Goal: Information Seeking & Learning: Learn about a topic

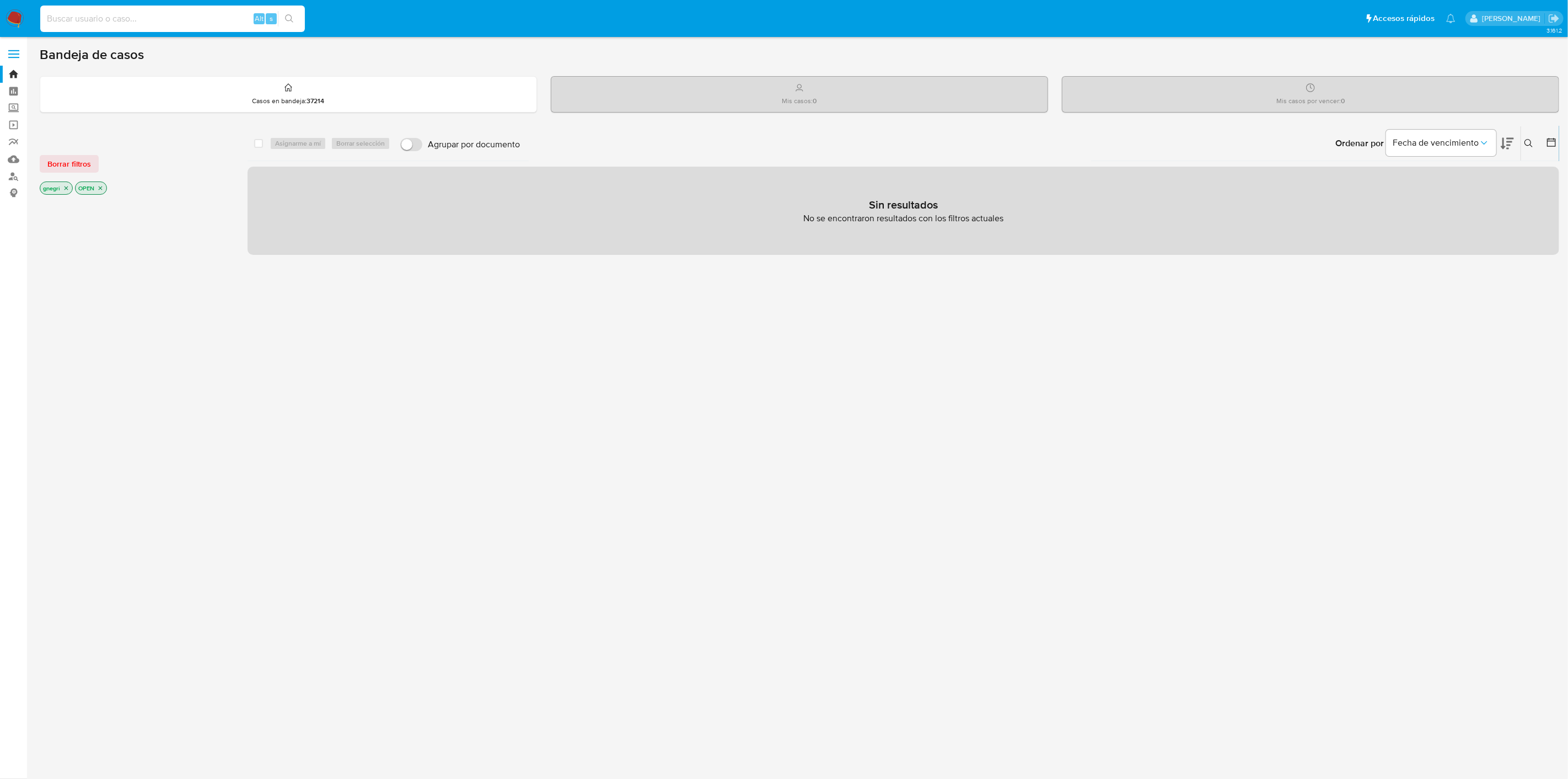
click at [106, 13] on input at bounding box center [173, 18] width 265 height 14
paste input "65456574"
type input "65456574"
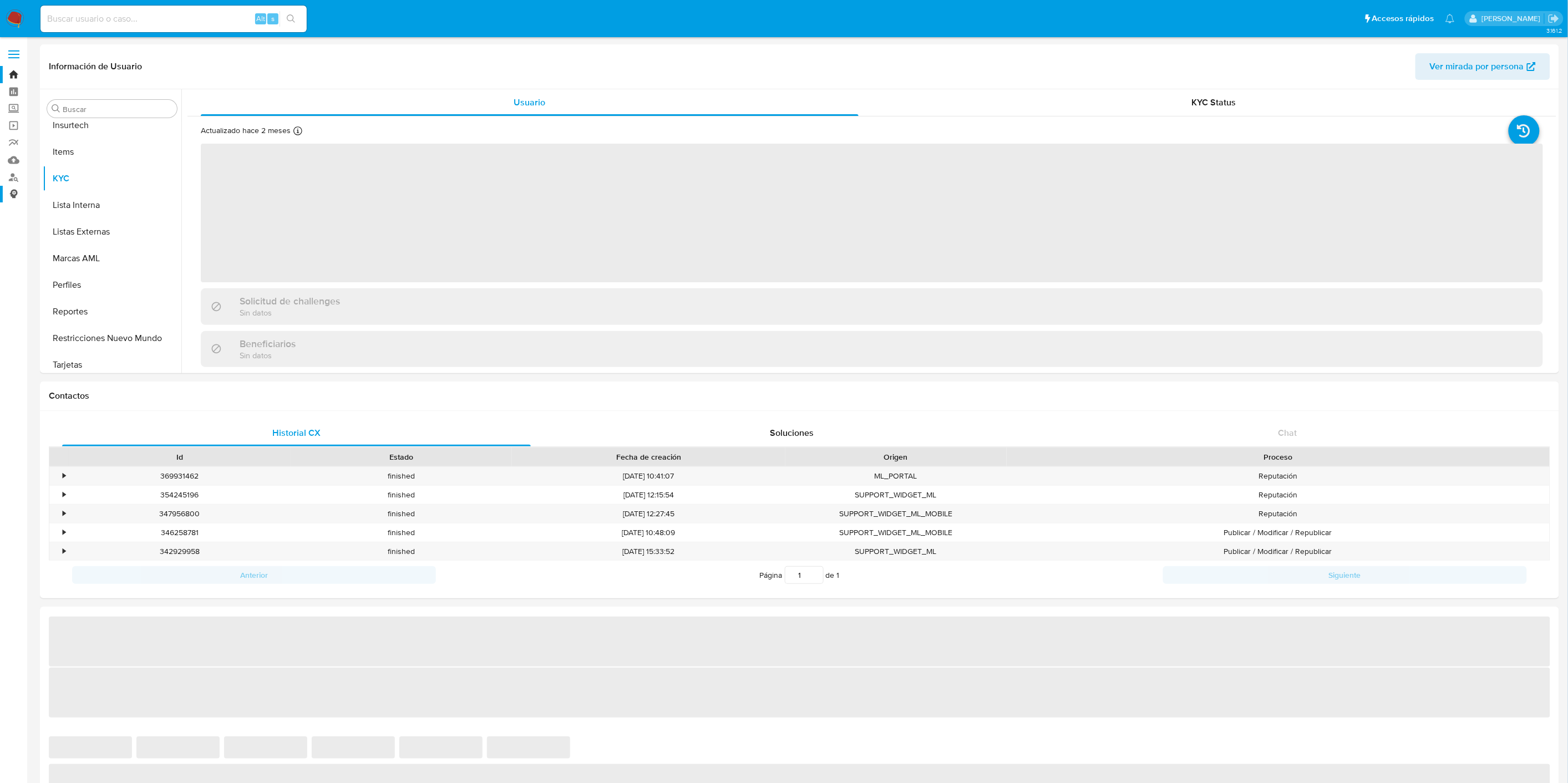
scroll to position [548, 0]
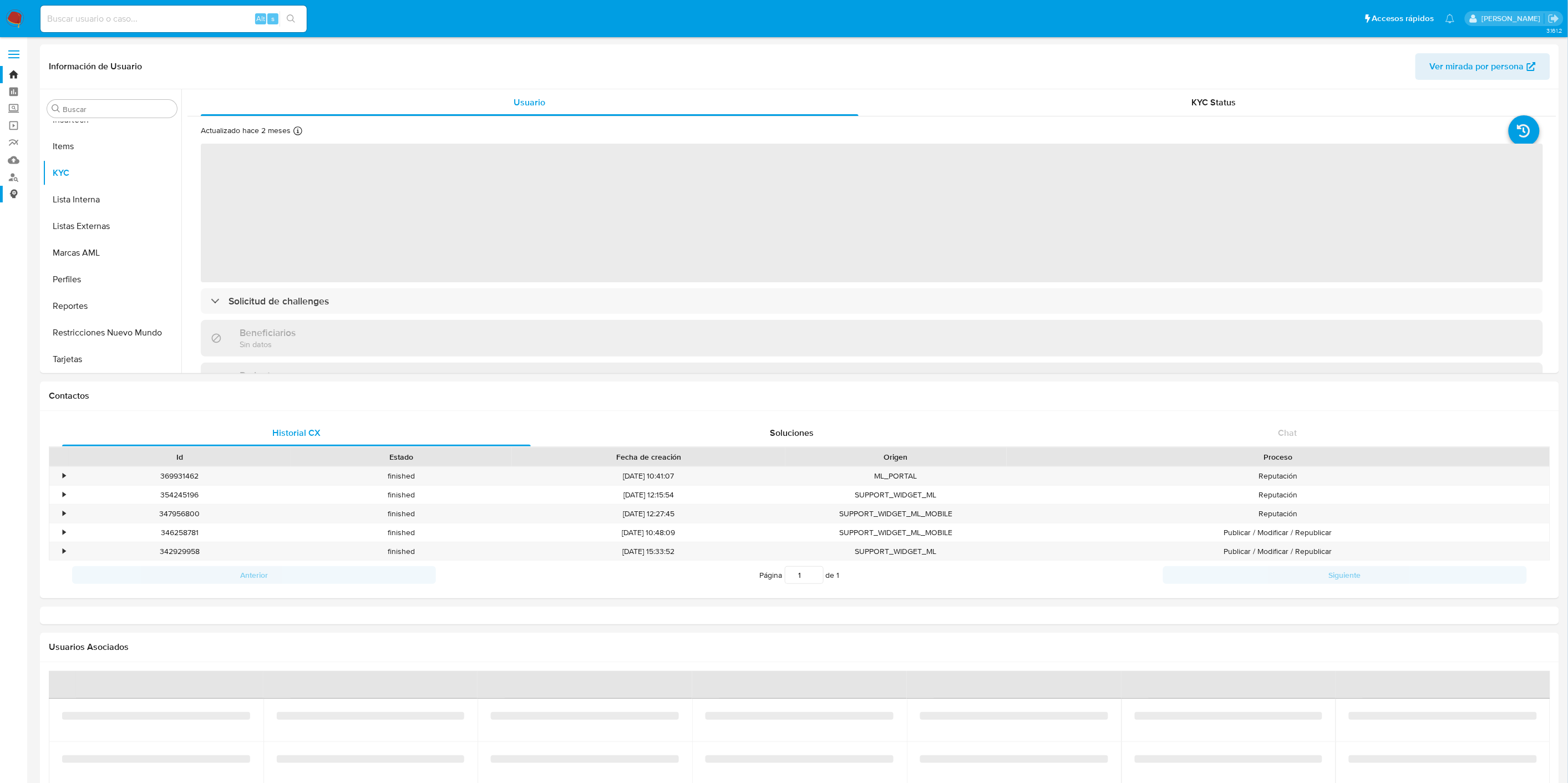
select select "10"
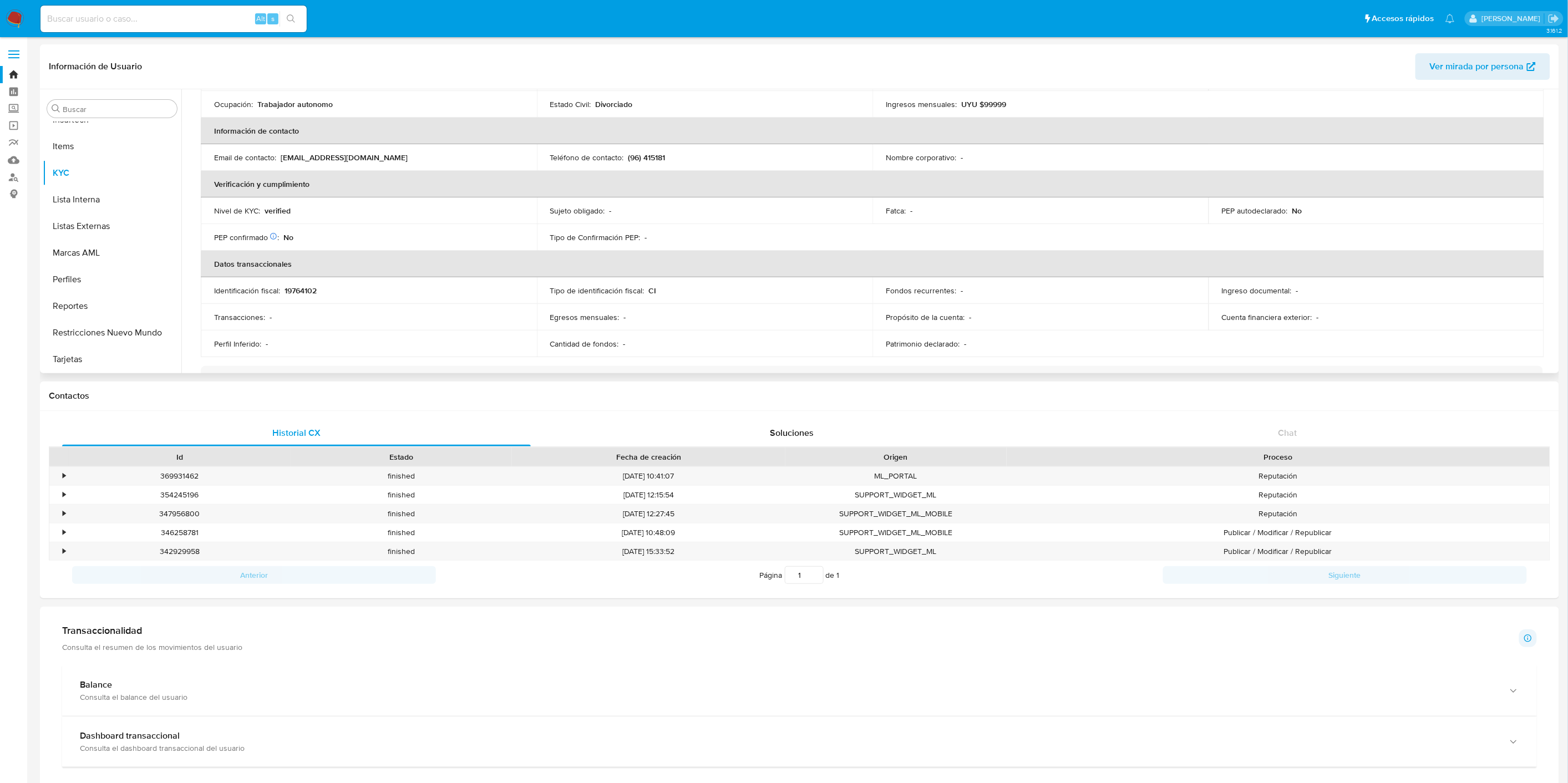
scroll to position [123, 0]
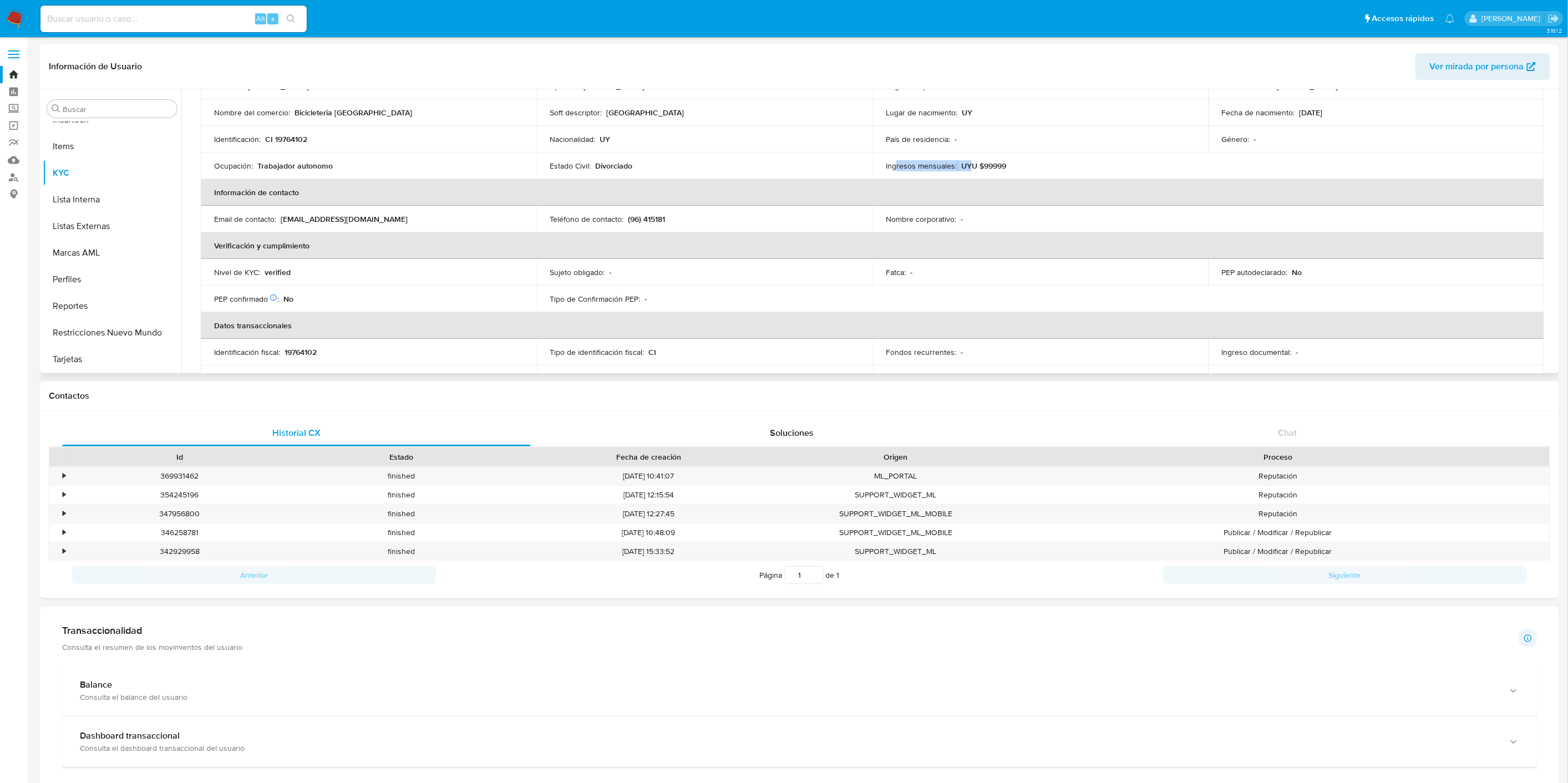
drag, startPoint x: 894, startPoint y: 169, endPoint x: 970, endPoint y: 169, distance: 76.0
click at [970, 169] on div "Ingresos mensuales : UYU $99999" at bounding box center [1041, 165] width 310 height 10
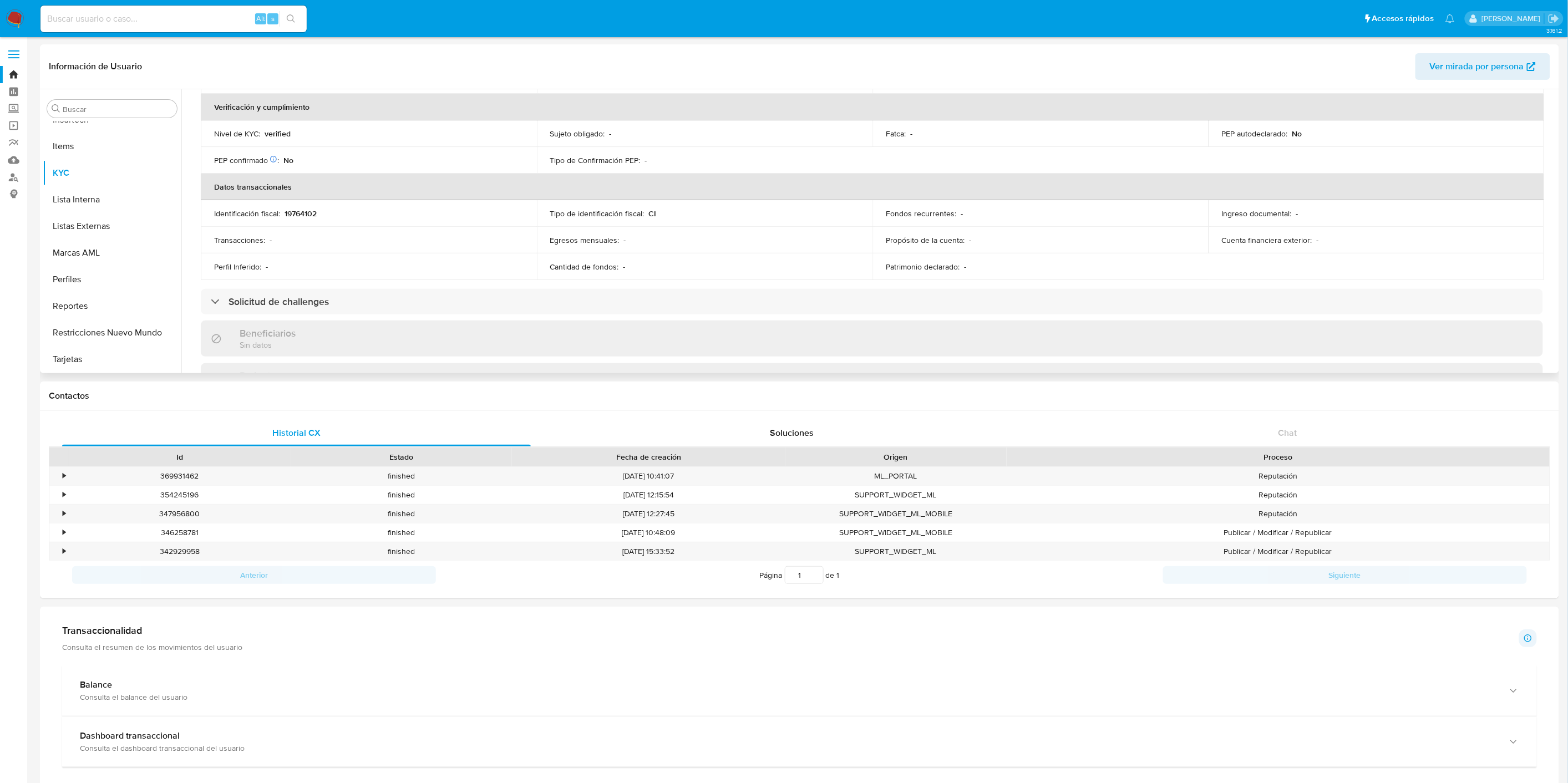
scroll to position [0, 0]
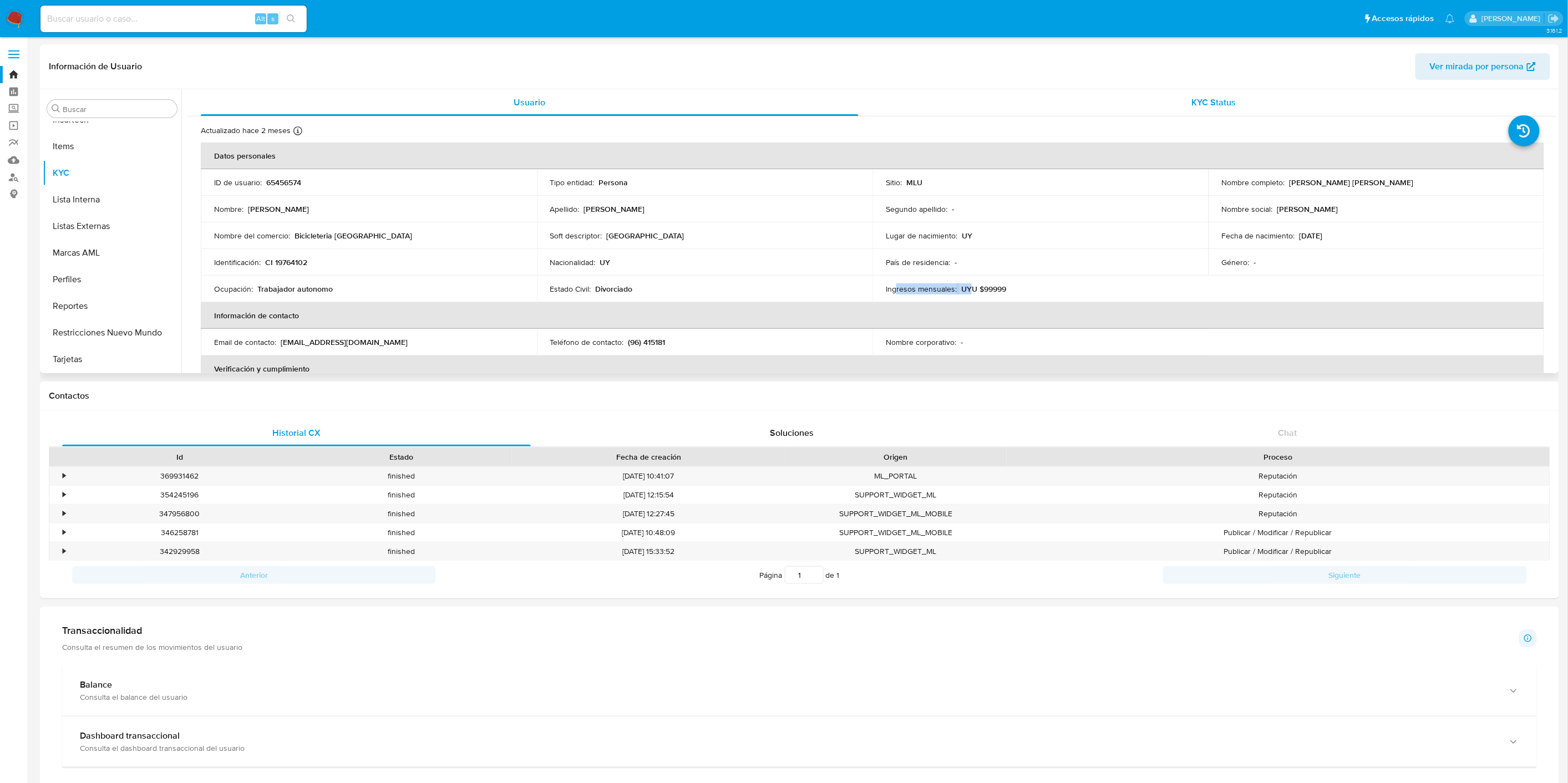
click at [1167, 90] on div "KYC Status" at bounding box center [1214, 102] width 658 height 27
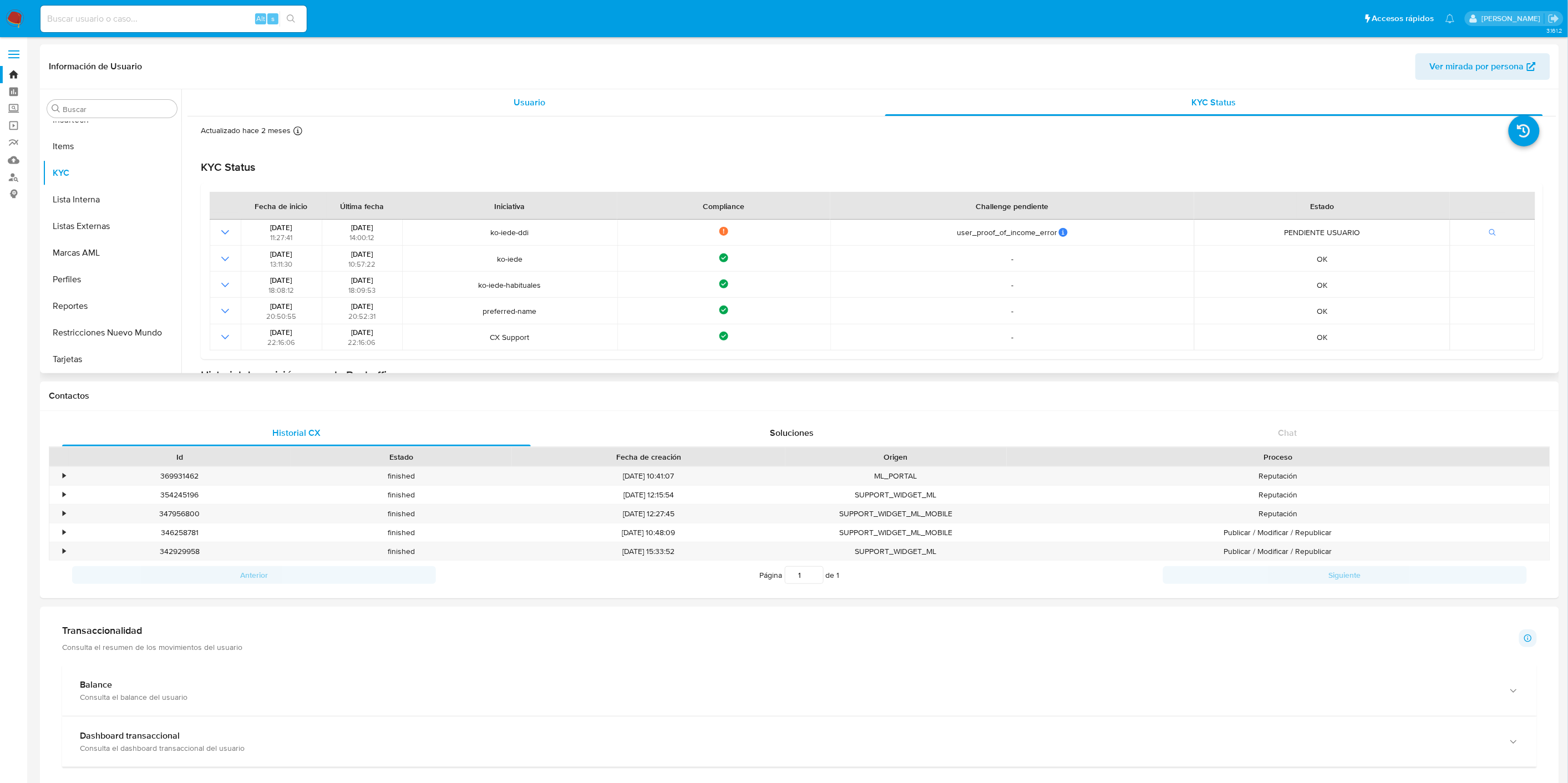
click at [553, 113] on div "Usuario" at bounding box center [530, 102] width 658 height 27
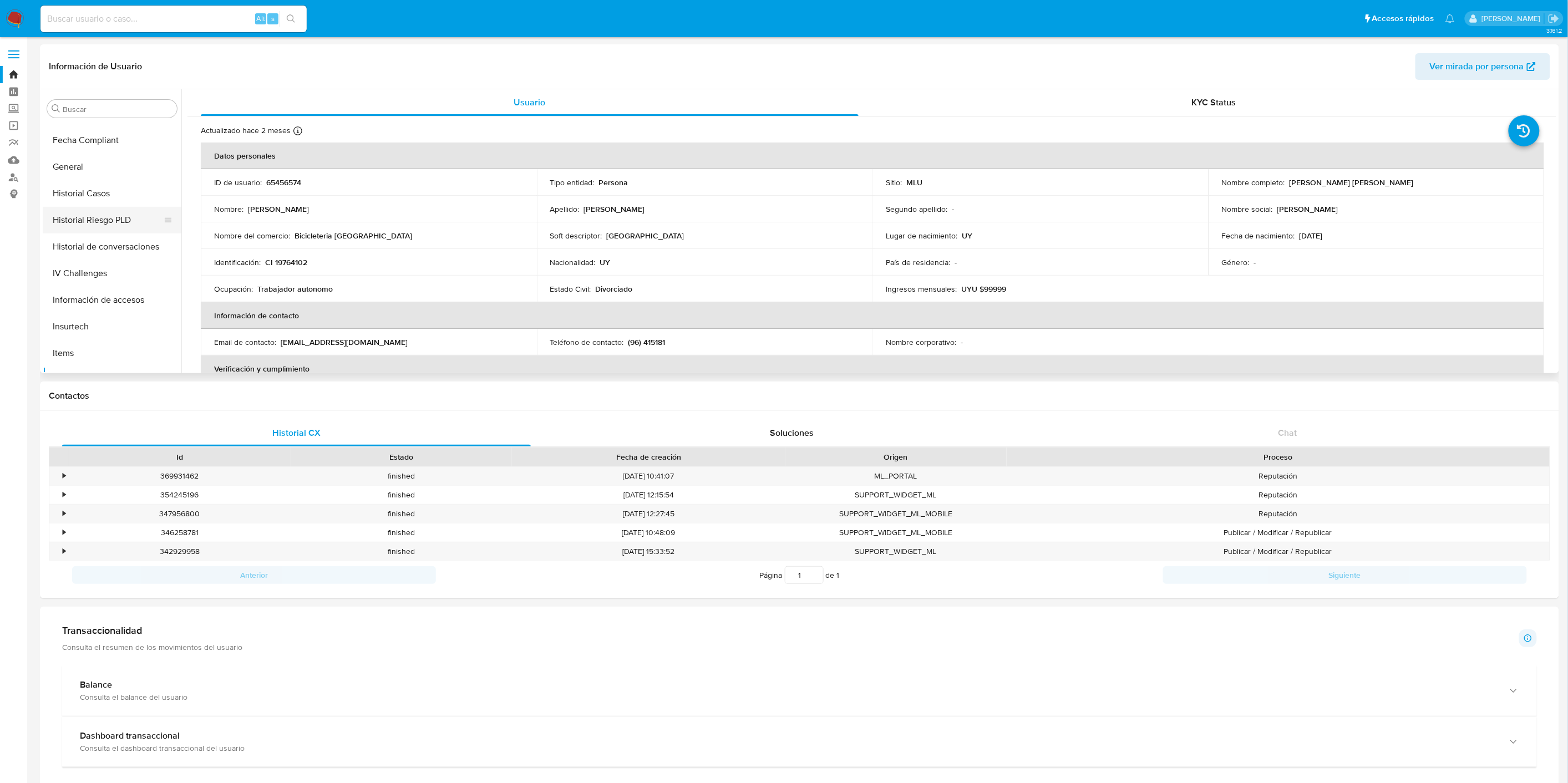
scroll to position [301, 0]
click at [89, 215] on button "General" at bounding box center [107, 206] width 129 height 27
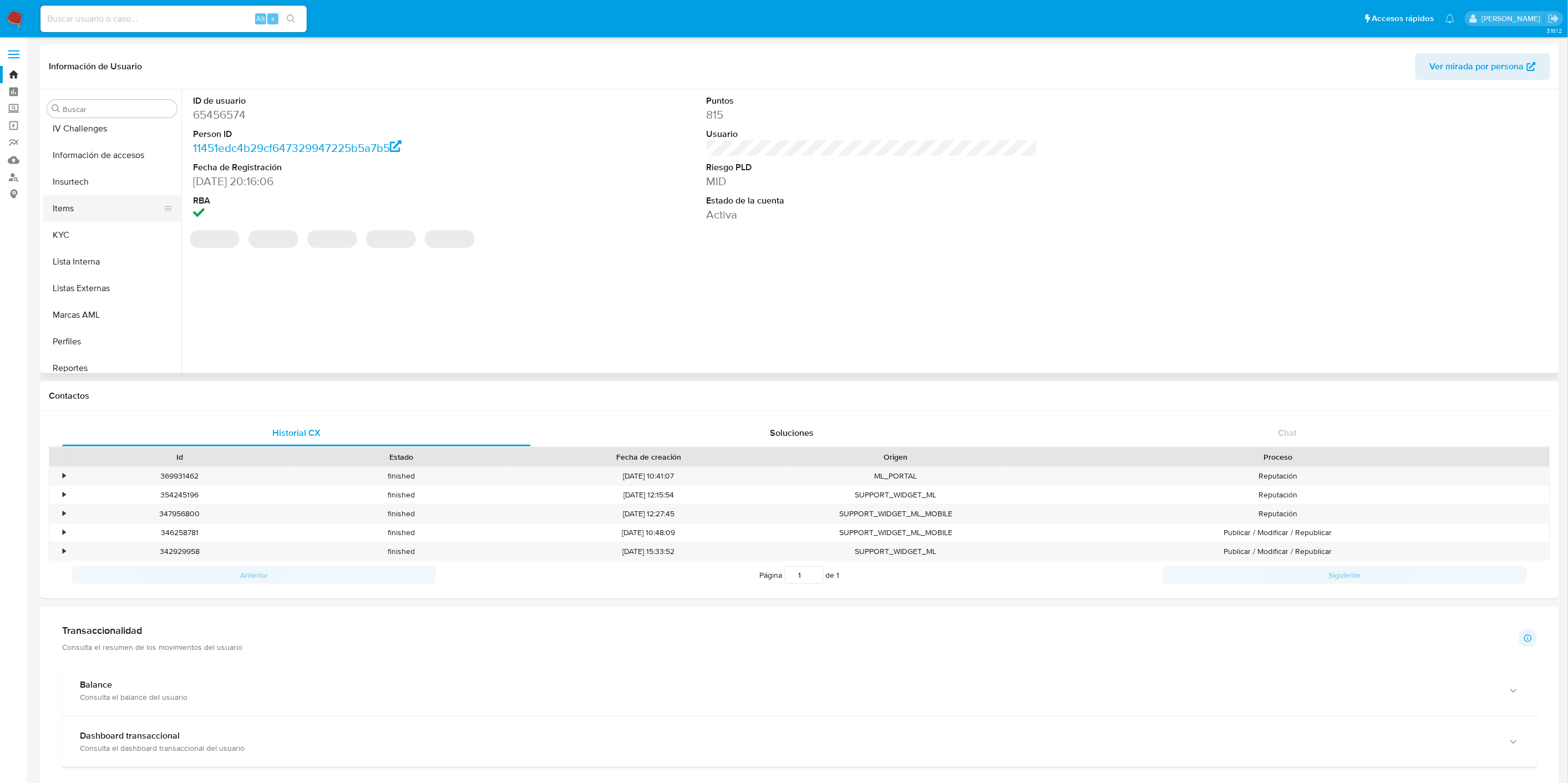
scroll to position [548, 0]
click at [122, 307] on button "Reportes" at bounding box center [107, 306] width 129 height 27
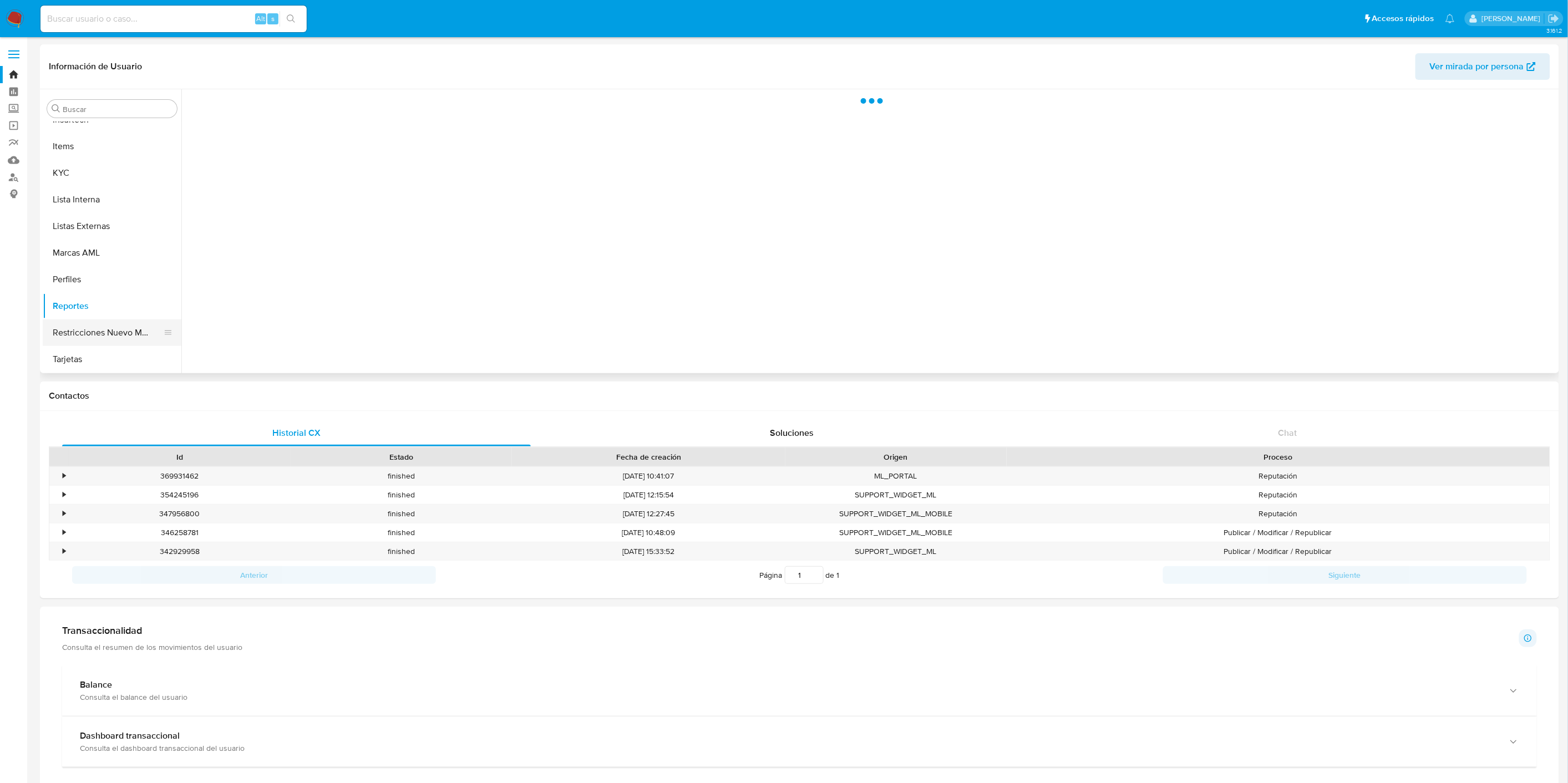
click at [125, 328] on button "Restricciones Nuevo Mundo" at bounding box center [107, 333] width 129 height 27
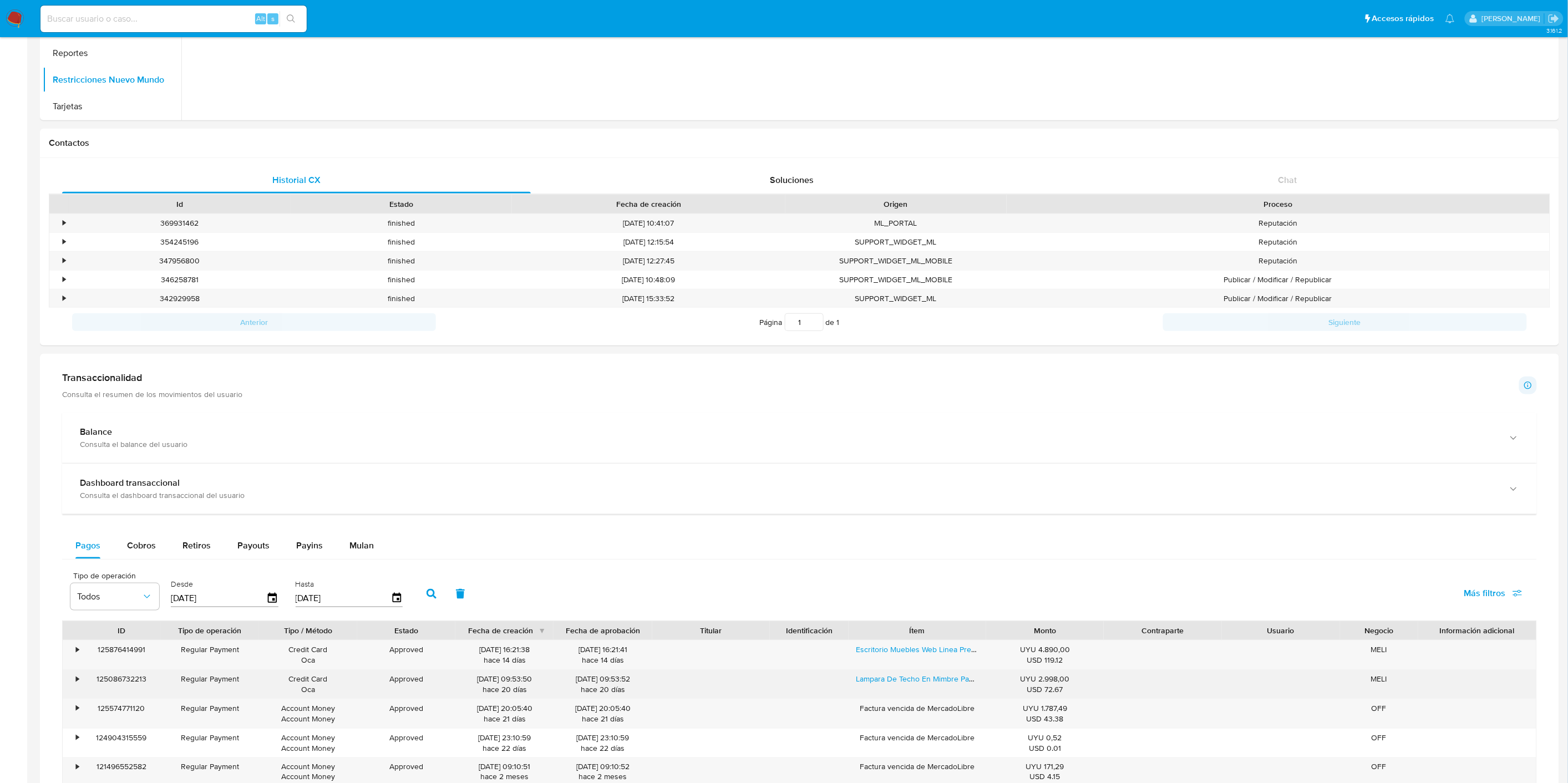
scroll to position [0, 0]
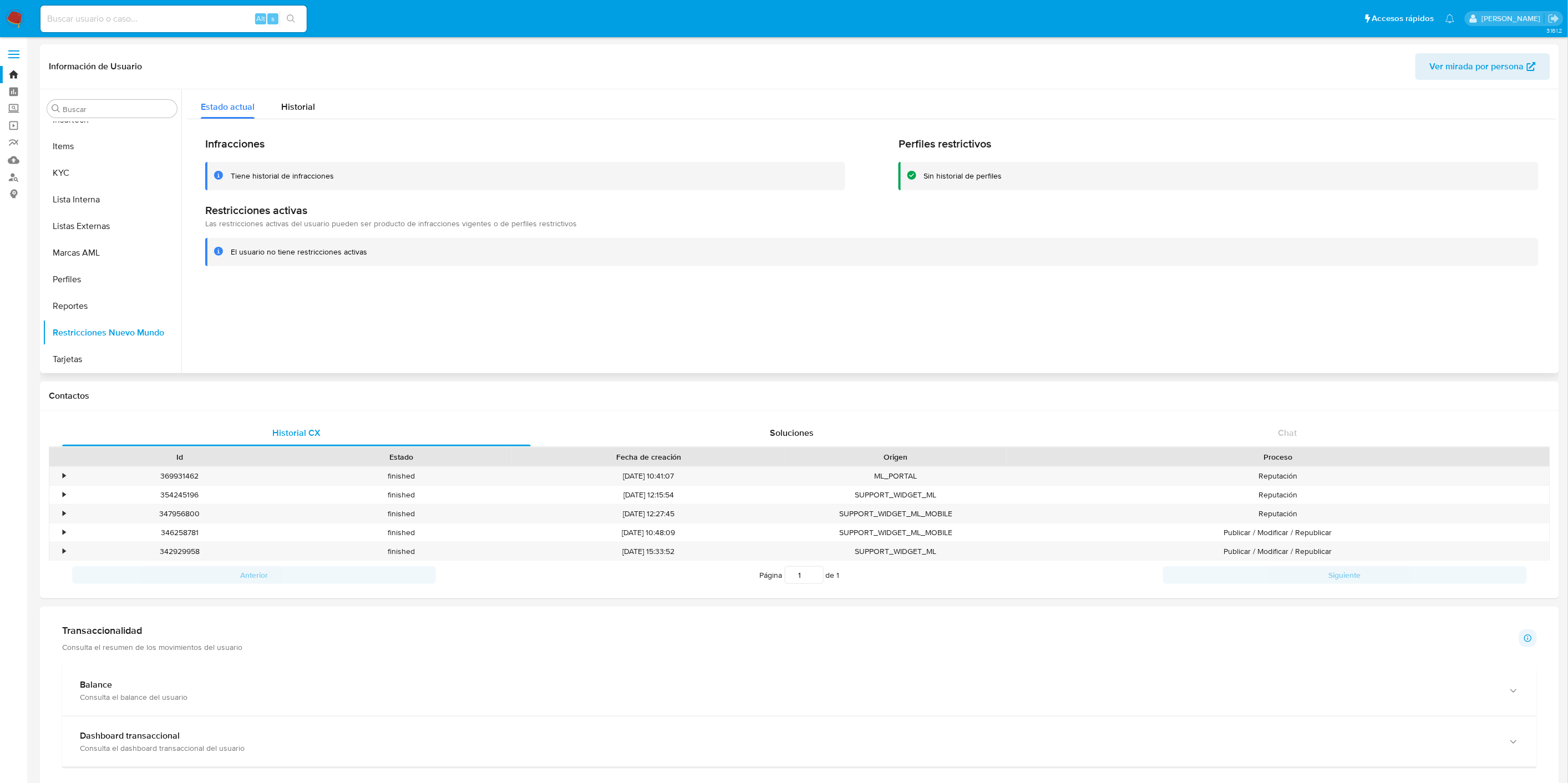
click at [316, 137] on h2 "Infracciones" at bounding box center [525, 144] width 640 height 14
click at [298, 112] on span "Historial" at bounding box center [298, 107] width 33 height 13
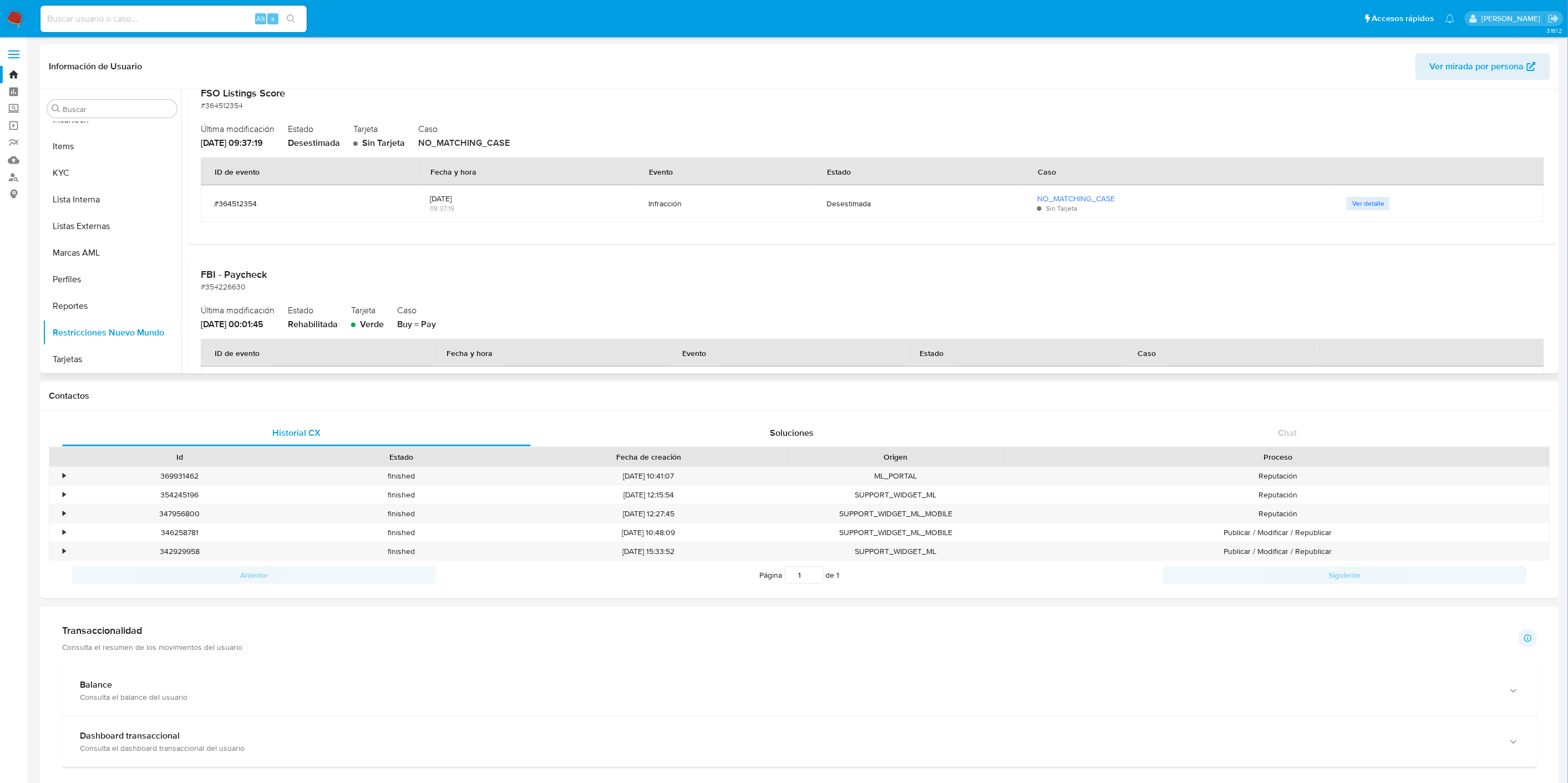
scroll to position [1820, 0]
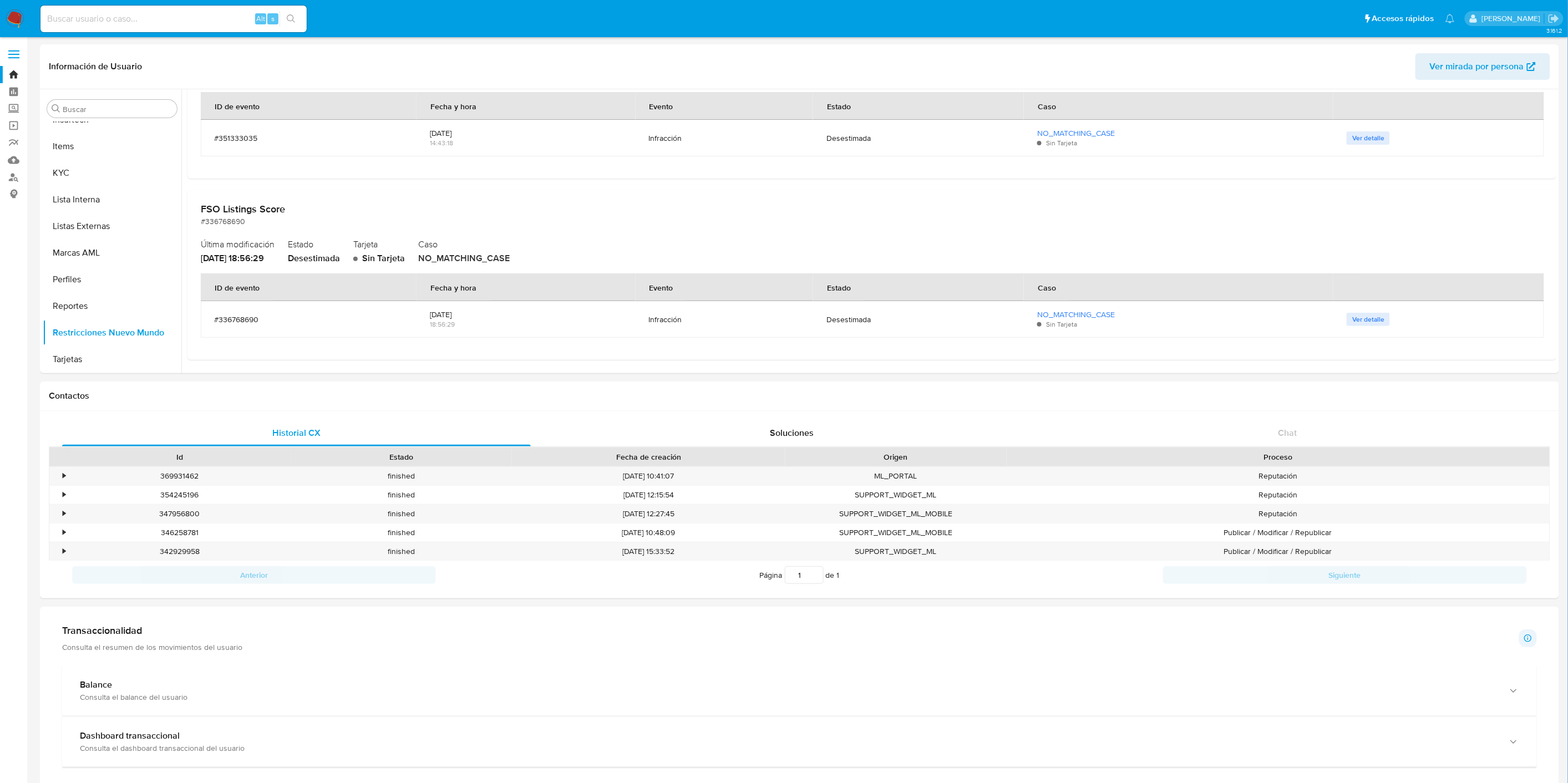
click at [88, 15] on input at bounding box center [174, 18] width 266 height 14
paste input "1910736445"
type input "1910736445"
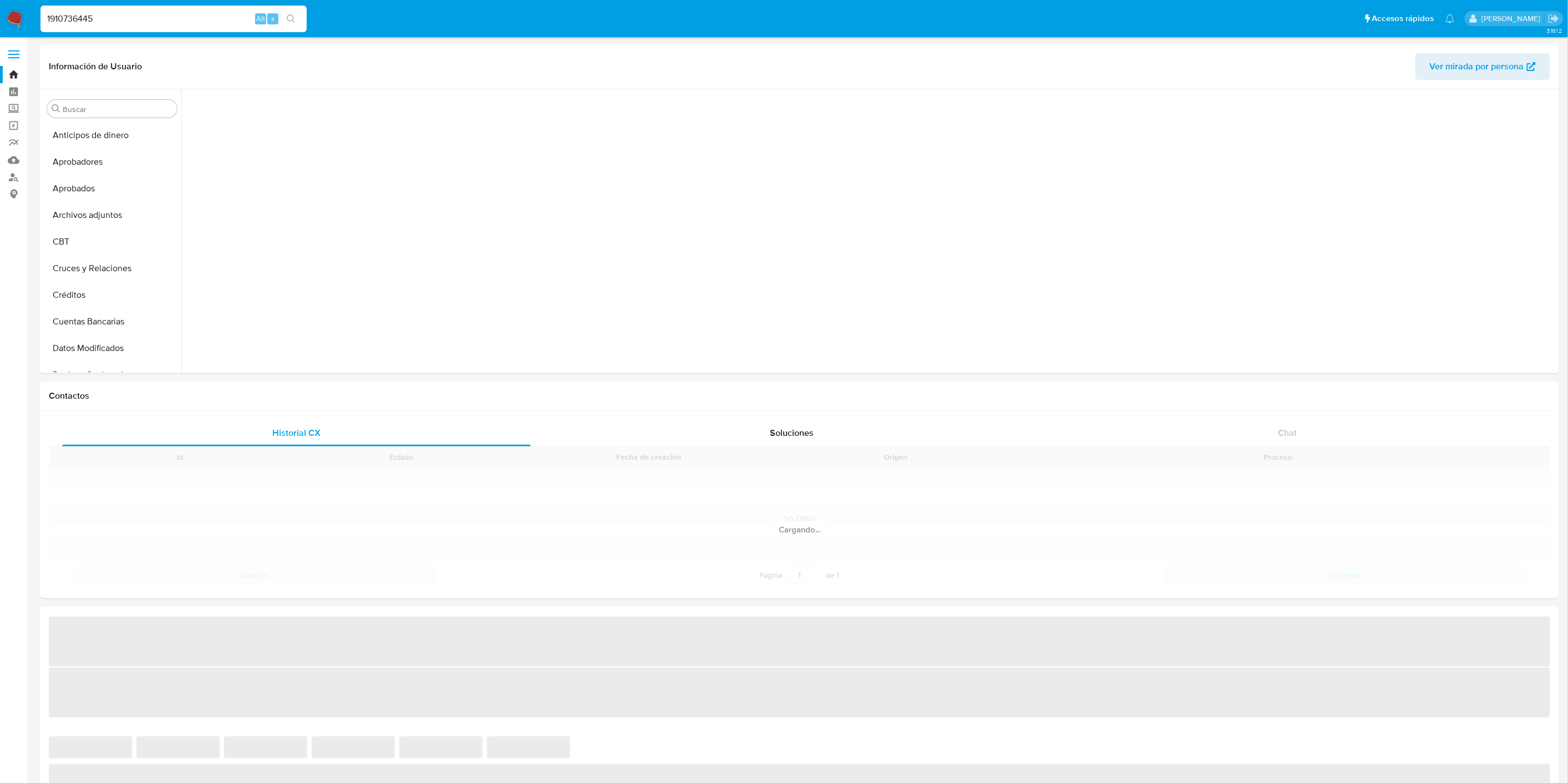
scroll to position [545, 0]
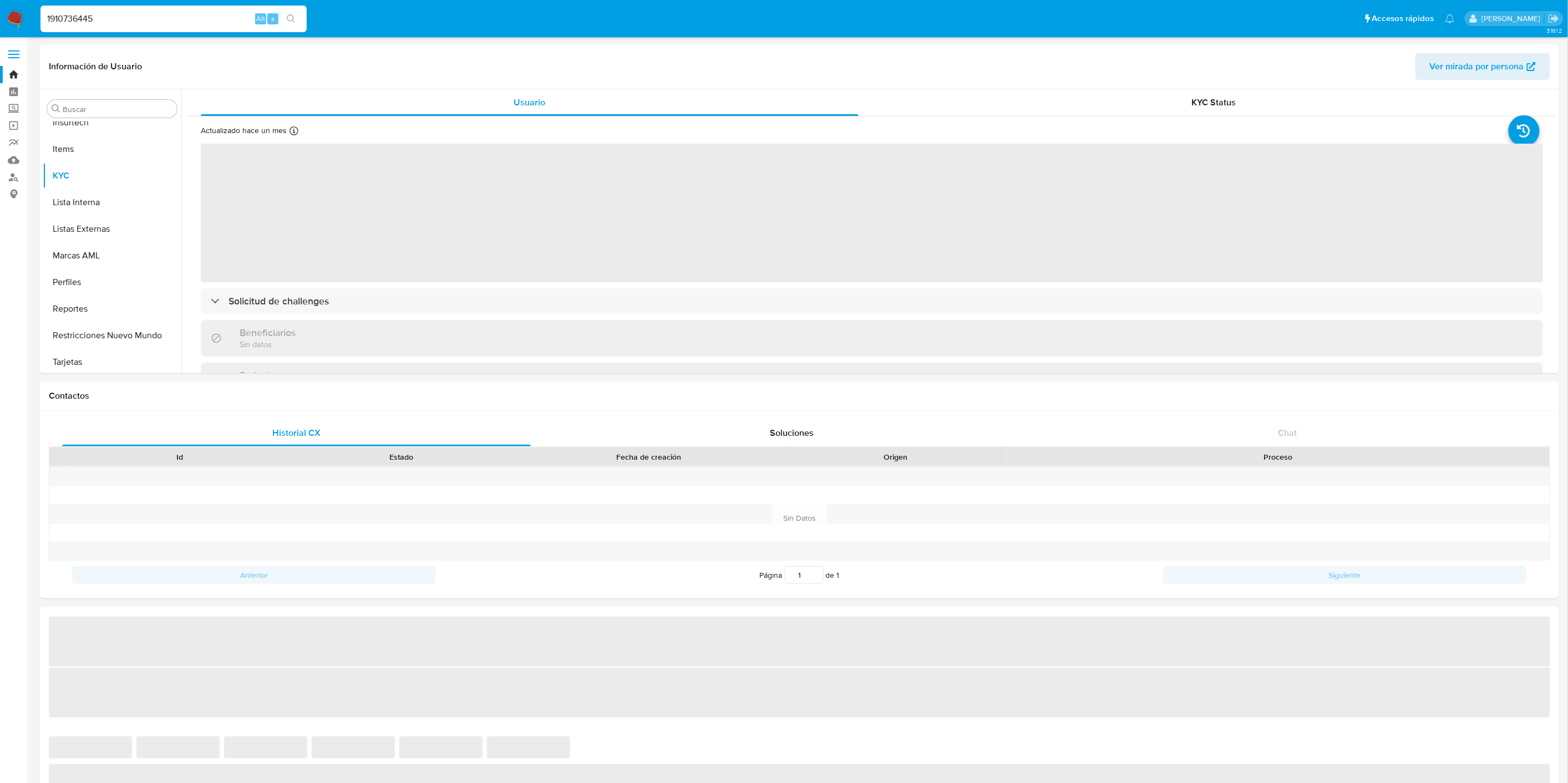
select select "10"
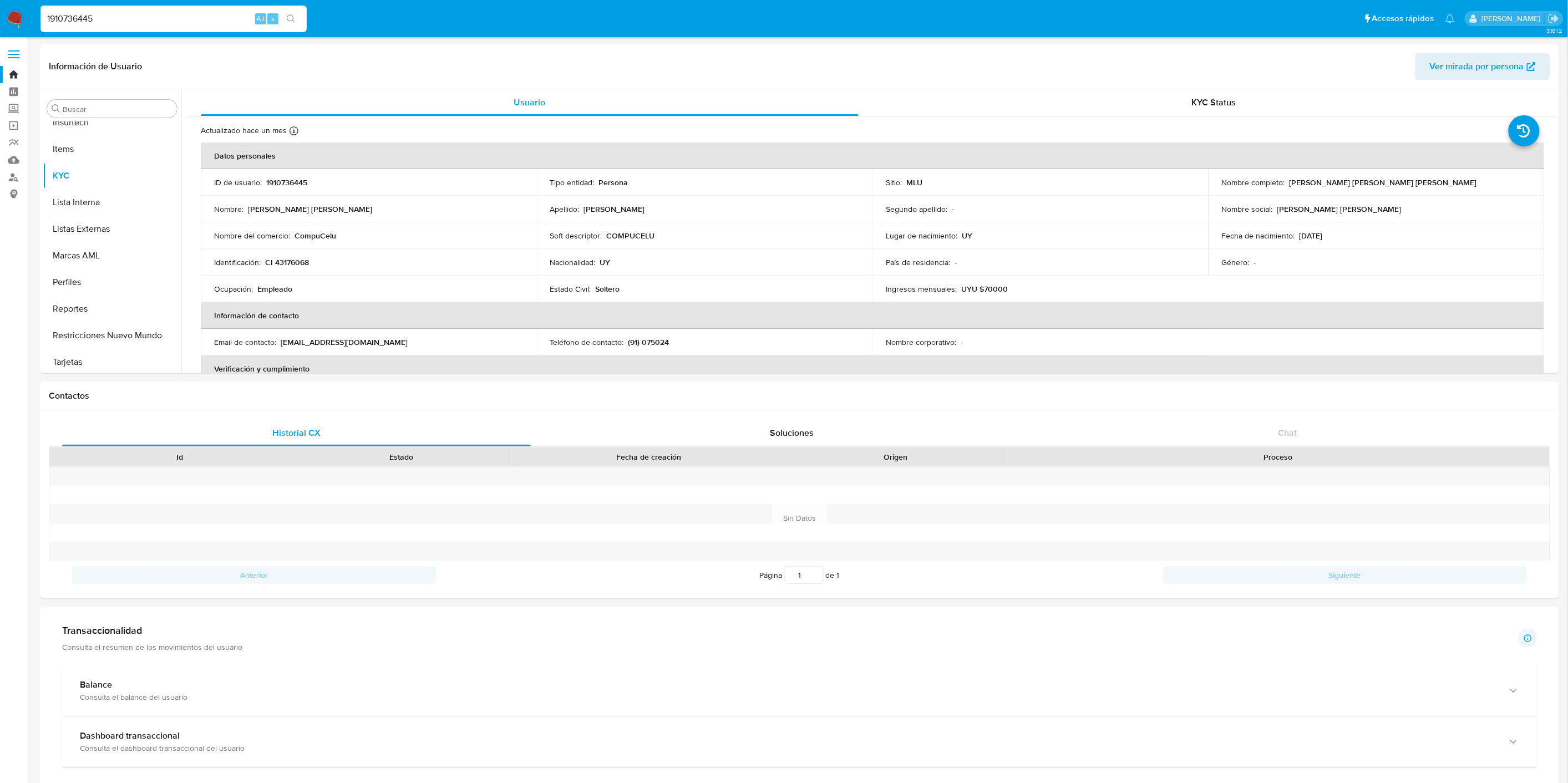
scroll to position [548, 0]
click at [93, 20] on input "1910736445" at bounding box center [174, 18] width 266 height 14
paste input "311066180"
type input "311066180"
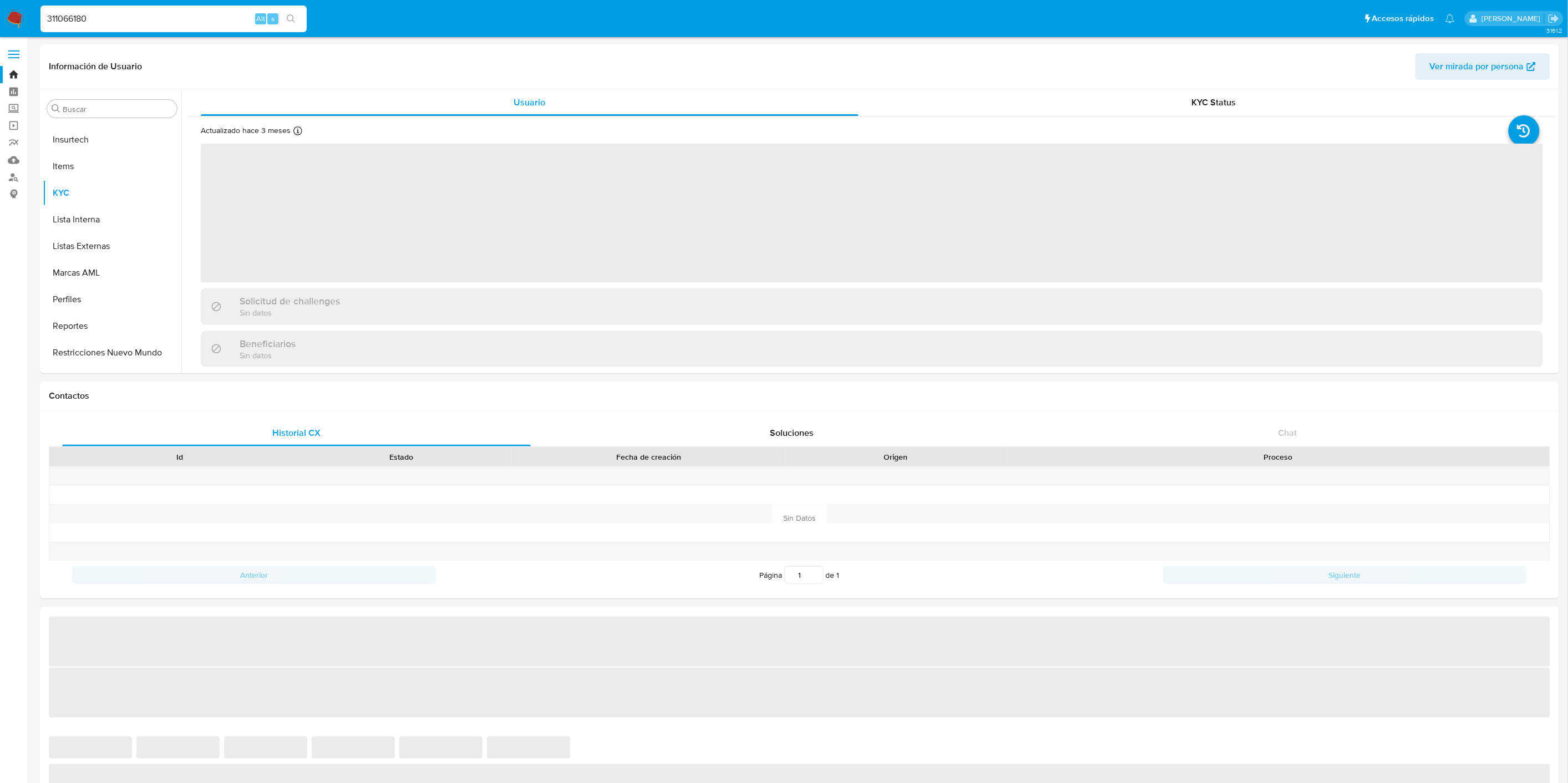
scroll to position [548, 0]
select select "10"
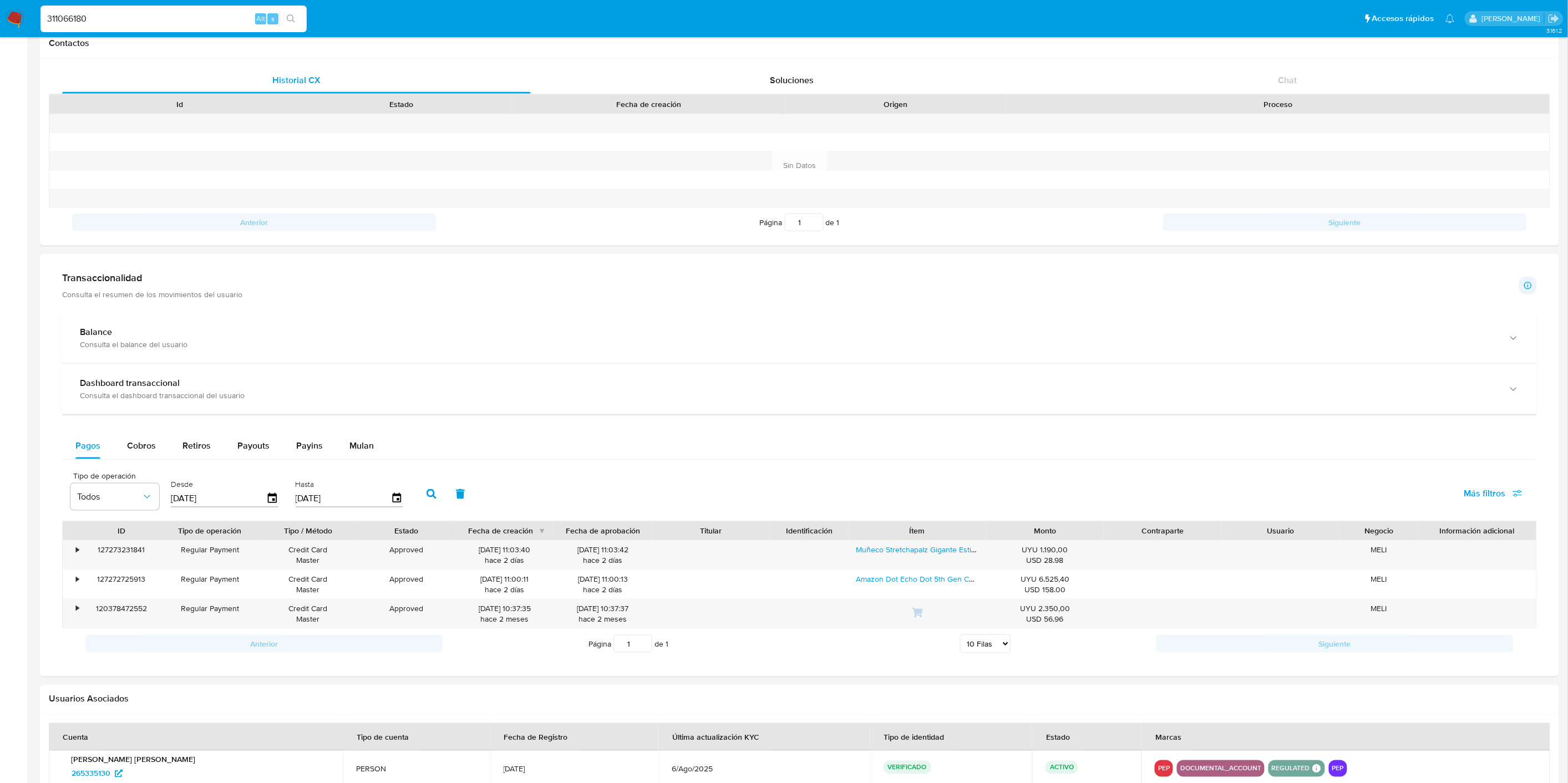
scroll to position [492, 0]
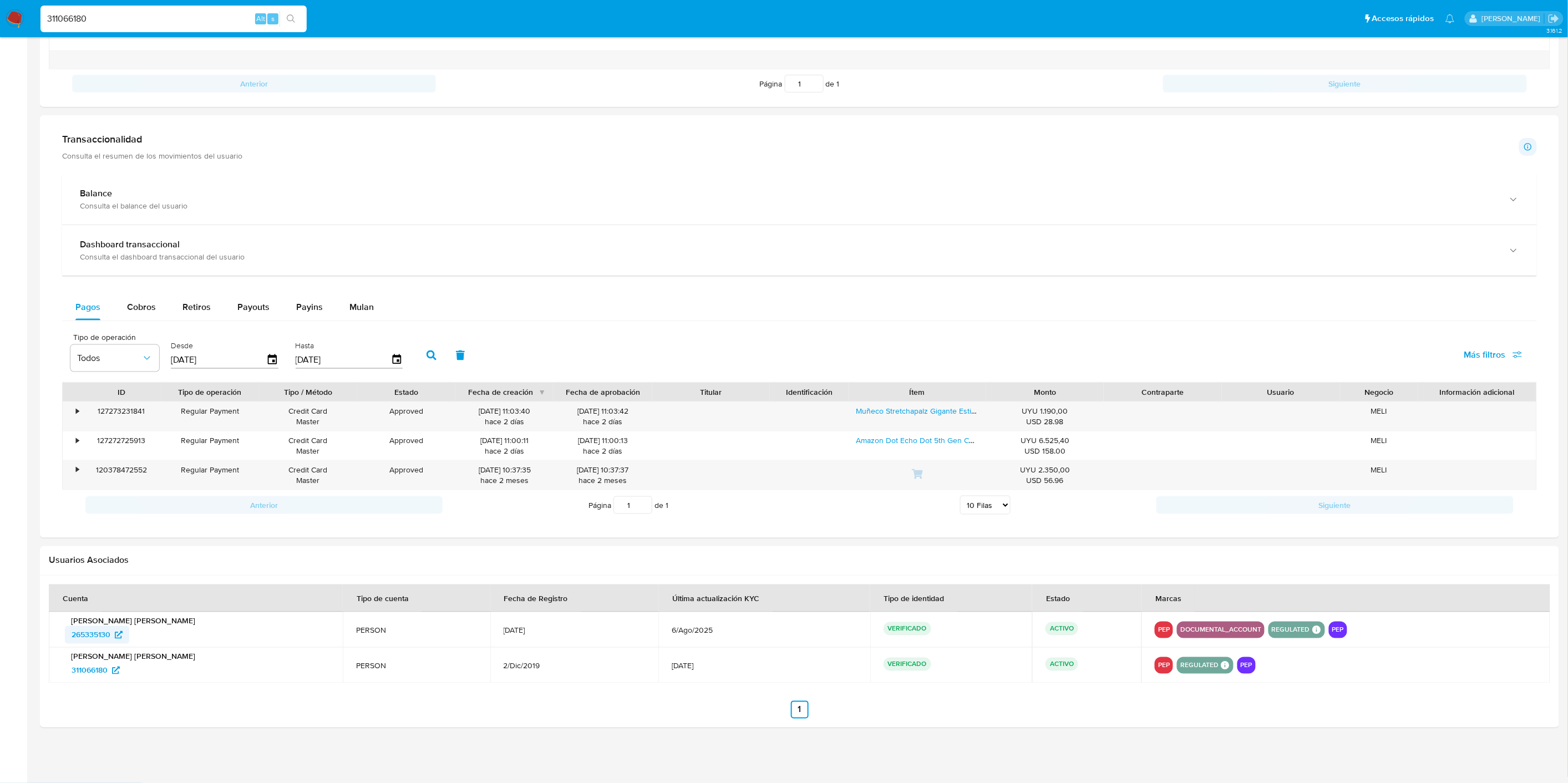
click at [96, 639] on span "265335130" at bounding box center [91, 635] width 39 height 18
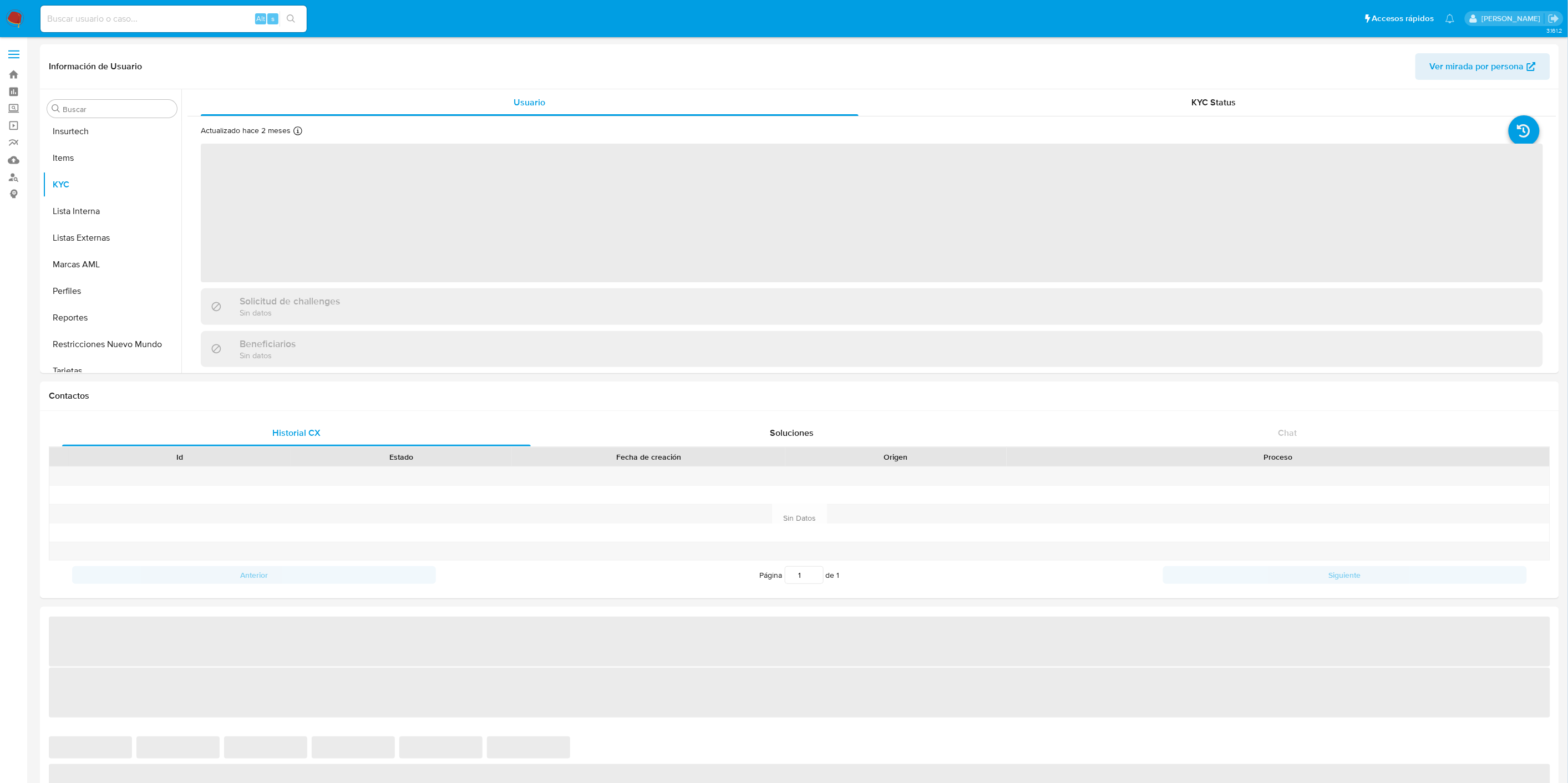
scroll to position [548, 0]
click at [479, 313] on div "Solicitud de challenges" at bounding box center [872, 301] width 1342 height 26
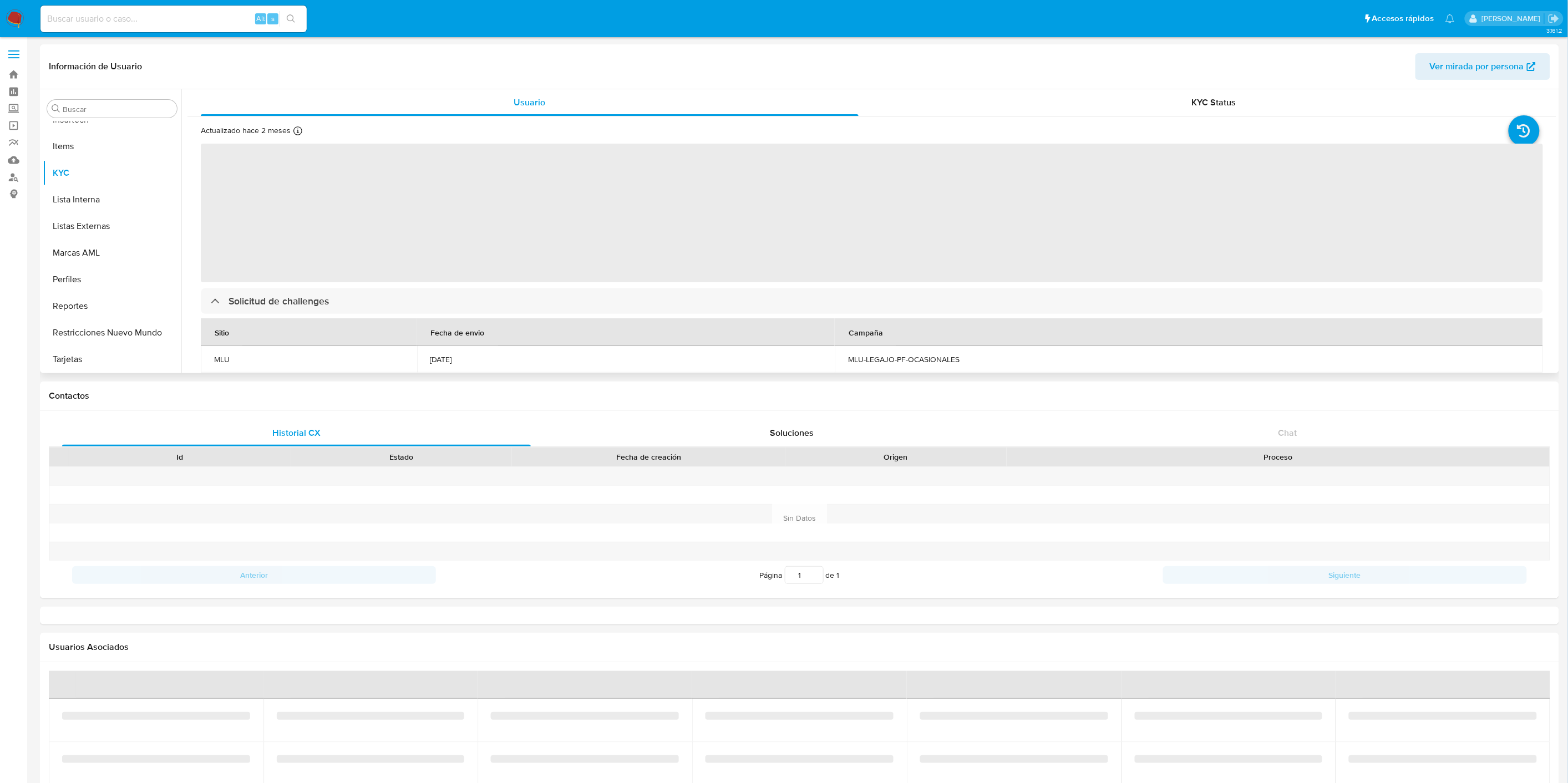
select select "10"
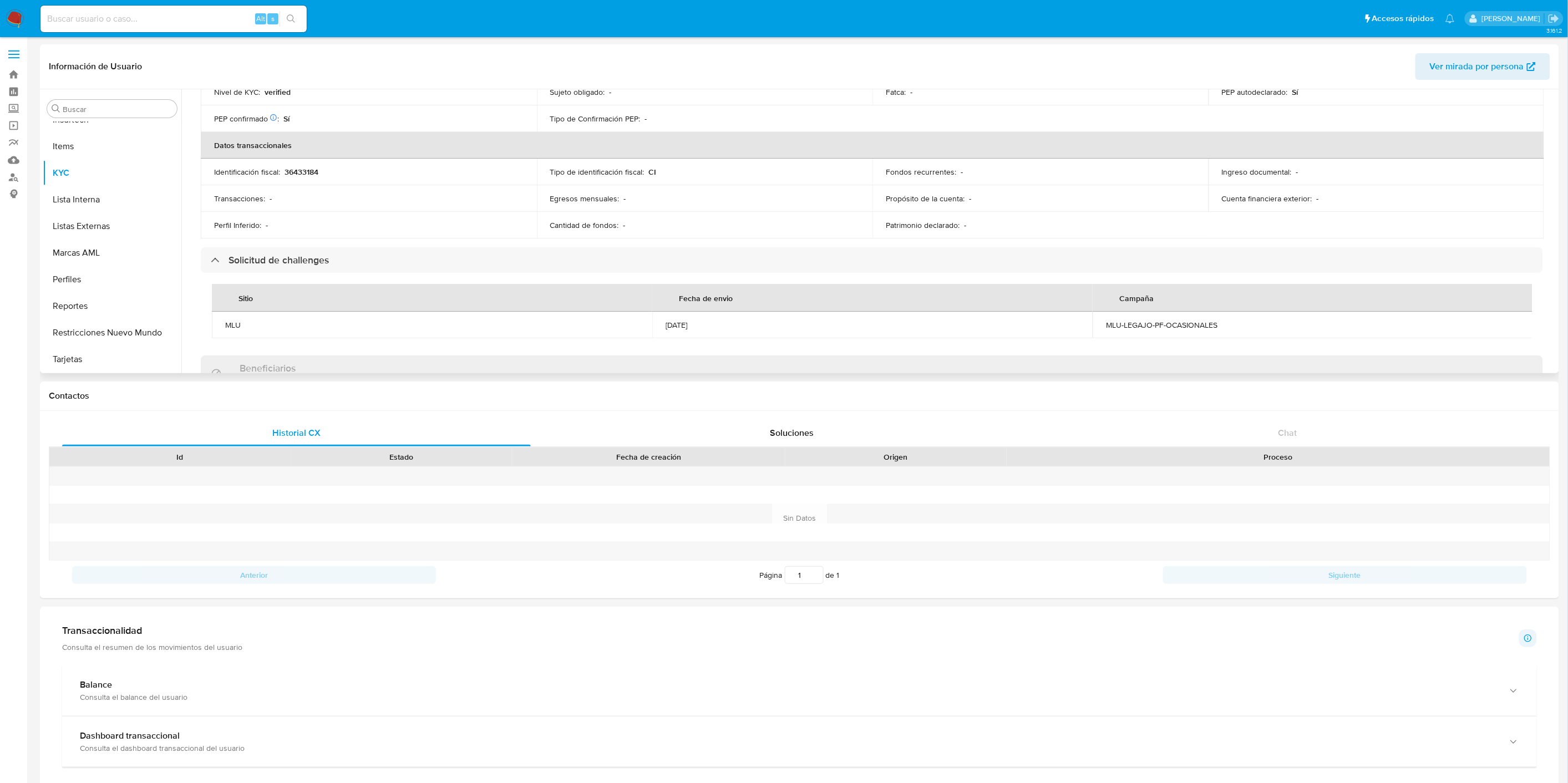
scroll to position [303, 0]
click at [113, 23] on input at bounding box center [174, 18] width 266 height 14
paste input "544137693"
type input "544137693"
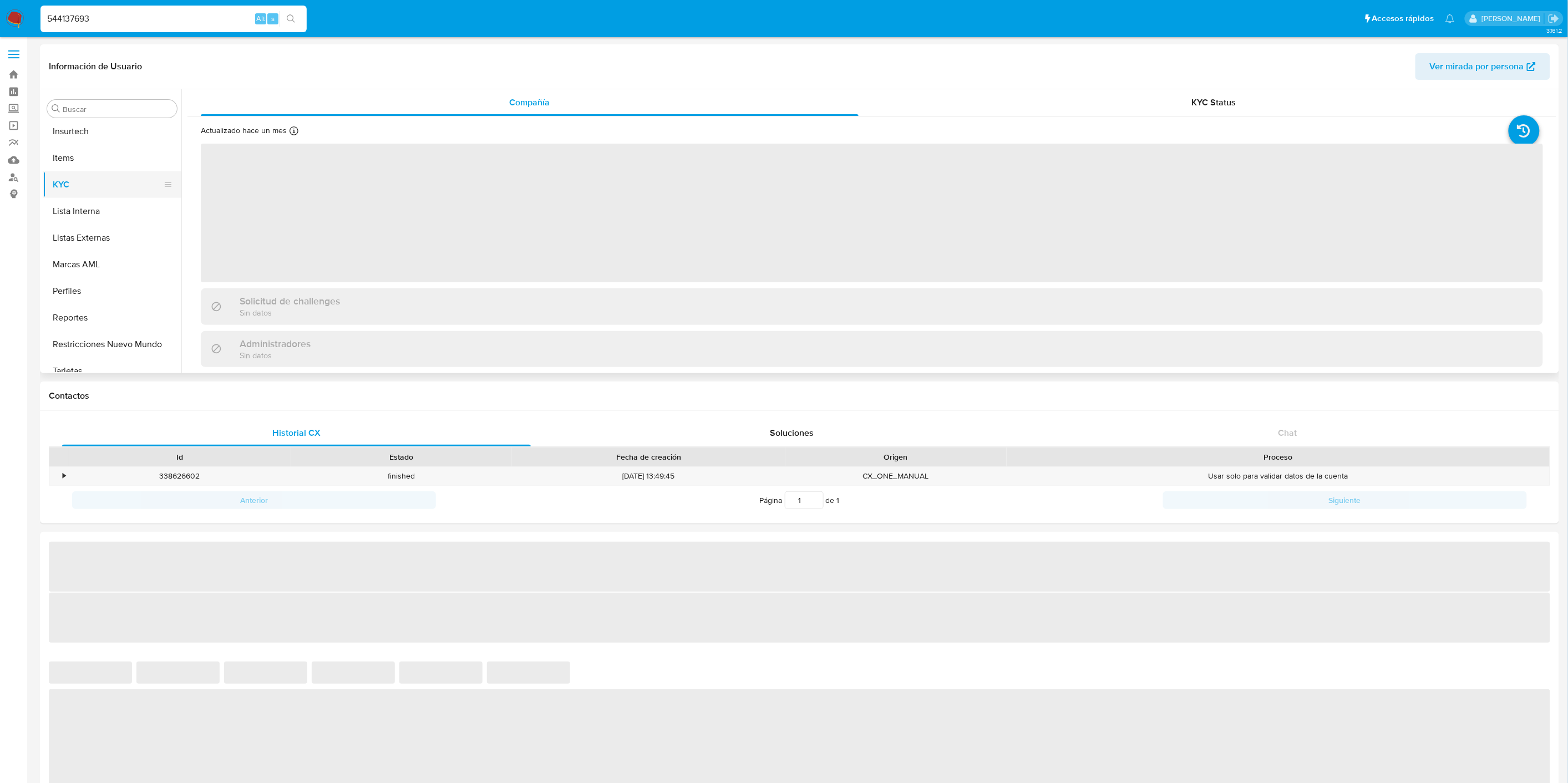
scroll to position [548, 0]
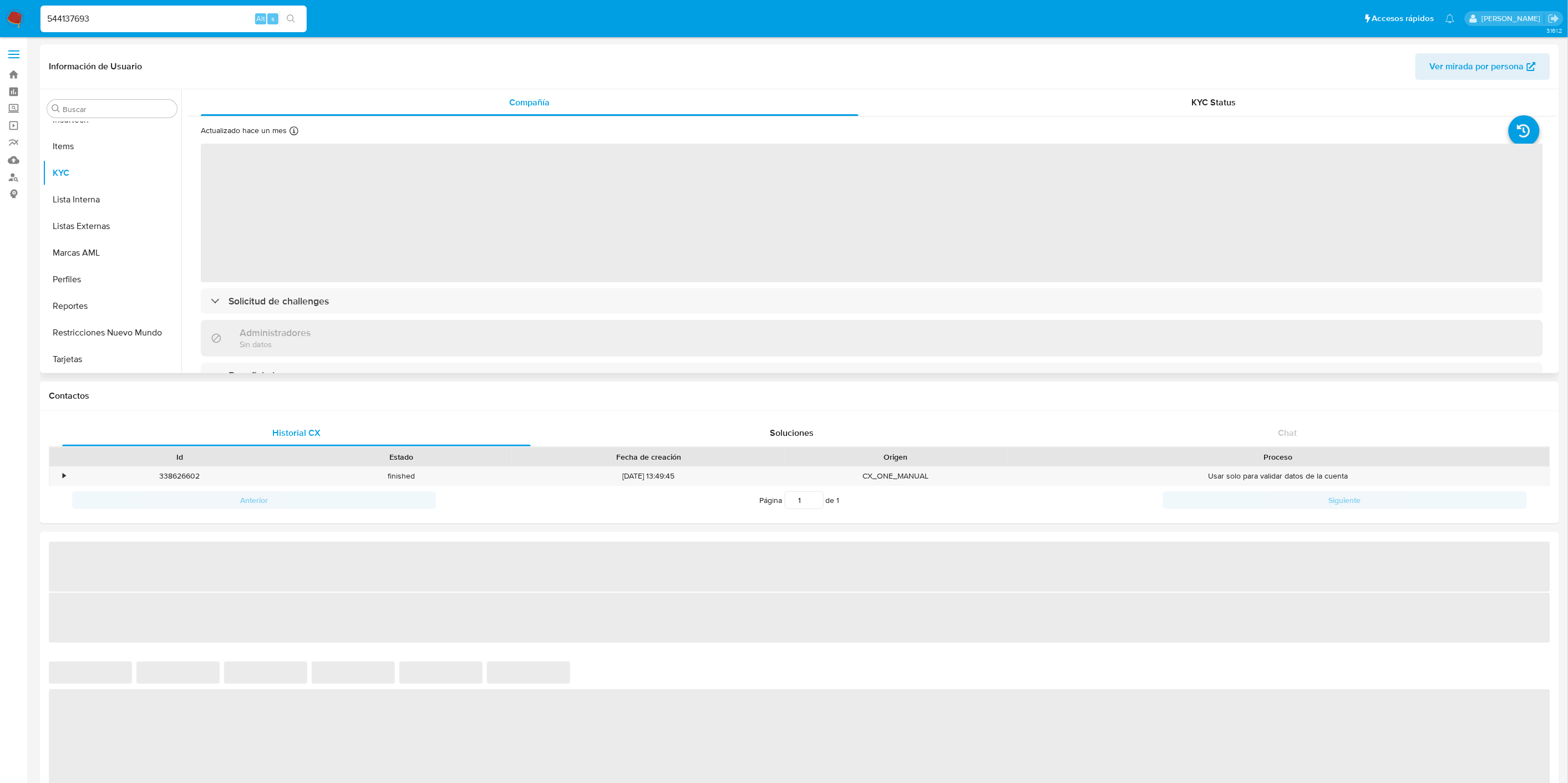
click at [279, 280] on span "‌" at bounding box center [872, 213] width 1342 height 138
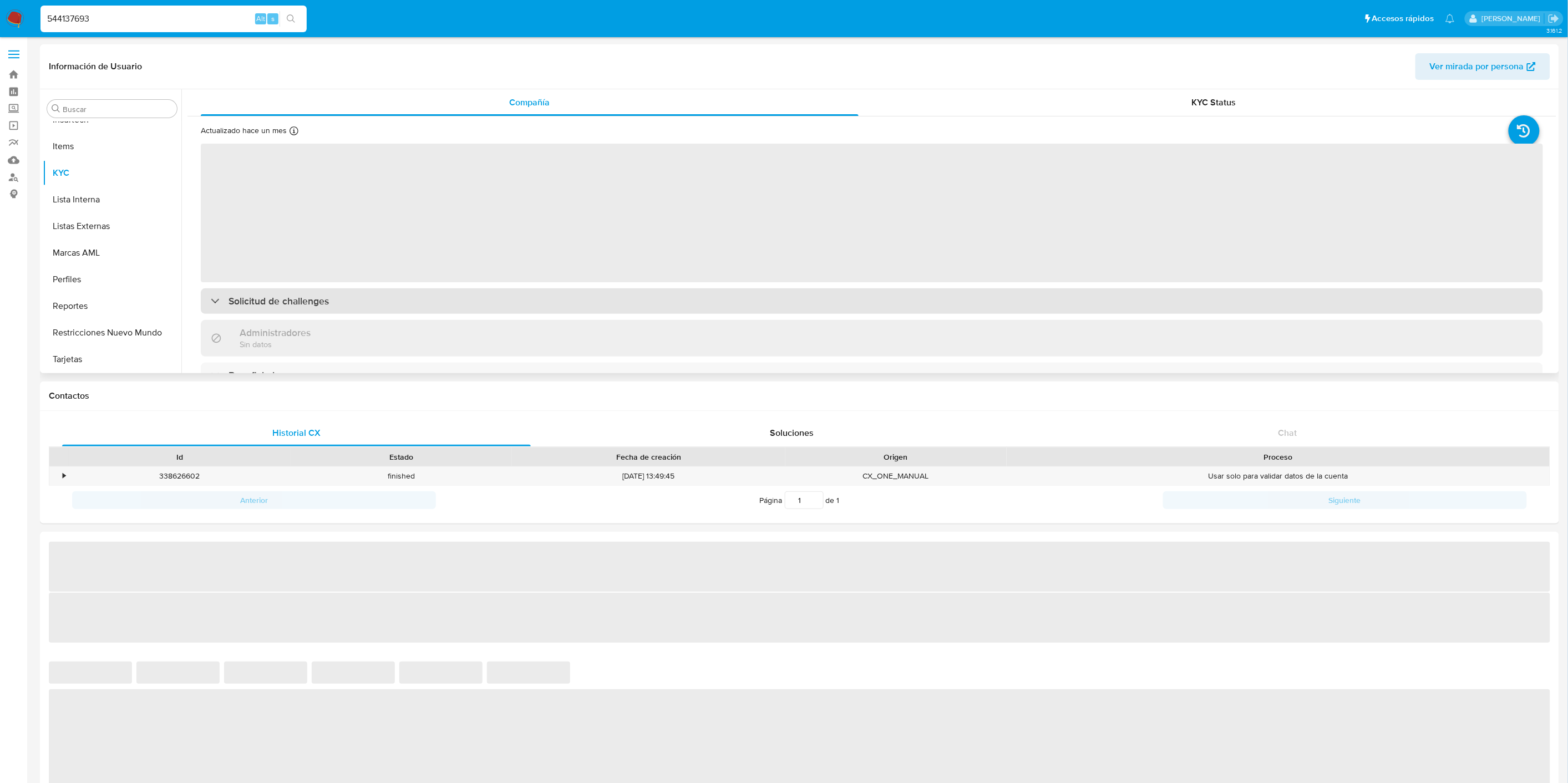
click at [294, 305] on h3 "Solicitud de challenges" at bounding box center [279, 301] width 100 height 12
select select "10"
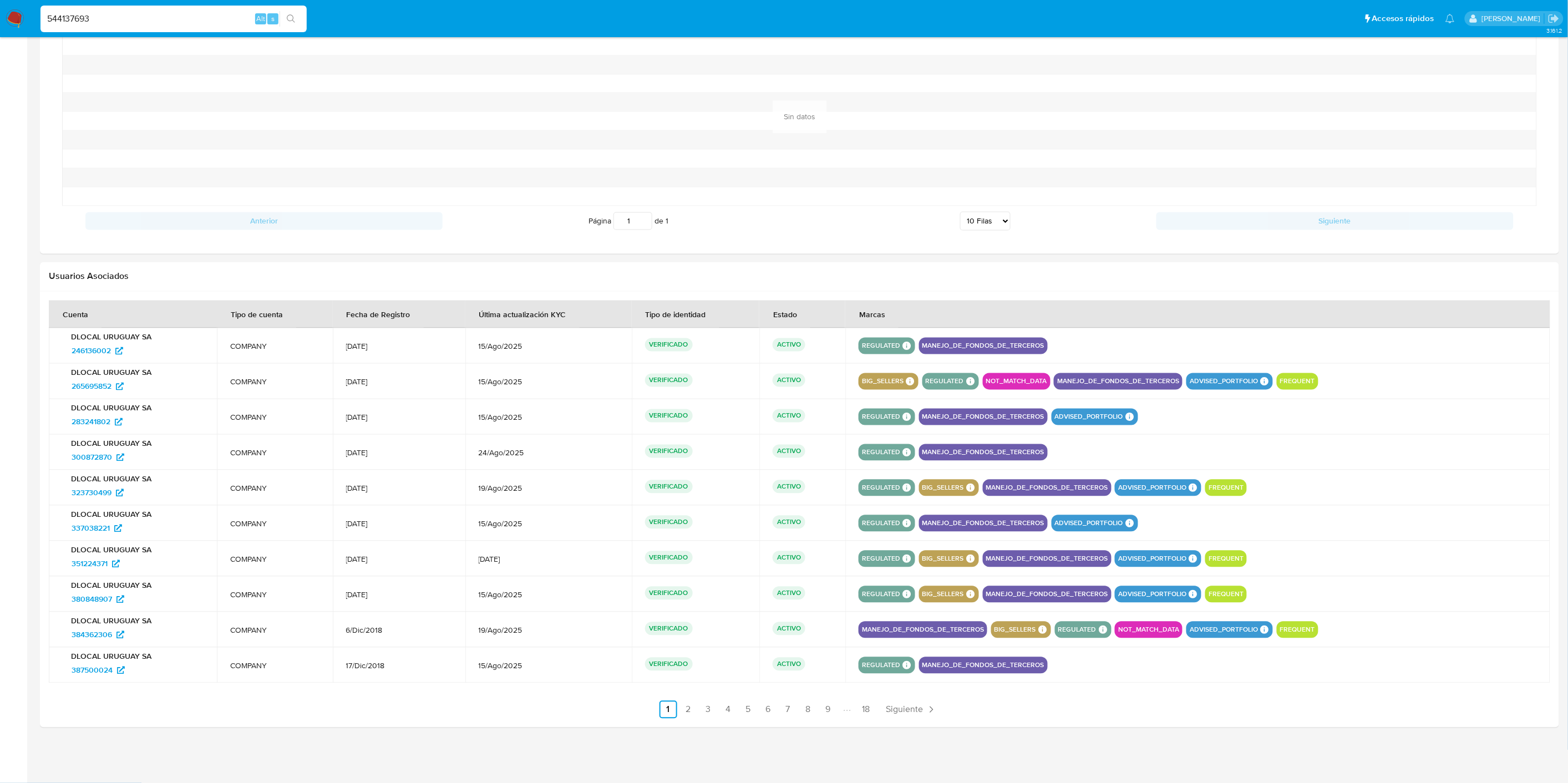
scroll to position [0, 0]
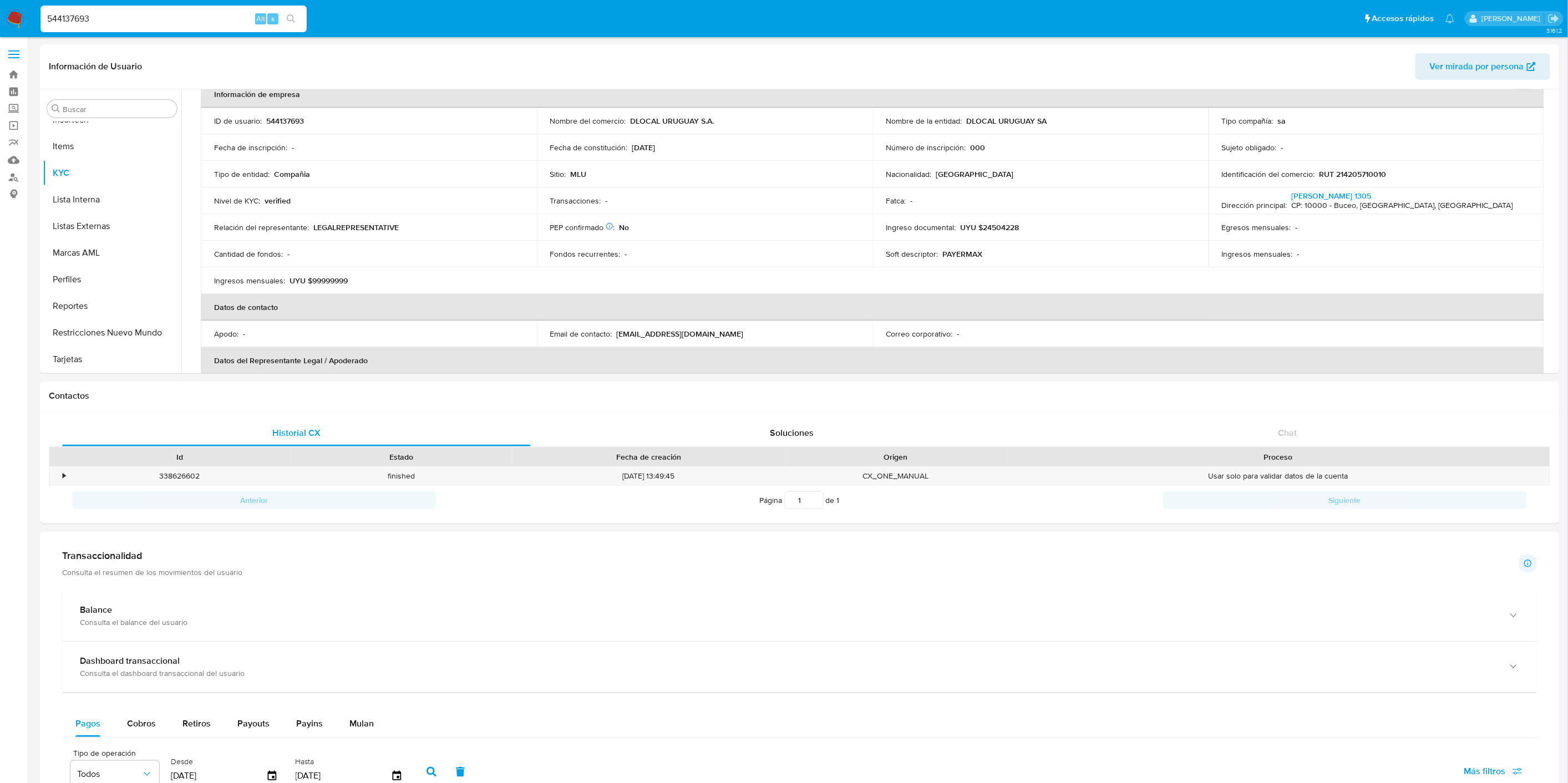
click at [95, 15] on input "544137693" at bounding box center [174, 18] width 266 height 14
paste input "135017875"
type input "135017875"
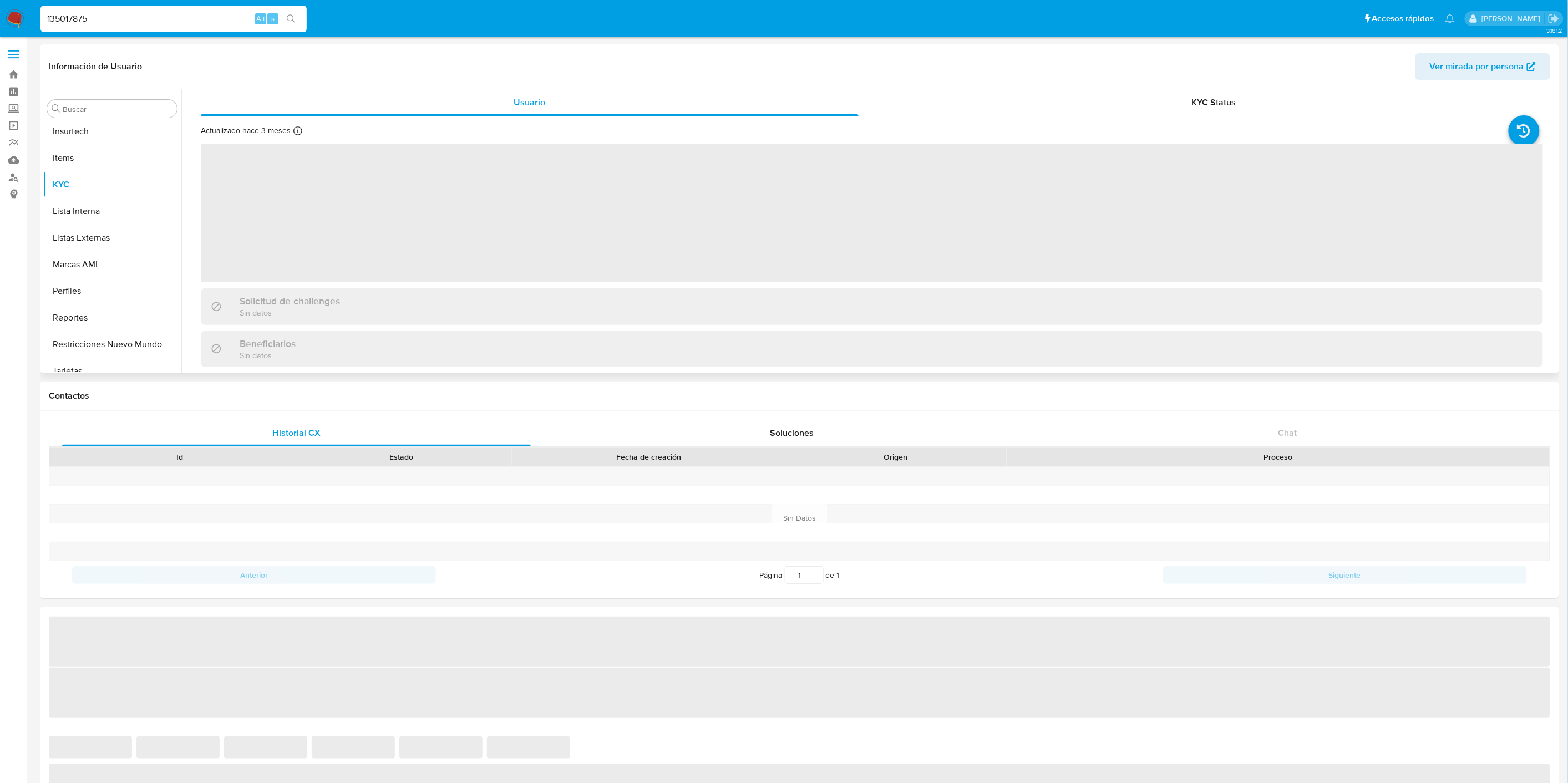
scroll to position [548, 0]
select select "10"
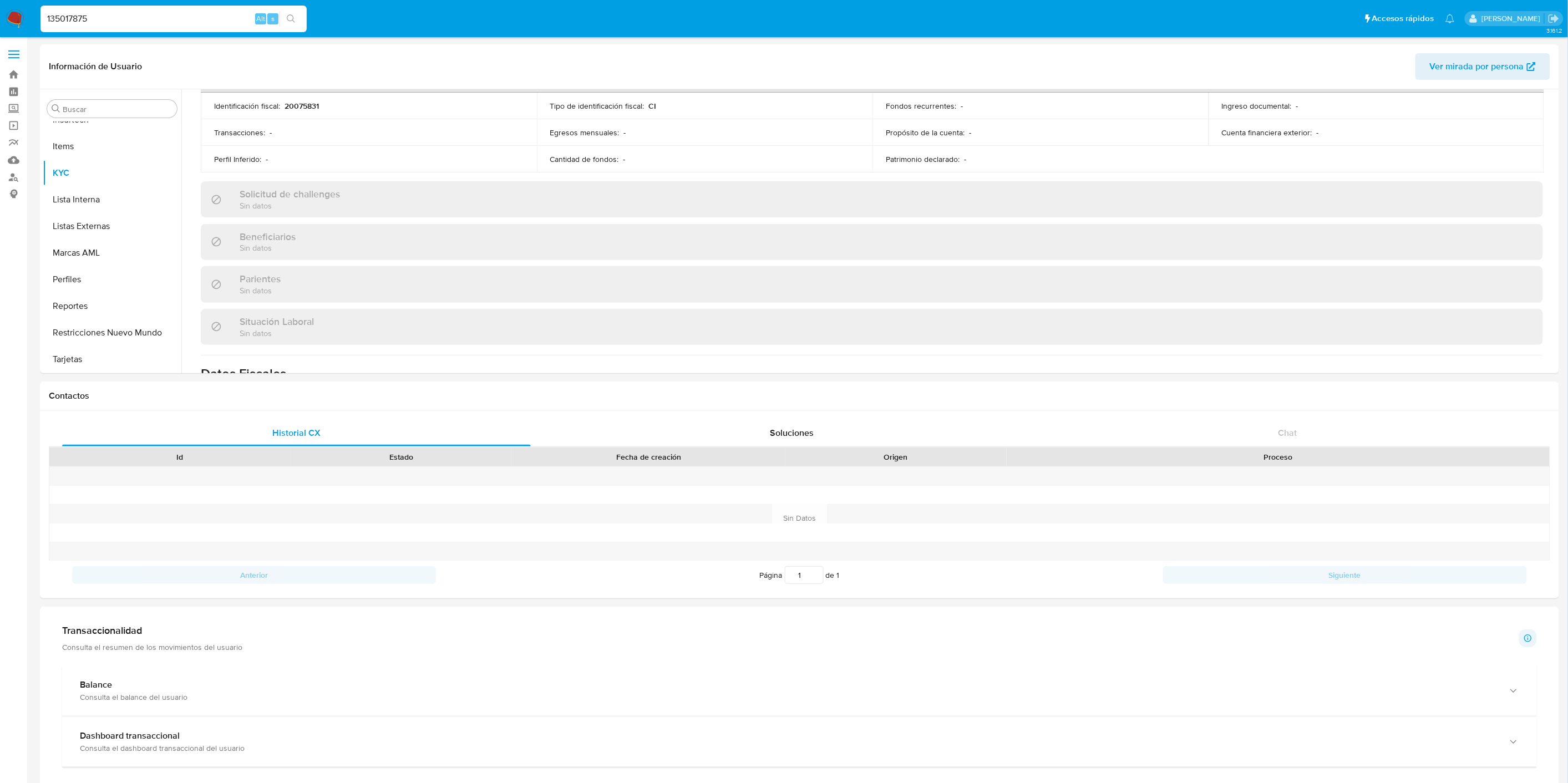
scroll to position [579, 0]
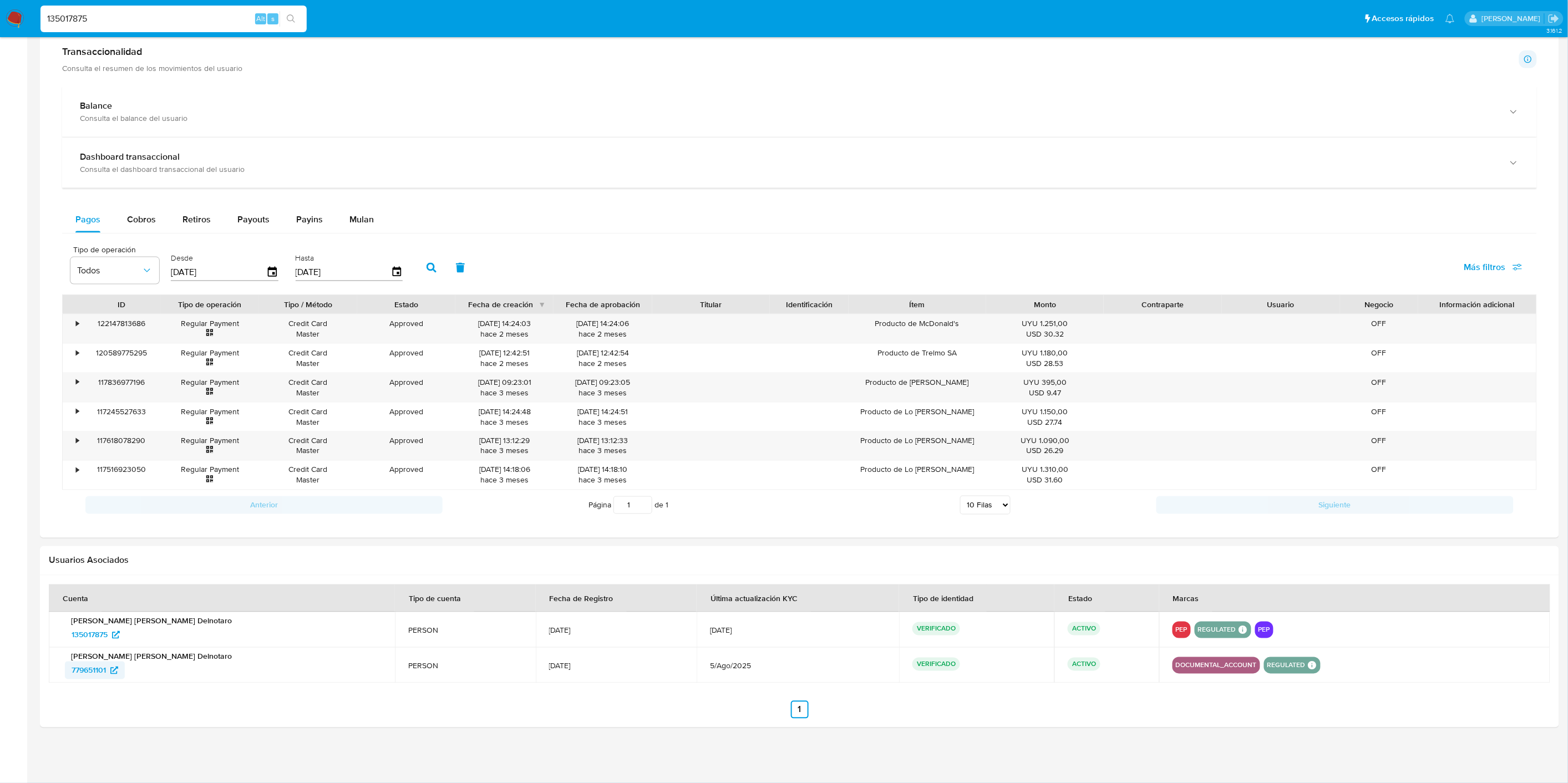
click at [103, 671] on span "779651101" at bounding box center [88, 670] width 34 height 18
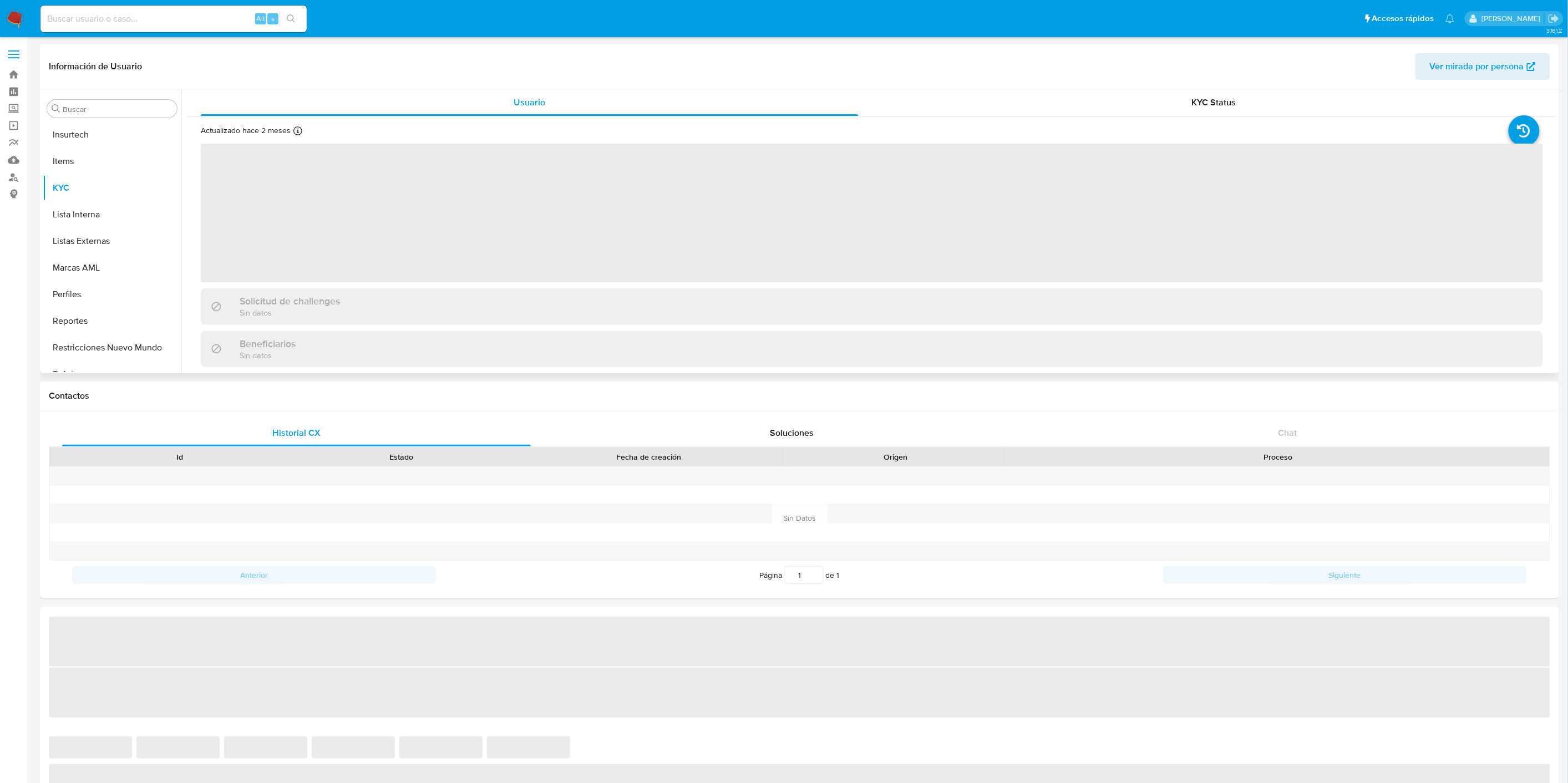
scroll to position [548, 0]
click at [384, 291] on div "Solicitud de challenges" at bounding box center [872, 301] width 1342 height 26
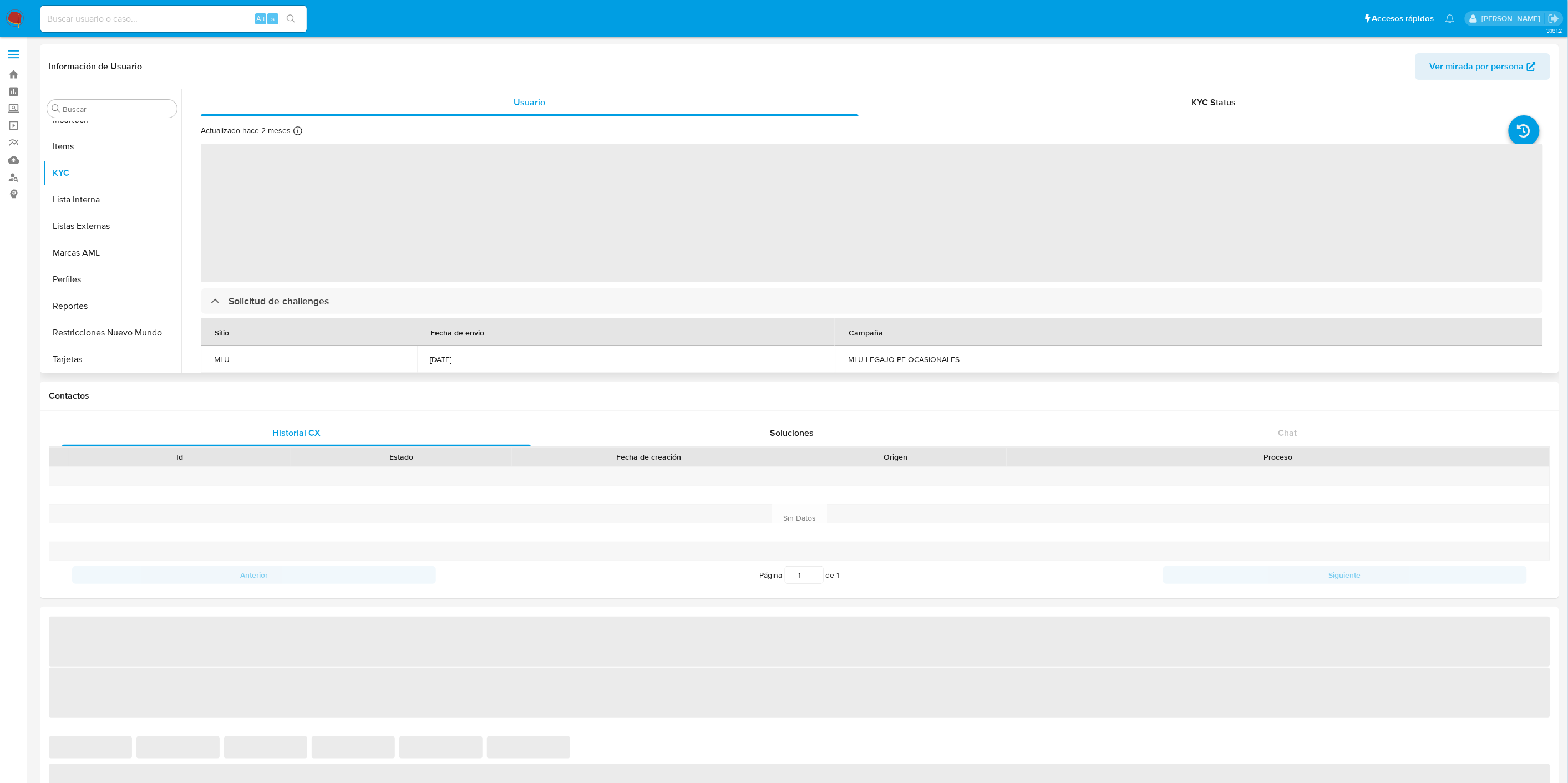
select select "10"
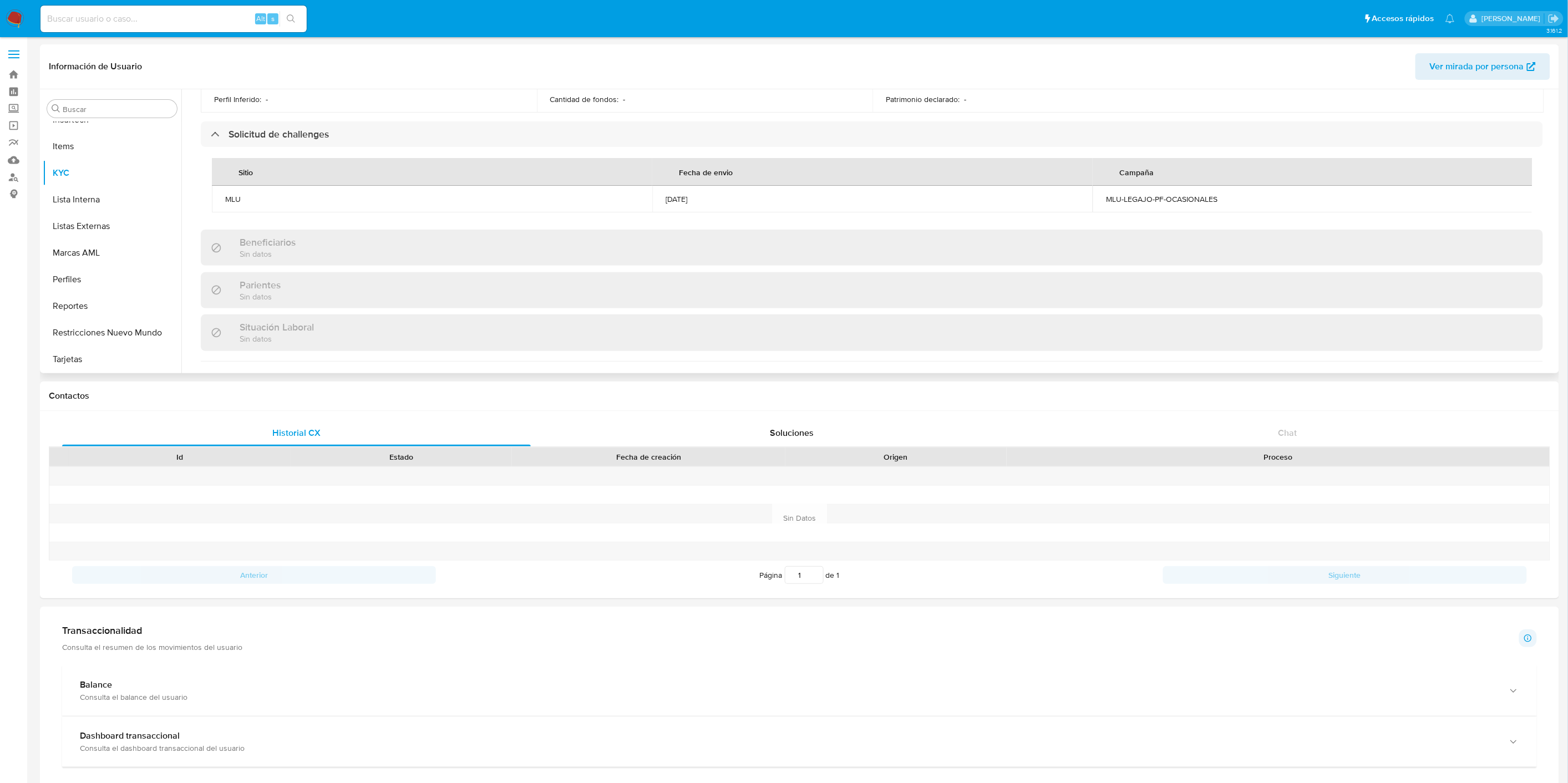
scroll to position [431, 0]
click at [113, 18] on input at bounding box center [174, 18] width 266 height 14
paste input "1716402438"
type input "1716402438"
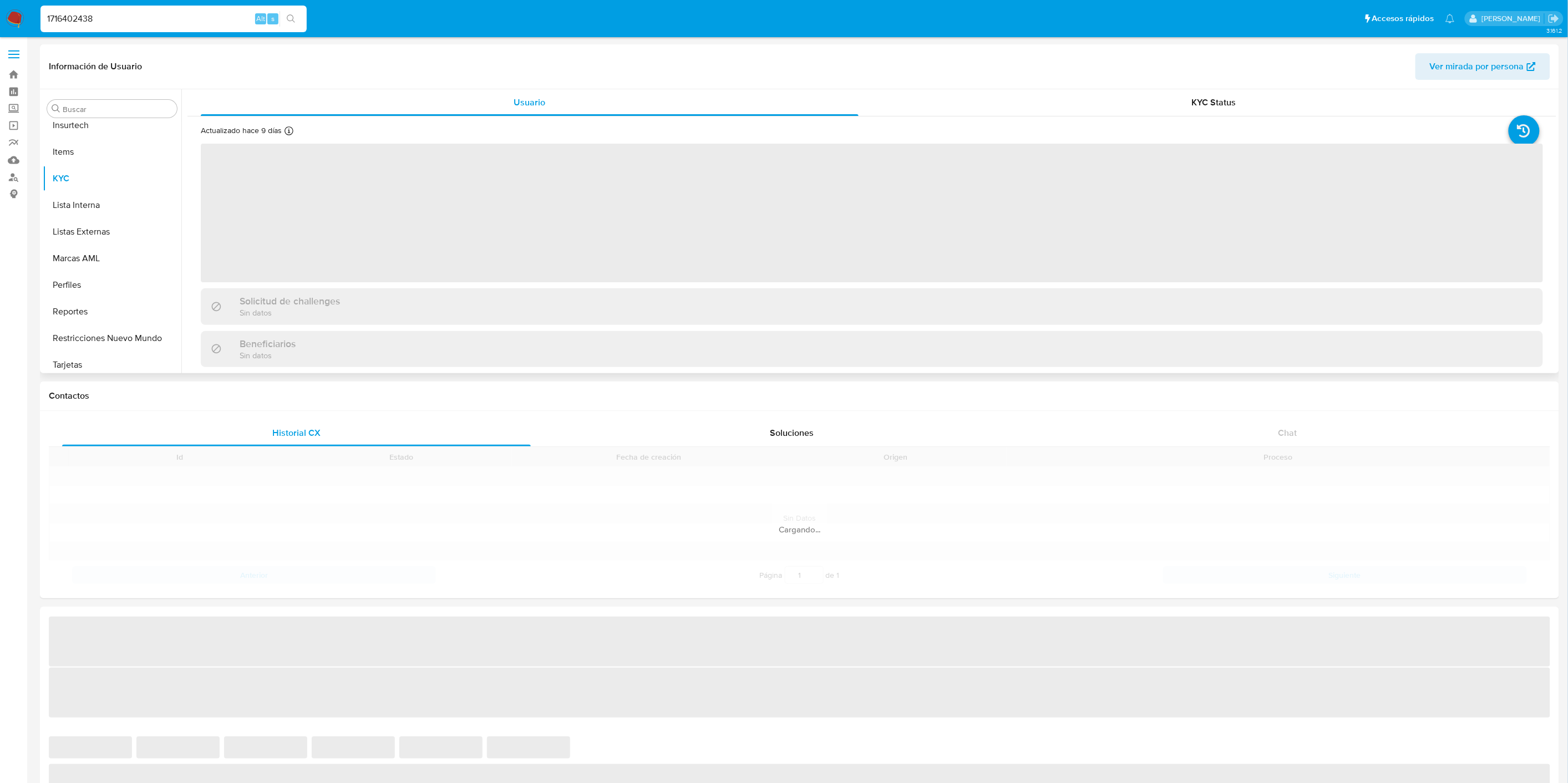
scroll to position [548, 0]
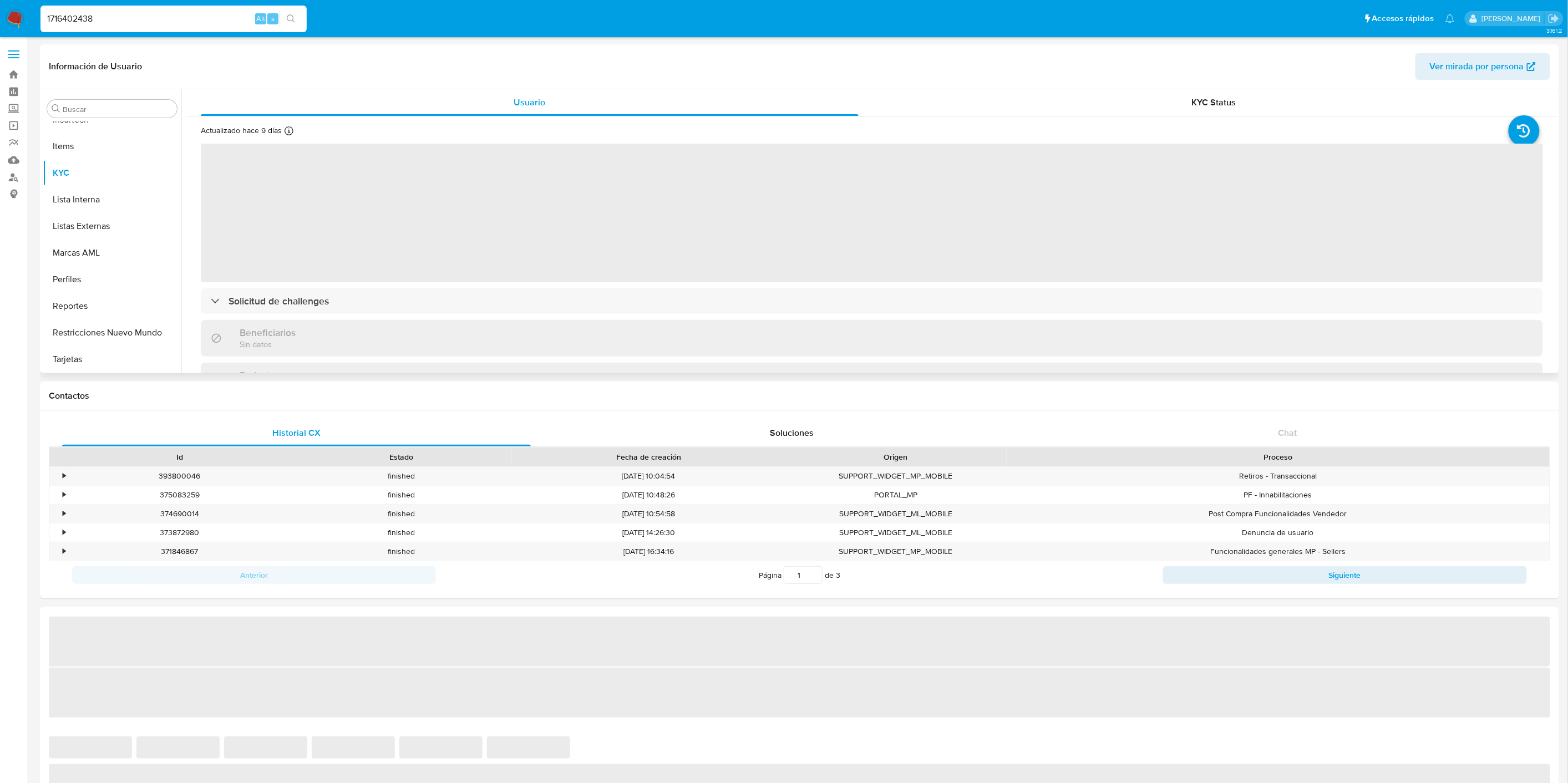
drag, startPoint x: 327, startPoint y: 275, endPoint x: 328, endPoint y: 286, distance: 11.0
click at [327, 277] on span "‌" at bounding box center [872, 213] width 1342 height 138
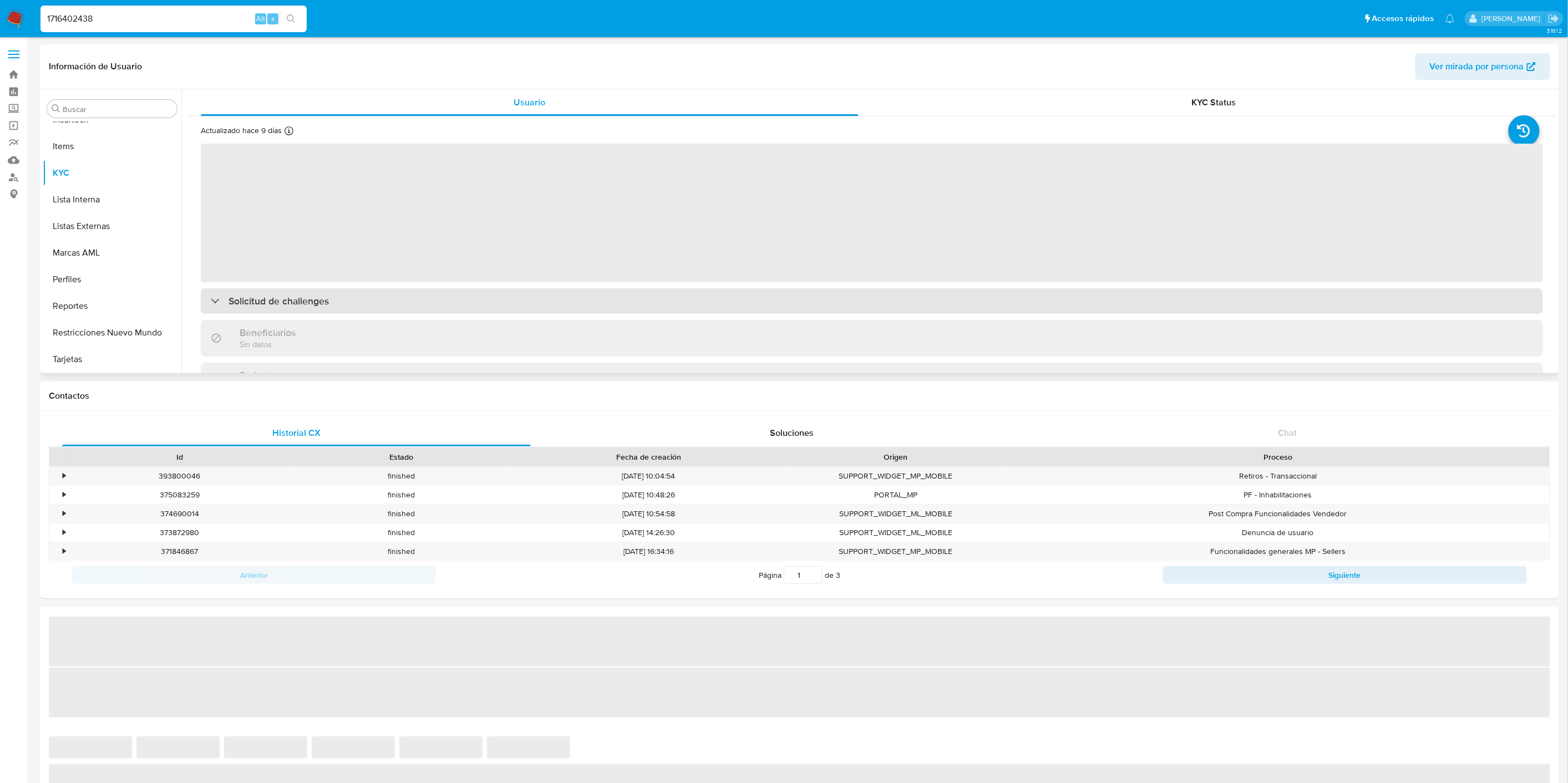
select select "10"
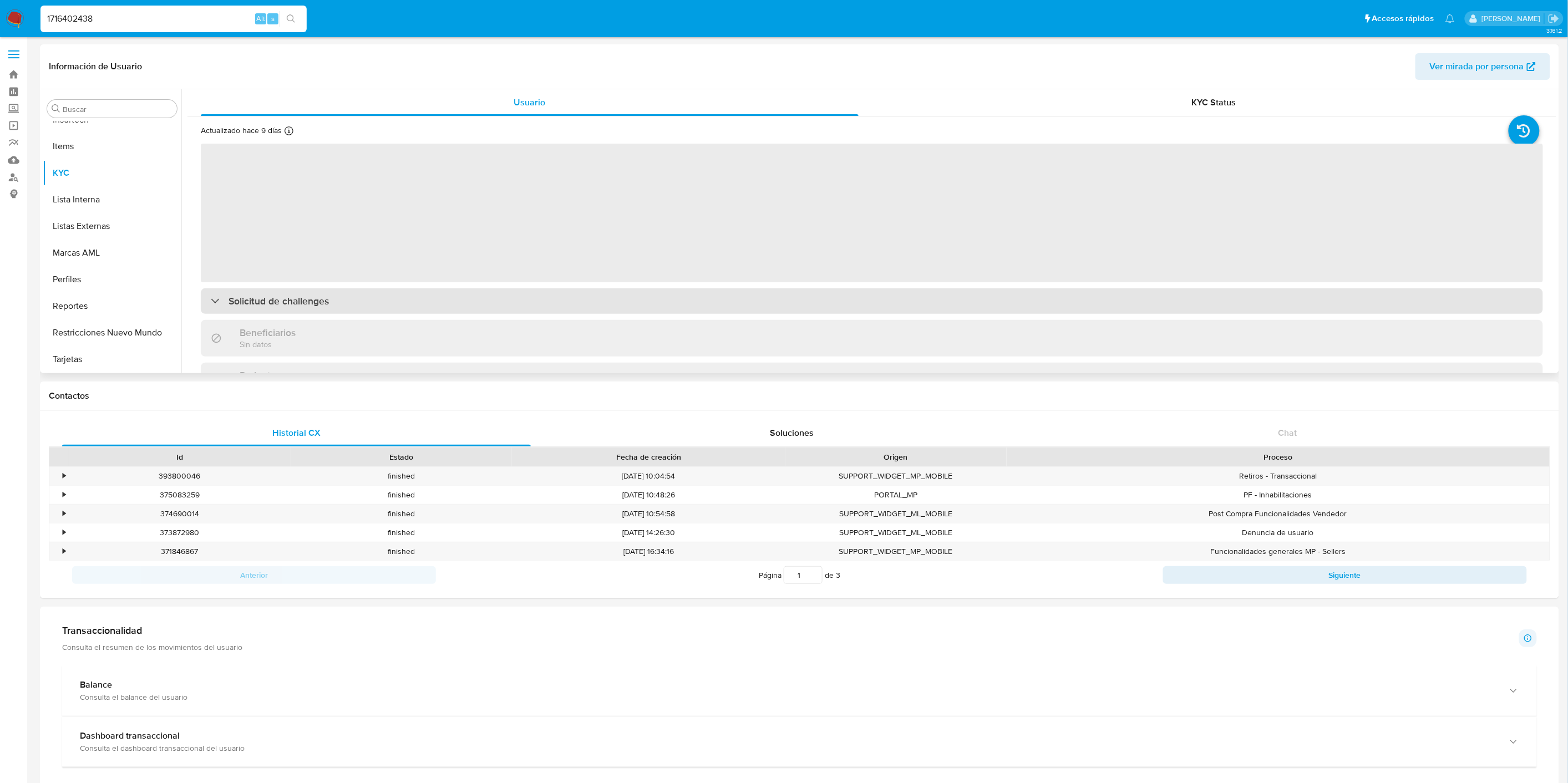
click at [330, 291] on div "Solicitud de challenges" at bounding box center [872, 301] width 1342 height 26
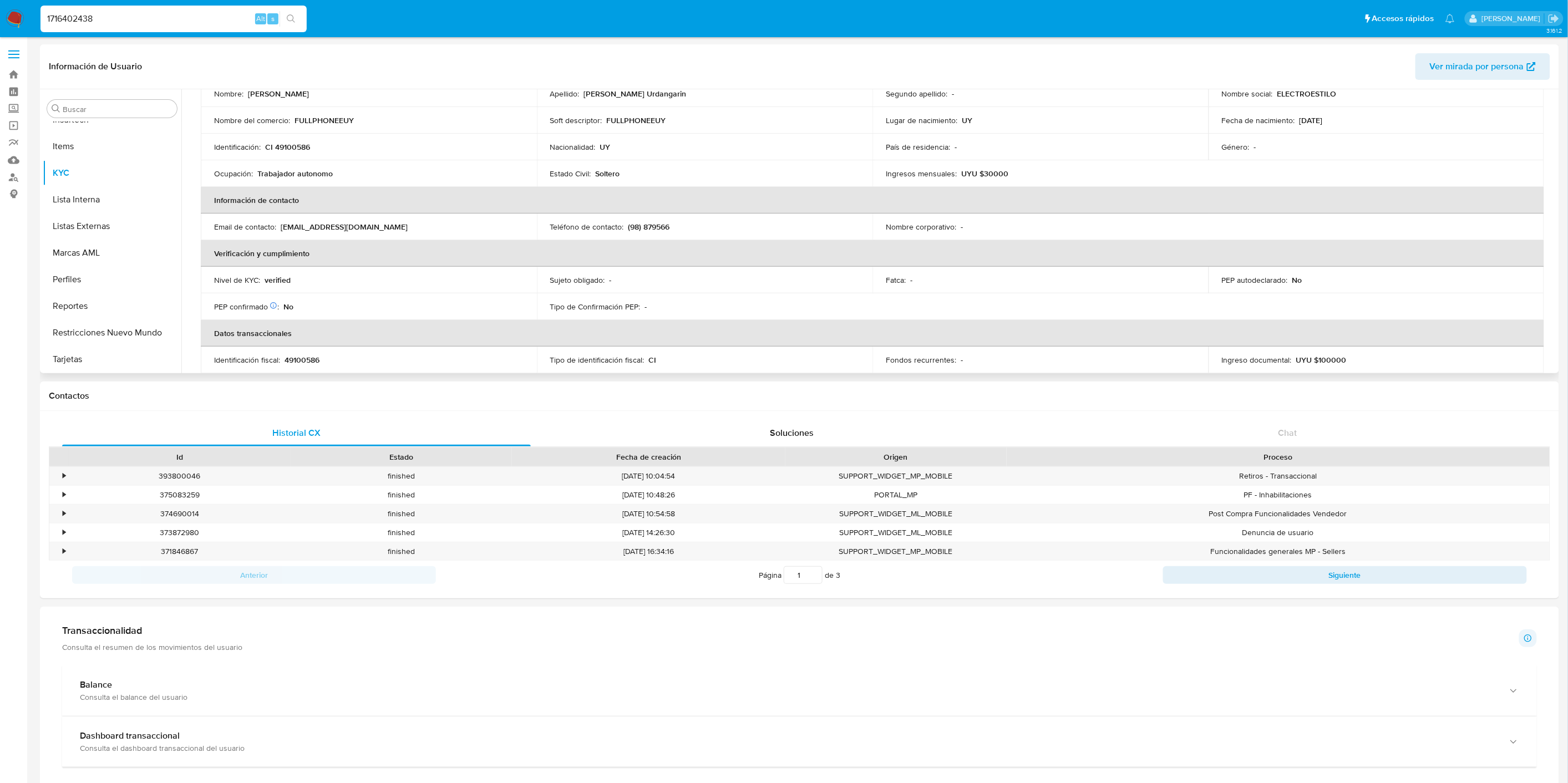
scroll to position [307, 0]
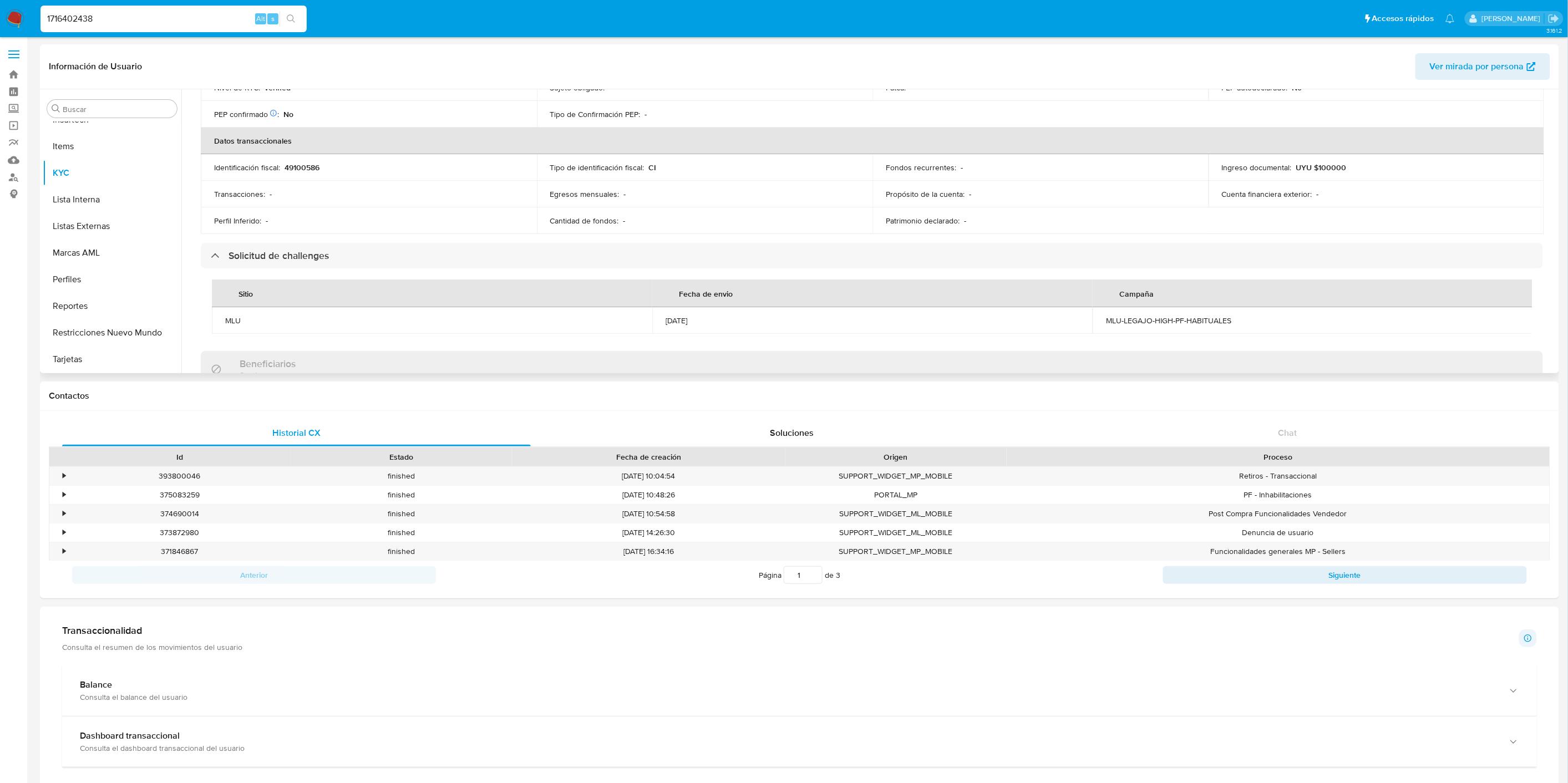
click at [1102, 318] on td "MLU-LEGAJO-HIGH-PF-HABITUALES" at bounding box center [1312, 320] width 441 height 27
drag, startPoint x: 1102, startPoint y: 318, endPoint x: 1266, endPoint y: 318, distance: 164.0
click at [1266, 318] on td "MLU-LEGAJO-HIGH-PF-HABITUALES" at bounding box center [1312, 320] width 441 height 27
click at [1266, 318] on div "MLU-LEGAJO-HIGH-PF-HABITUALES" at bounding box center [1313, 320] width 414 height 10
click at [1129, 319] on div "MLU-LEGAJO-HIGH-PF-HABITUALES" at bounding box center [1313, 320] width 414 height 10
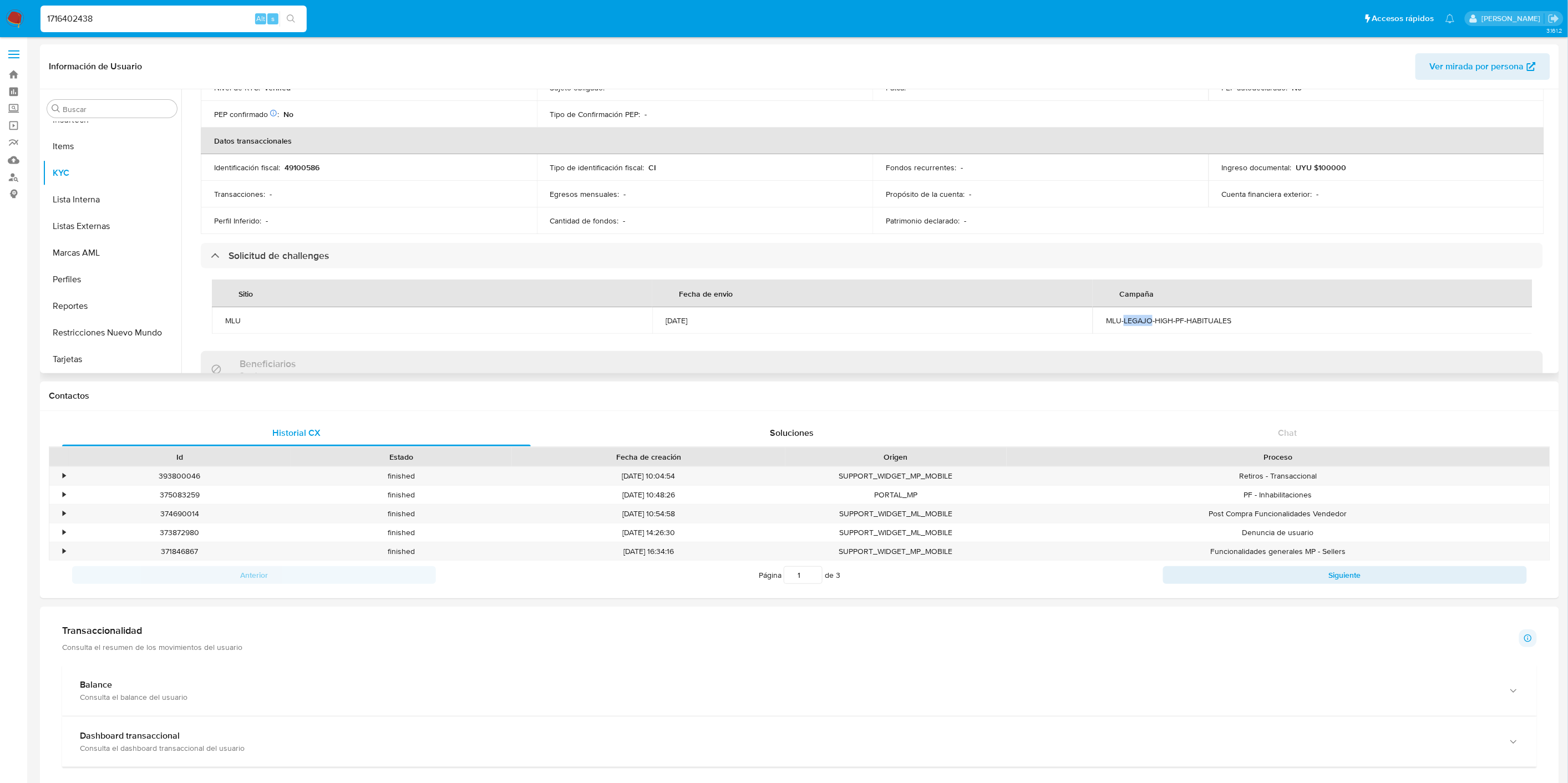
click at [1129, 319] on div "MLU-LEGAJO-HIGH-PF-HABITUALES" at bounding box center [1313, 320] width 414 height 10
copy div "MLU-LEGAJO-HIGH-PF-HABITUALES"
drag, startPoint x: 661, startPoint y: 329, endPoint x: 745, endPoint y: 331, distance: 84.0
click at [745, 331] on td "19/09/2025" at bounding box center [872, 320] width 441 height 27
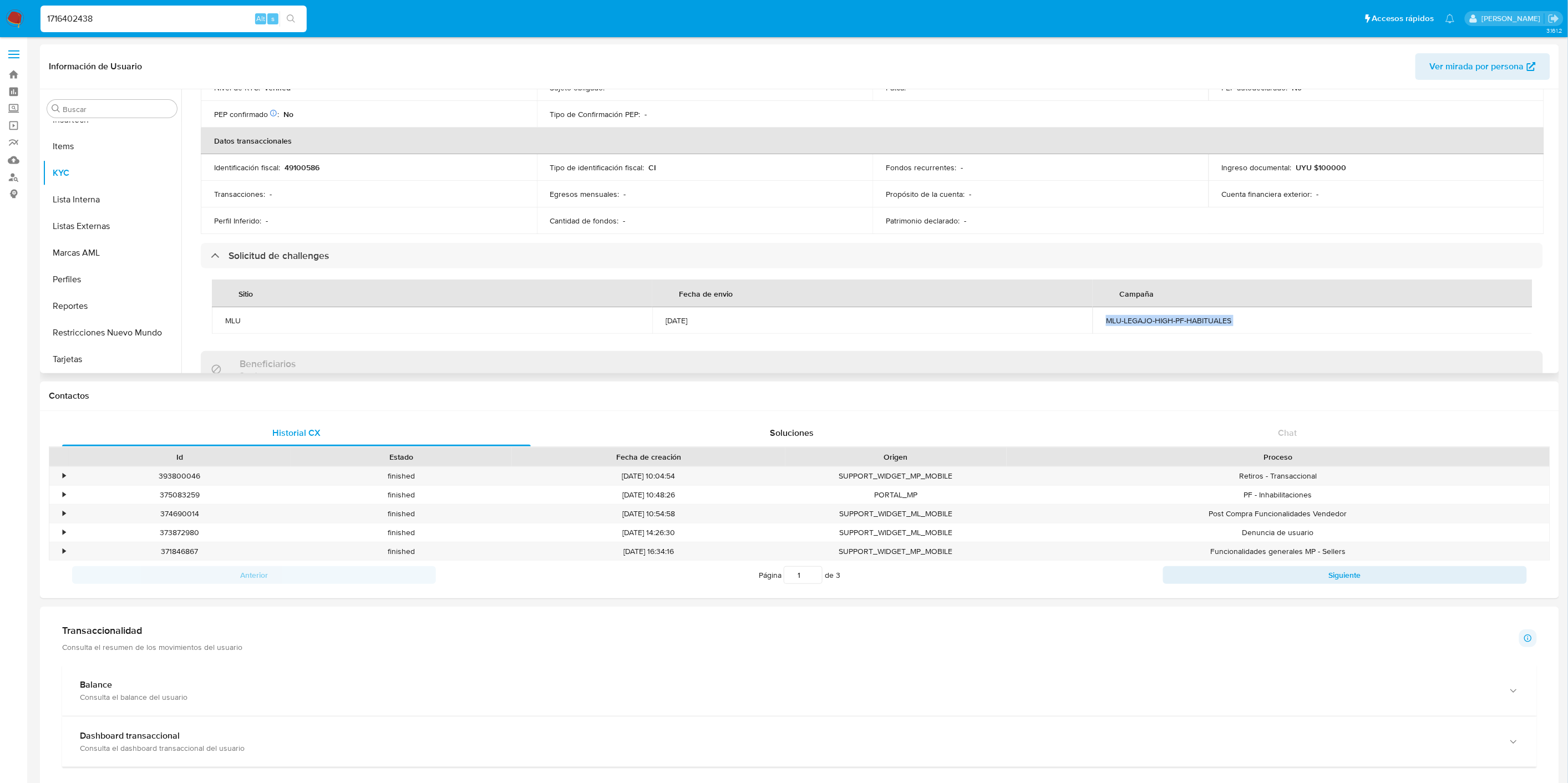
scroll to position [0, 0]
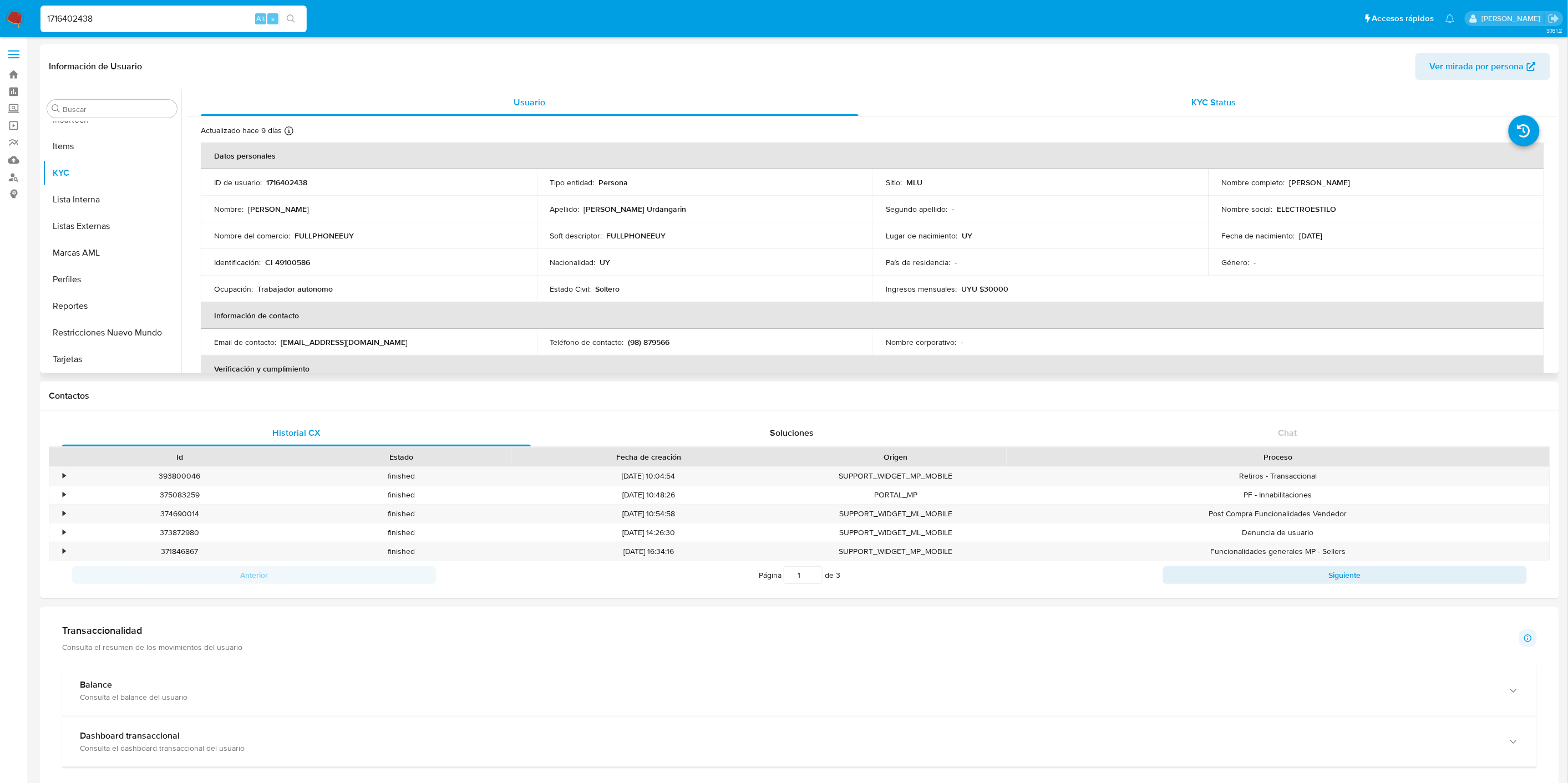
click at [1188, 93] on div "KYC Status" at bounding box center [1214, 102] width 658 height 27
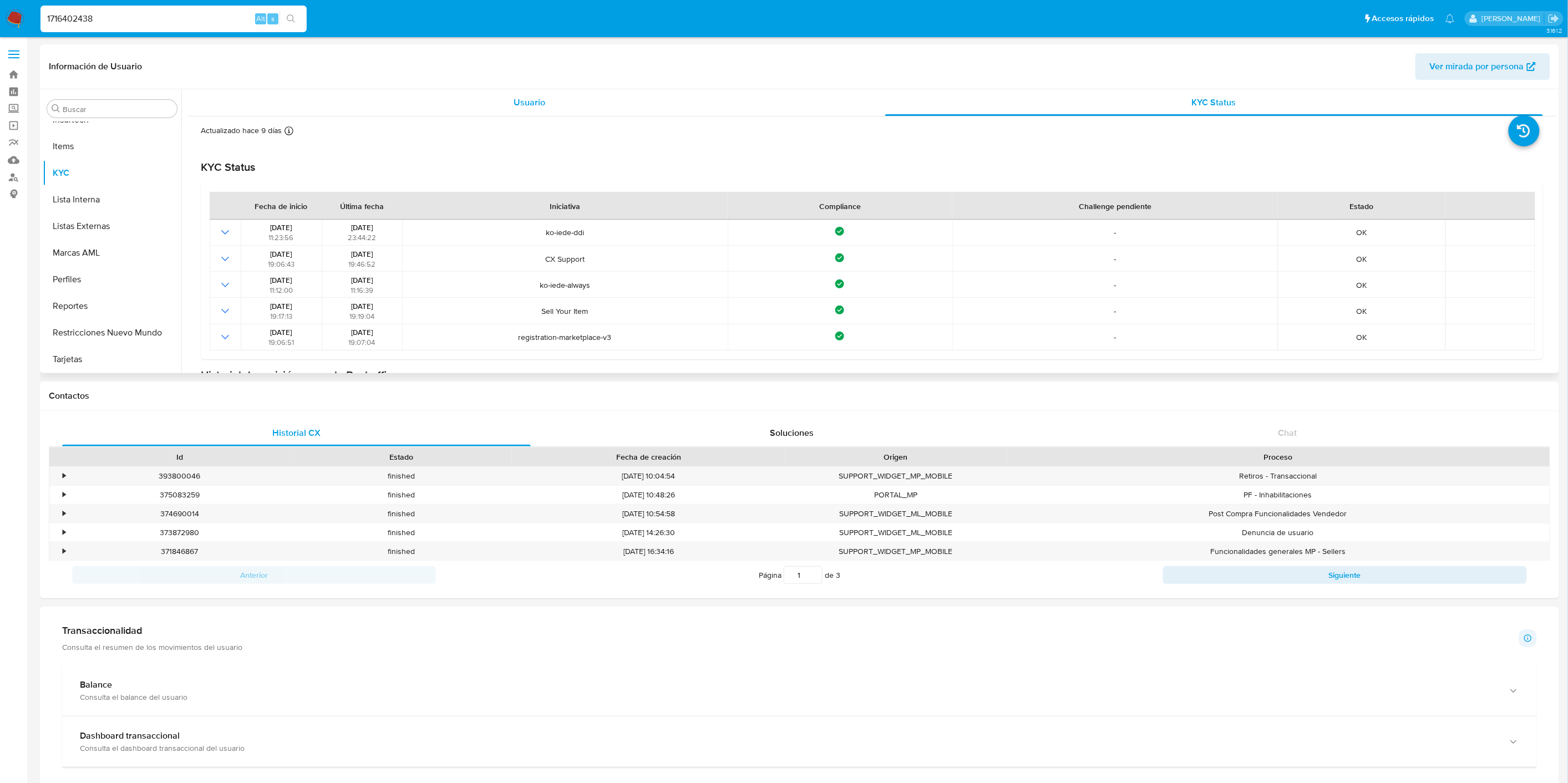
click at [581, 95] on div "Usuario" at bounding box center [530, 102] width 658 height 27
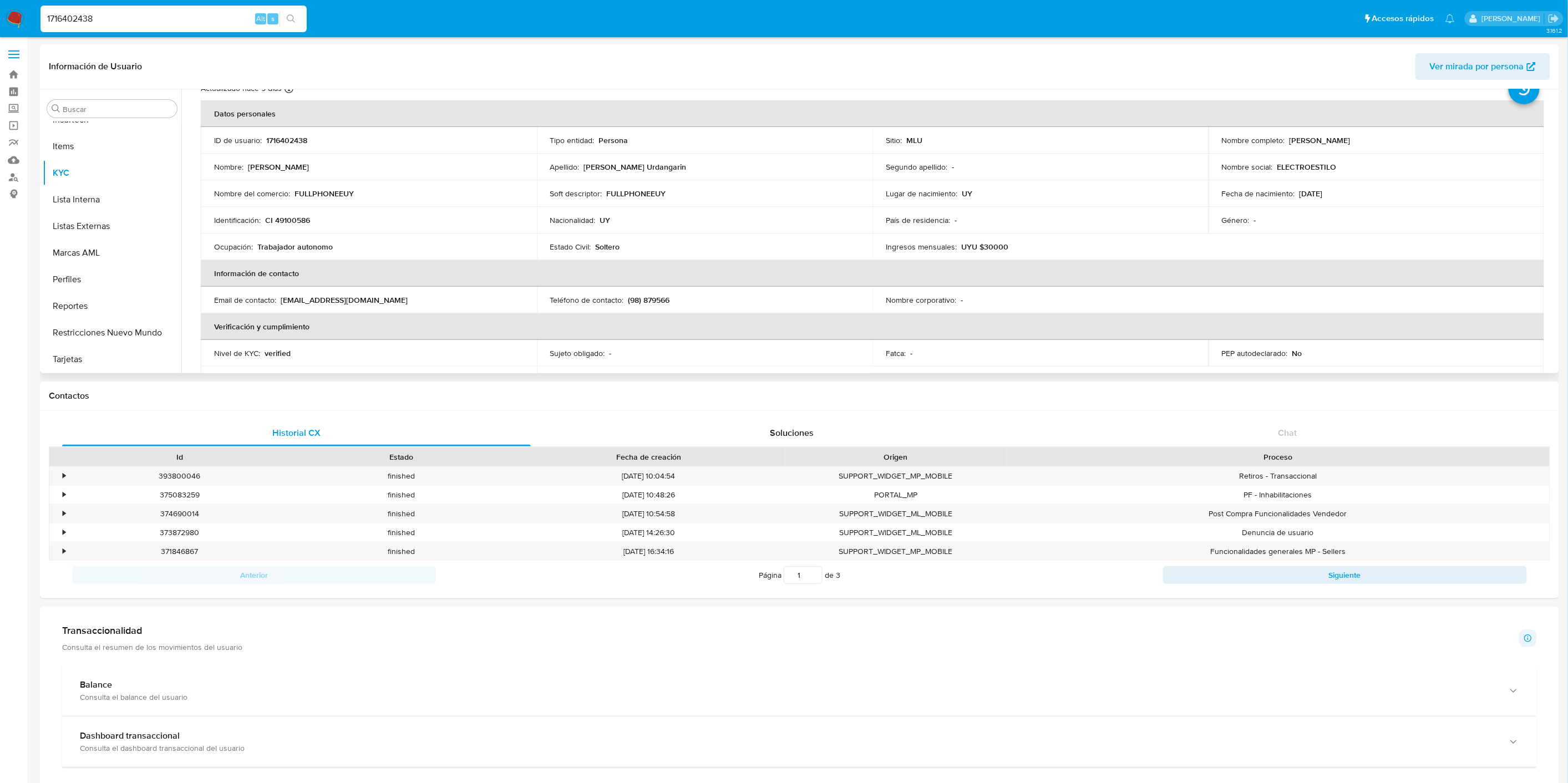
scroll to position [289, 0]
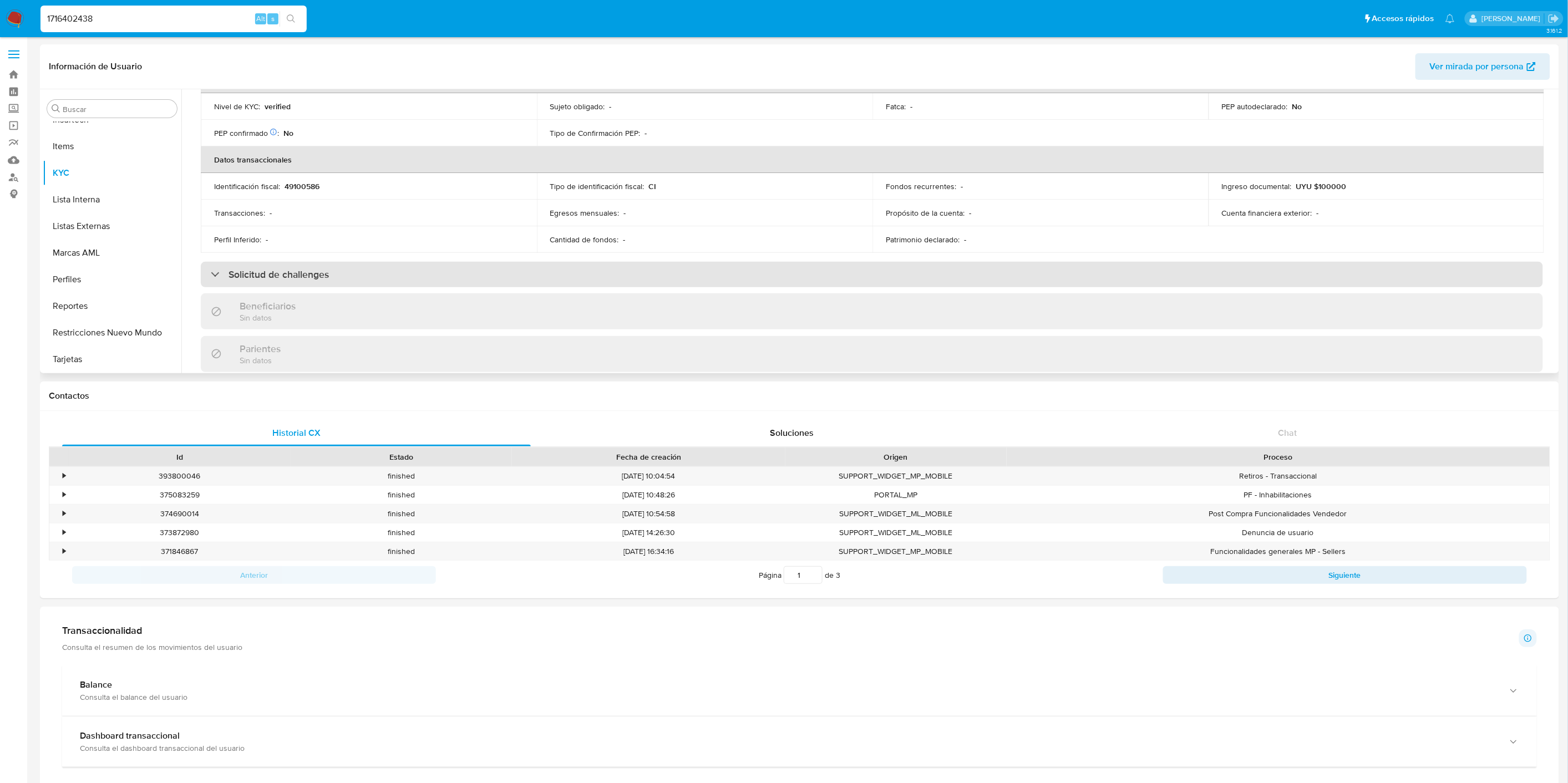
click at [703, 283] on div "Solicitud de challenges" at bounding box center [872, 275] width 1342 height 26
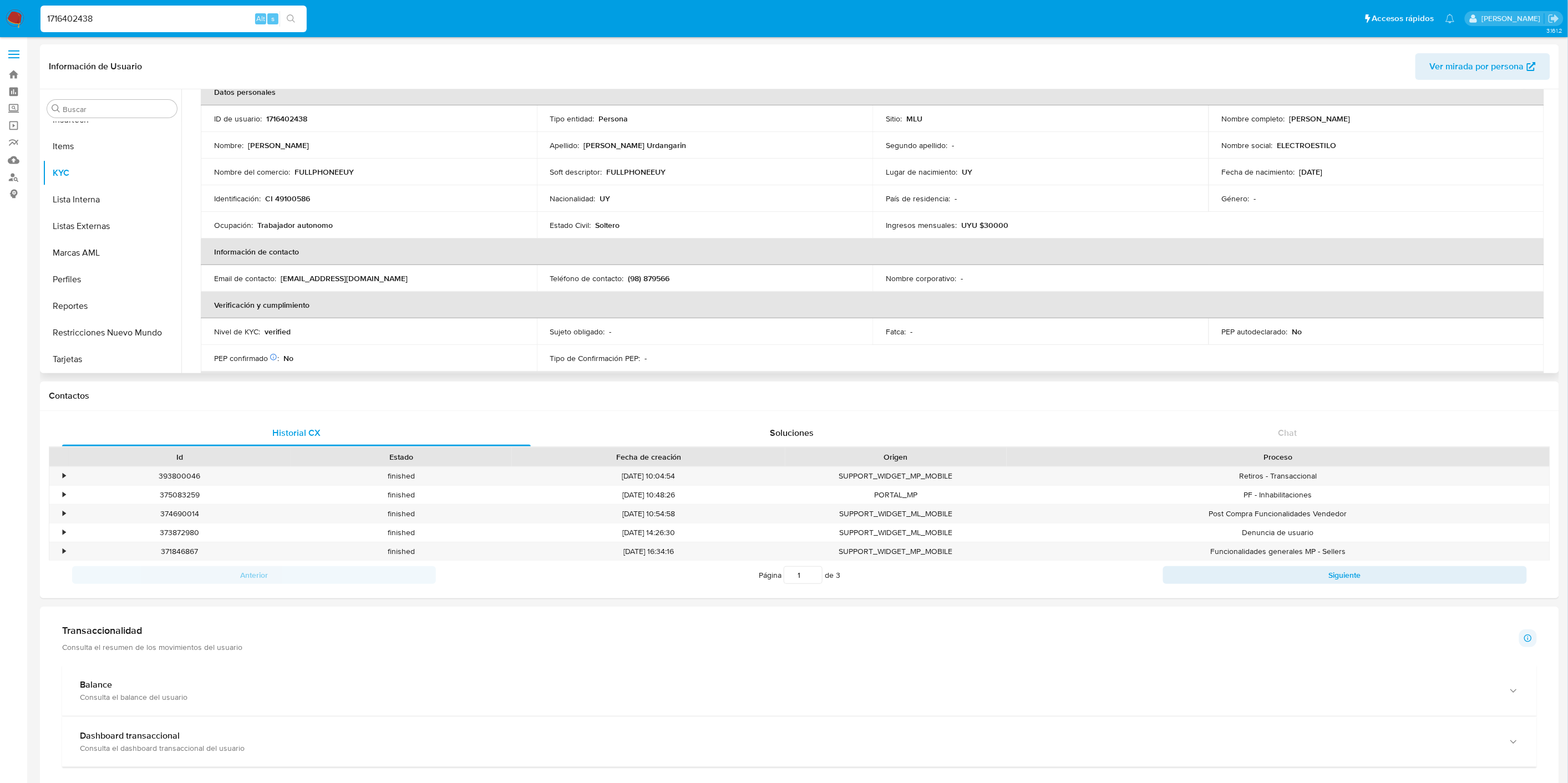
scroll to position [42, 0]
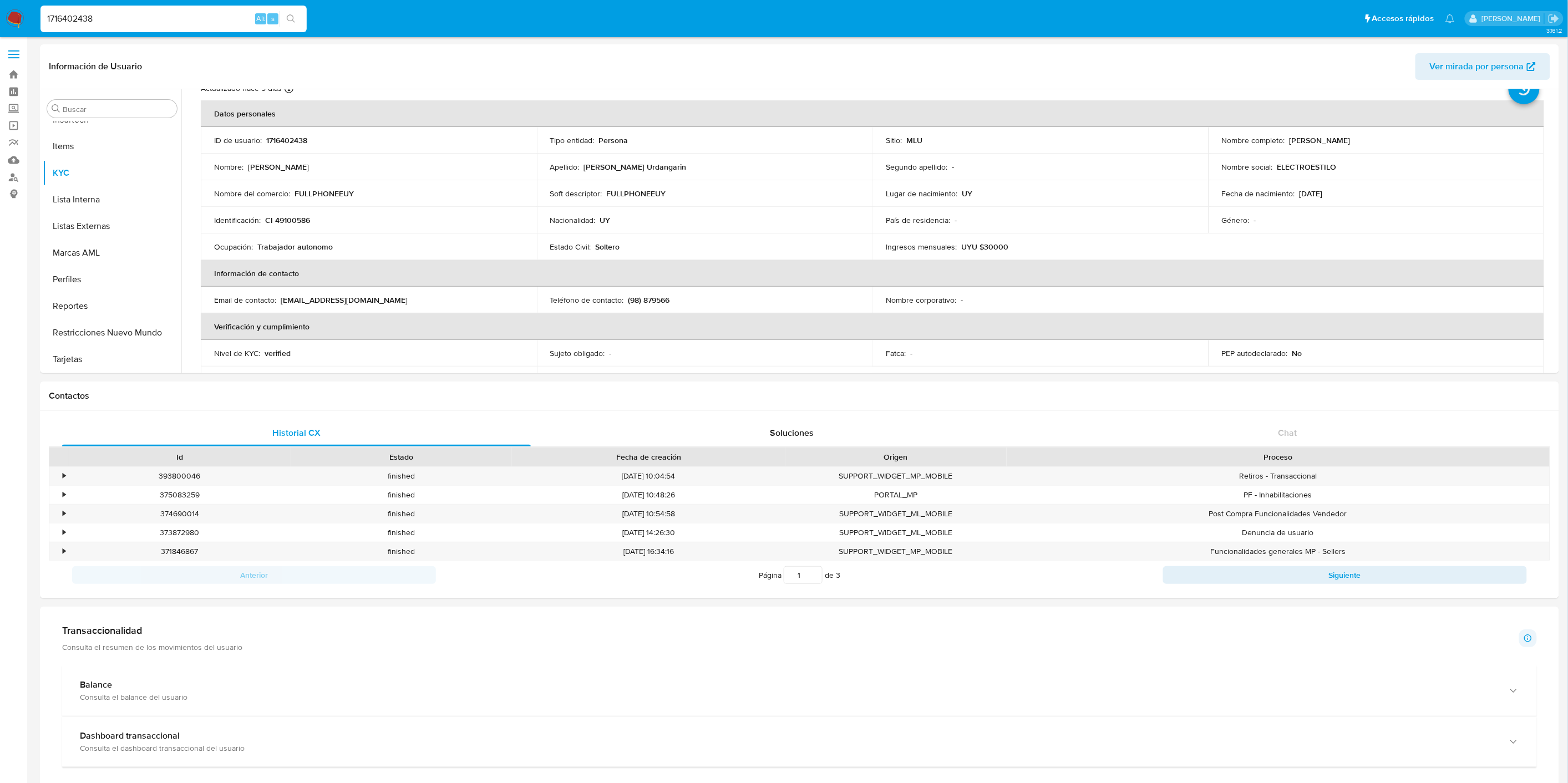
click at [116, 15] on input "1716402438" at bounding box center [174, 18] width 266 height 14
paste input "56715593"
type input "1756715593"
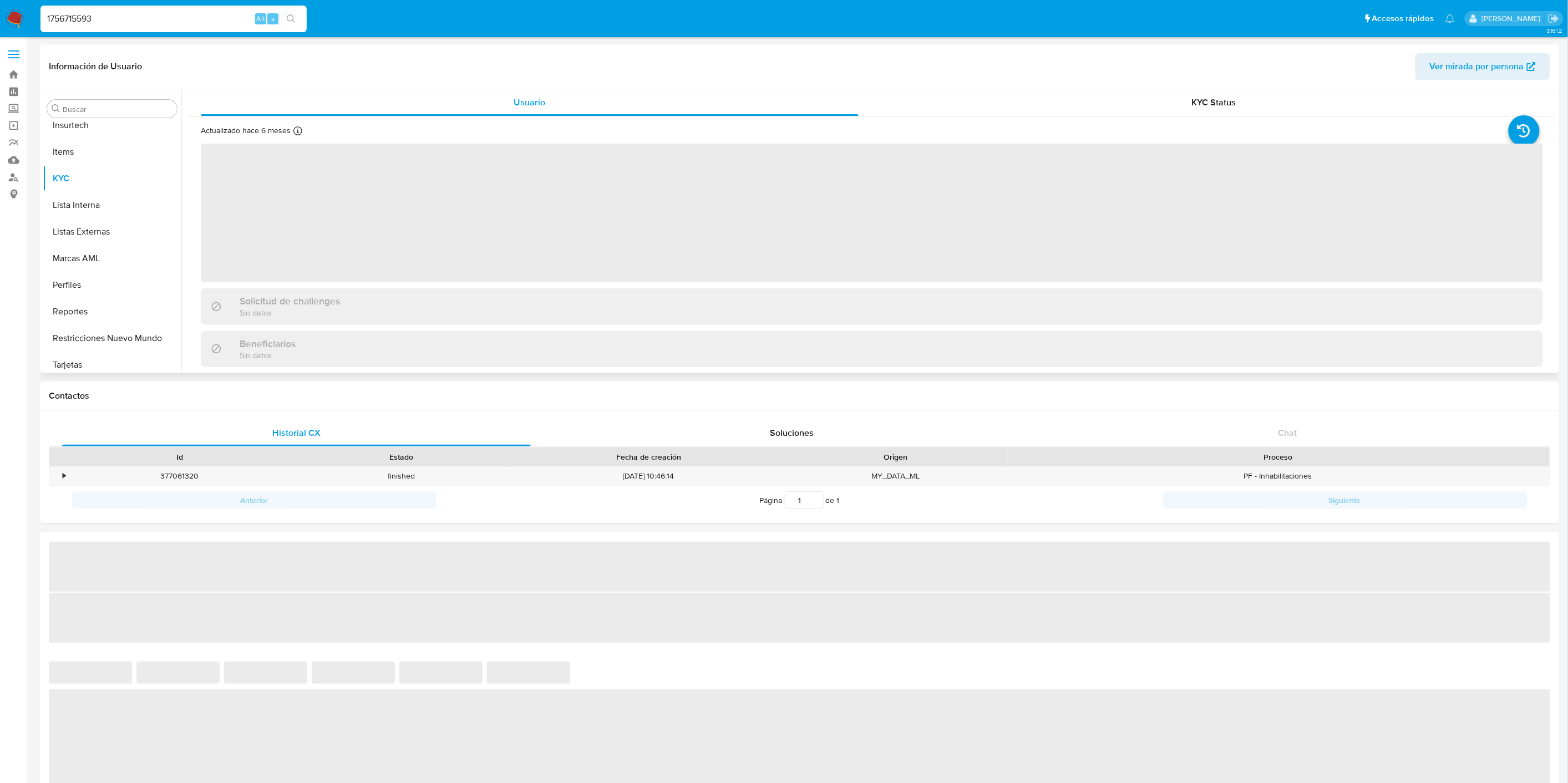
scroll to position [548, 0]
click at [518, 299] on div "Solicitud de challenges" at bounding box center [872, 301] width 1342 height 26
select select "10"
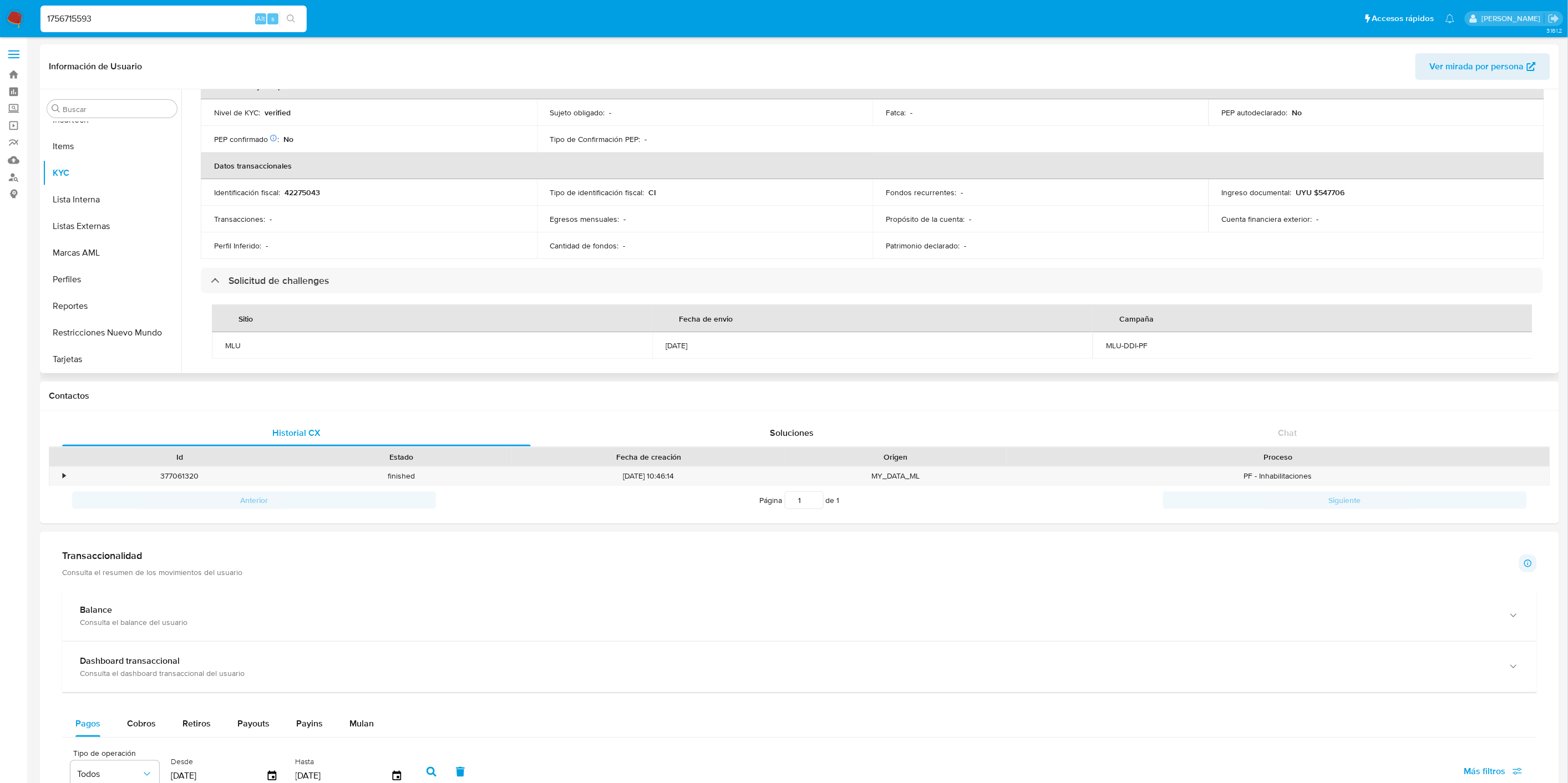
scroll to position [185, 0]
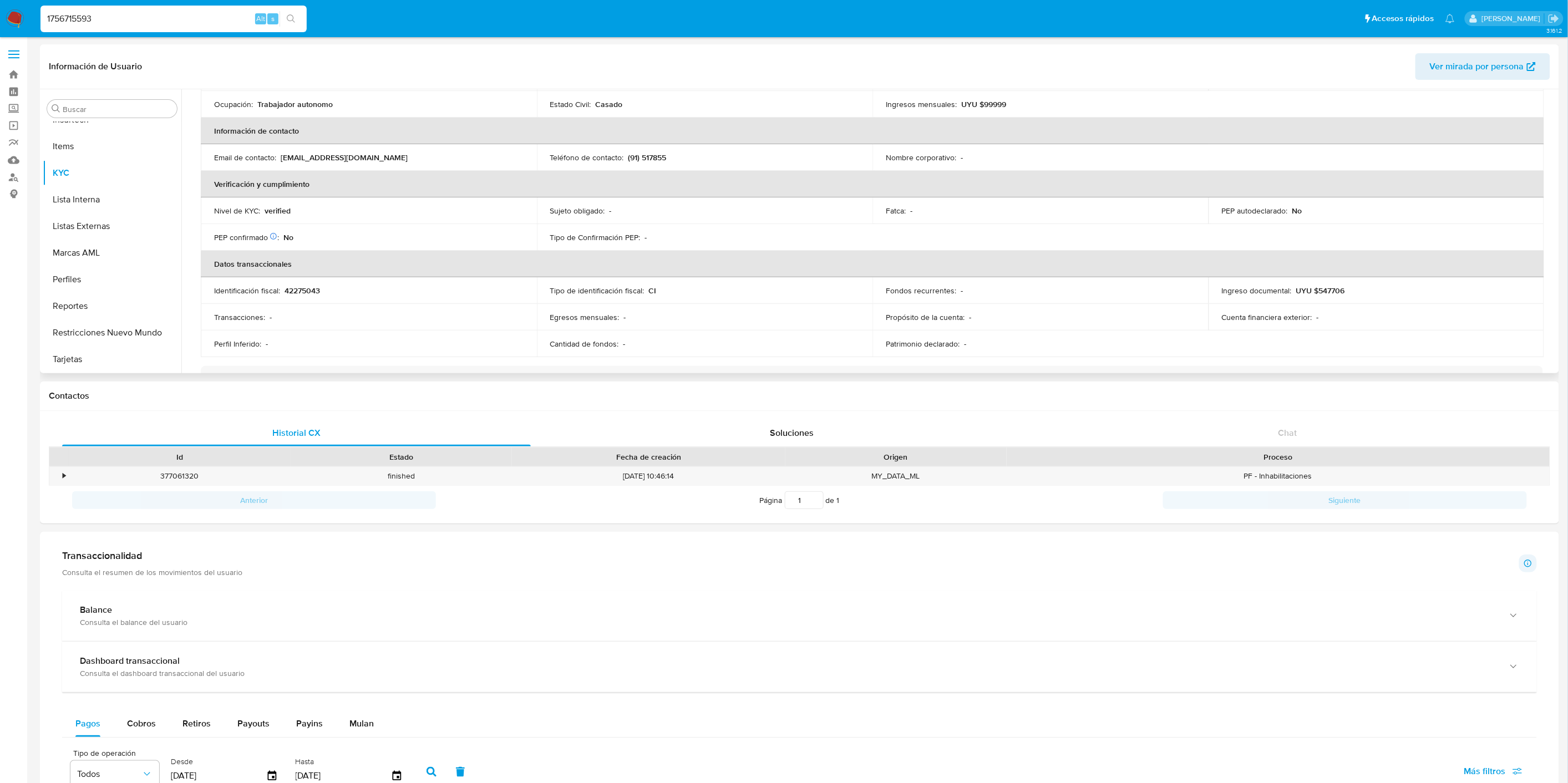
click at [1316, 289] on p "UYU $547706" at bounding box center [1321, 290] width 49 height 10
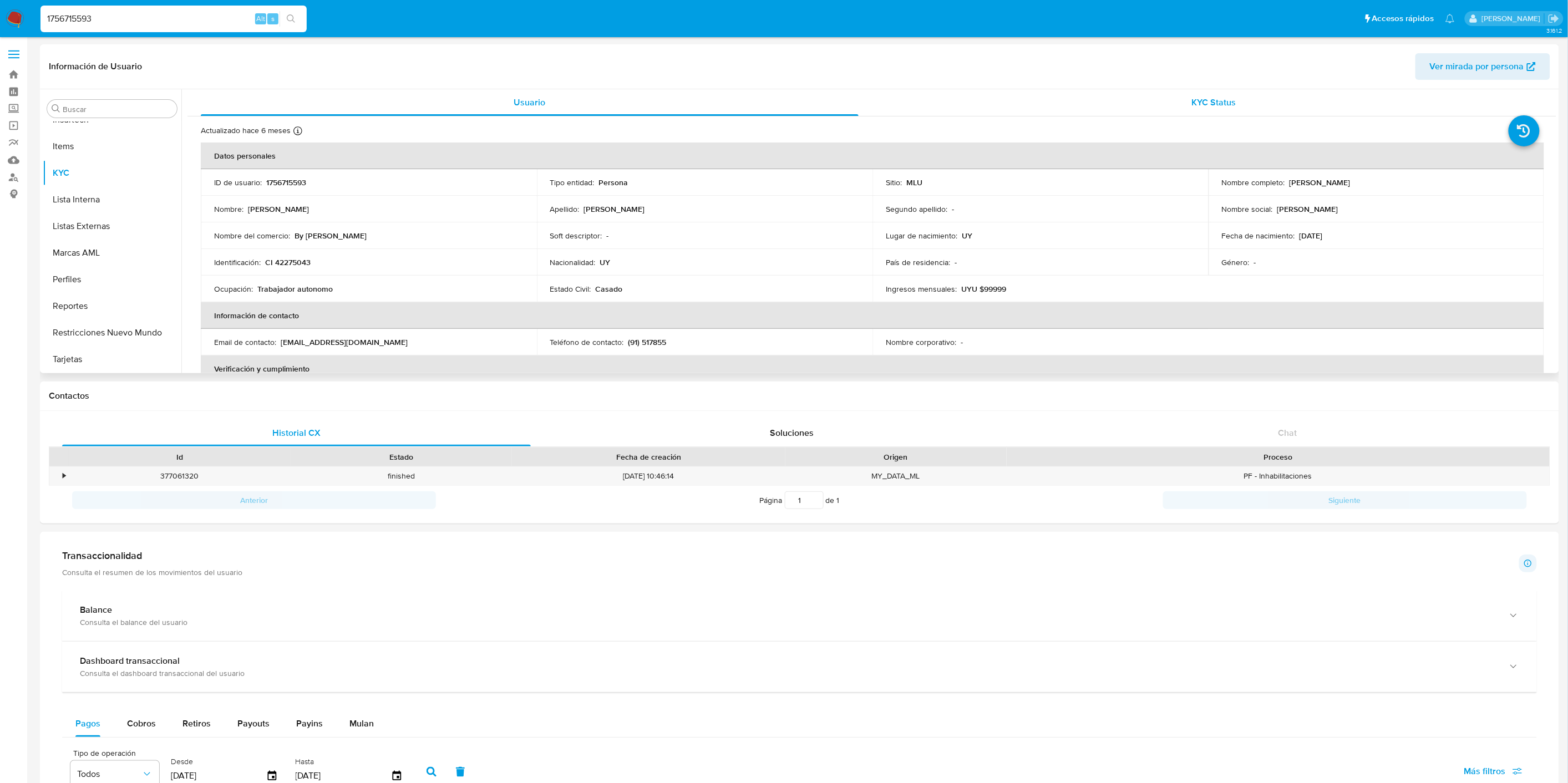
click at [1217, 111] on div "KYC Status" at bounding box center [1214, 102] width 658 height 27
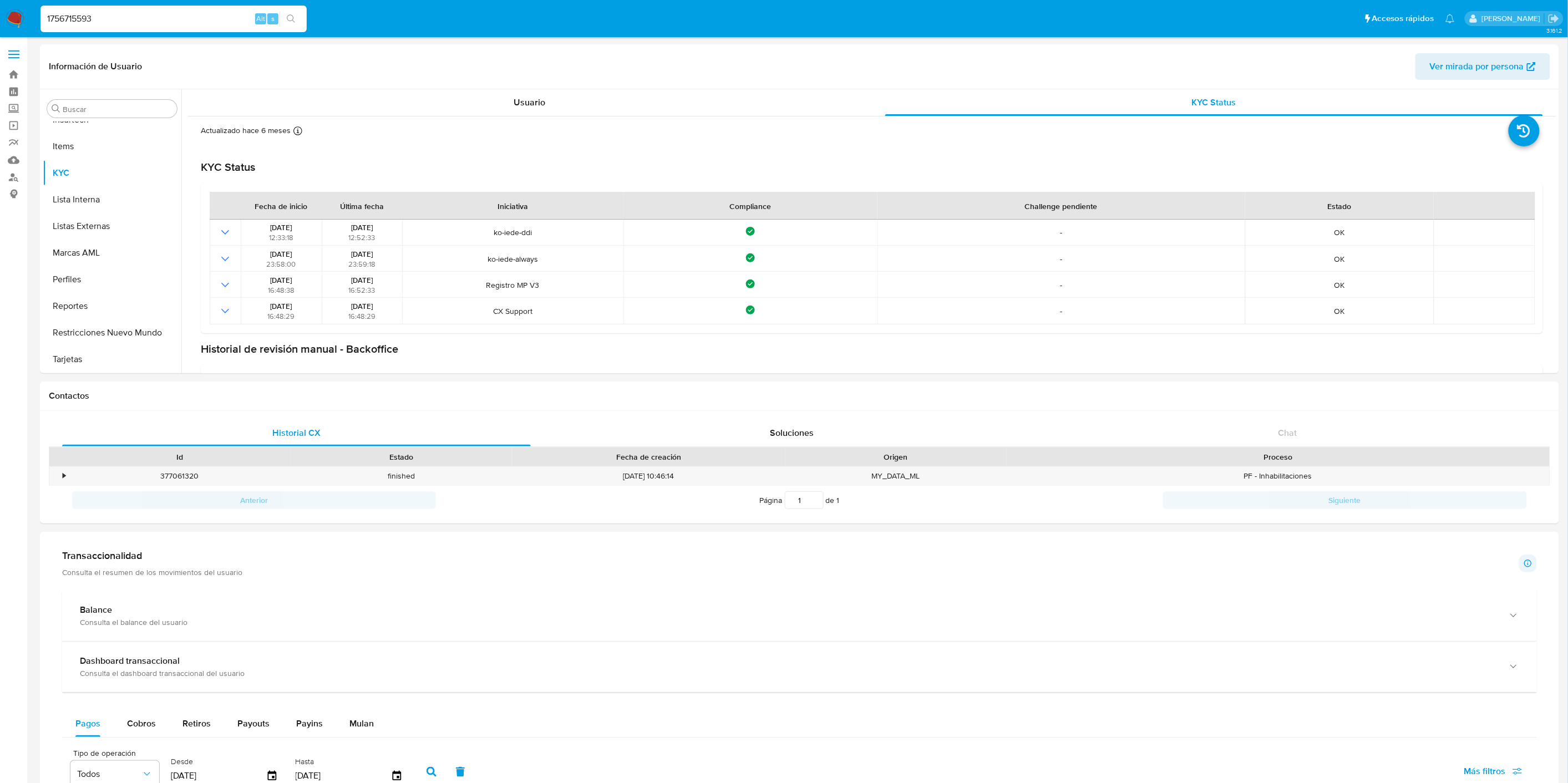
click at [102, 24] on input "1756715593" at bounding box center [174, 18] width 266 height 14
paste input "214361784"
type input "214361784"
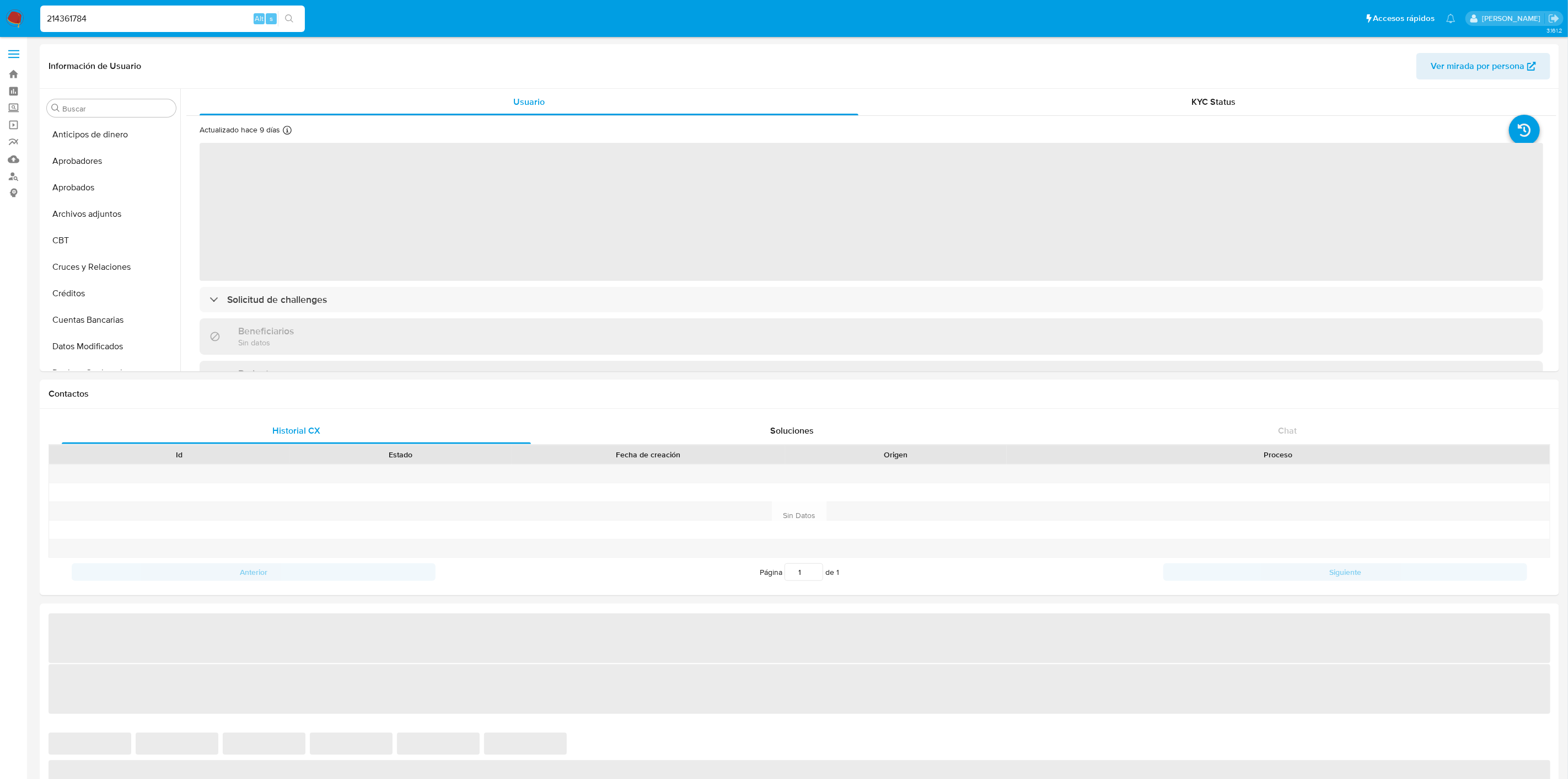
select select "10"
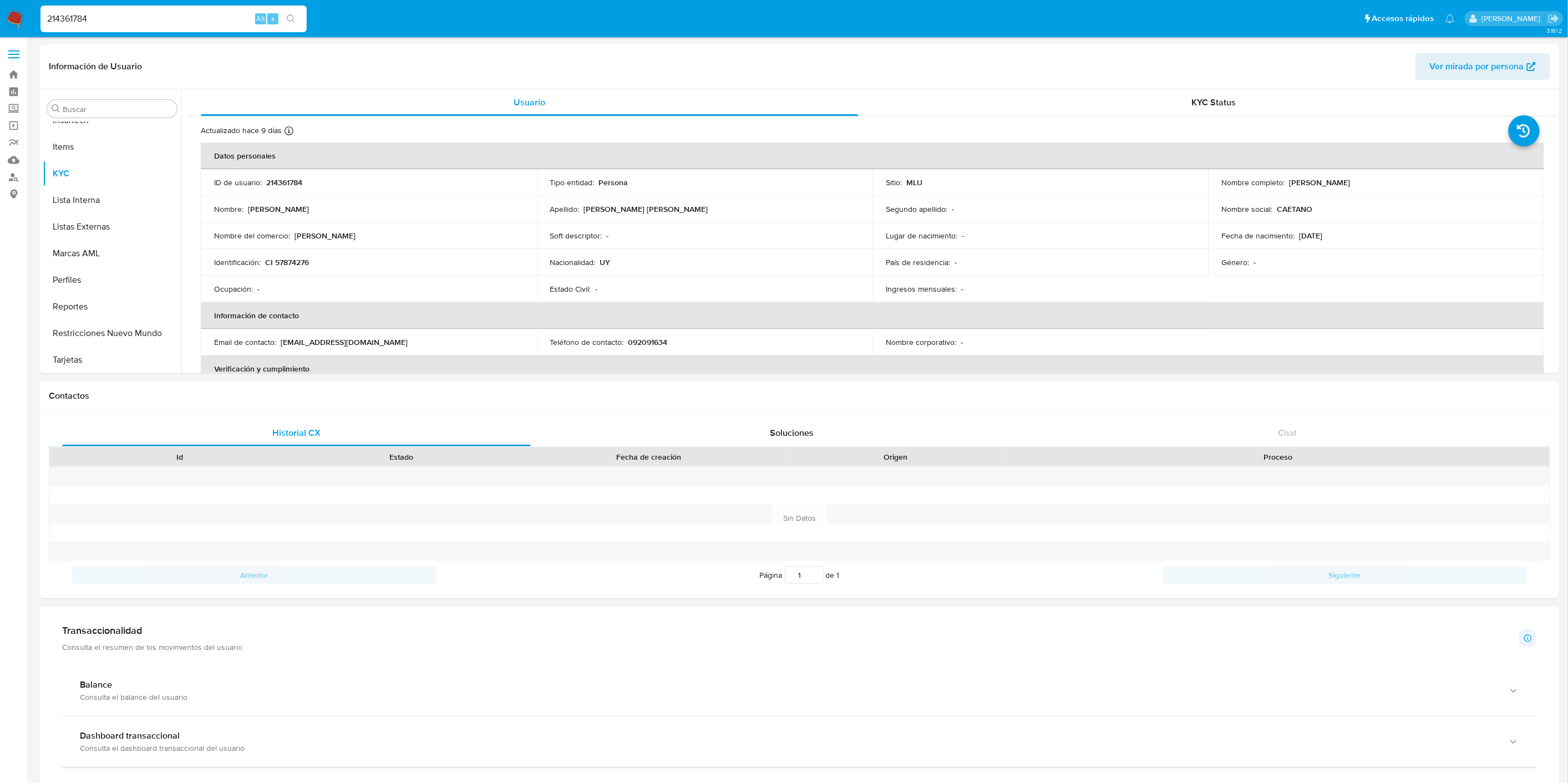
scroll to position [548, 0]
click at [107, 20] on input "214361784" at bounding box center [174, 18] width 266 height 14
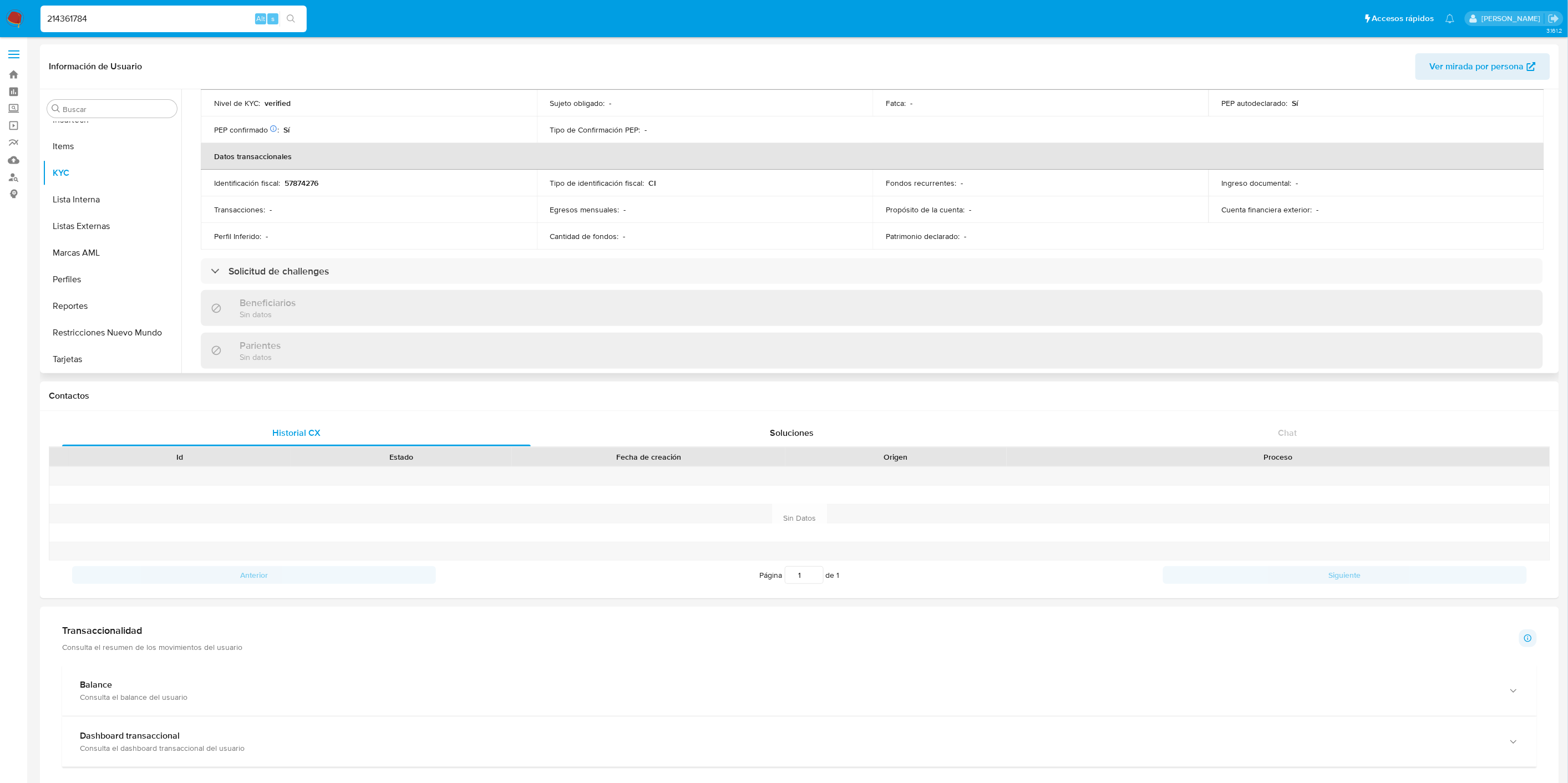
scroll to position [369, 0]
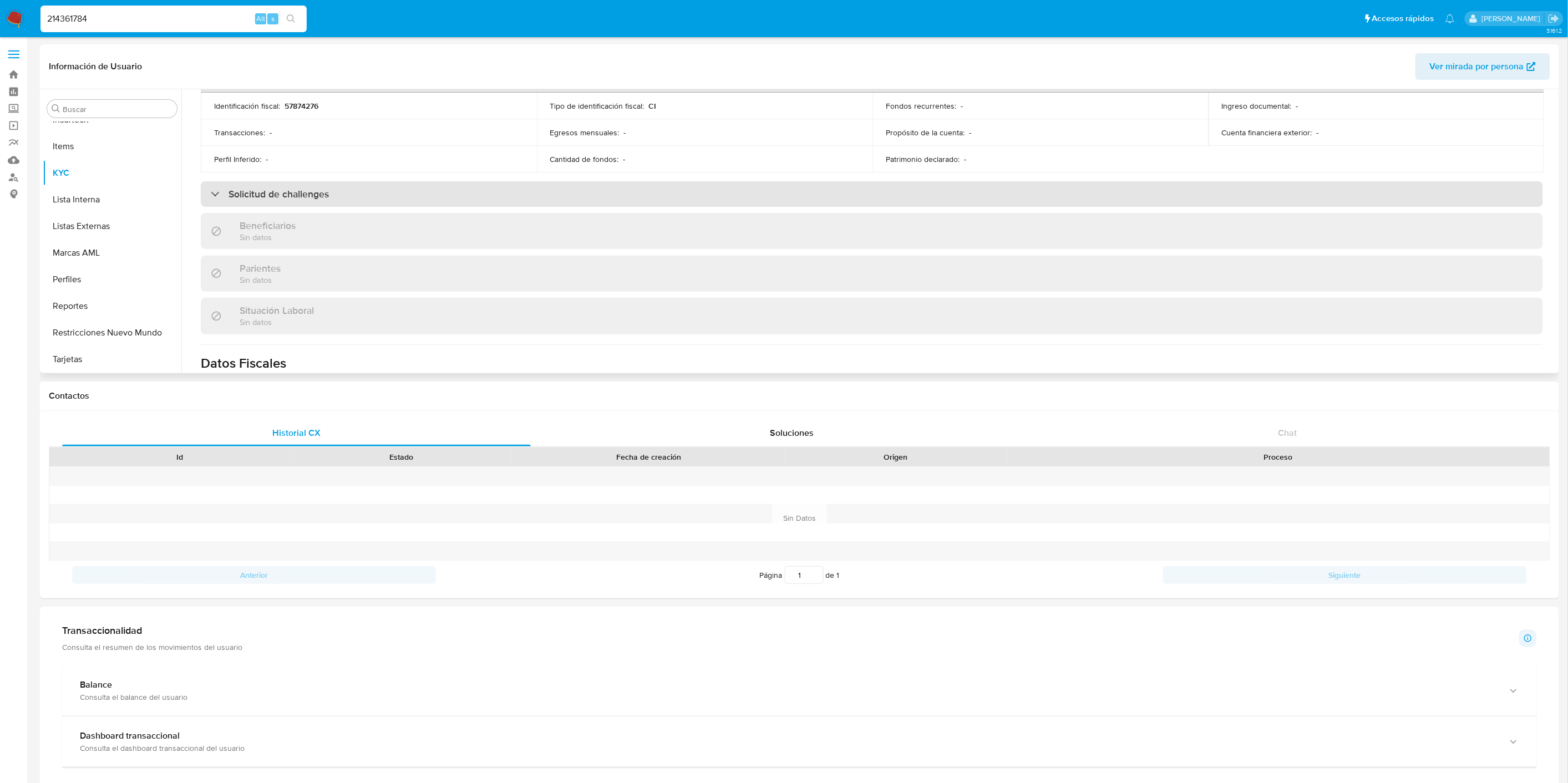
click at [655, 205] on div "Solicitud de challenges" at bounding box center [872, 194] width 1342 height 26
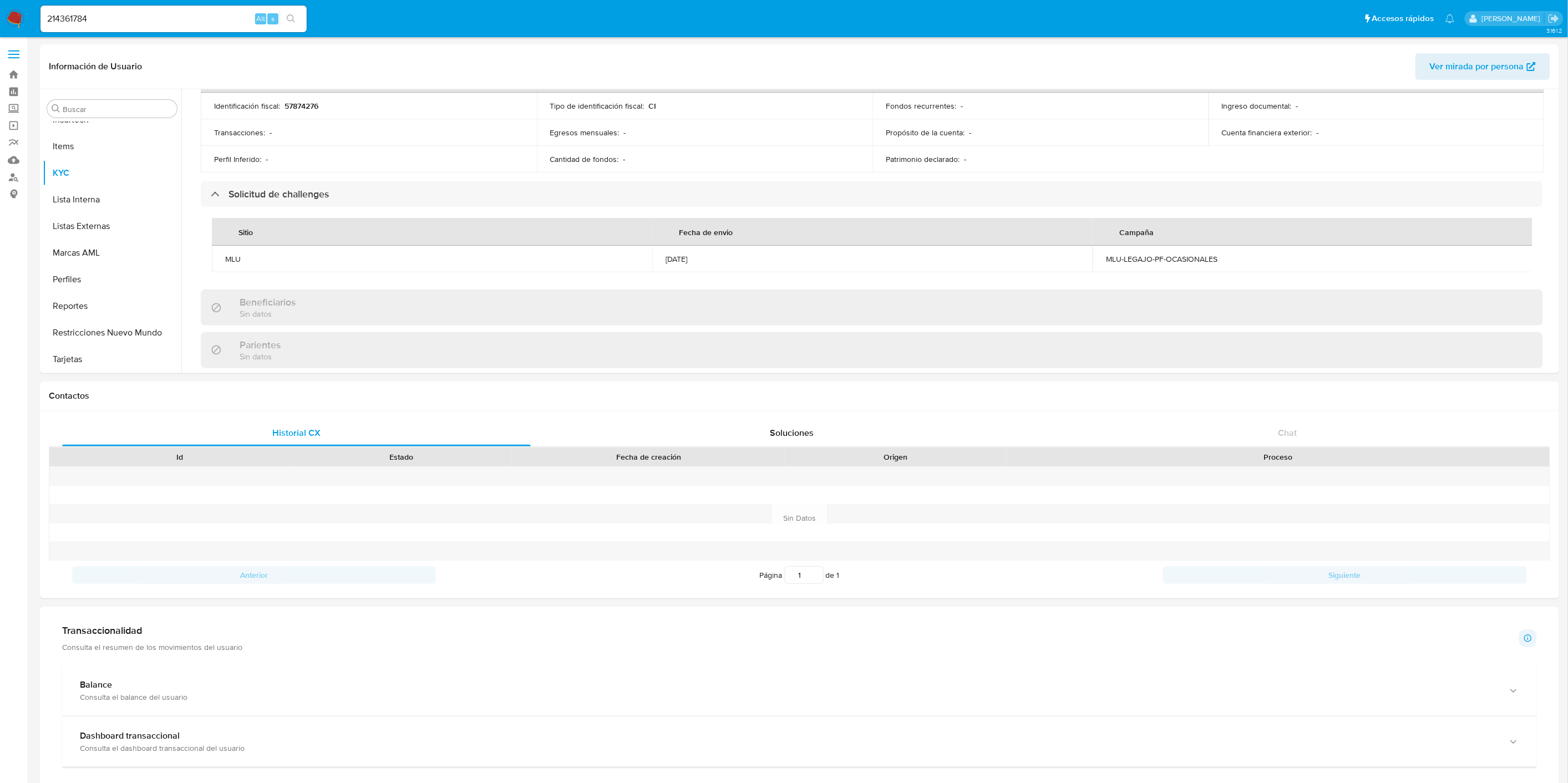
click at [108, 15] on input "214361784" at bounding box center [174, 18] width 266 height 14
paste input "73883279"
type input "73883279"
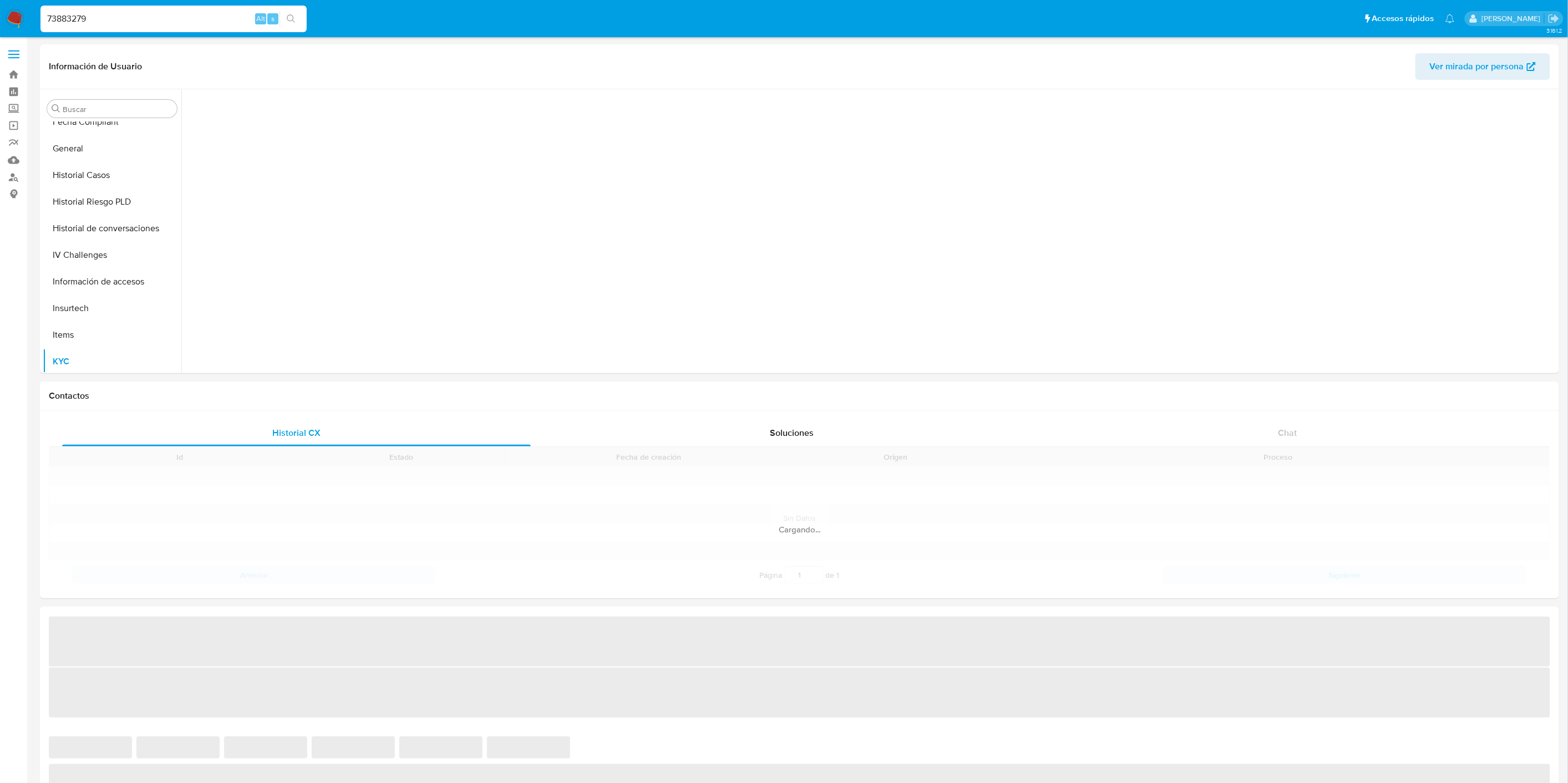
scroll to position [497, 0]
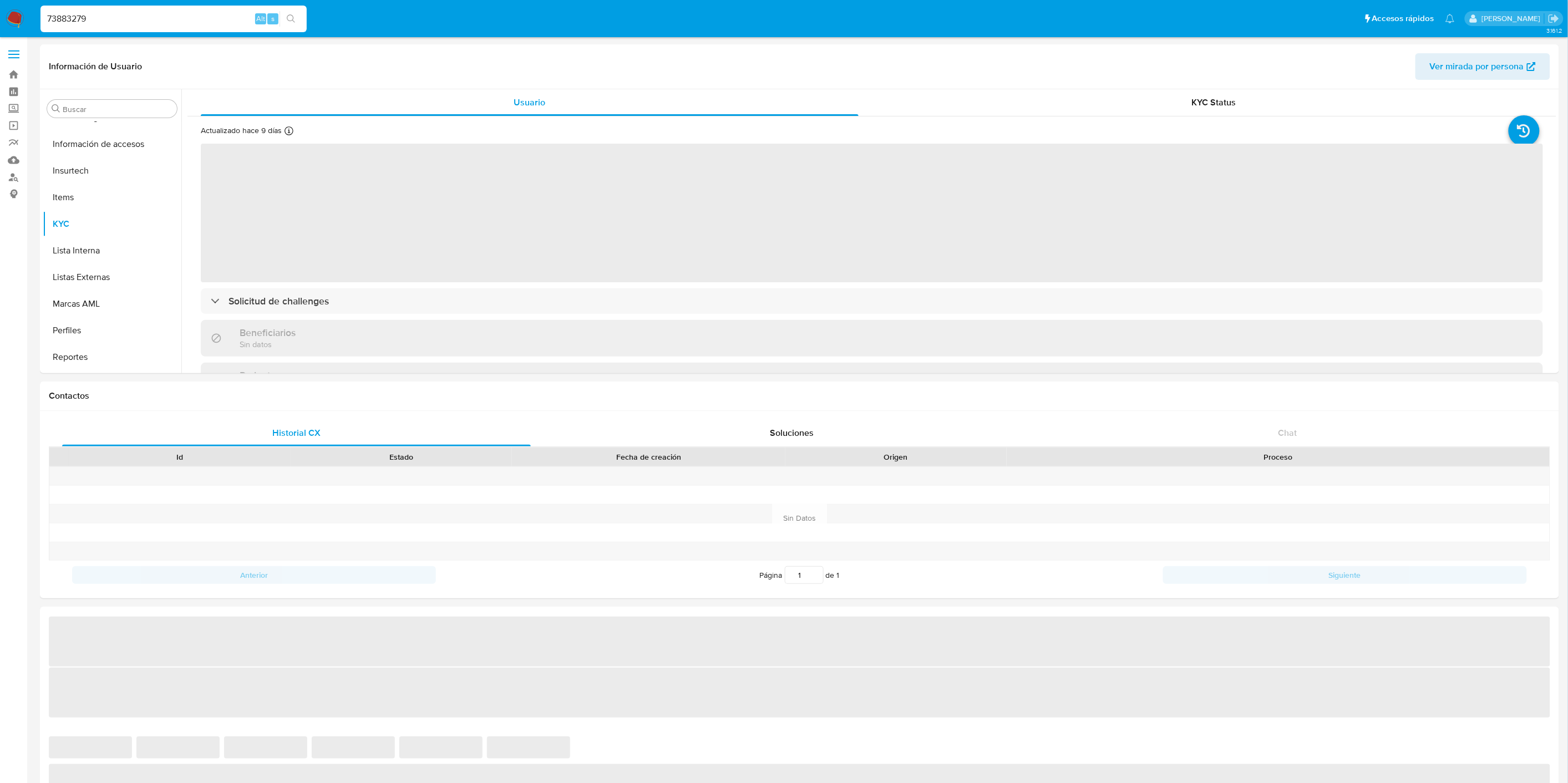
select select "10"
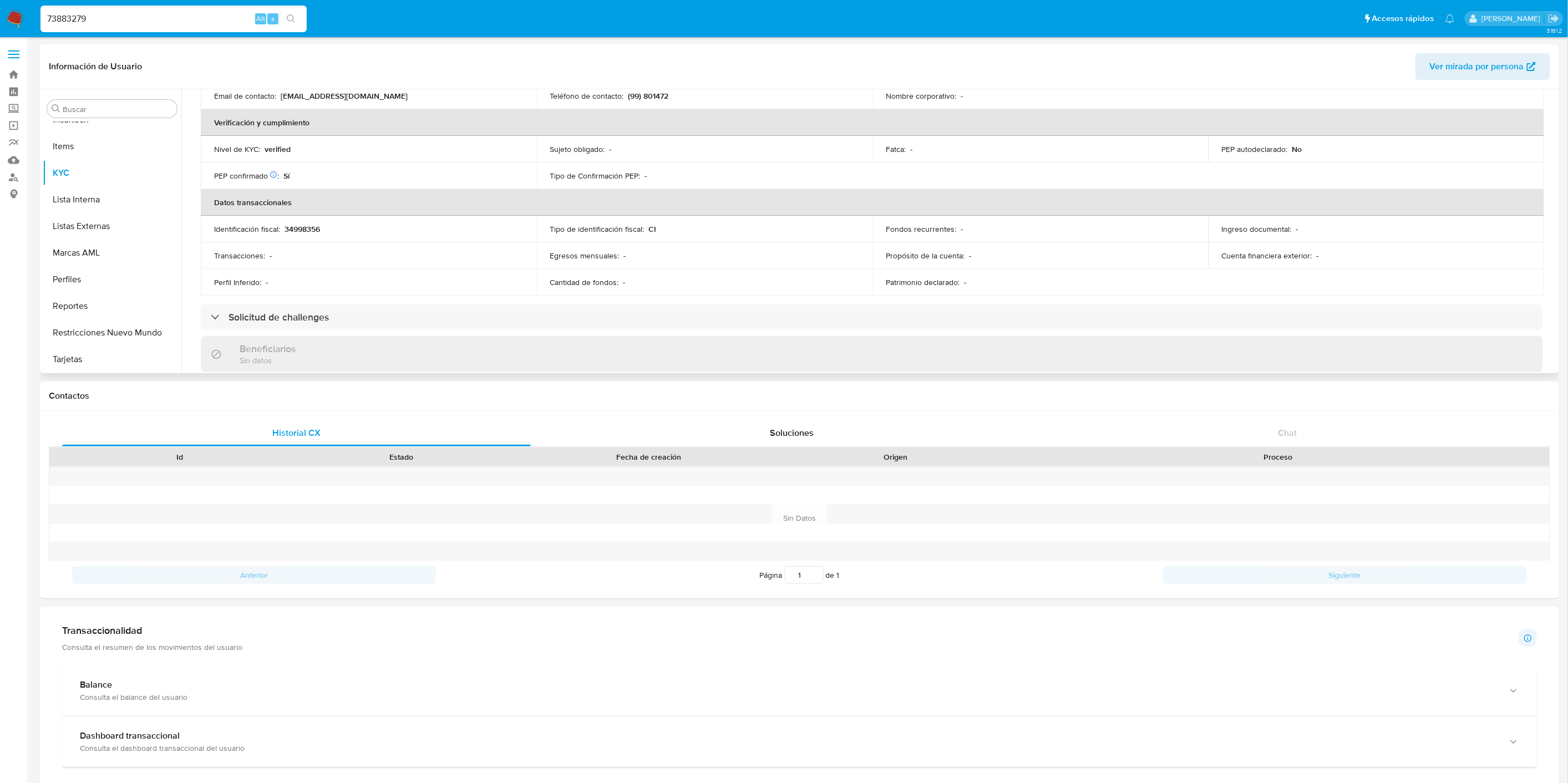
scroll to position [307, 0]
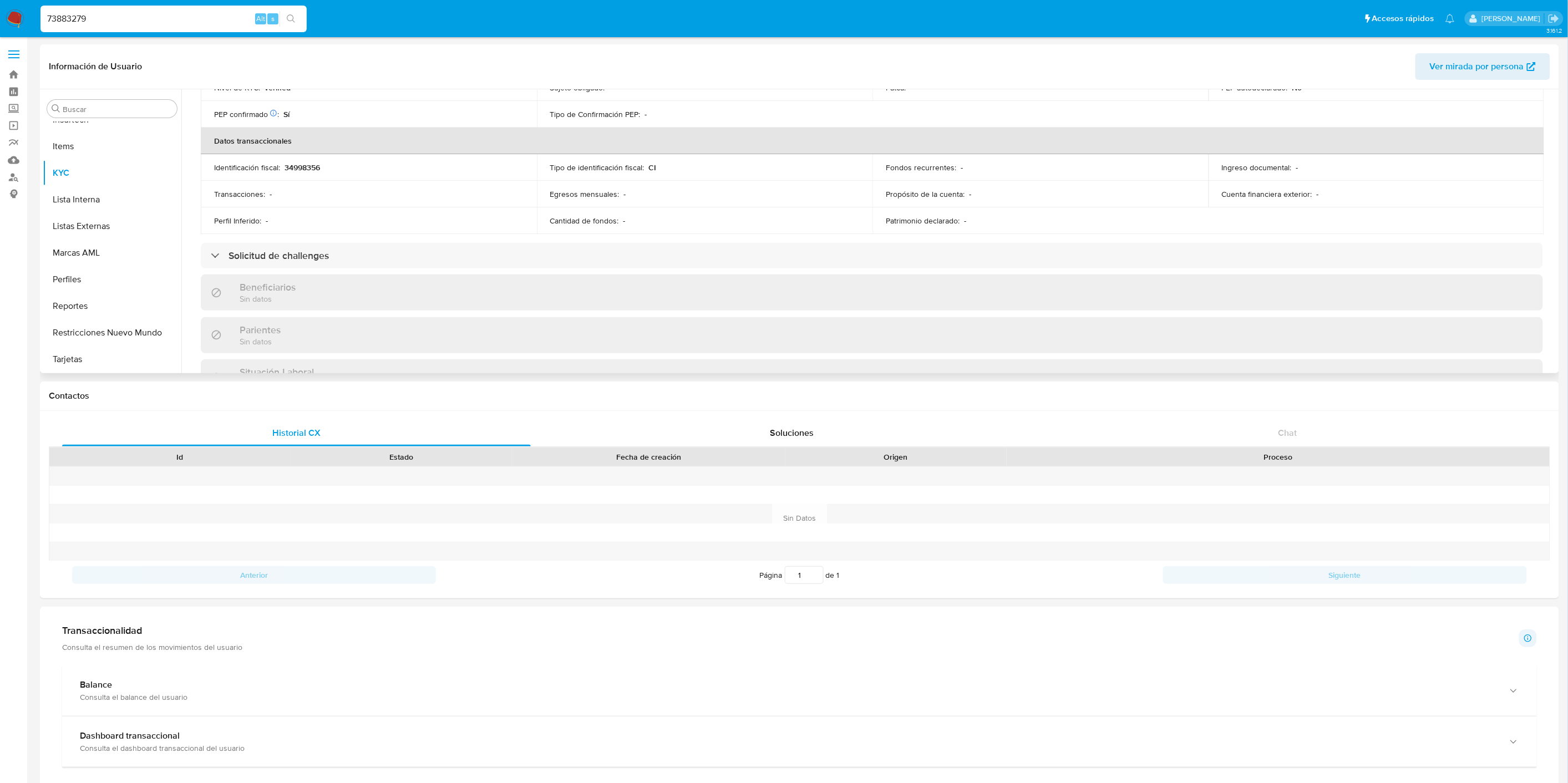
click at [538, 269] on div "Actualizado hace 9 días Creado: 30/05/2022 17:11:36 Actualizado: 21/09/2025 22:…" at bounding box center [872, 200] width 1369 height 782
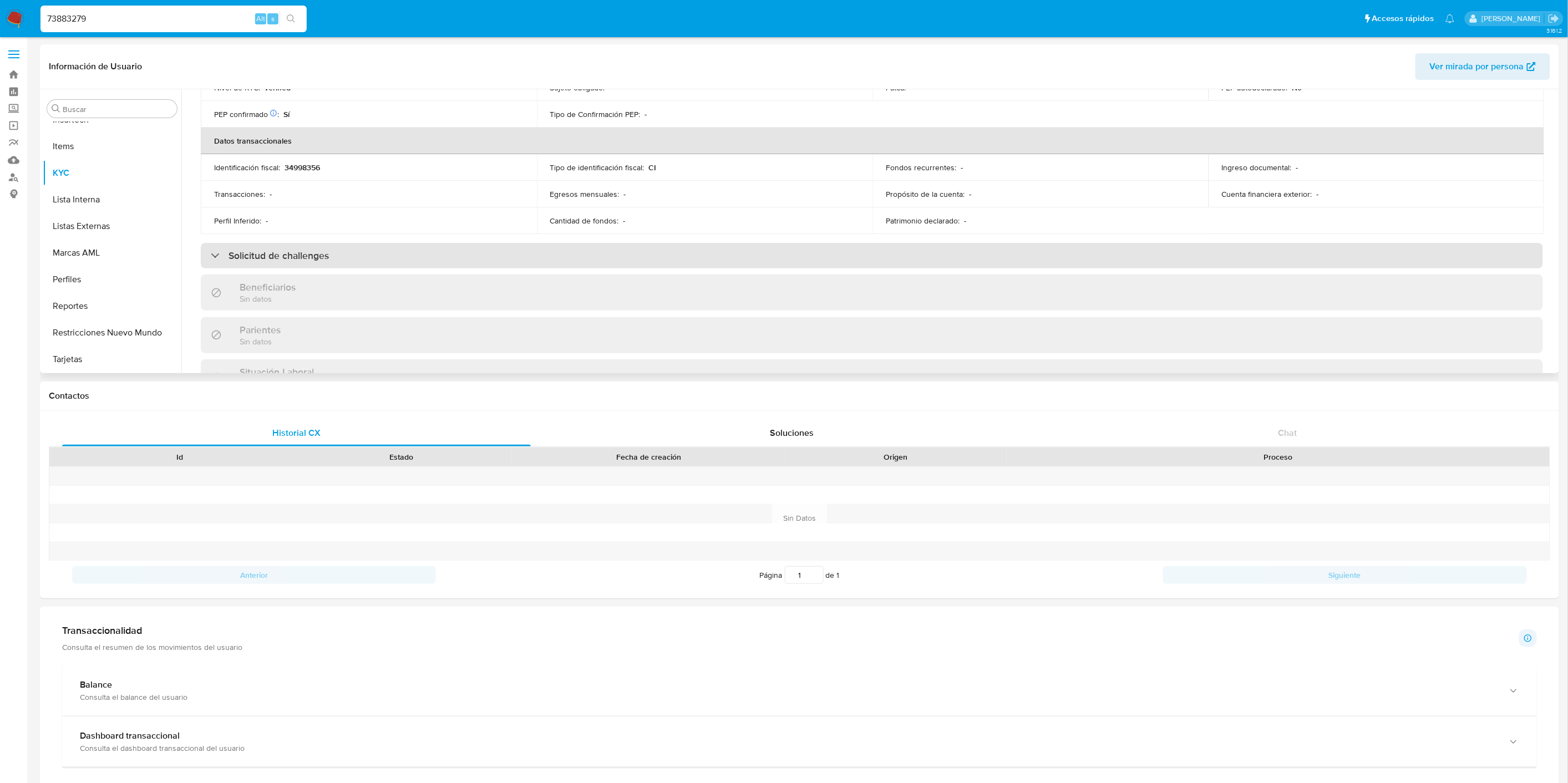
click at [538, 260] on div "Solicitud de challenges" at bounding box center [872, 256] width 1342 height 26
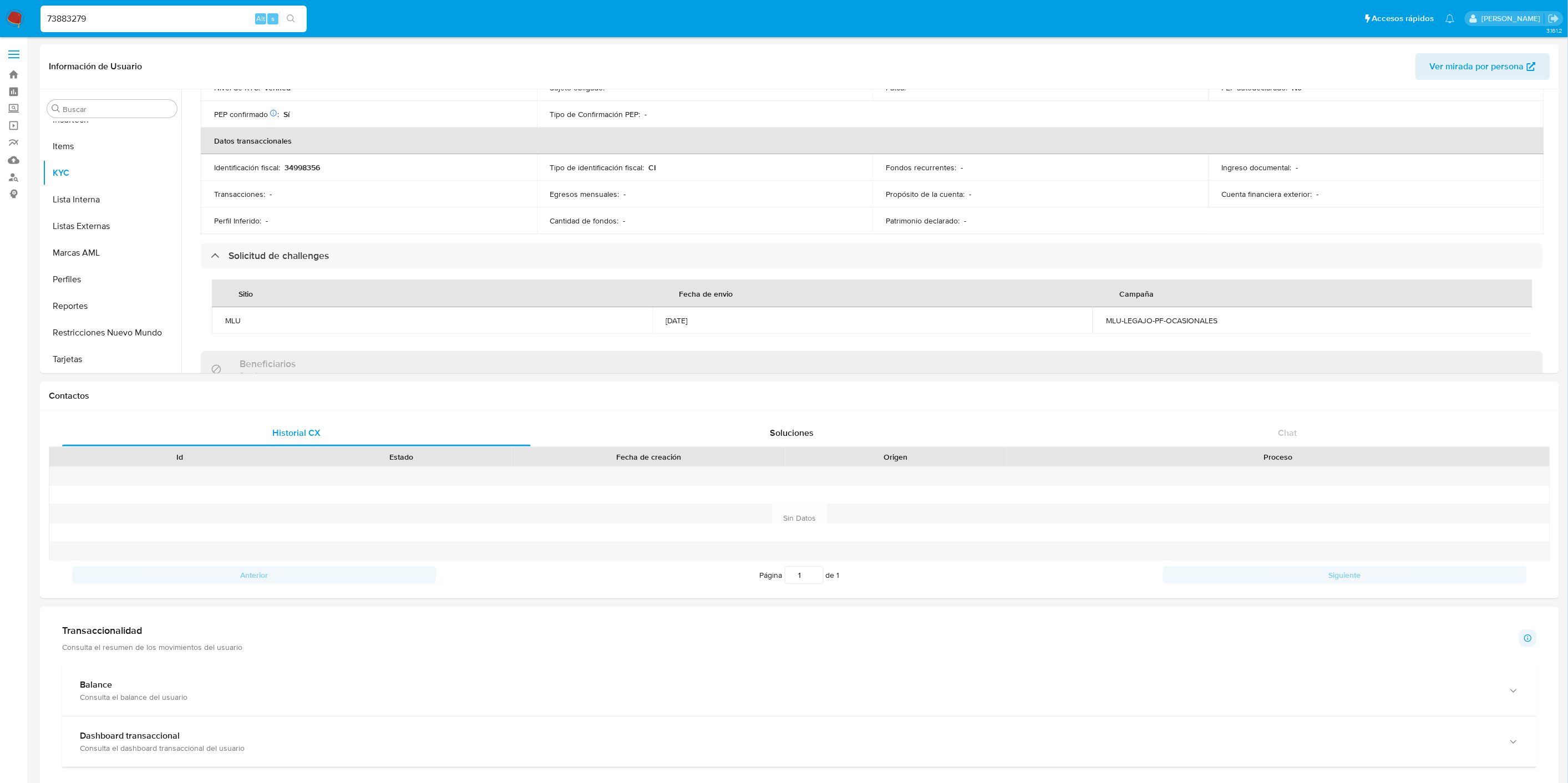
click at [115, 30] on div "73883279 Alt s" at bounding box center [174, 18] width 266 height 27
click at [120, 18] on input "73883279" at bounding box center [174, 18] width 266 height 14
paste input "340338925"
type input "340338925"
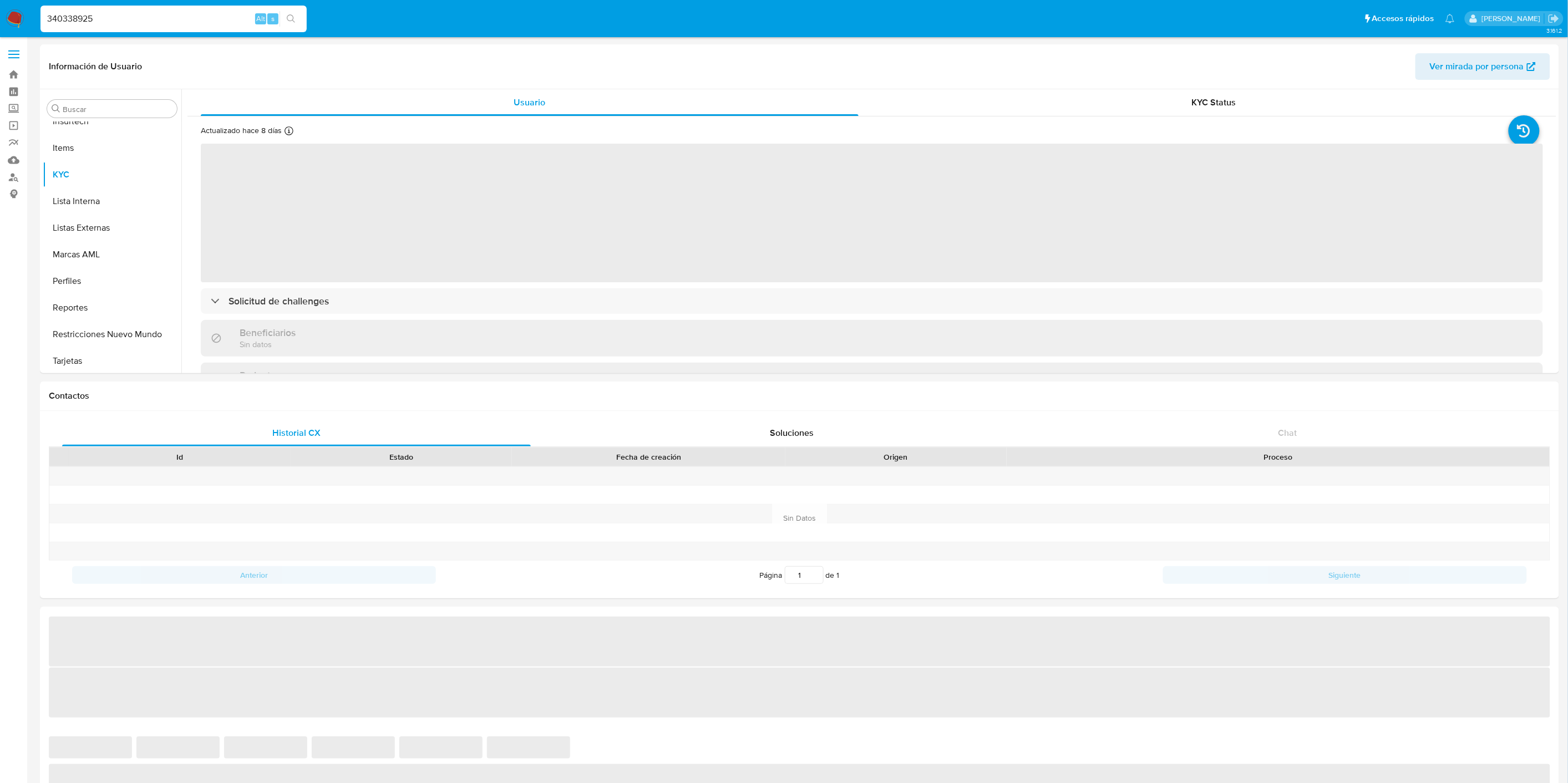
scroll to position [548, 0]
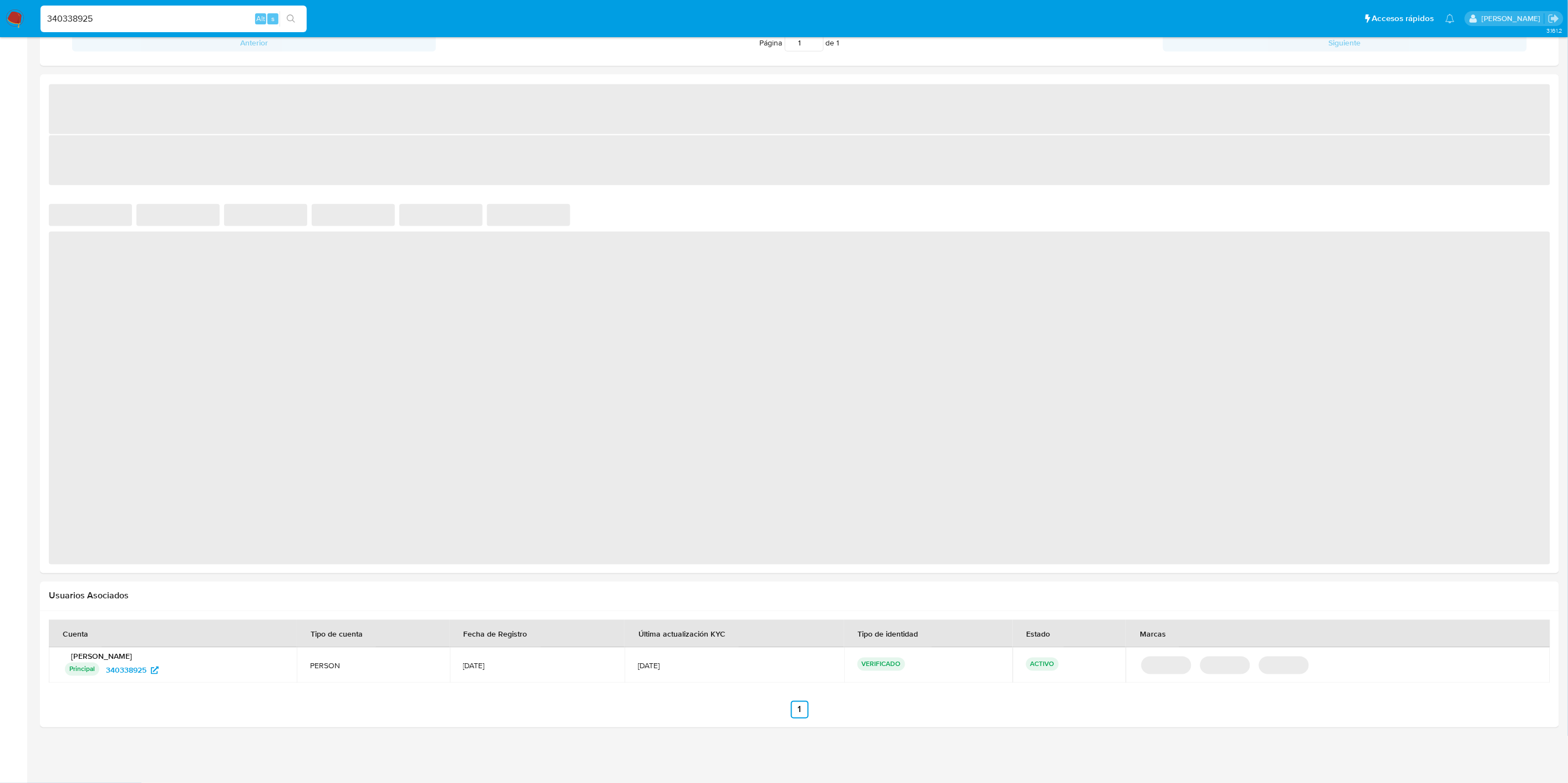
select select "10"
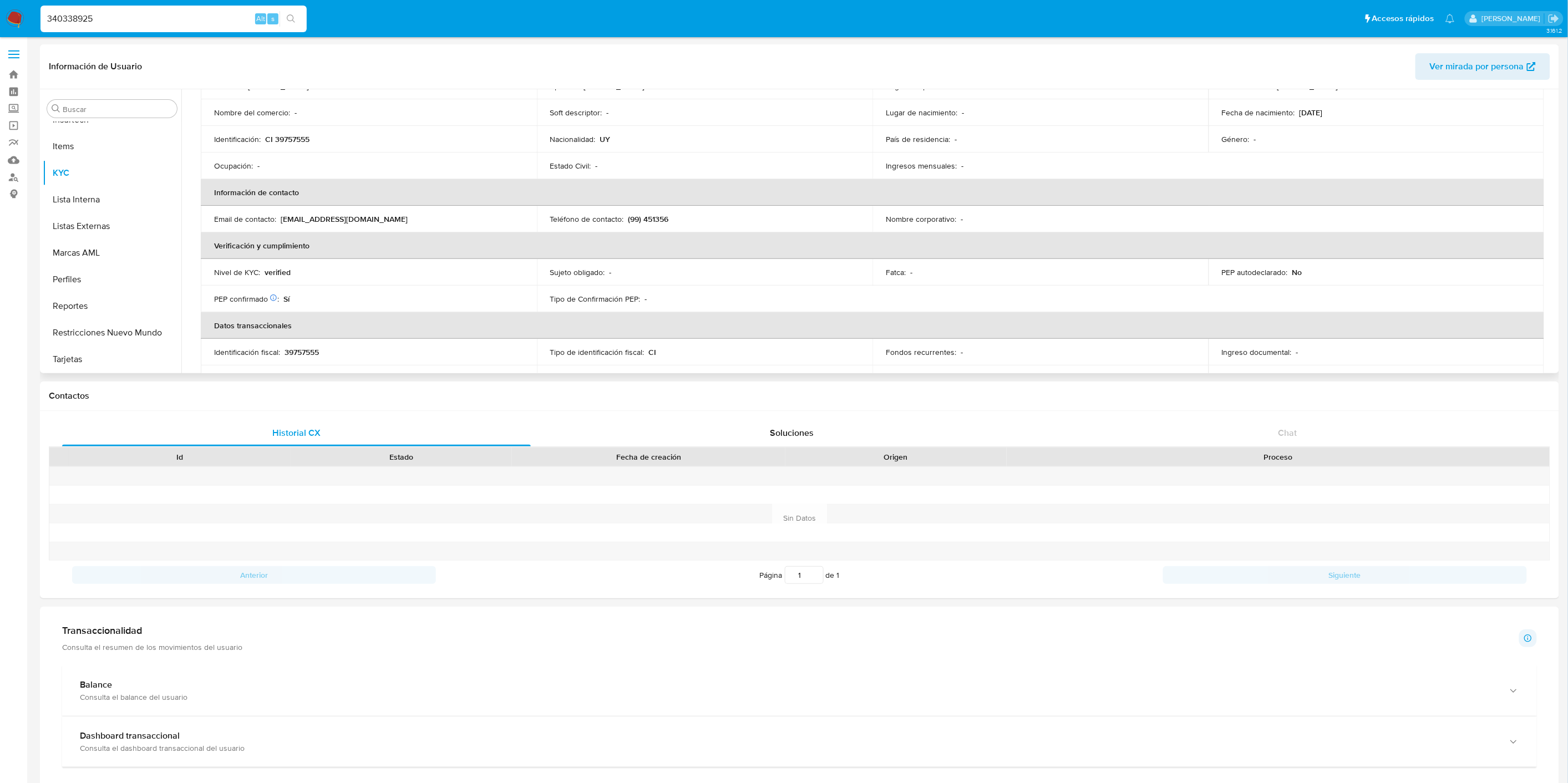
scroll to position [307, 0]
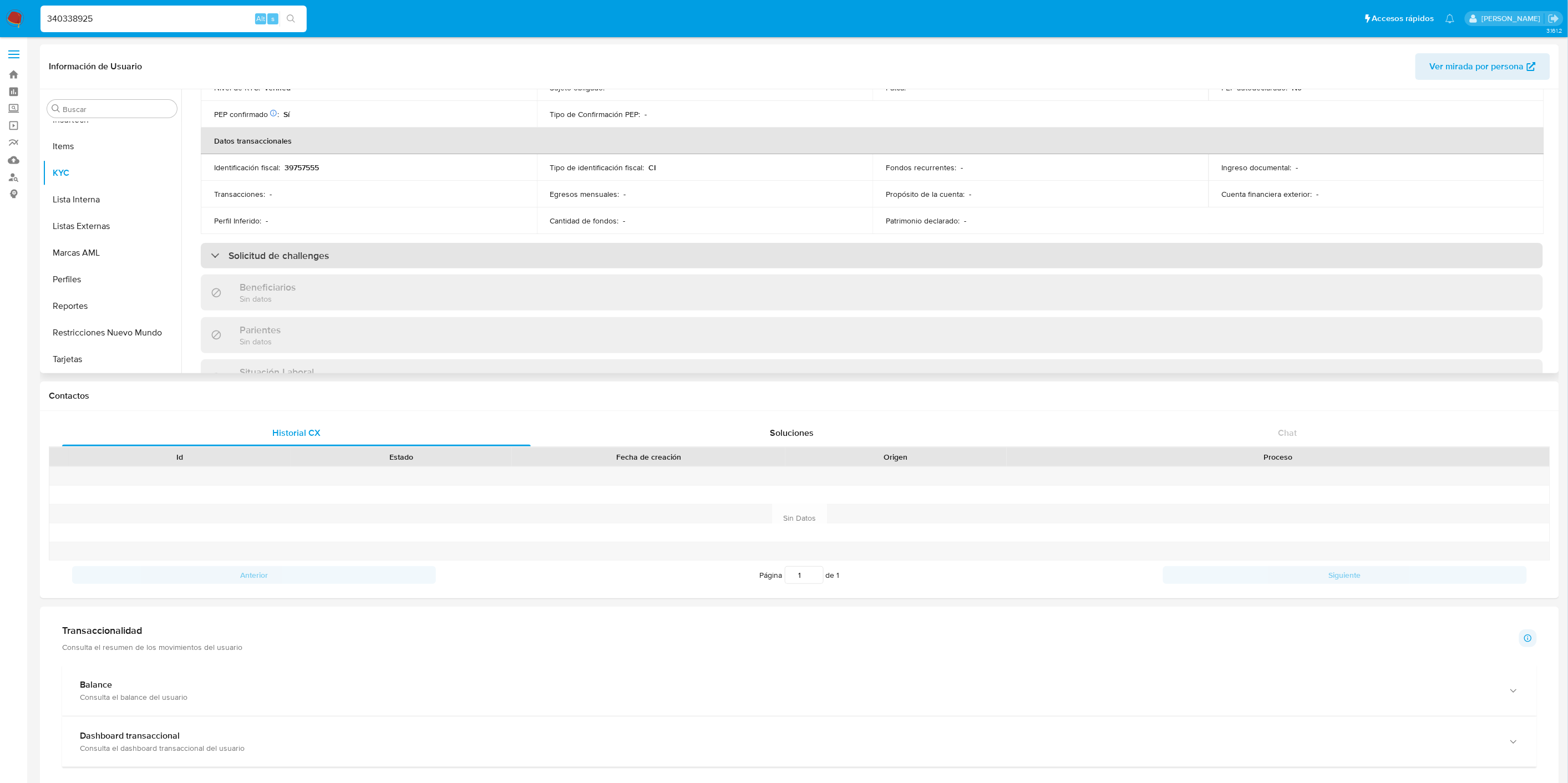
click at [742, 266] on div "Solicitud de challenges" at bounding box center [872, 256] width 1342 height 26
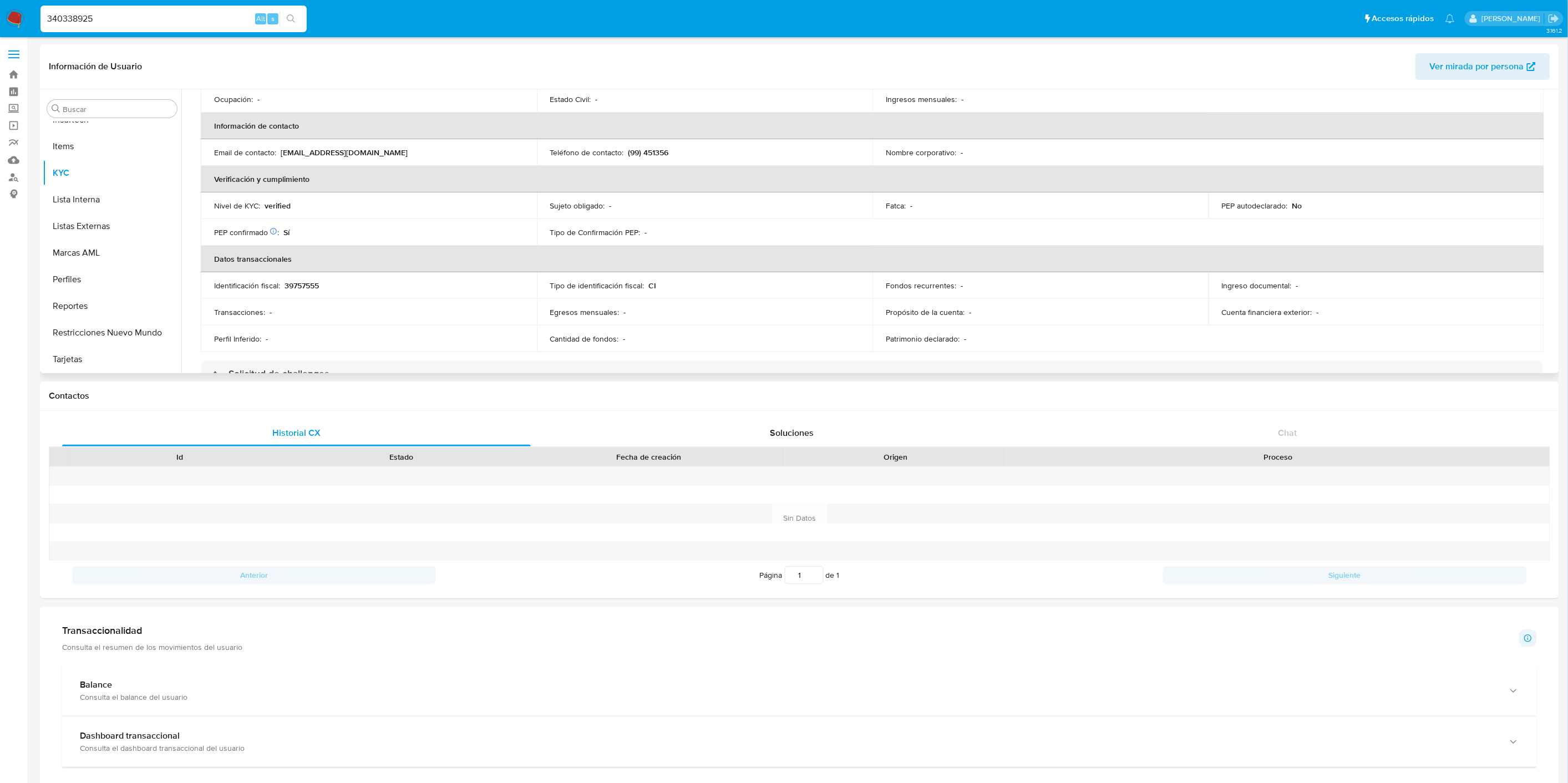
scroll to position [0, 0]
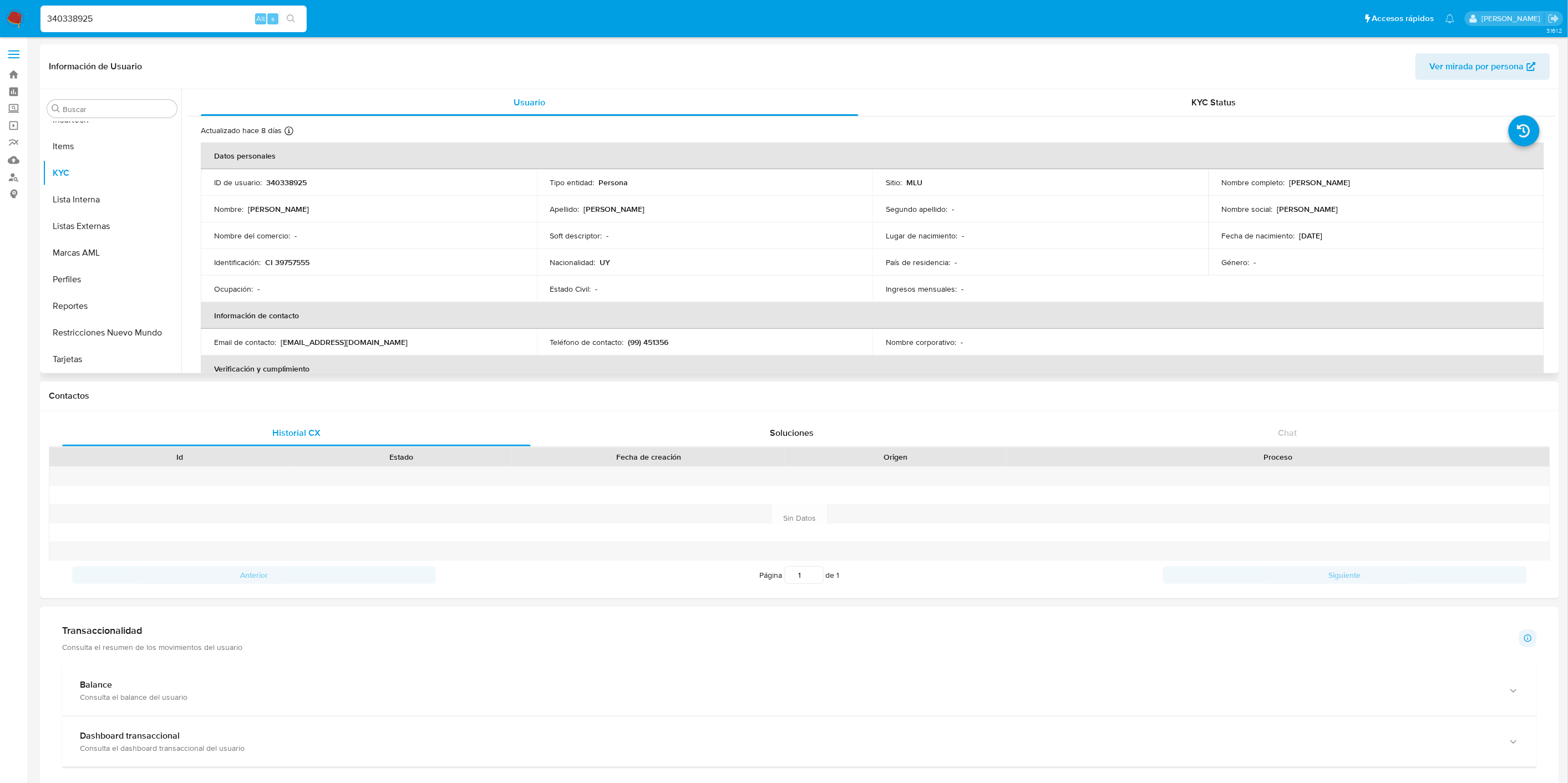
click at [1207, 119] on div "Actualizado hace 8 días Creado: 13/10/2022 20:50:16 Actualizado: 22/09/2025 08:…" at bounding box center [872, 546] width 1369 height 859
click at [1215, 109] on div "KYC Status" at bounding box center [1214, 102] width 658 height 27
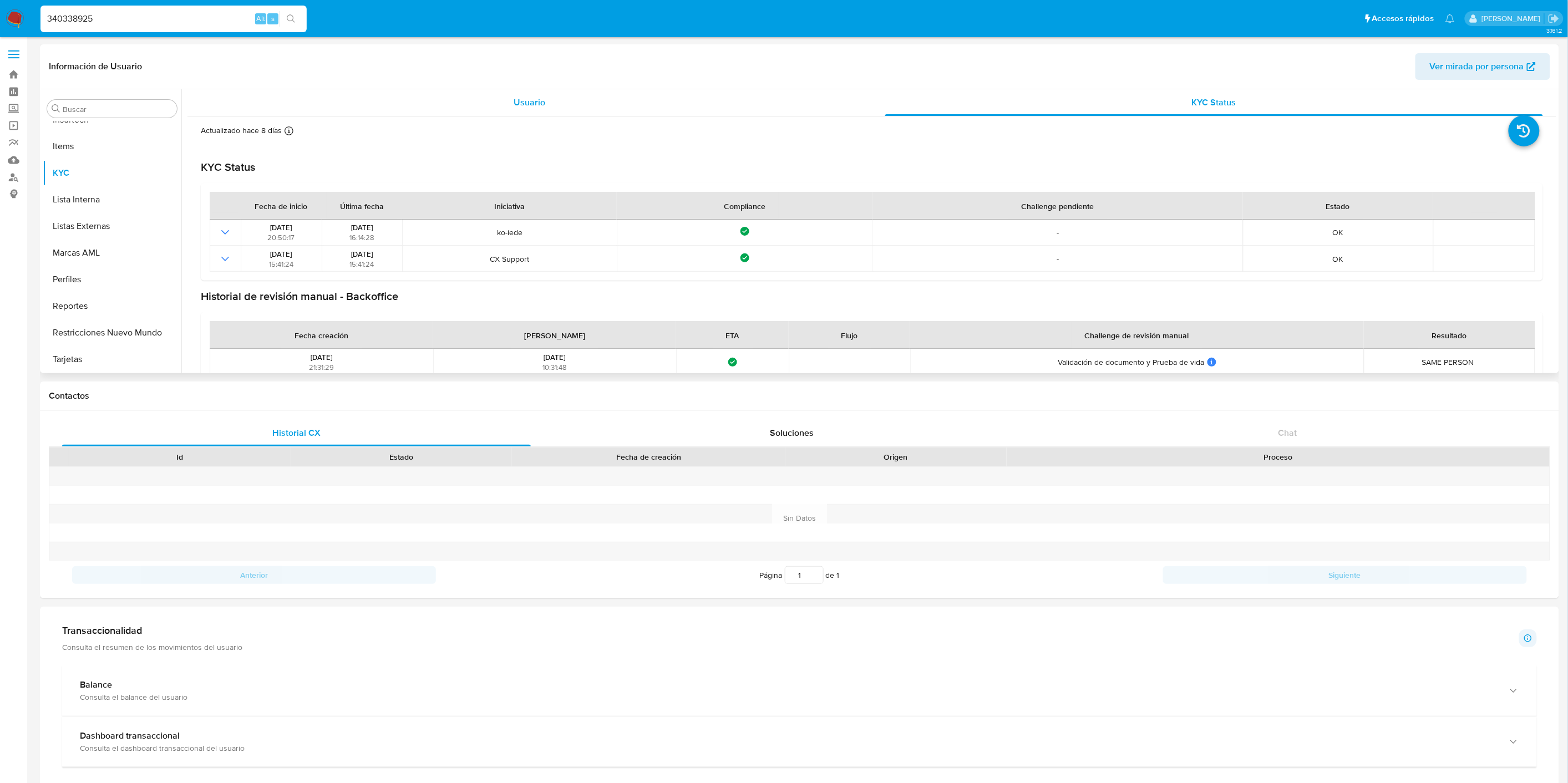
click at [608, 110] on div "Usuario" at bounding box center [530, 102] width 658 height 27
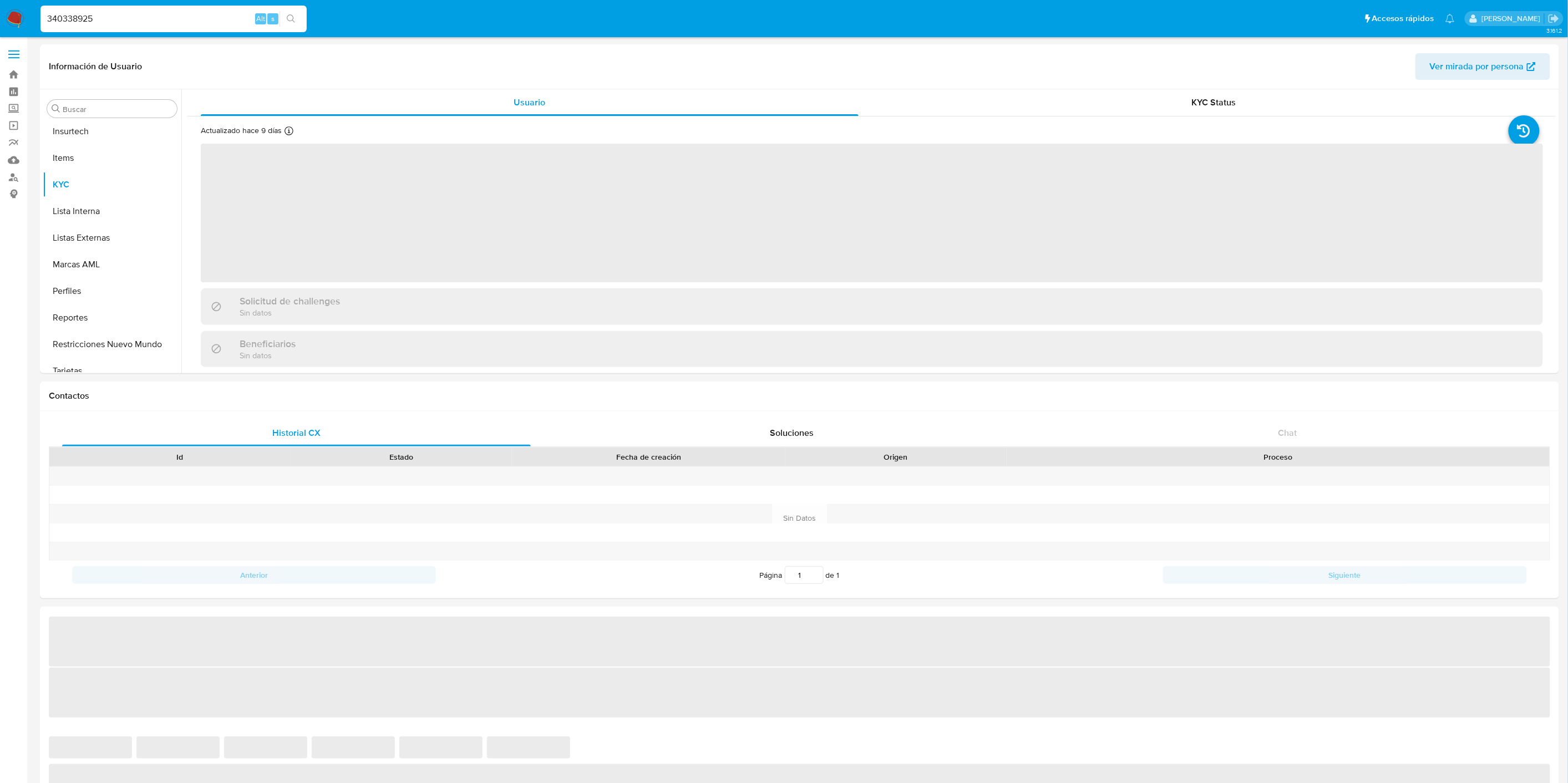
scroll to position [548, 0]
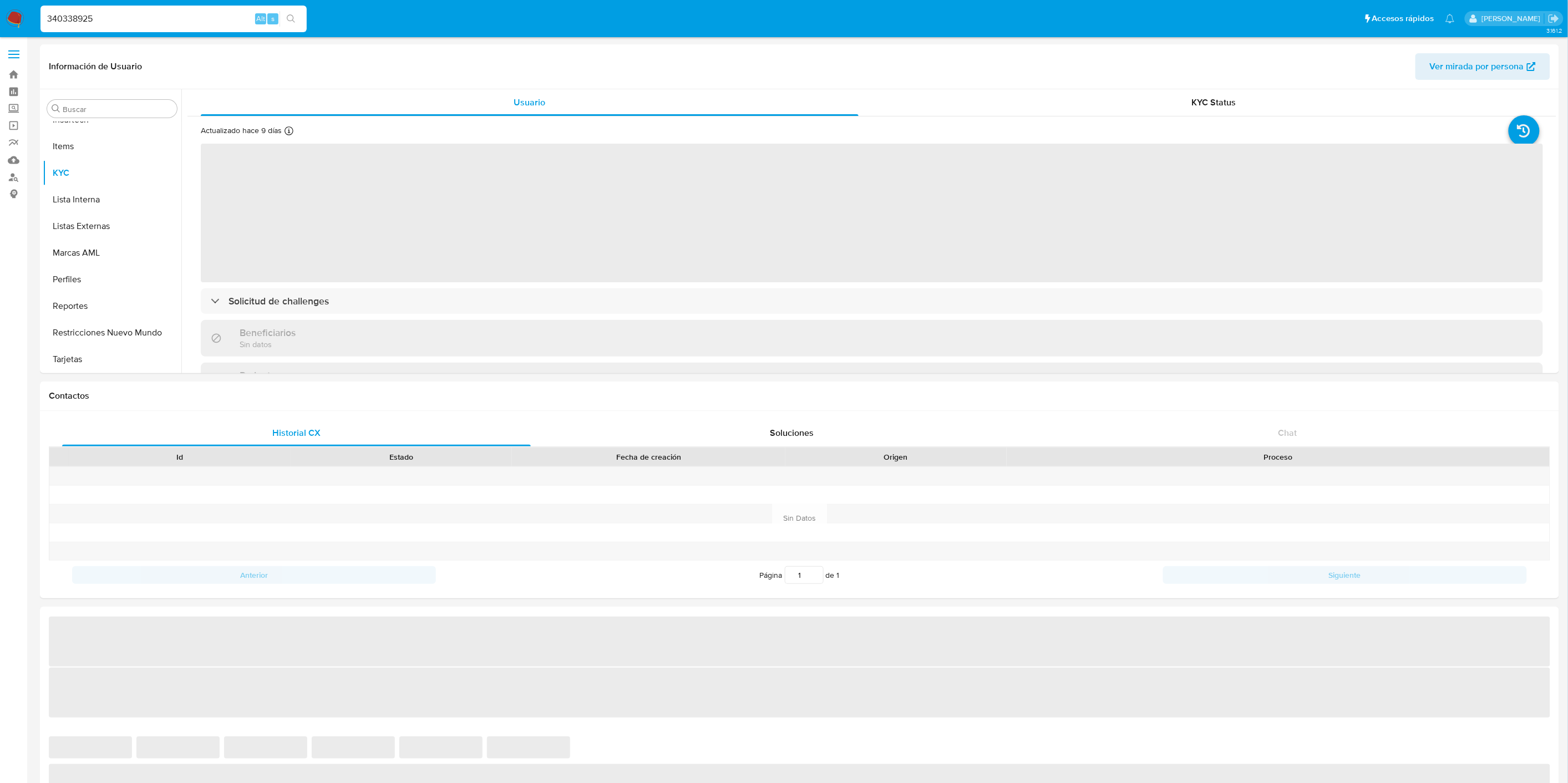
select select "10"
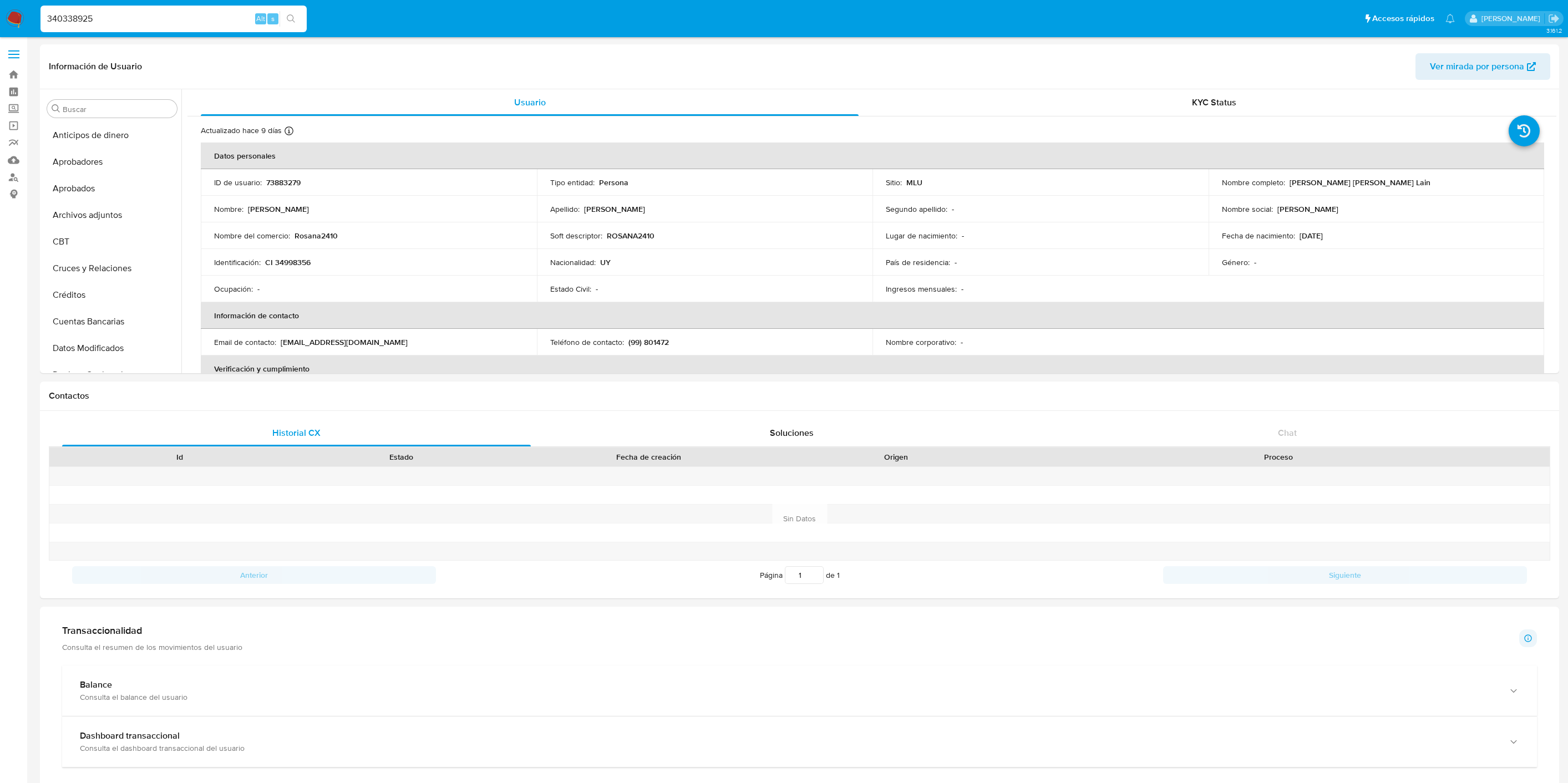
select select "10"
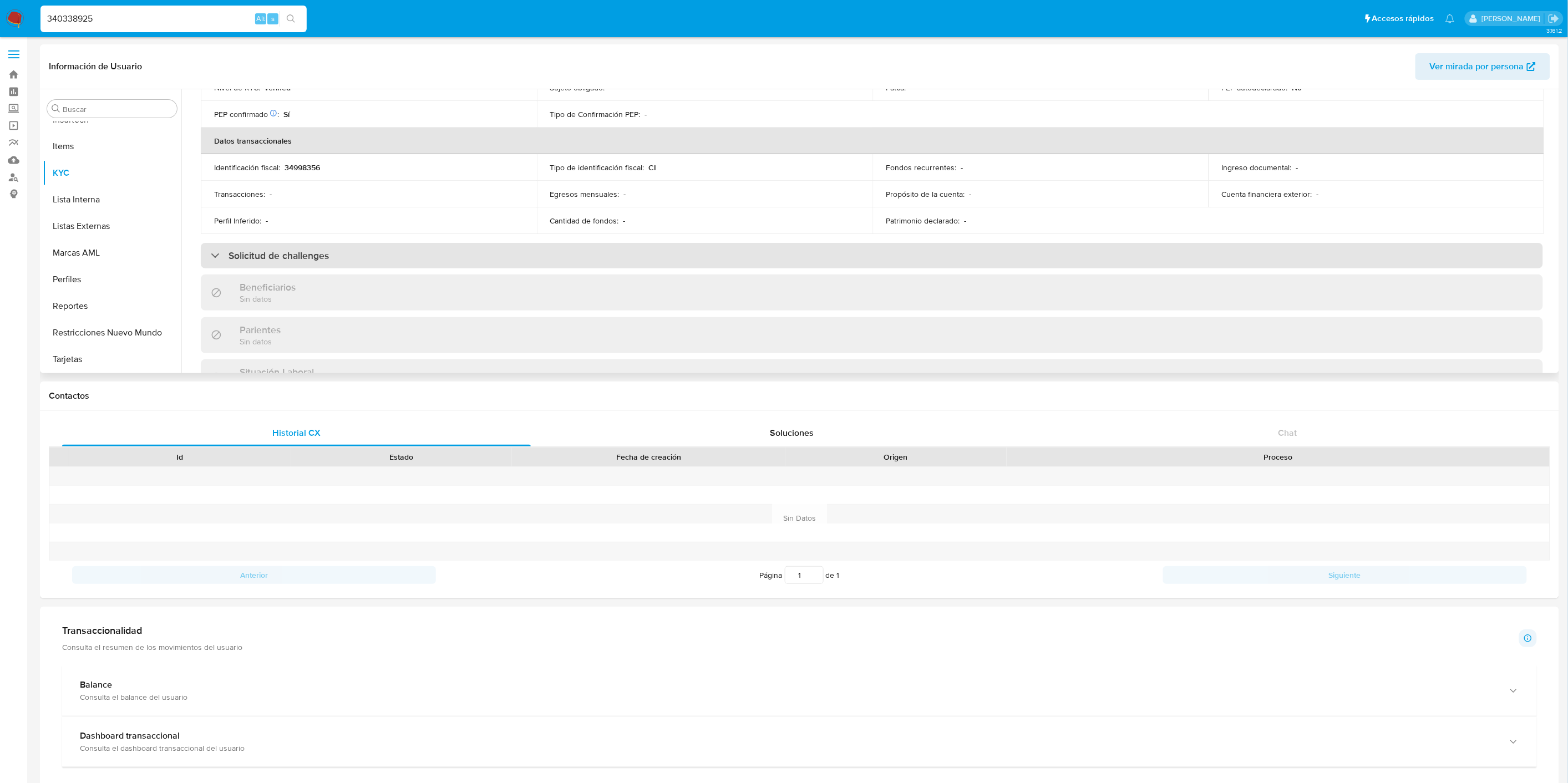
click at [403, 250] on div "Solicitud de challenges" at bounding box center [872, 256] width 1342 height 26
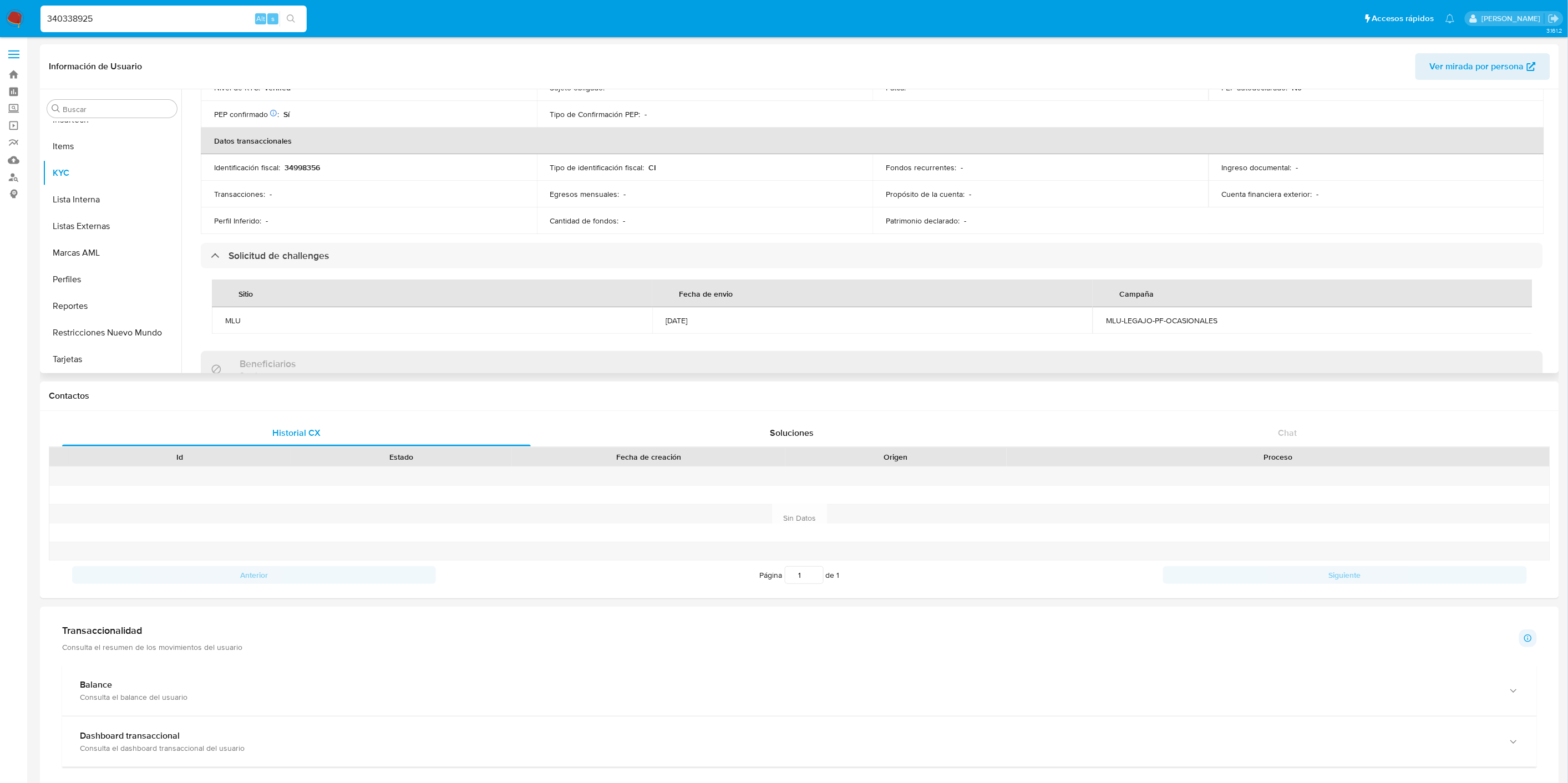
scroll to position [431, 0]
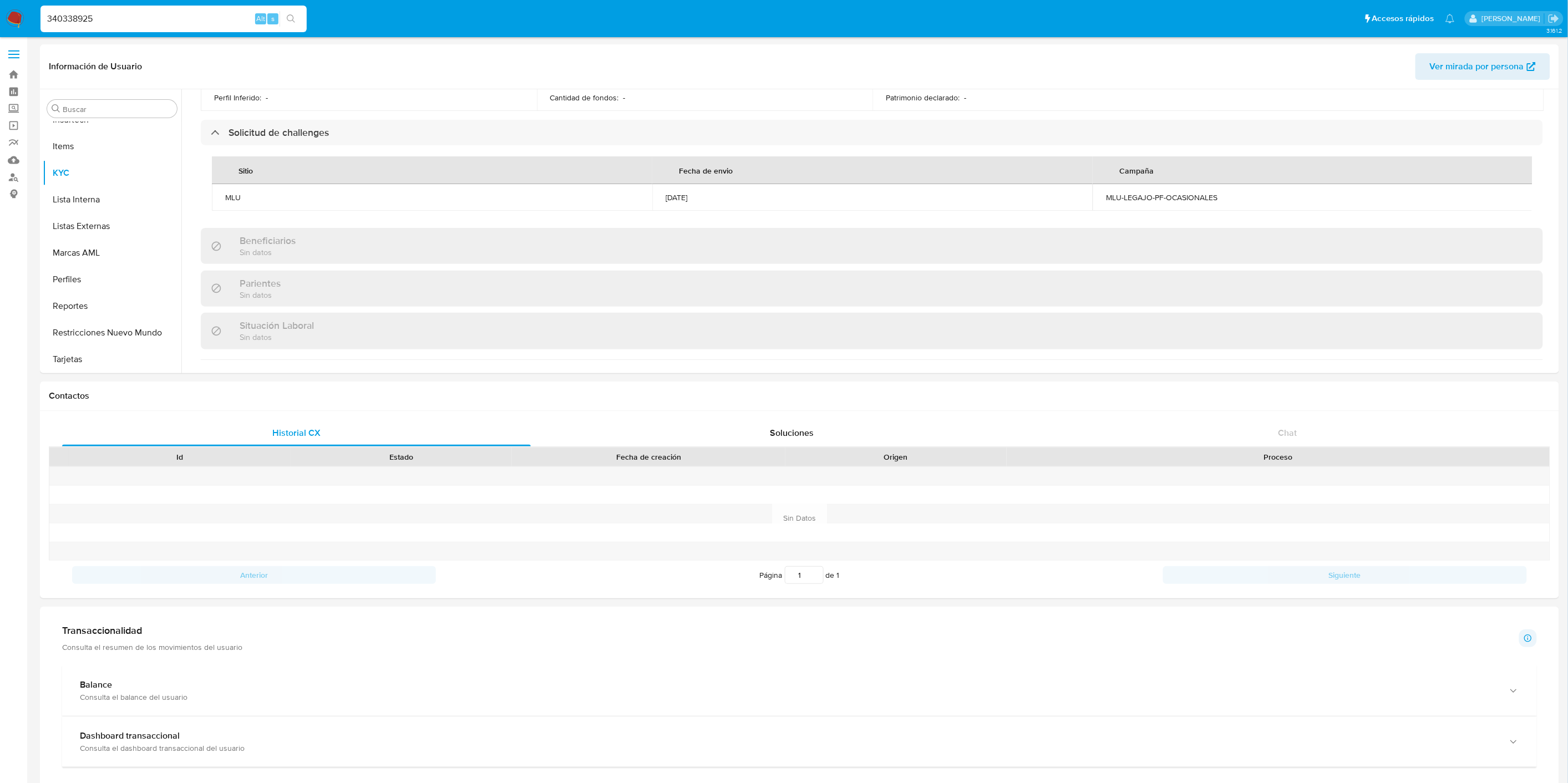
click at [99, 13] on input "340338925" at bounding box center [174, 18] width 266 height 14
paste input "90158237"
type input "90158237"
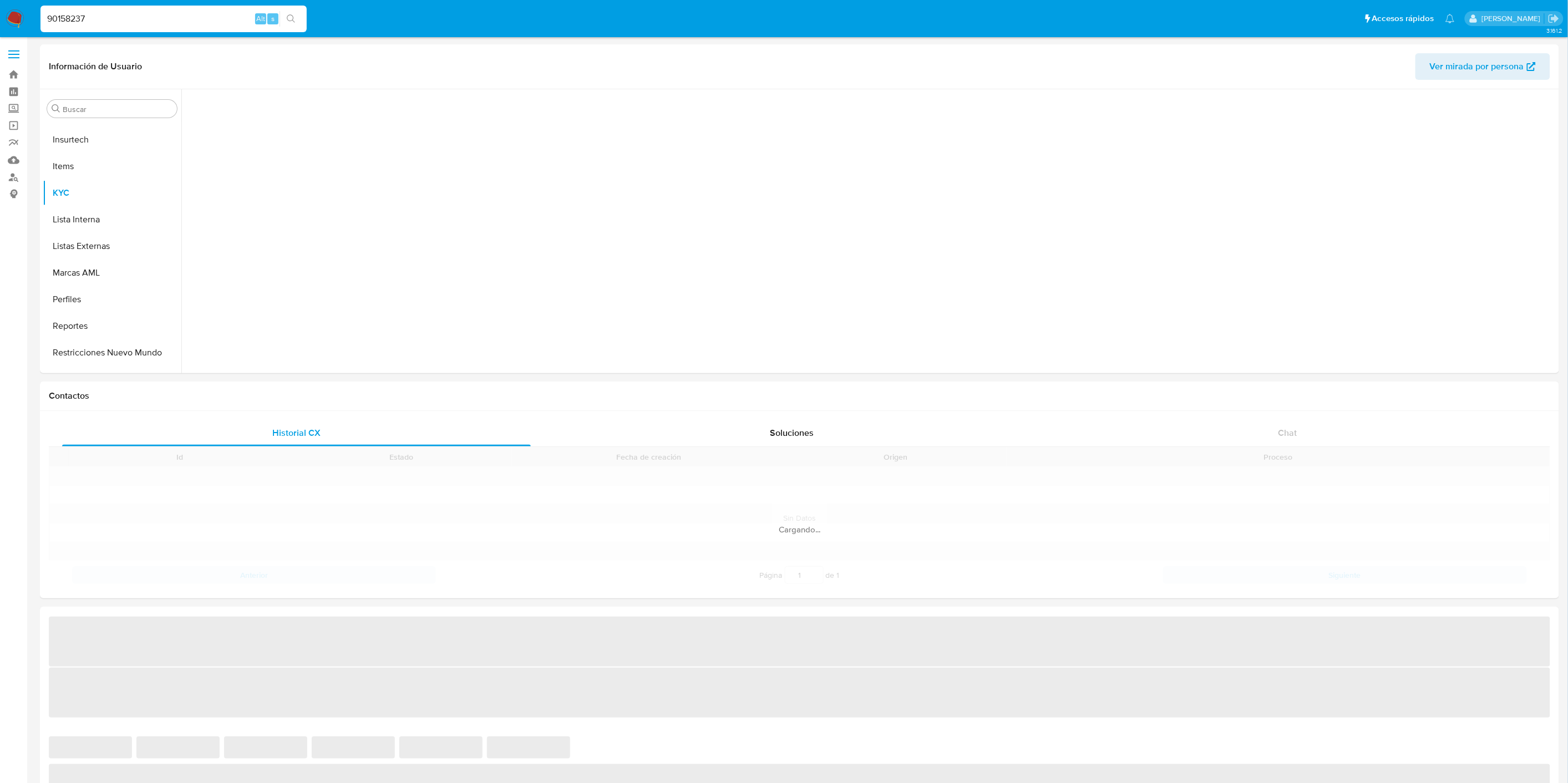
scroll to position [548, 0]
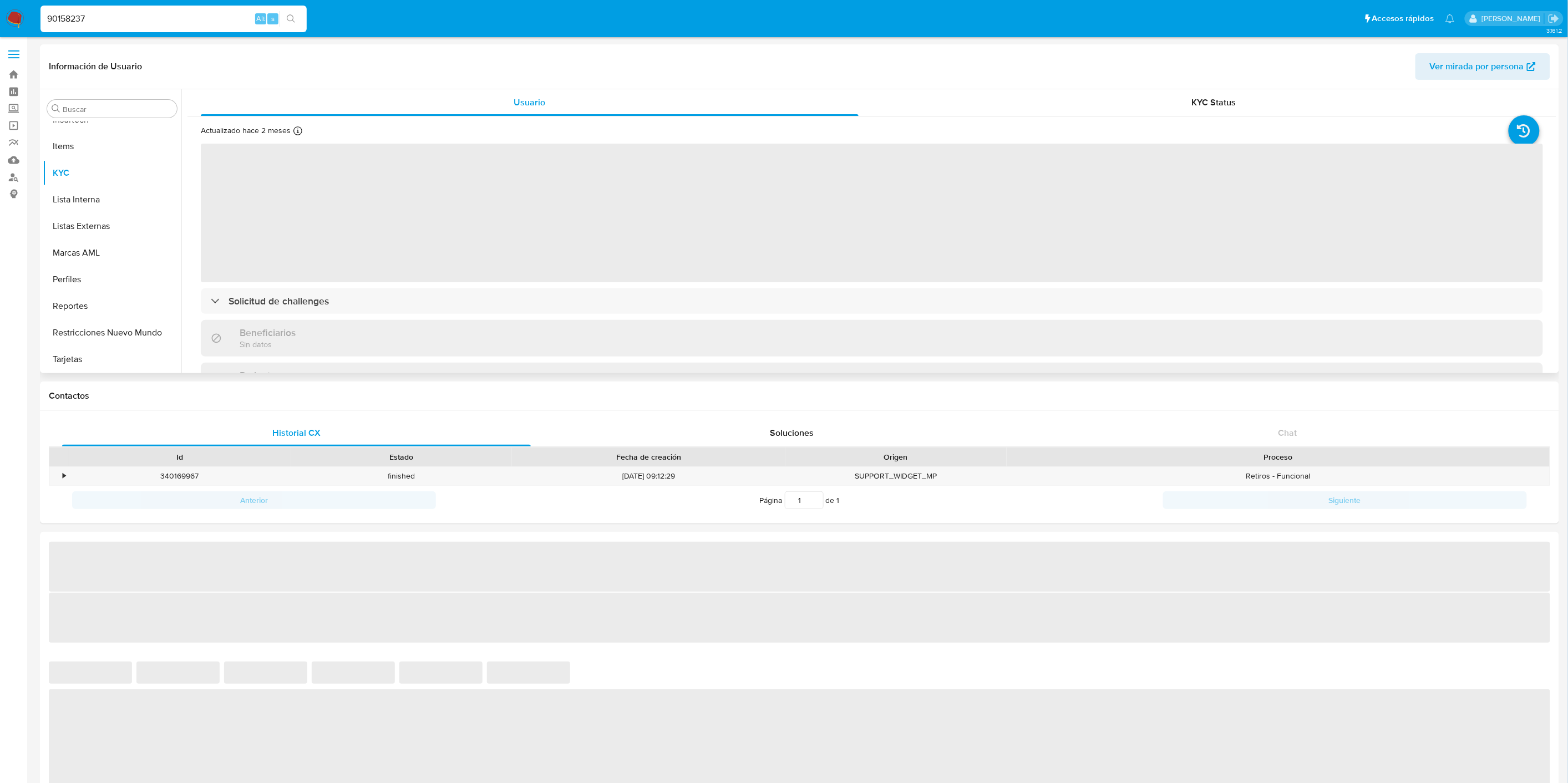
select select "10"
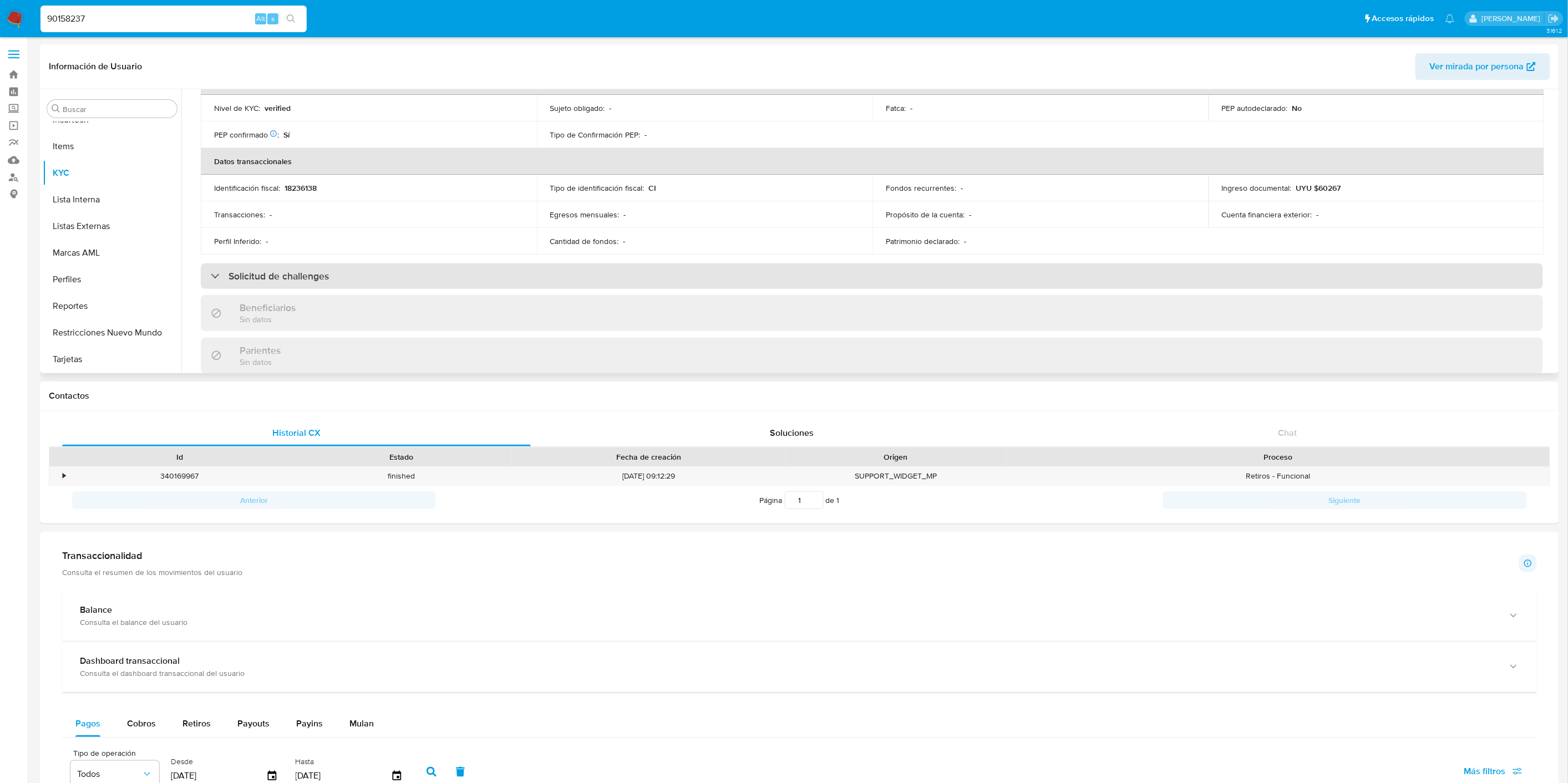
scroll to position [307, 0]
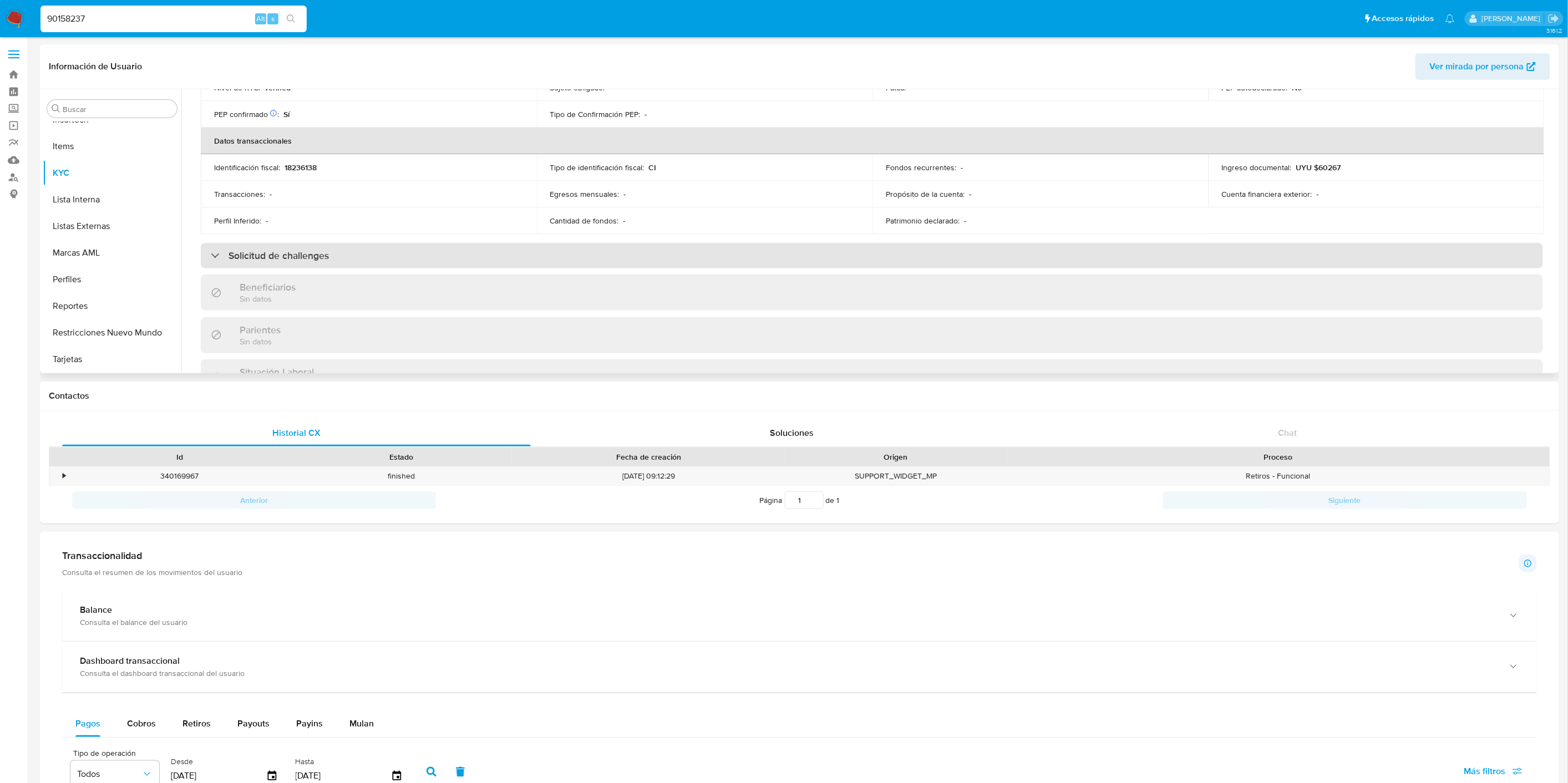
click at [623, 247] on div "Solicitud de challenges" at bounding box center [872, 256] width 1342 height 26
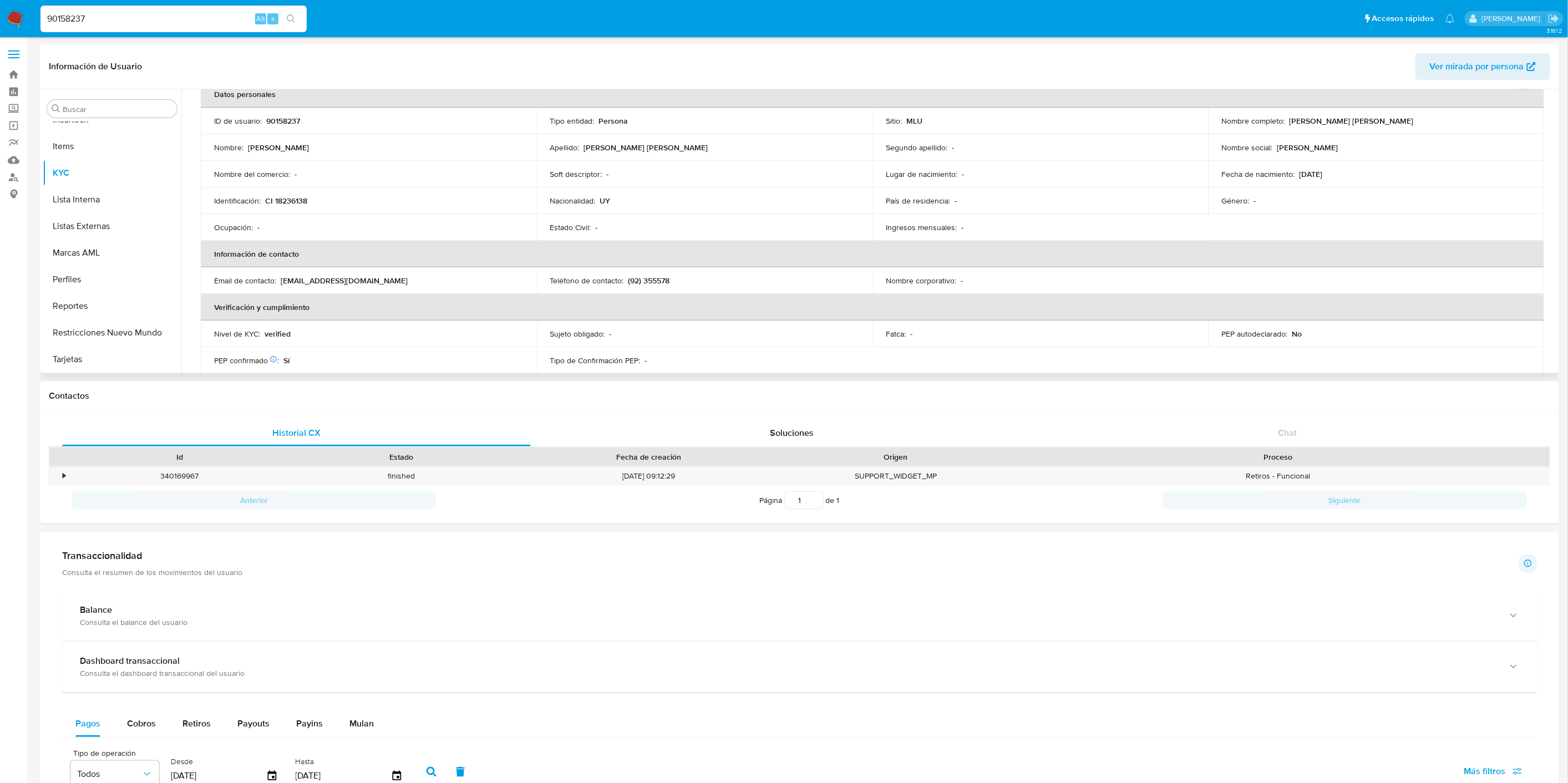
scroll to position [123, 0]
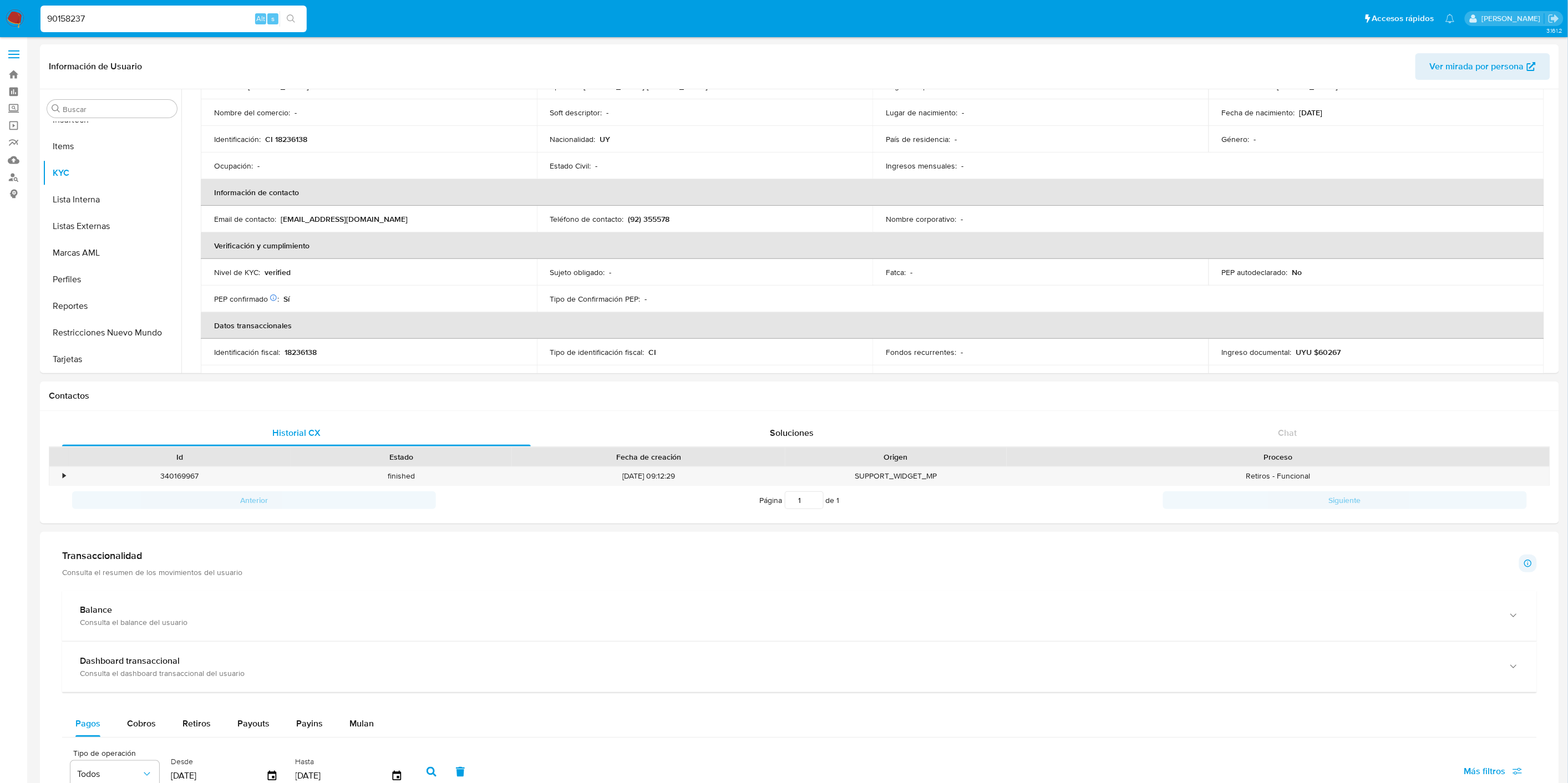
click at [80, 22] on input "90158237" at bounding box center [174, 18] width 266 height 14
paste input "61833466"
type input "61833466"
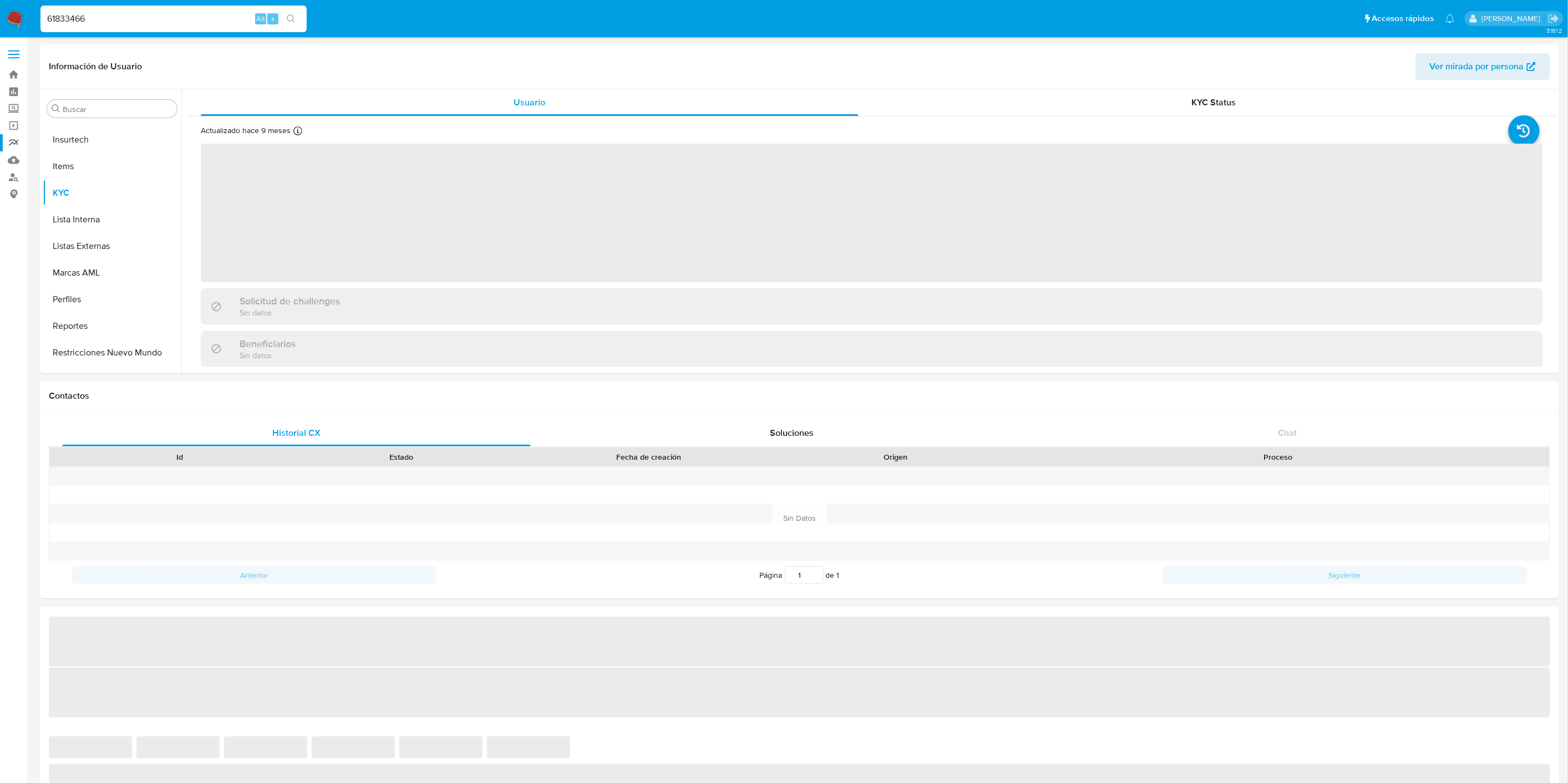
scroll to position [548, 0]
select select "10"
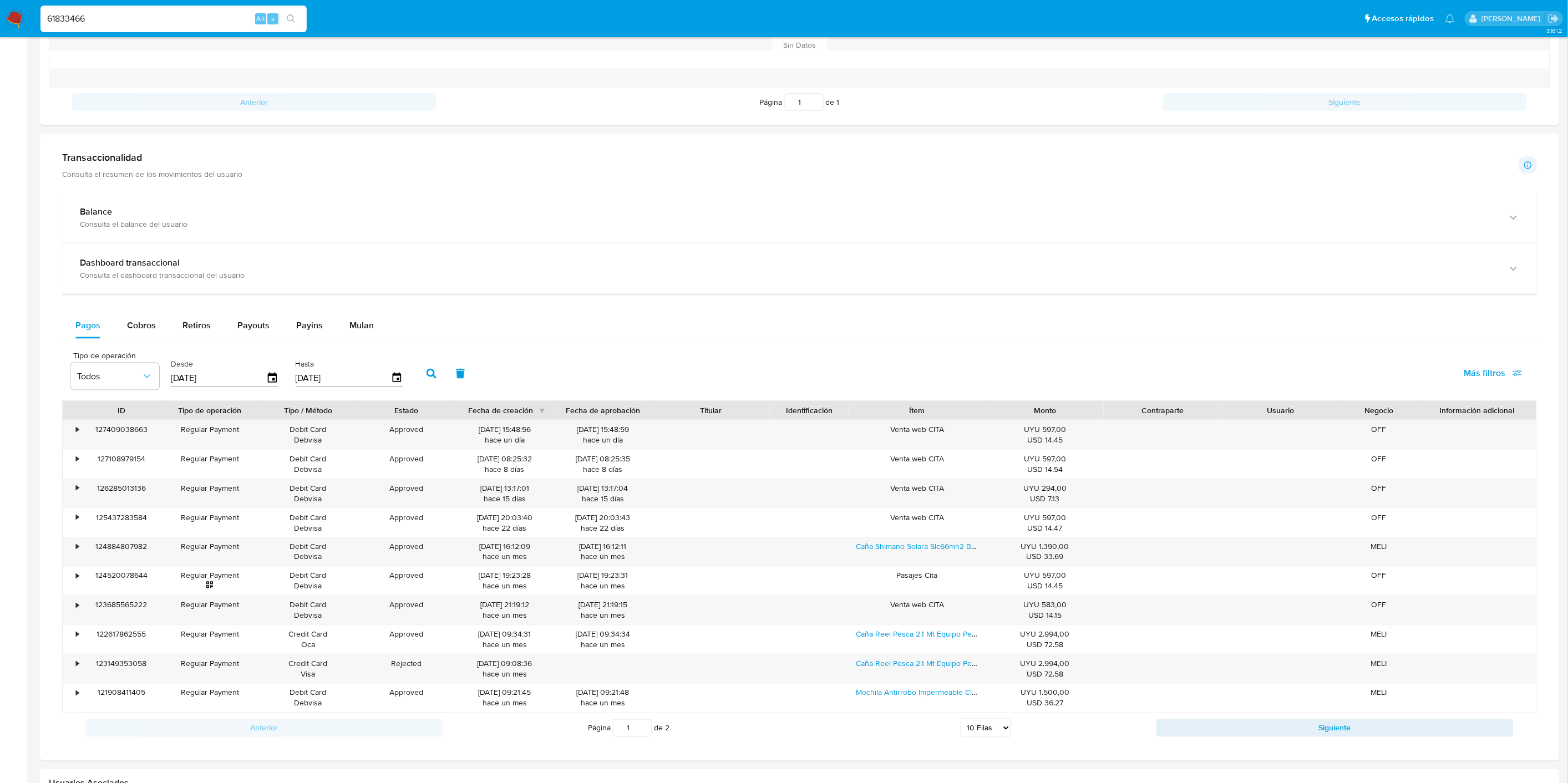
scroll to position [661, 0]
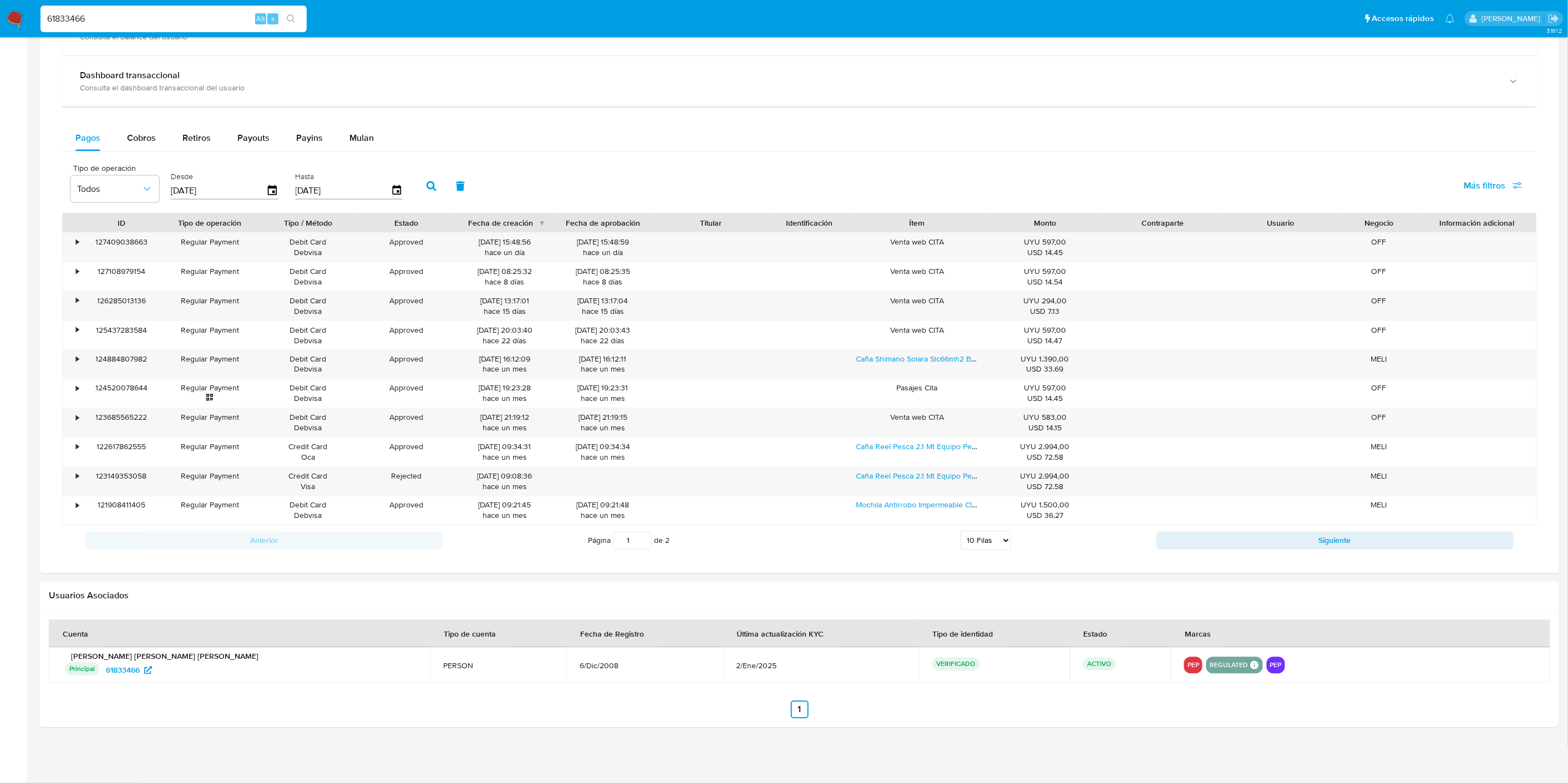
click at [81, 23] on input "61833466" at bounding box center [174, 18] width 266 height 14
paste input "244561597"
type input "244561597"
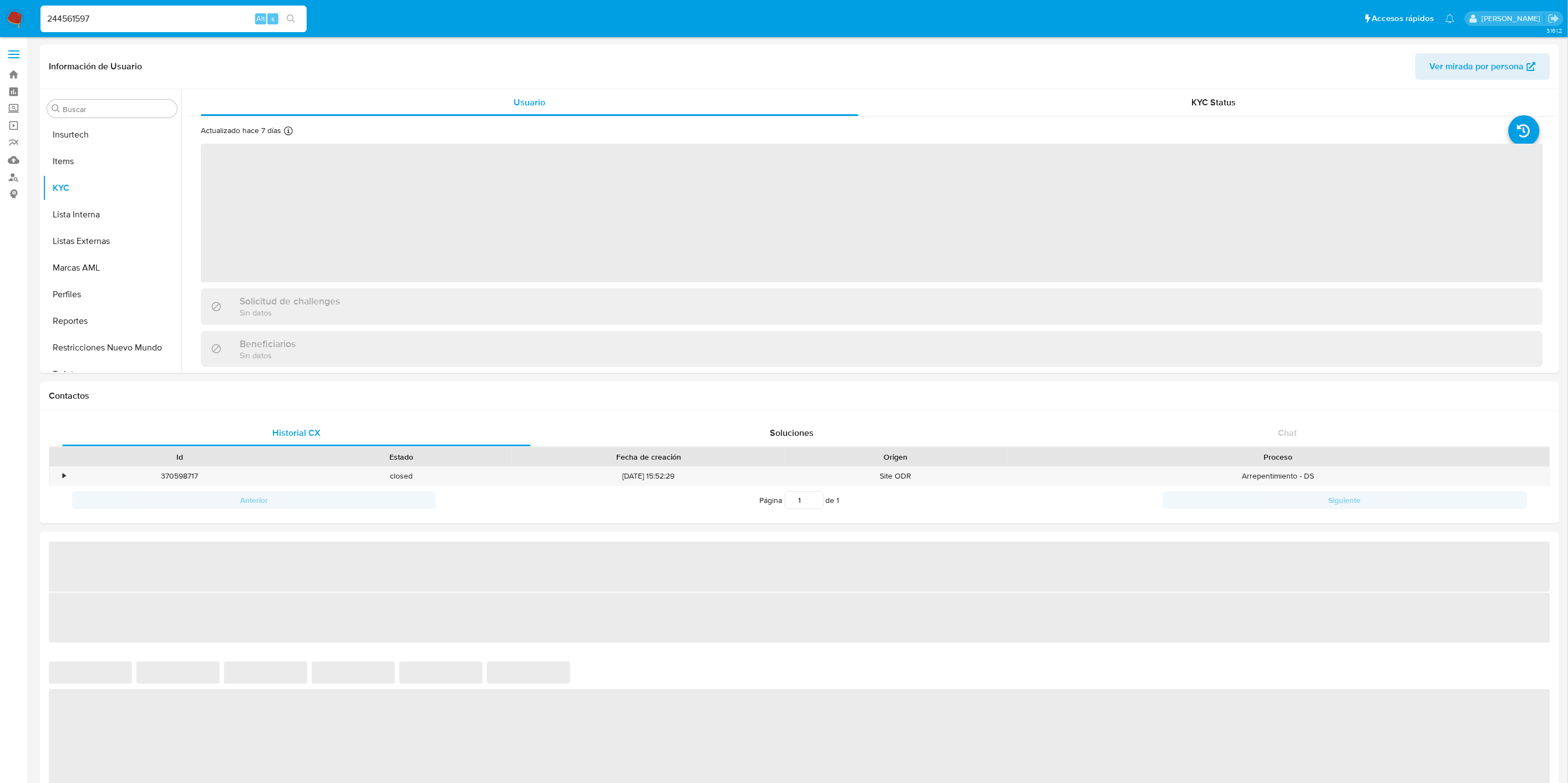
scroll to position [548, 0]
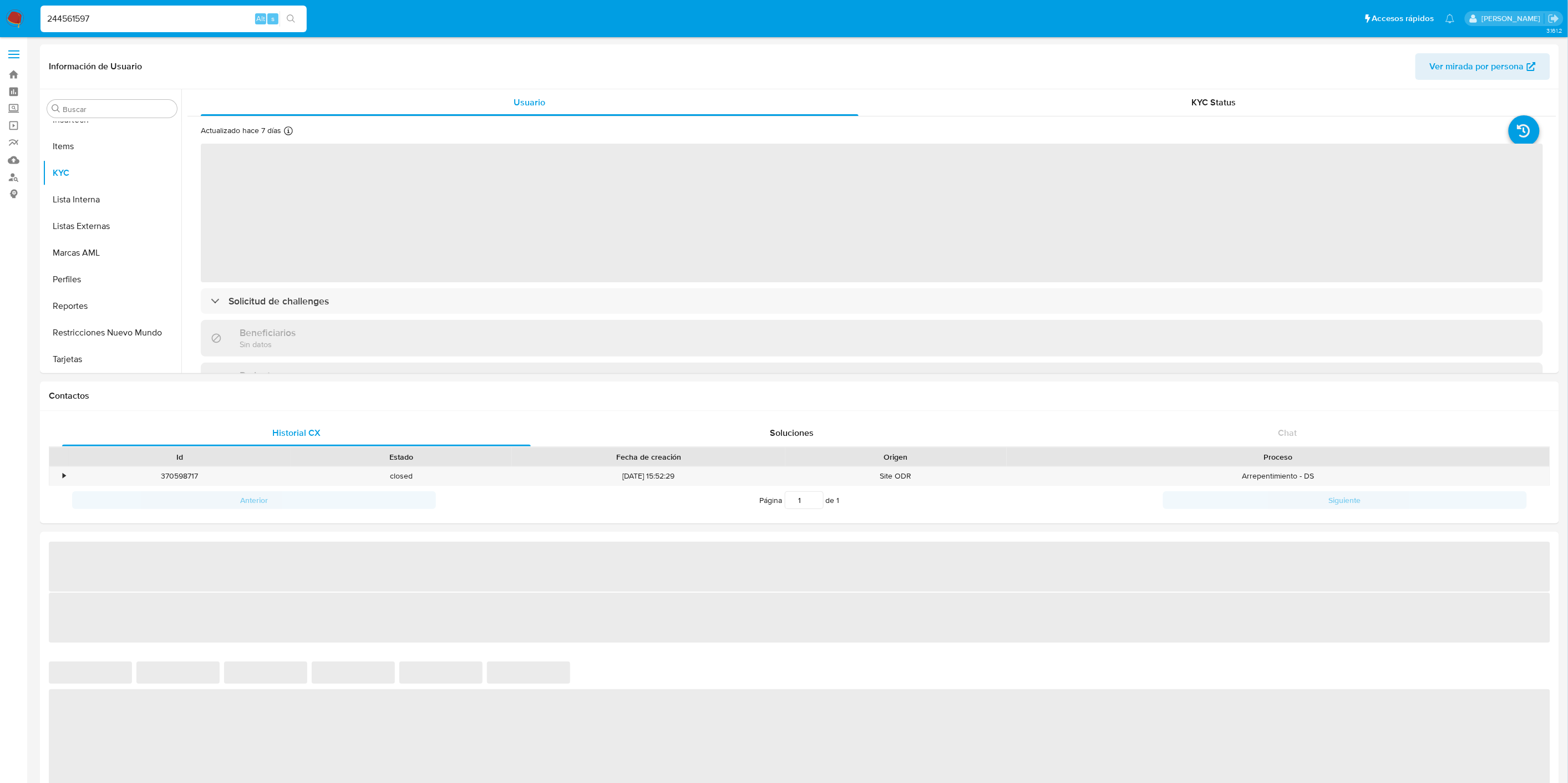
select select "10"
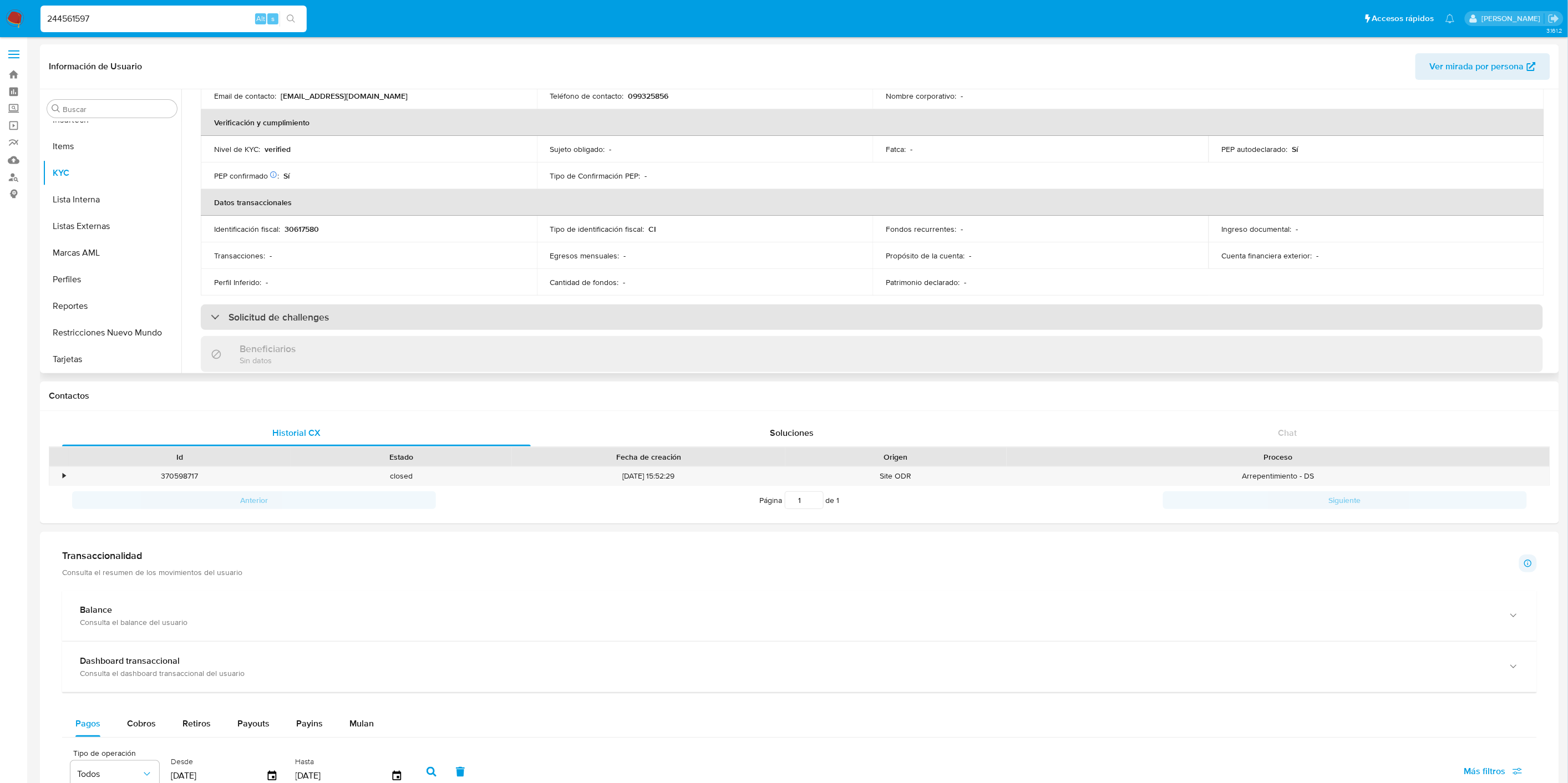
click at [314, 320] on h3 "Solicitud de challenges" at bounding box center [279, 317] width 100 height 12
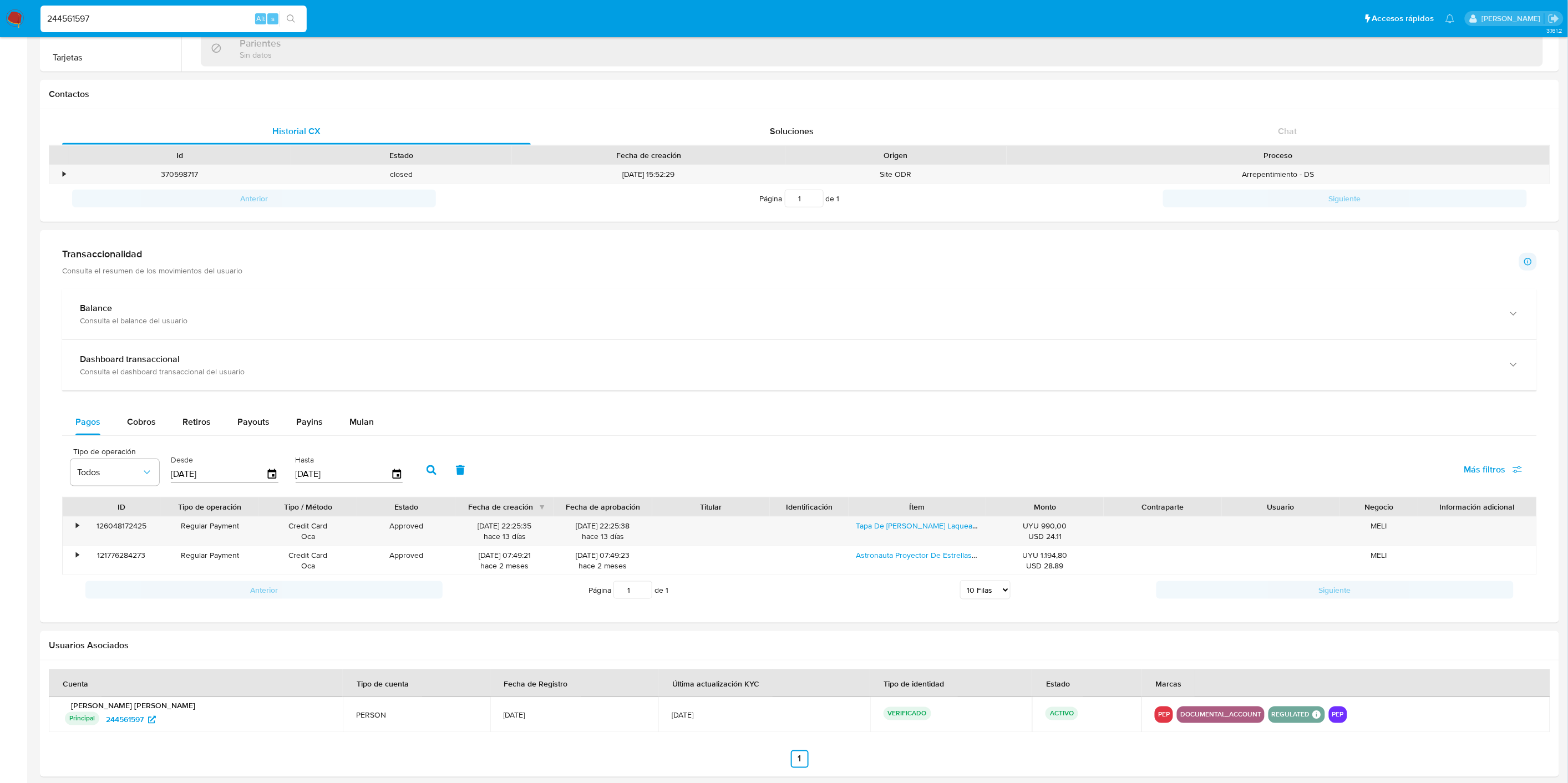
scroll to position [352, 0]
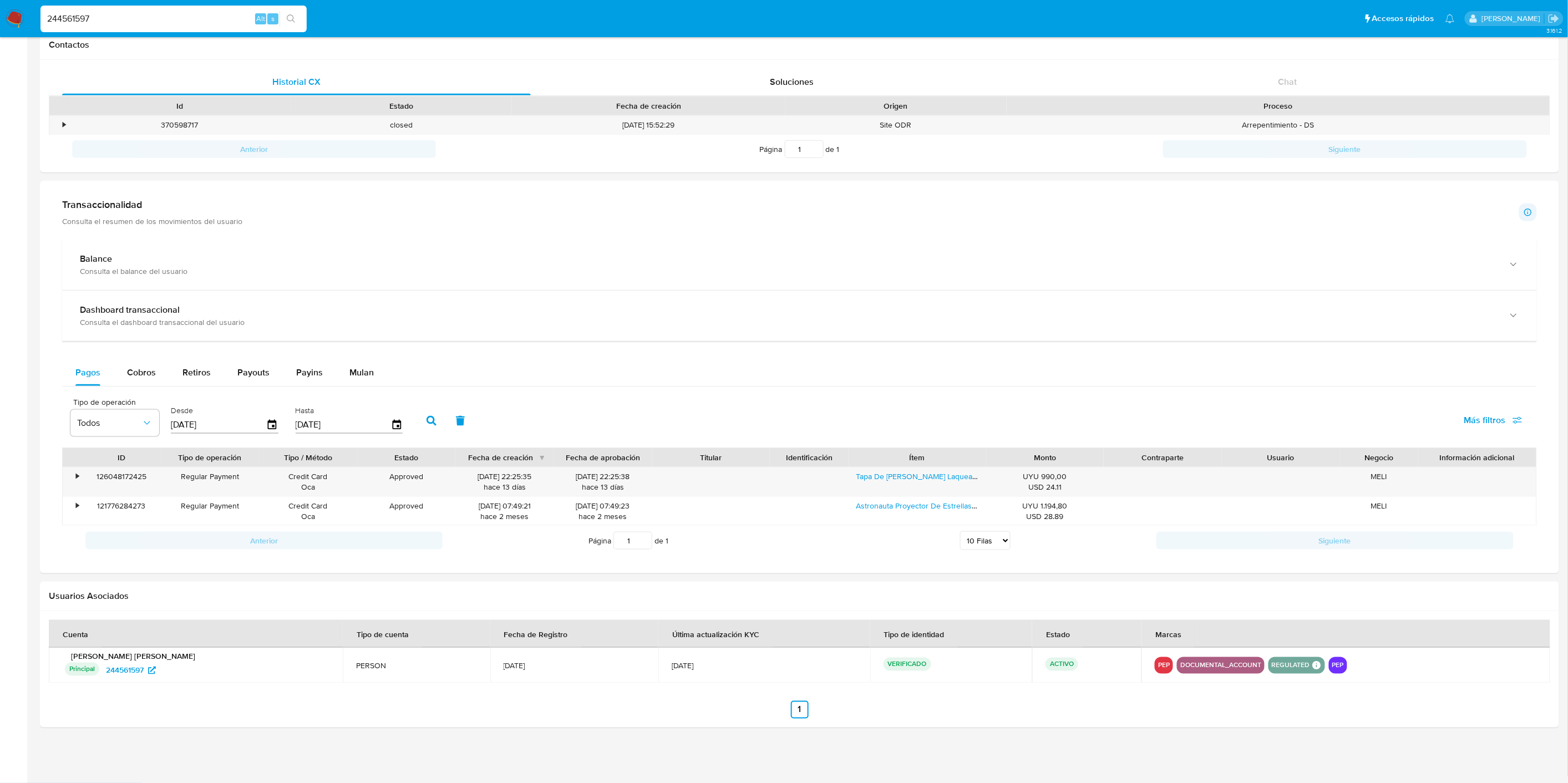
click at [104, 9] on div "244561597 Alt s" at bounding box center [174, 18] width 266 height 27
click at [104, 13] on input "244561597" at bounding box center [174, 18] width 266 height 14
paste input "126724061"
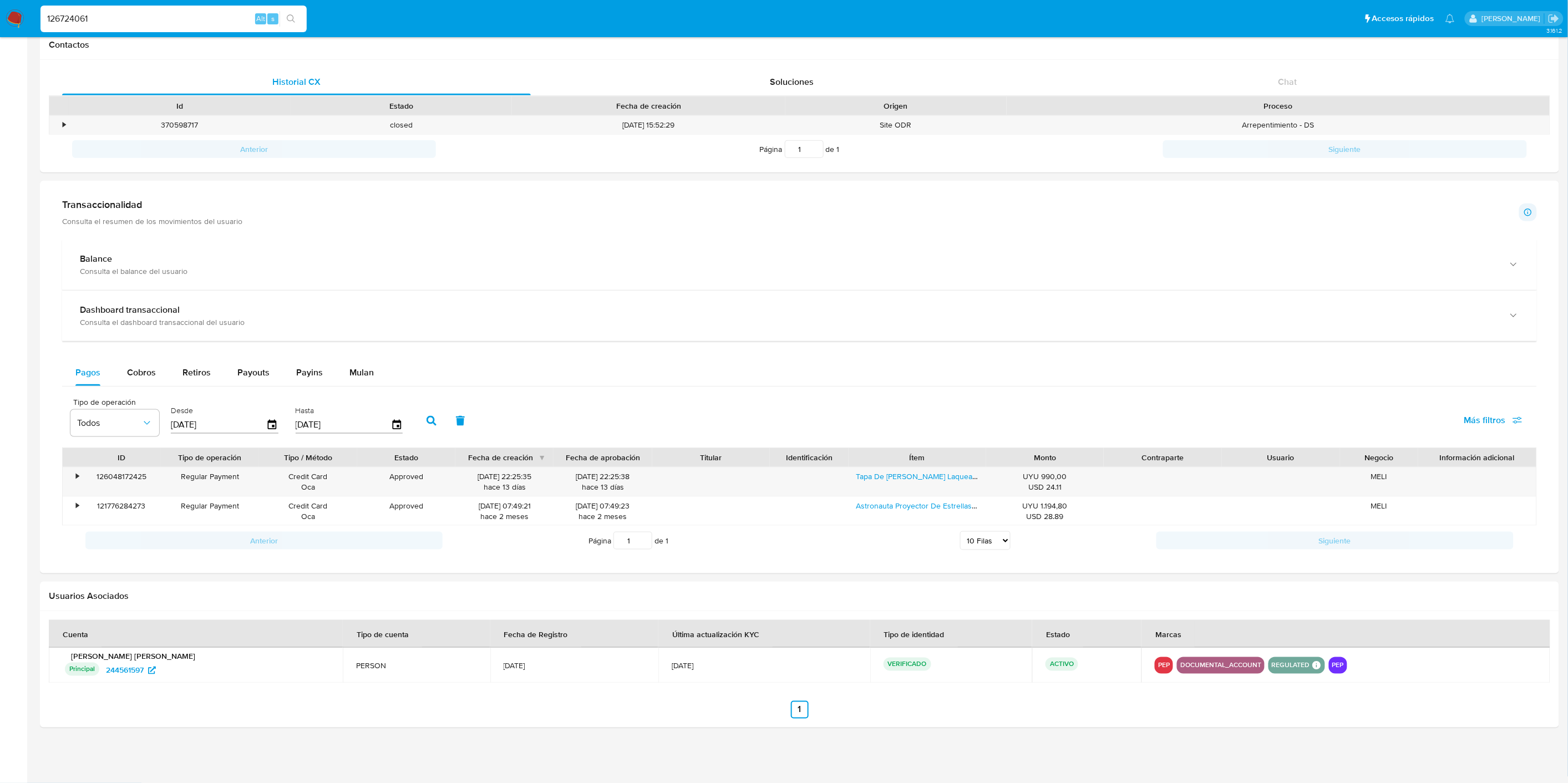
type input "126724061"
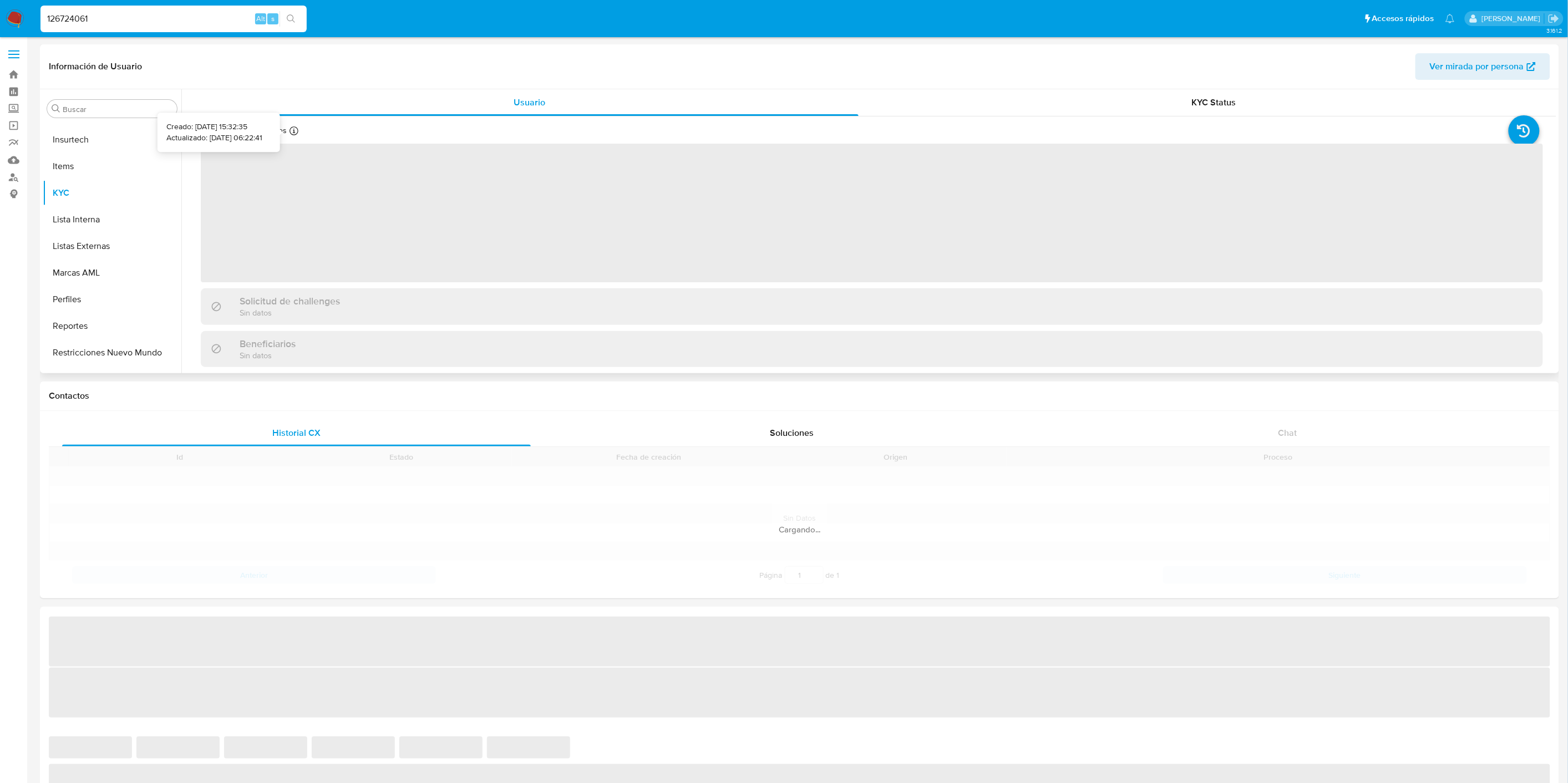
scroll to position [548, 0]
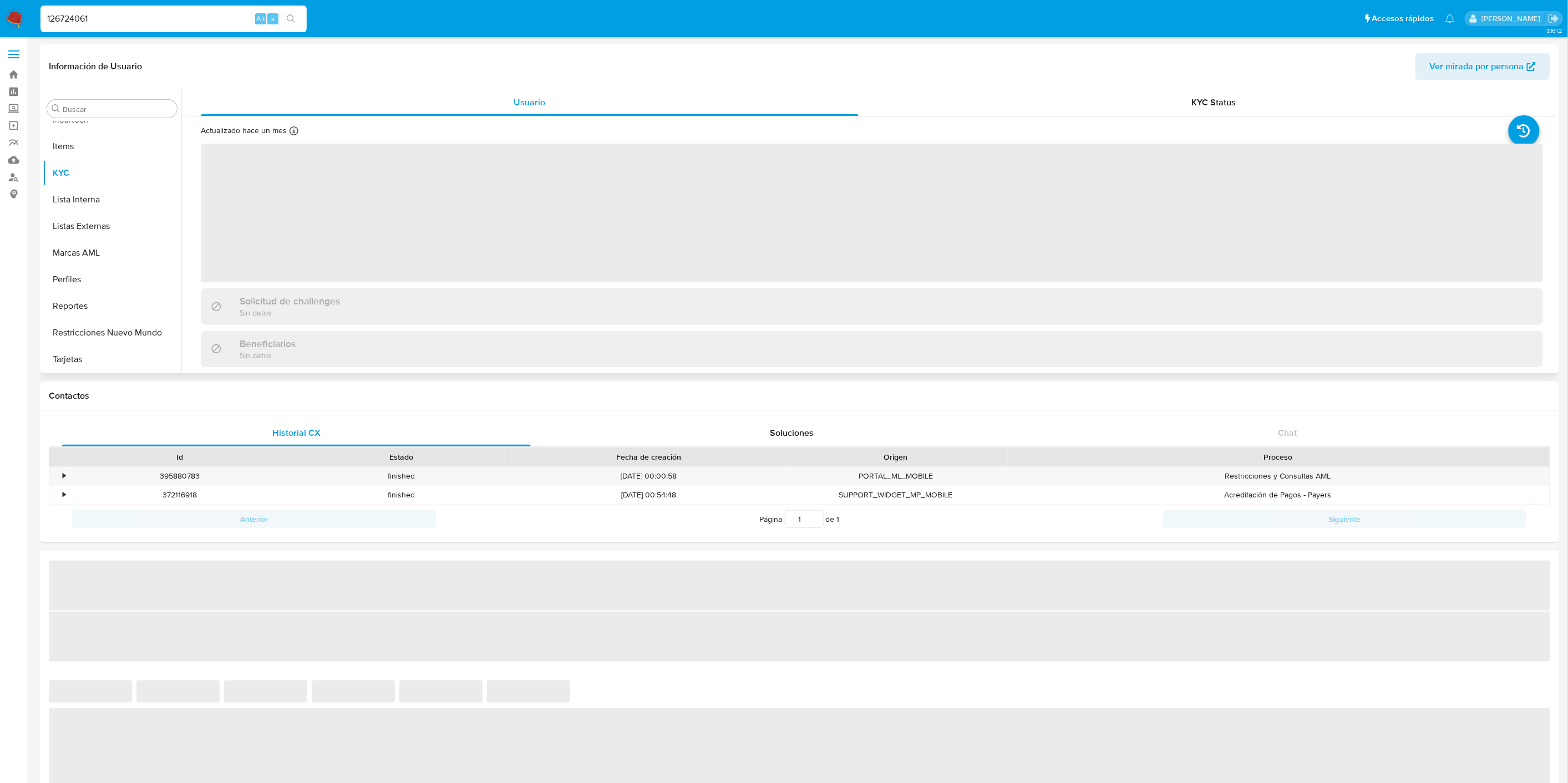
select select "10"
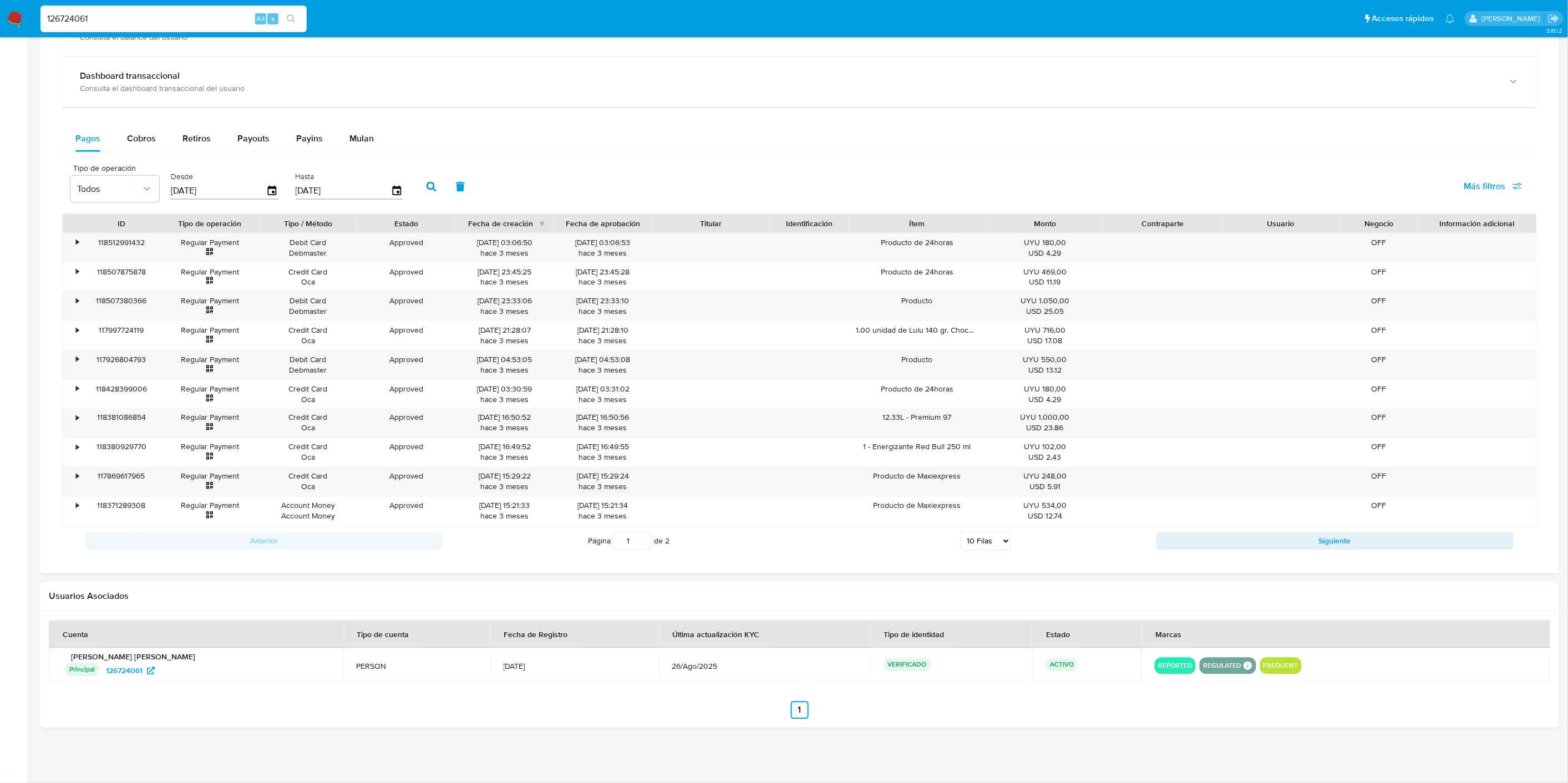
scroll to position [147, 0]
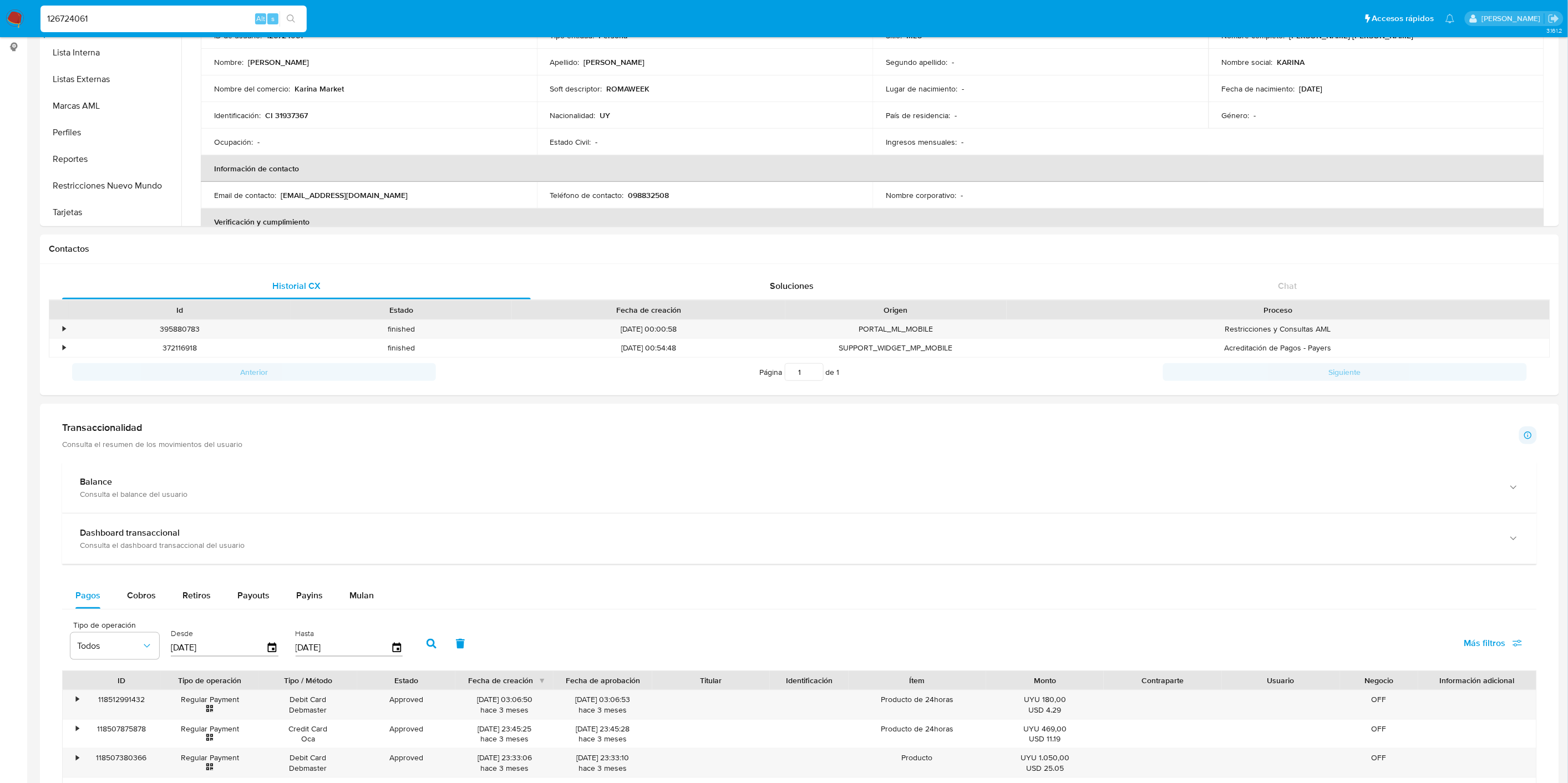
click at [95, 22] on input "126724061" at bounding box center [174, 18] width 266 height 14
paste input "422522579"
type input "422522579"
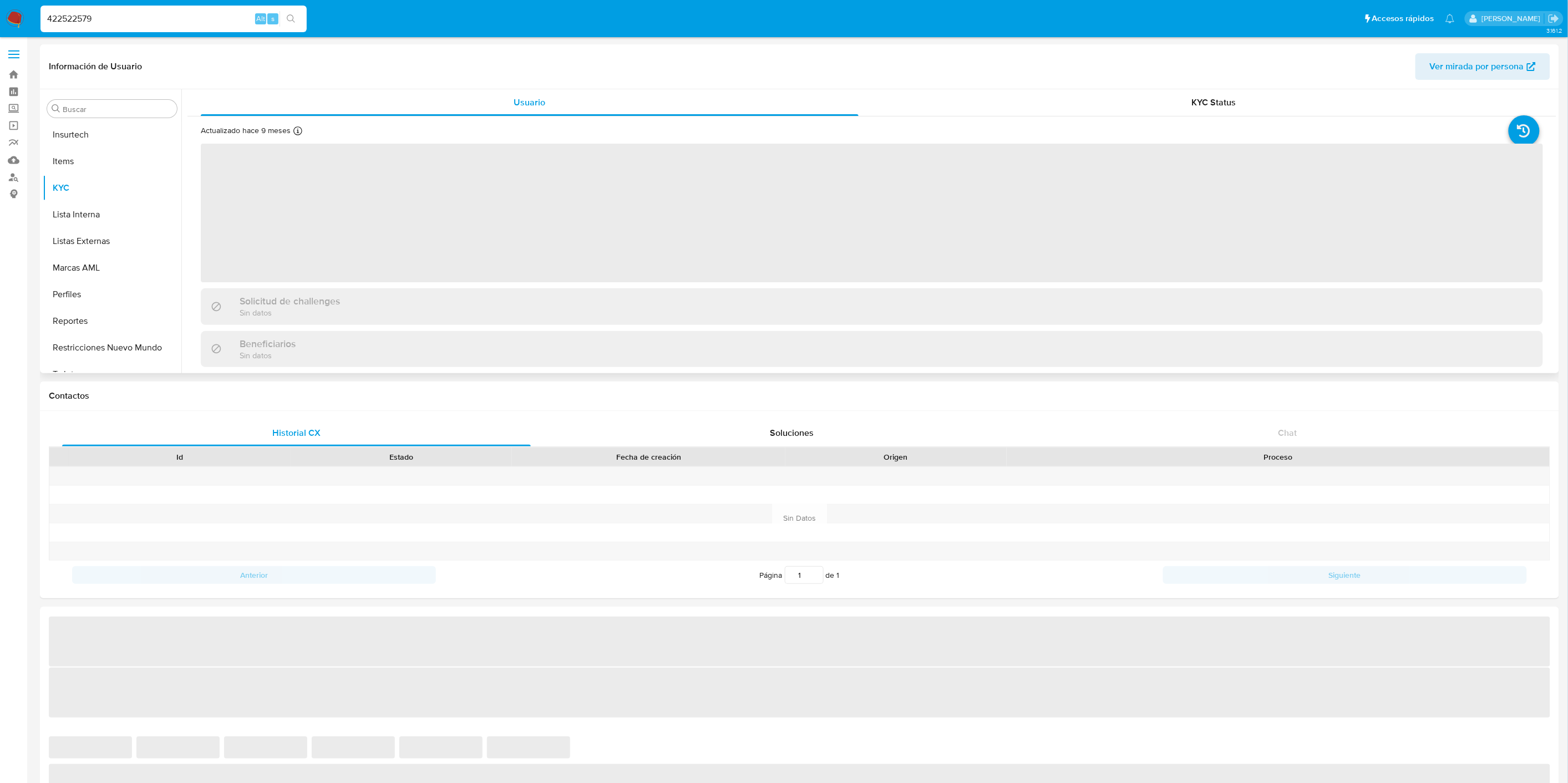
scroll to position [548, 0]
select select "10"
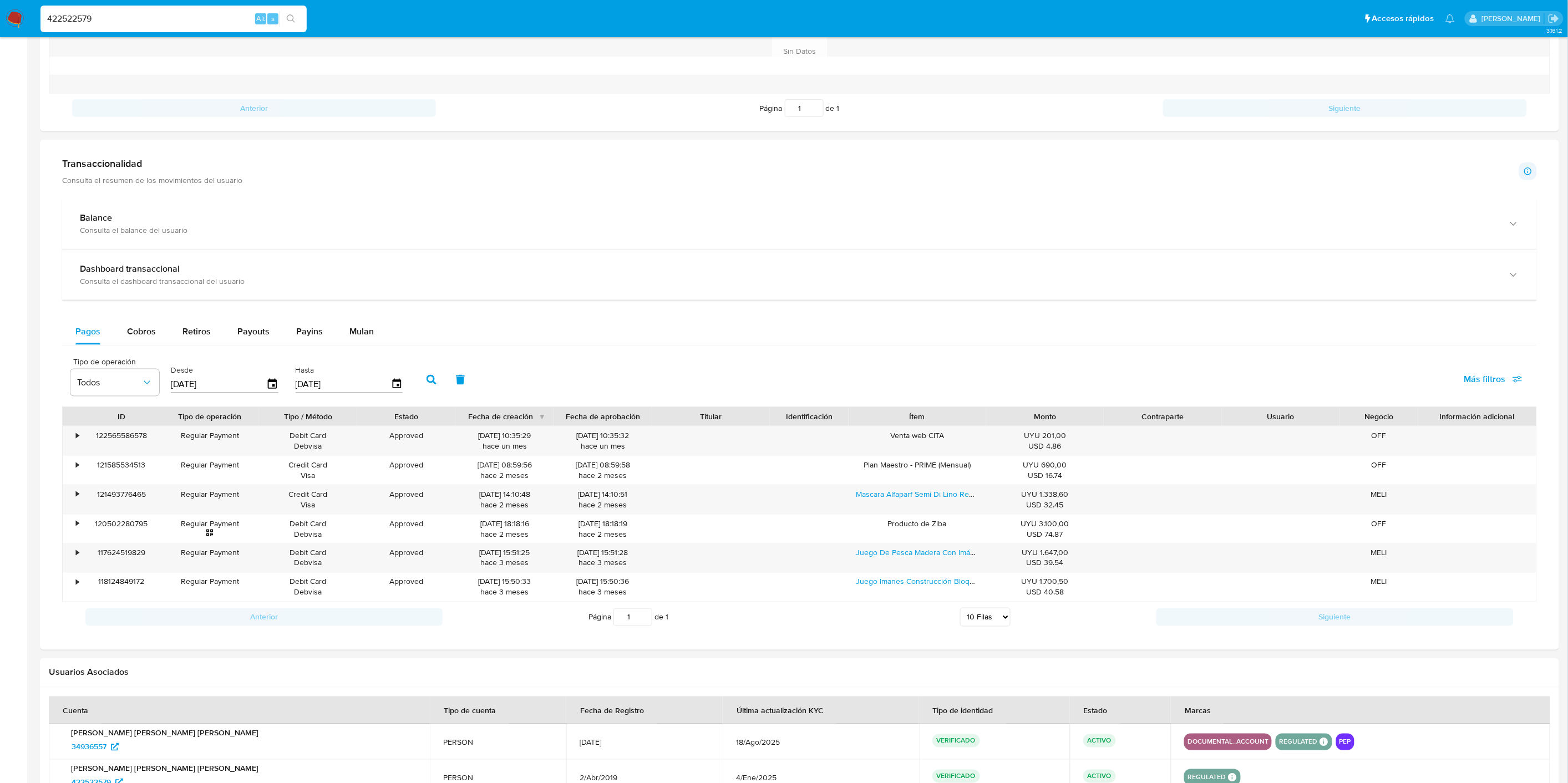
scroll to position [579, 0]
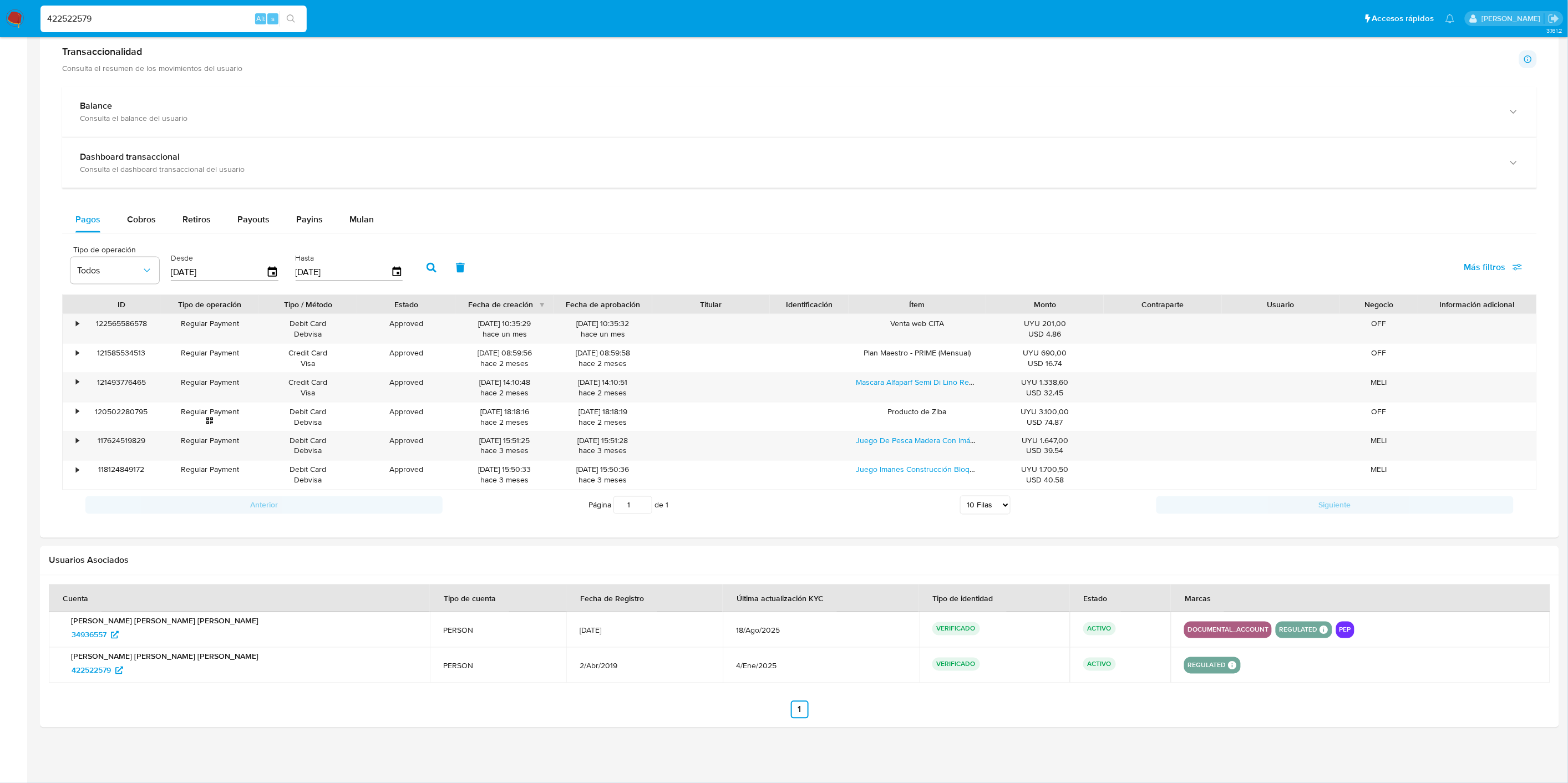
click at [118, 19] on input "422522579" at bounding box center [174, 18] width 266 height 14
click at [117, 19] on input "422522579" at bounding box center [174, 18] width 266 height 14
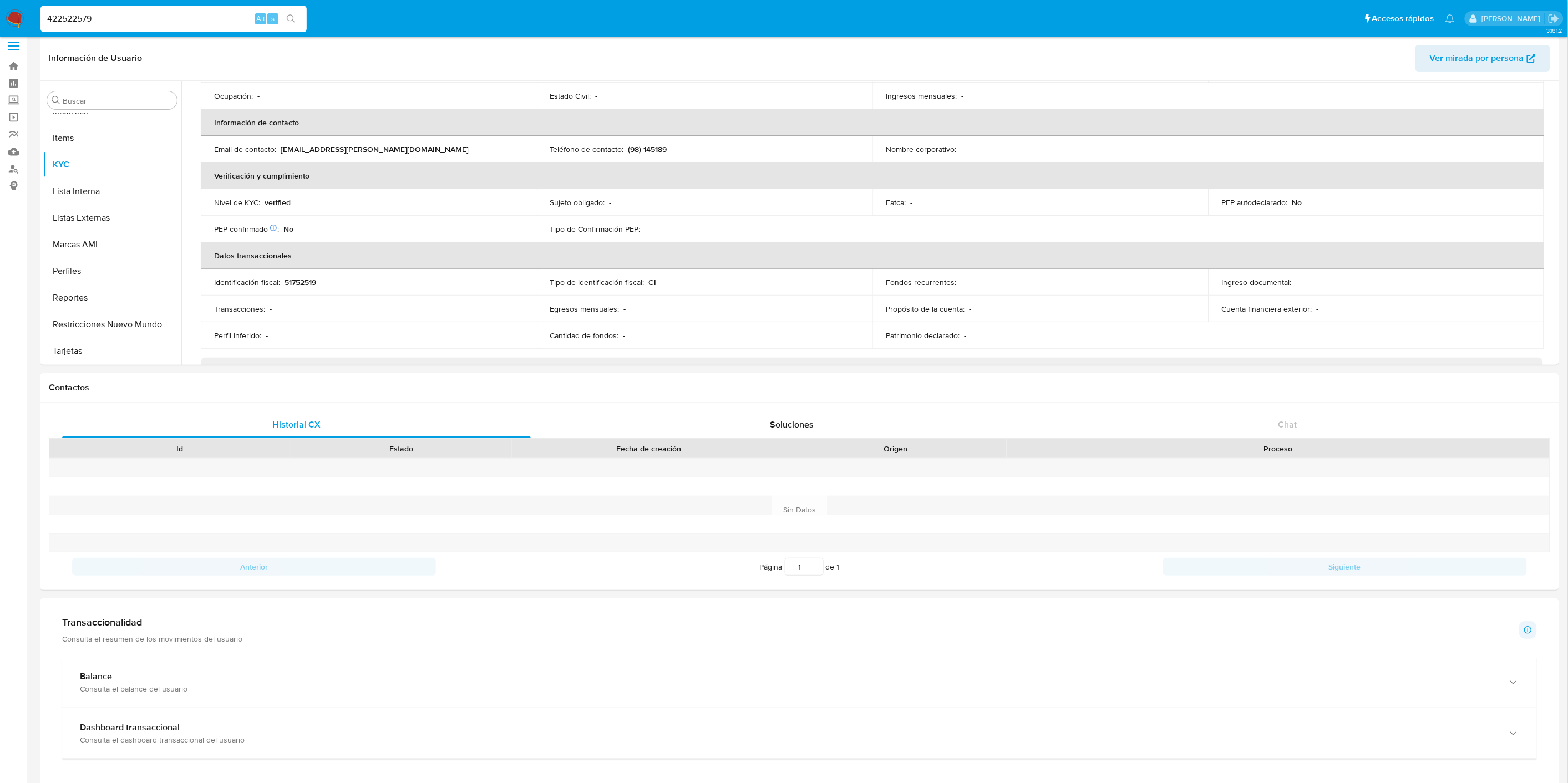
scroll to position [0, 0]
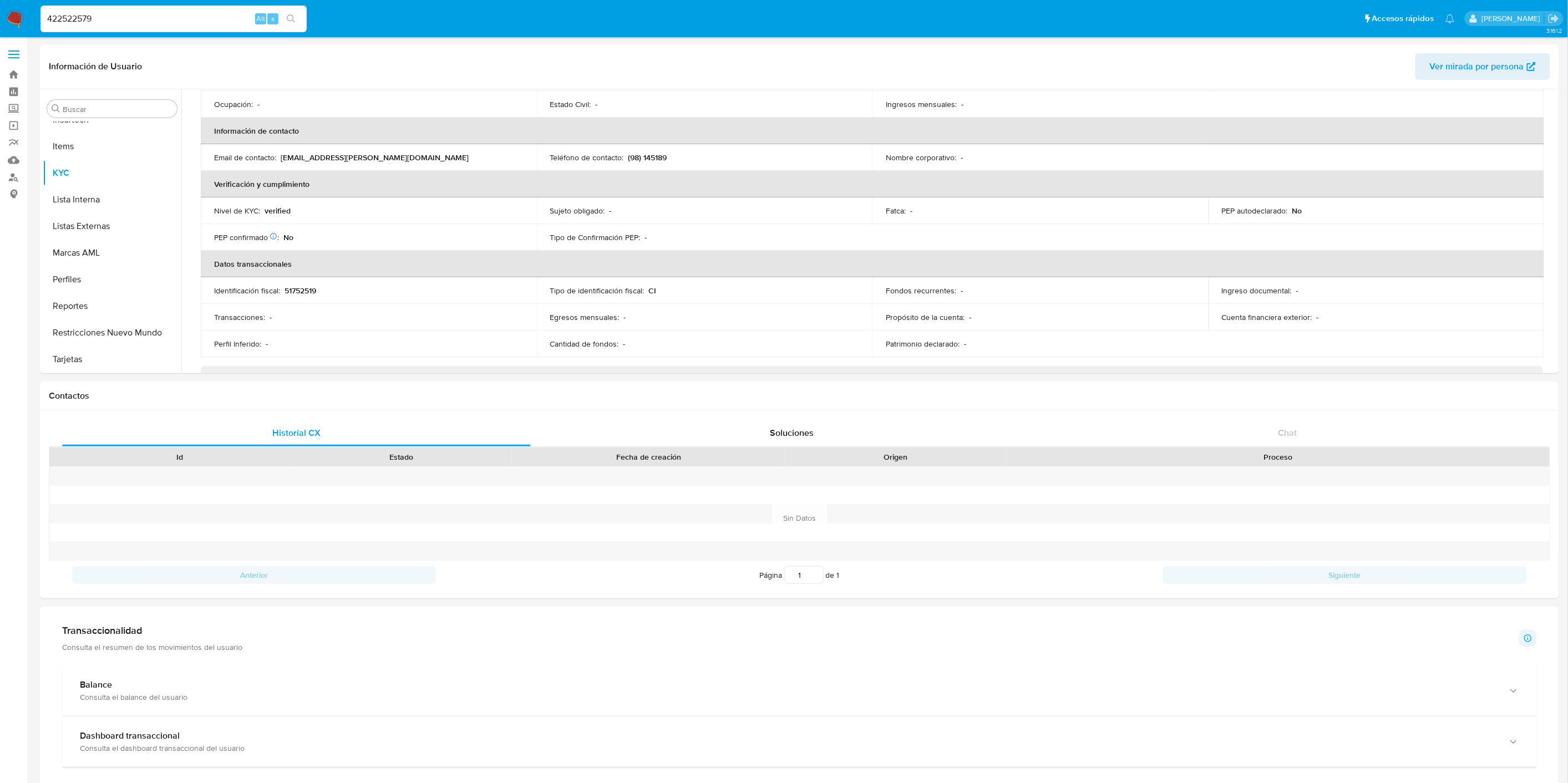
click at [104, 12] on input "422522579" at bounding box center [174, 18] width 266 height 14
paste input "1279671125"
type input "1279671125"
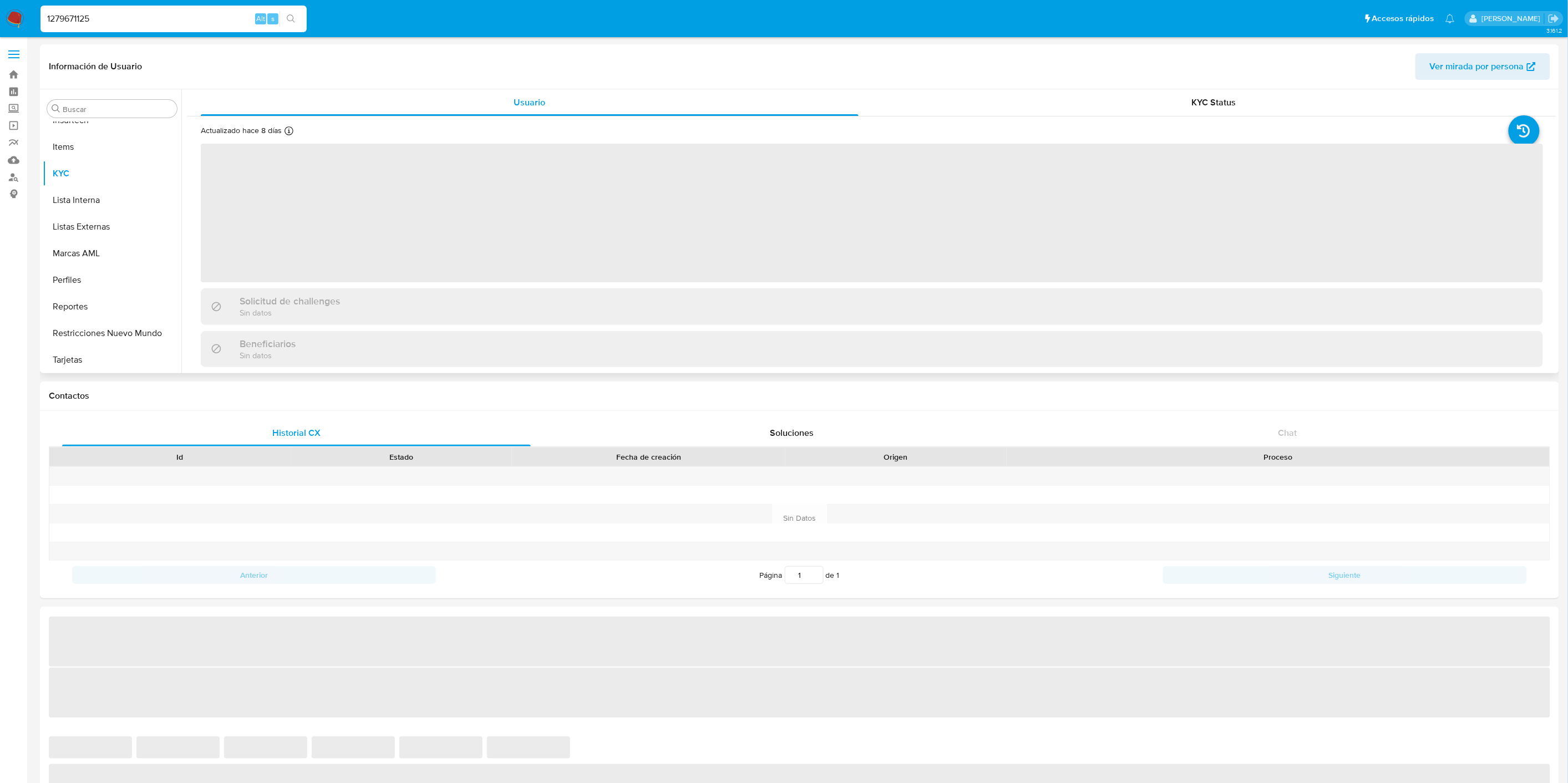
scroll to position [548, 0]
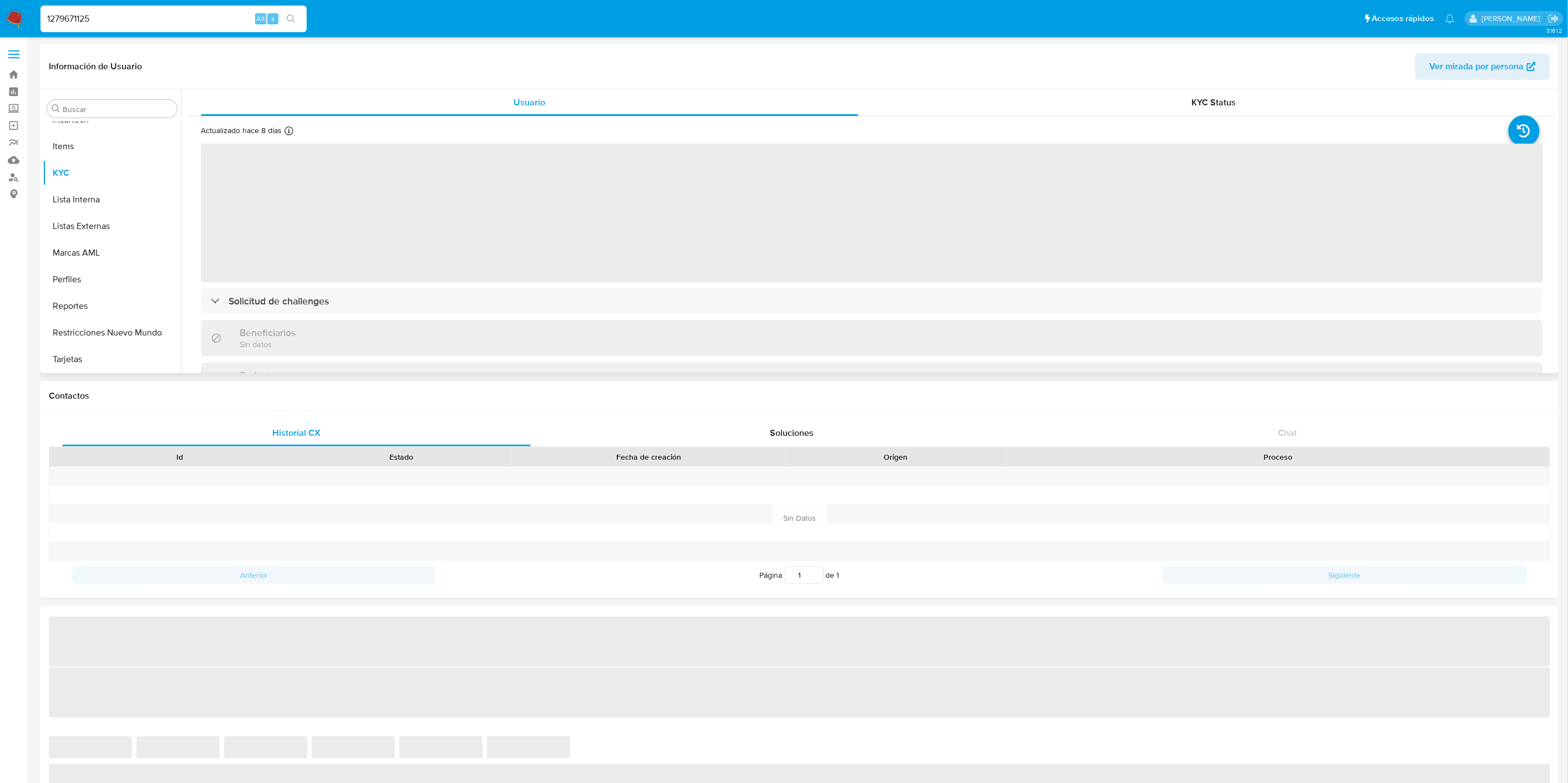
select select "10"
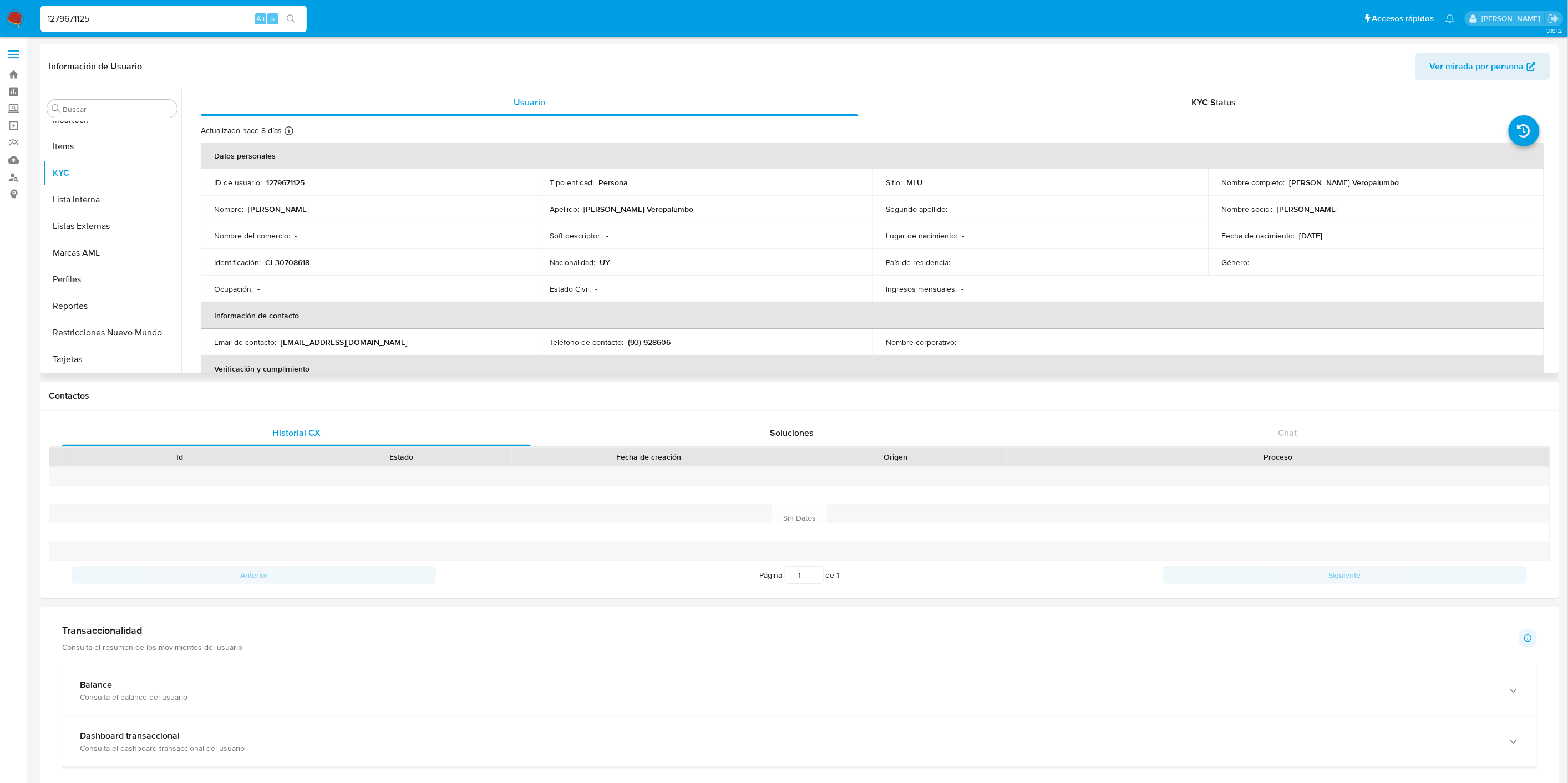
click at [363, 301] on td "Ocupación : -" at bounding box center [369, 288] width 336 height 27
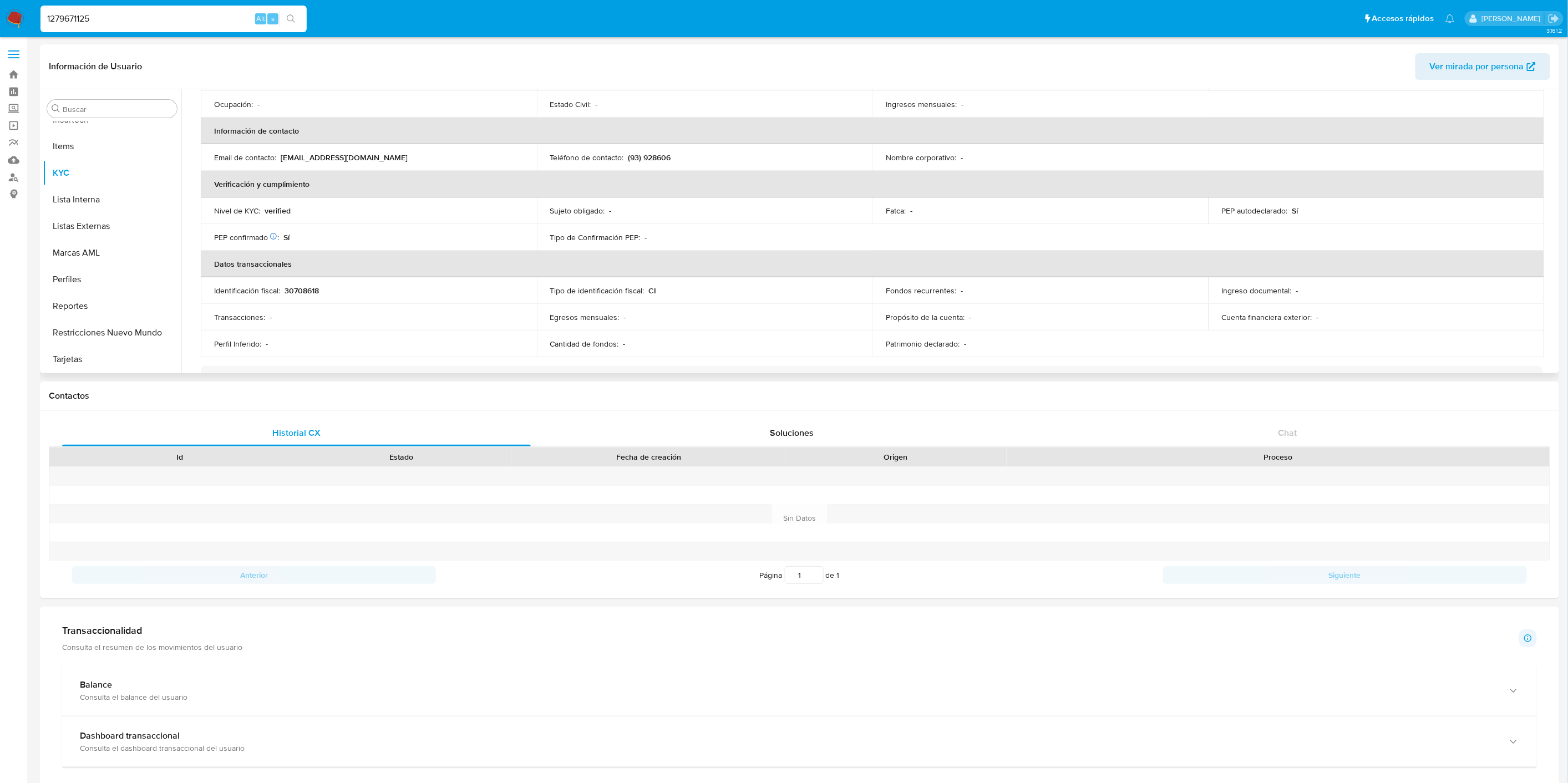
scroll to position [431, 0]
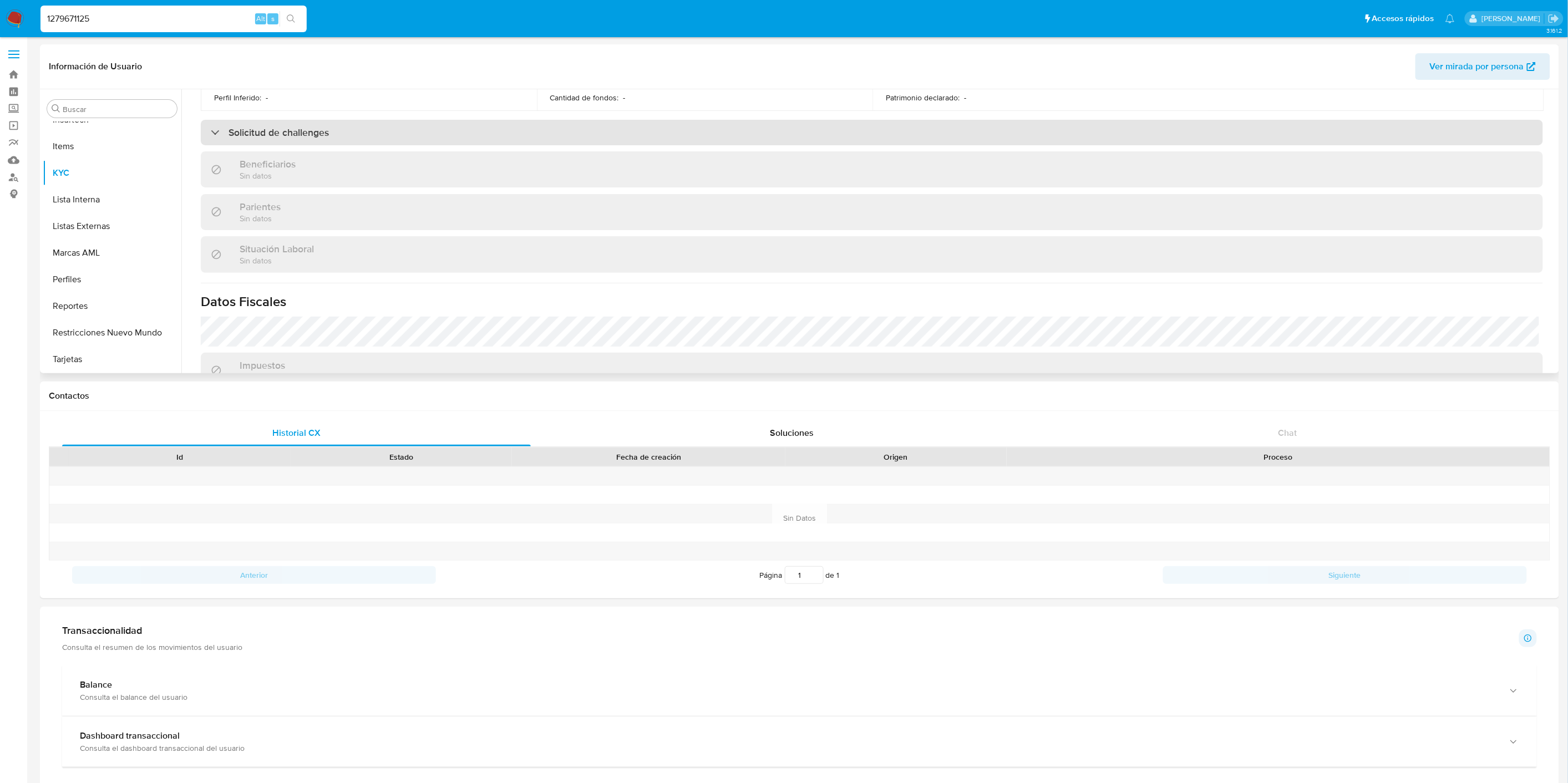
click at [361, 142] on div "Solicitud de challenges" at bounding box center [872, 132] width 1342 height 26
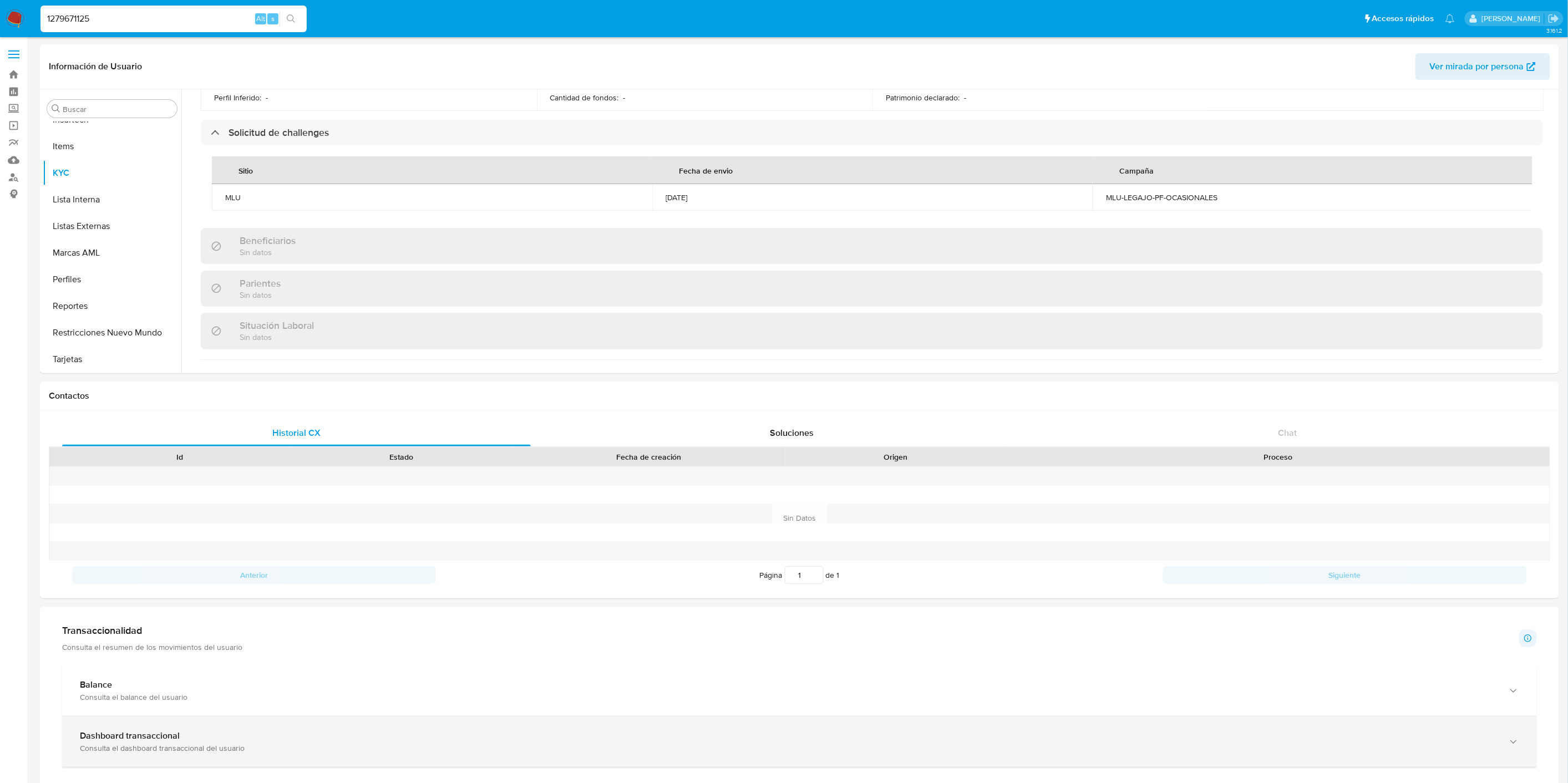
scroll to position [592, 0]
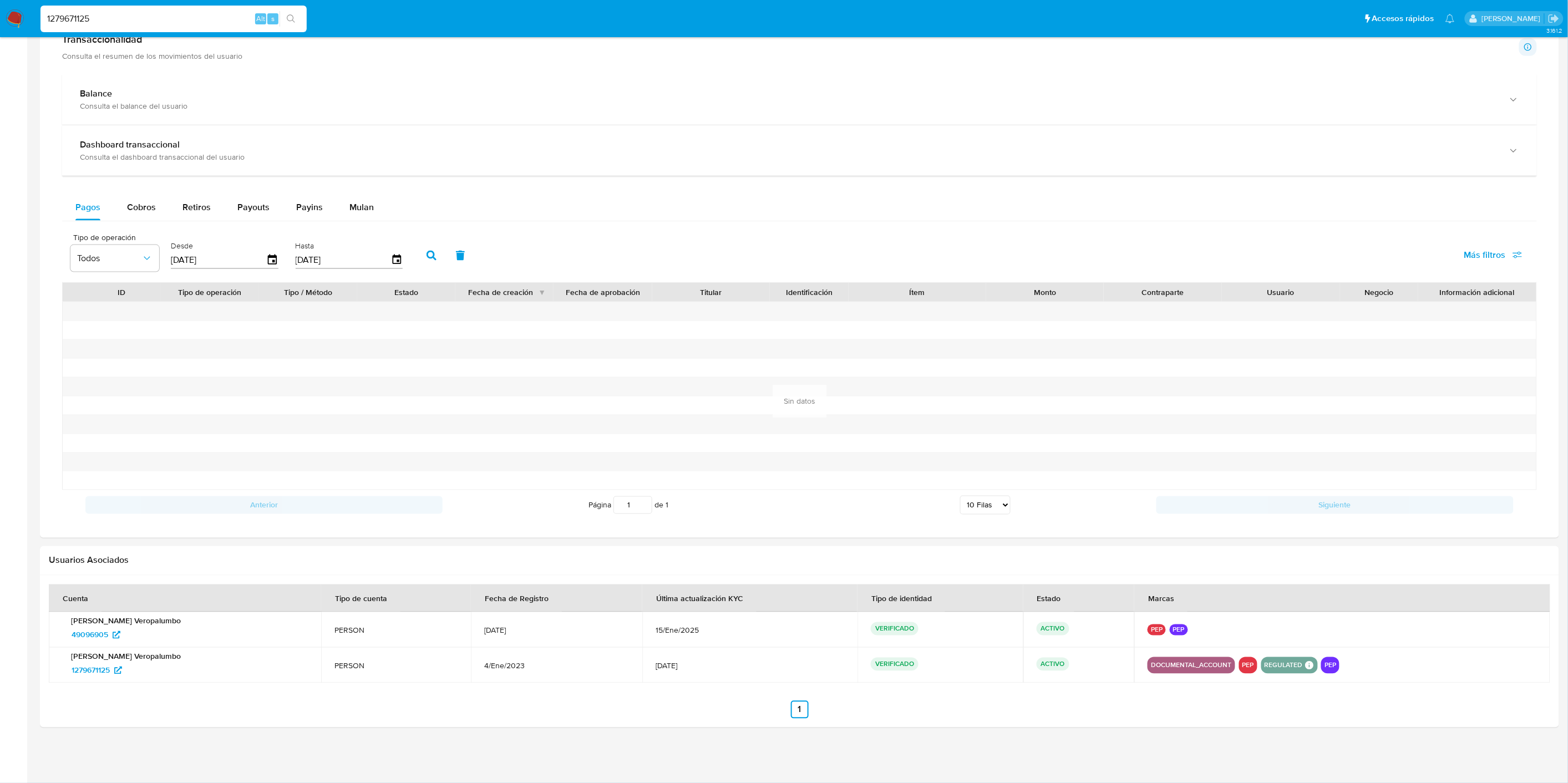
drag, startPoint x: 823, startPoint y: 696, endPoint x: 555, endPoint y: 518, distance: 321.7
click at [555, 518] on div "Anterior Página 1 de 1 5 Filas 10 Filas 20 Filas 25 Filas 50 Filas 100 Filas Si…" at bounding box center [799, 504] width 1474 height 30
click at [115, 13] on input "1279671125" at bounding box center [174, 18] width 266 height 14
paste input "44350737"
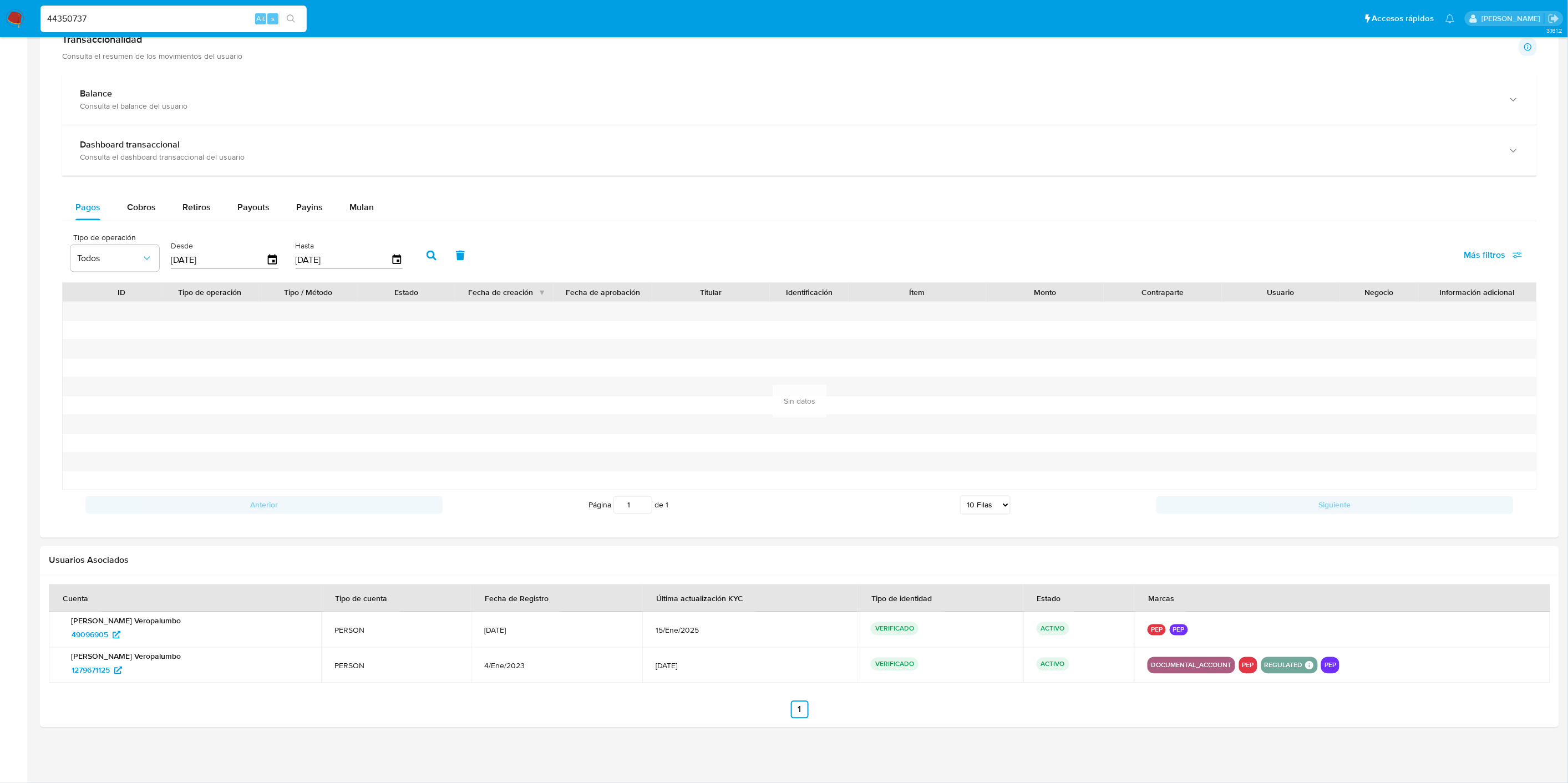
type input "44350737"
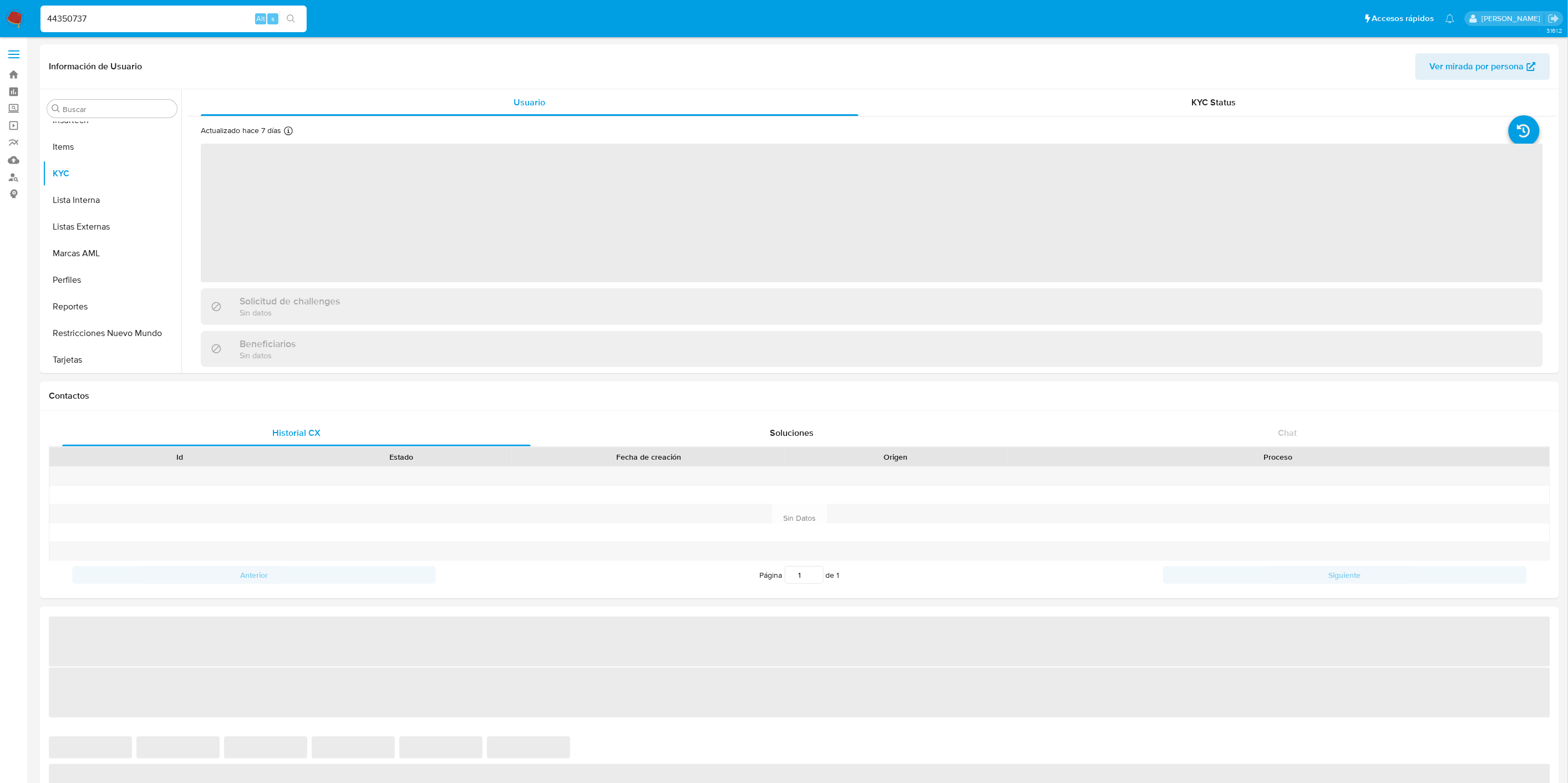
scroll to position [548, 0]
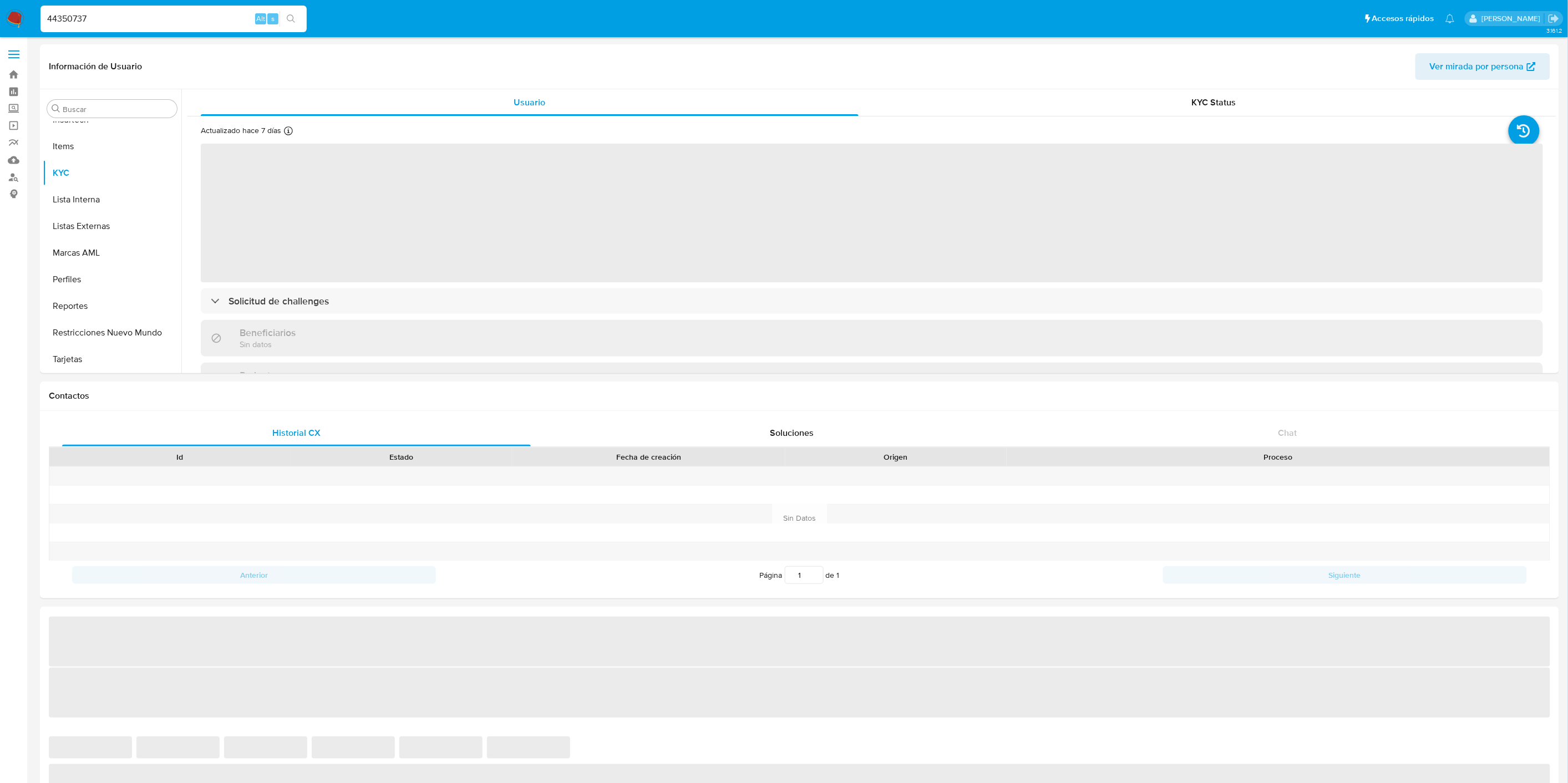
select select "10"
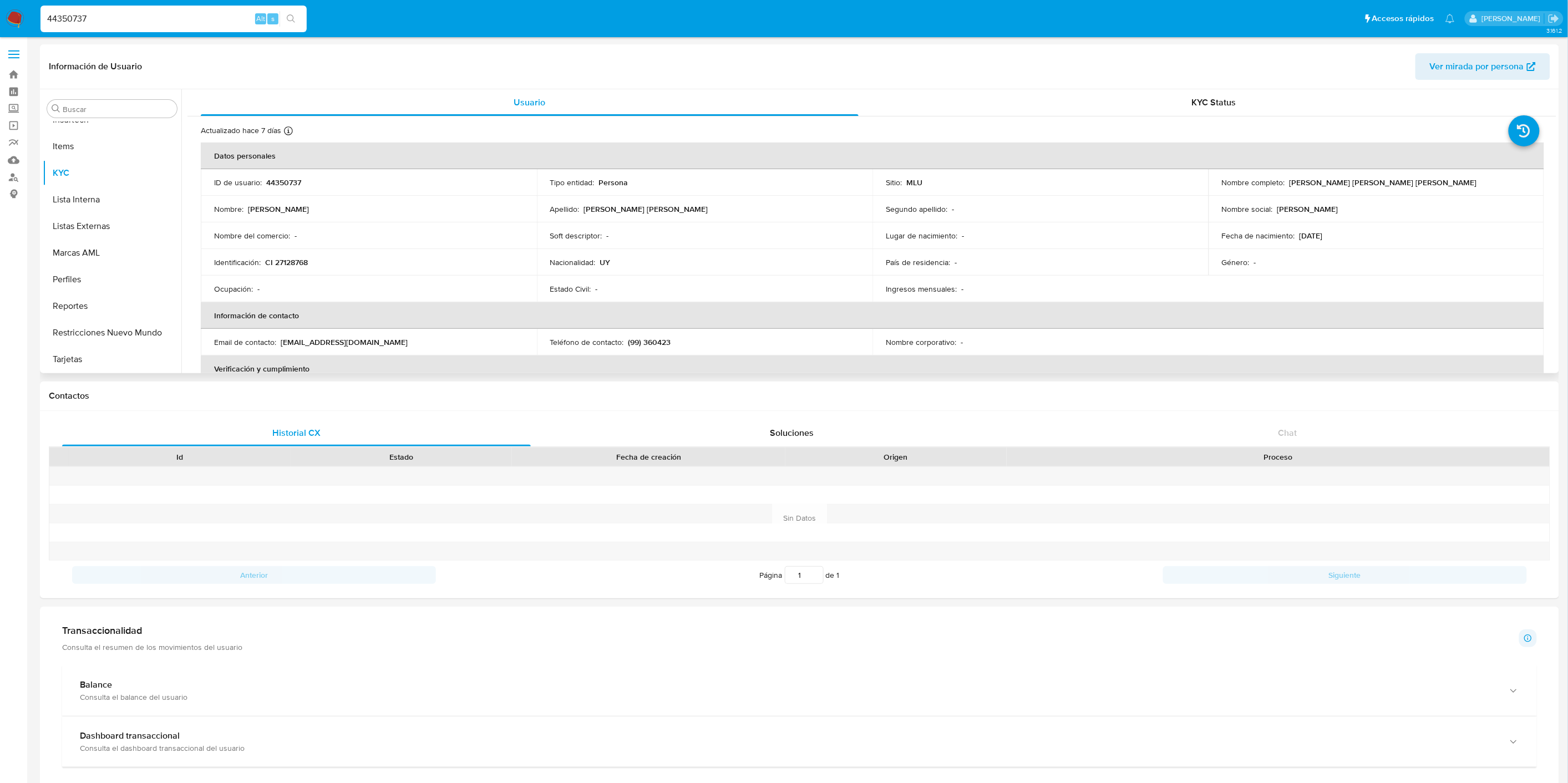
scroll to position [247, 0]
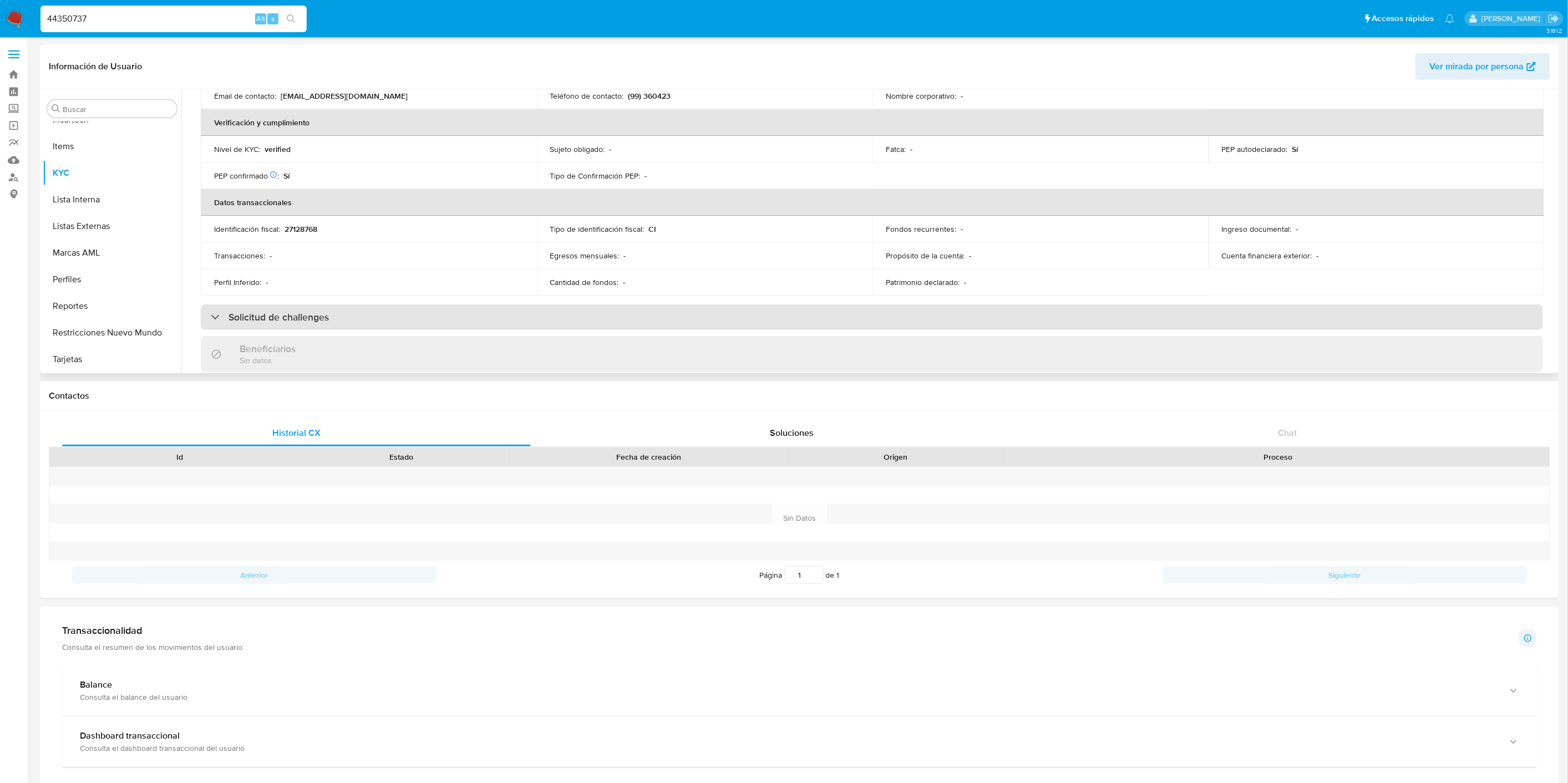
click at [406, 317] on div "Solicitud de challenges" at bounding box center [872, 317] width 1342 height 26
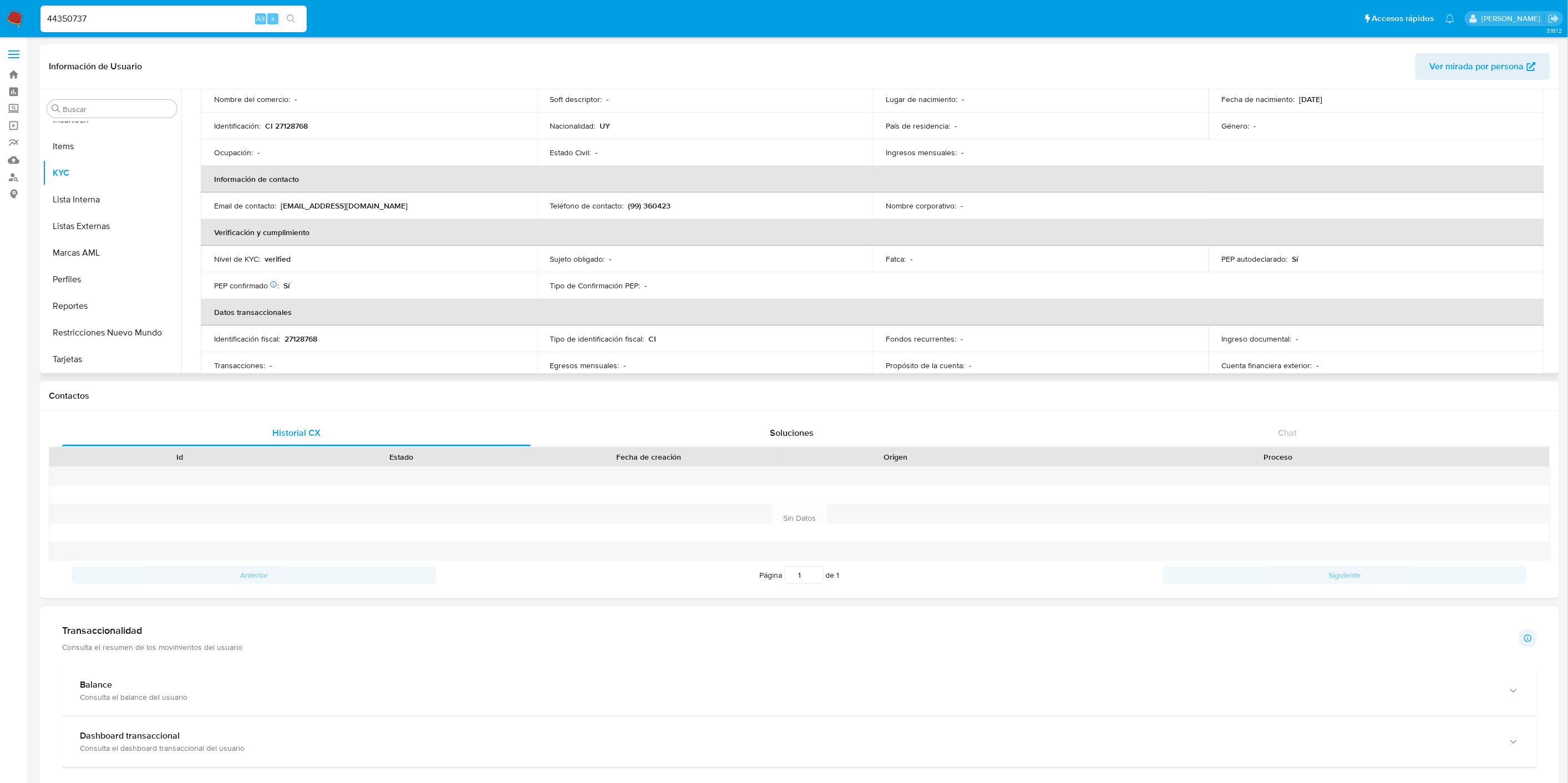
scroll to position [0, 0]
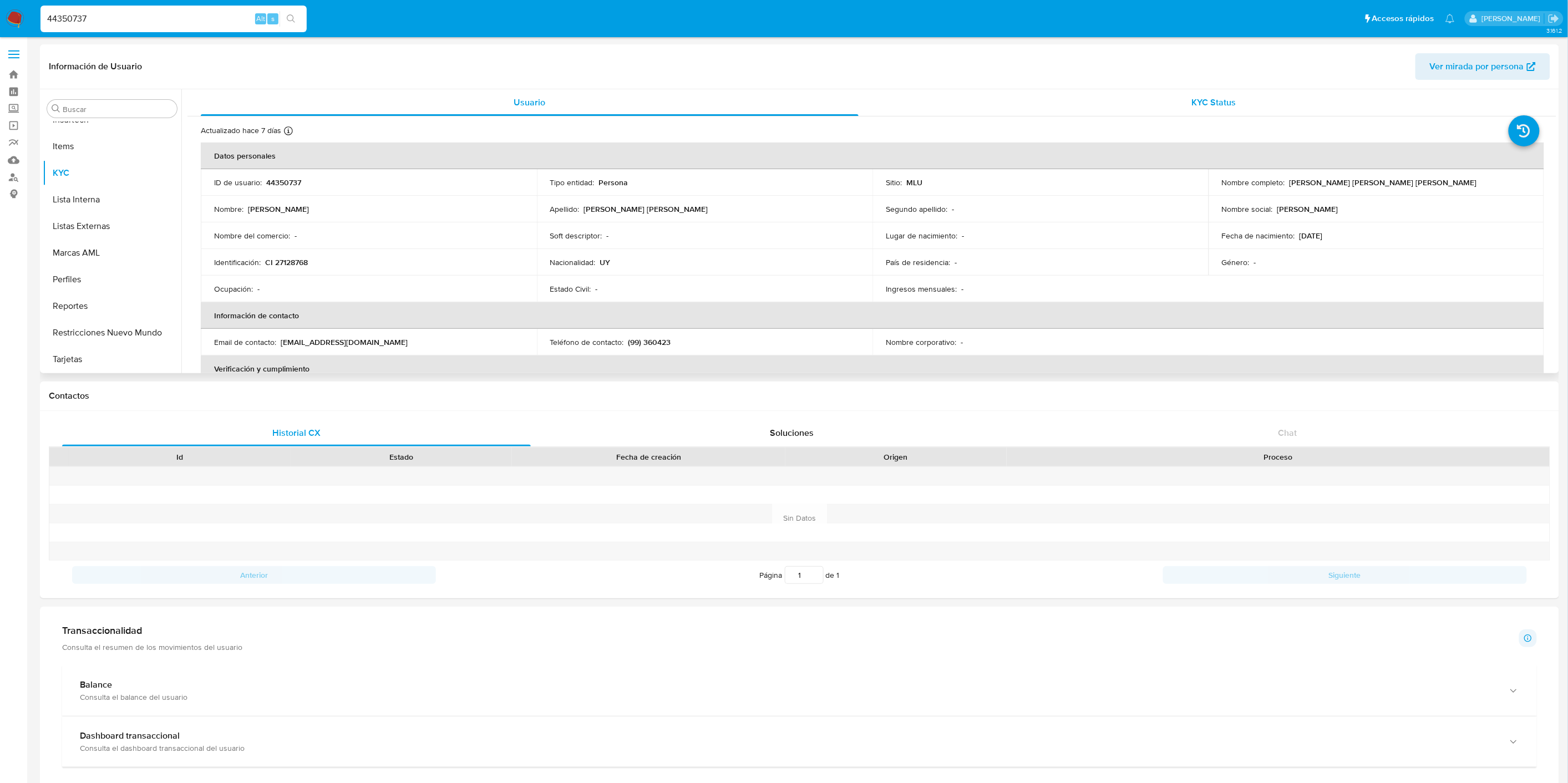
click at [1146, 111] on div "KYC Status" at bounding box center [1214, 102] width 658 height 27
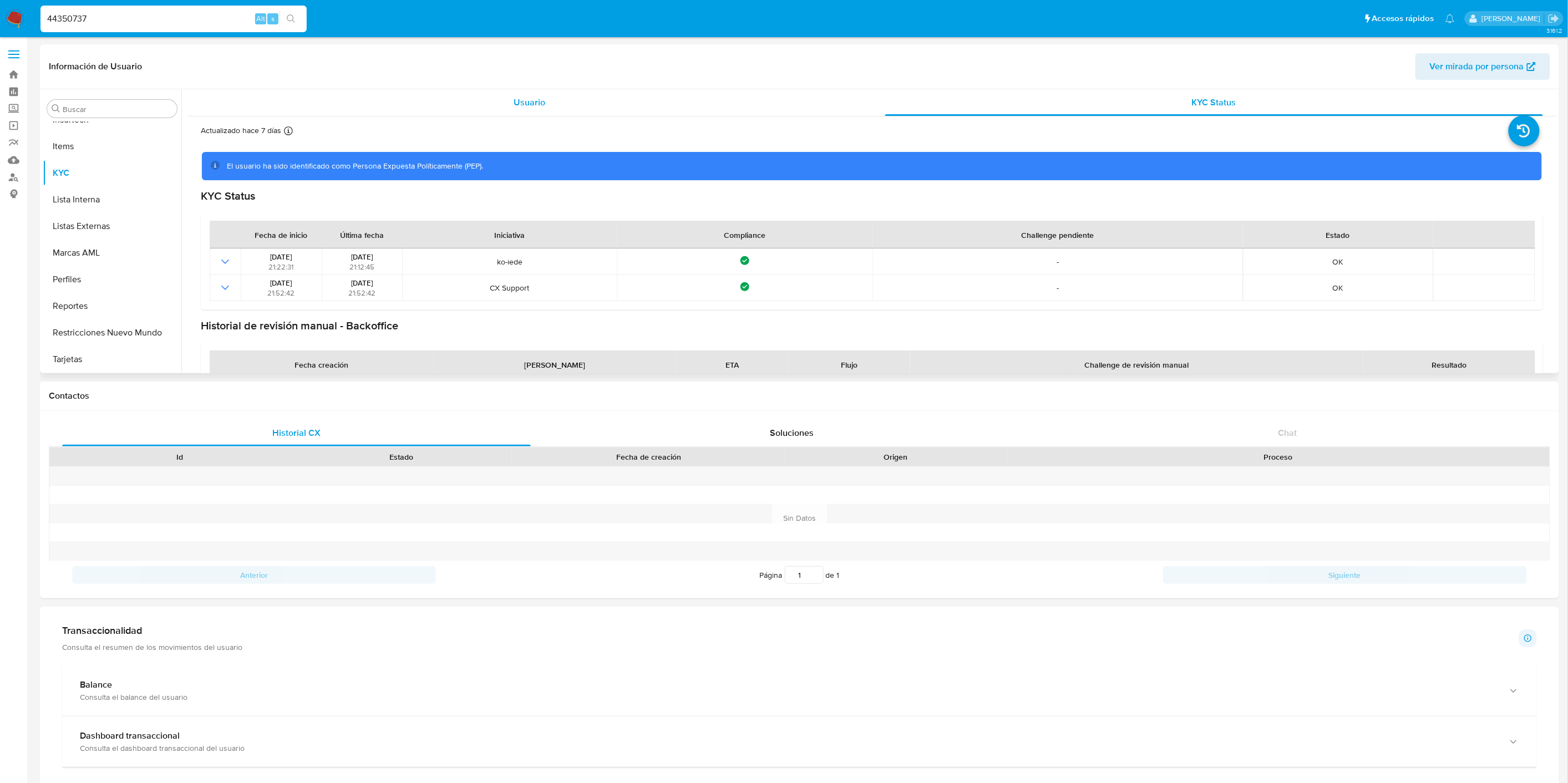
click at [538, 107] on span "Usuario" at bounding box center [530, 102] width 32 height 13
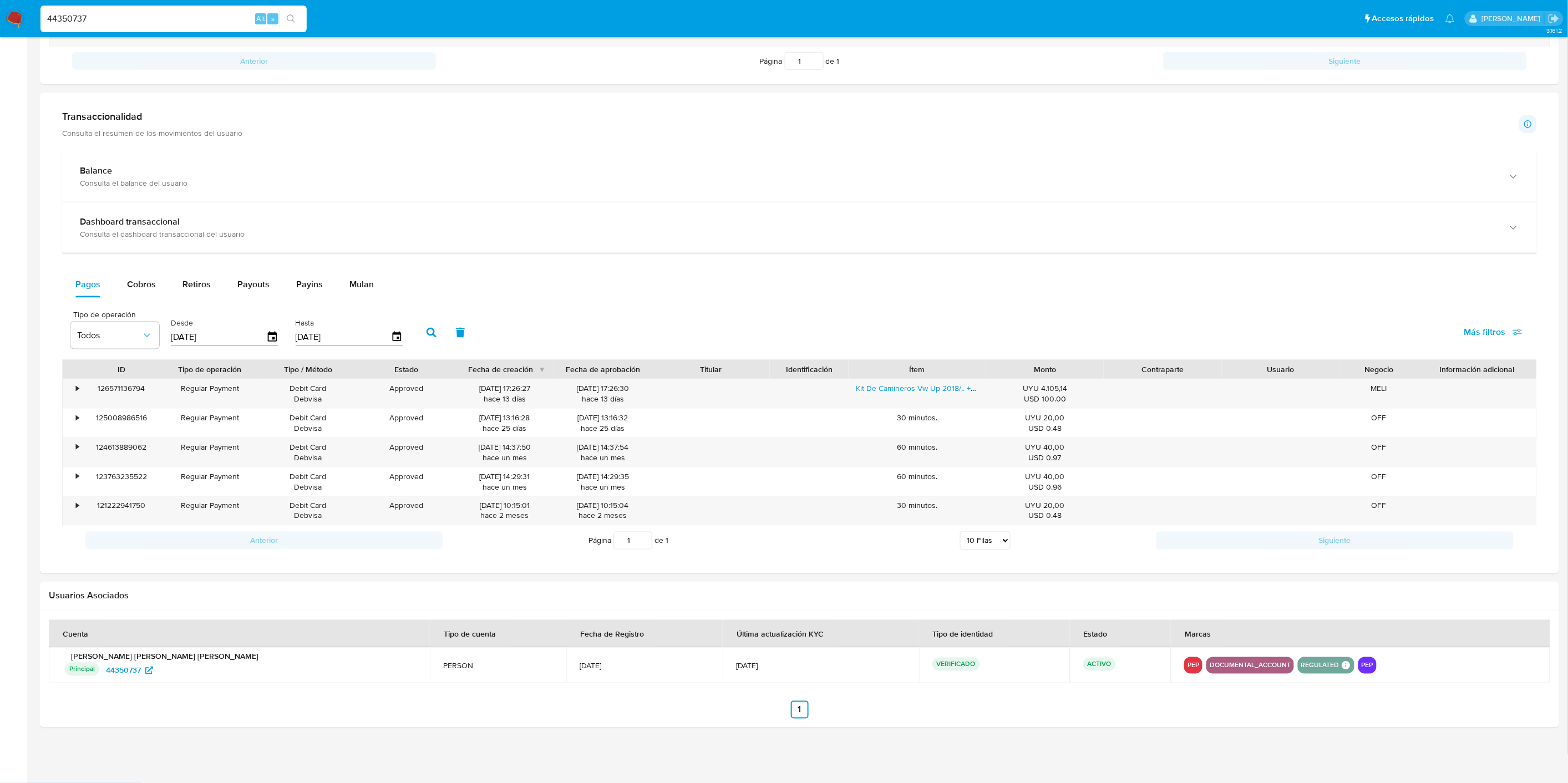
scroll to position [135, 0]
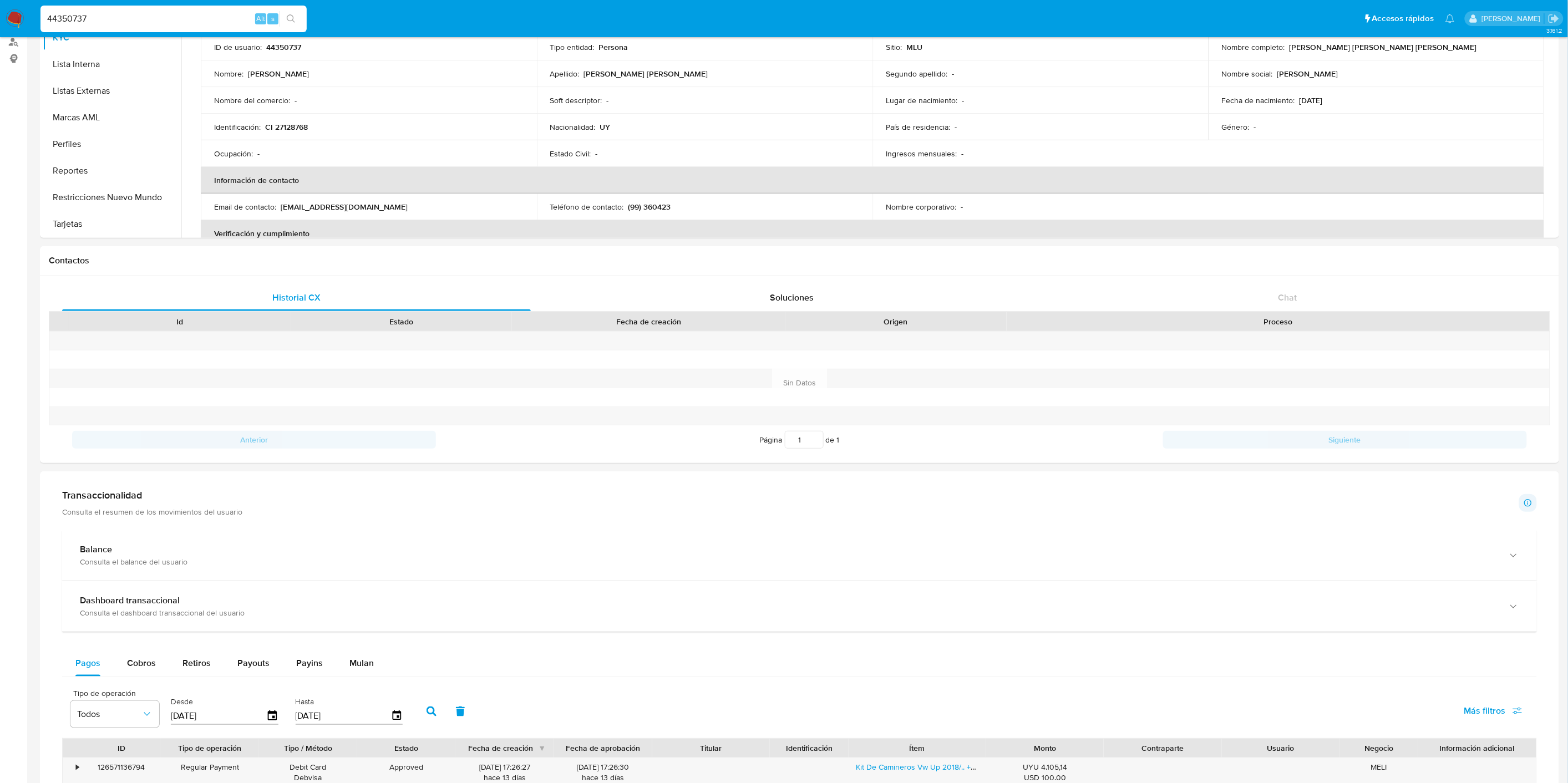
click at [113, 18] on input "44350737" at bounding box center [174, 18] width 266 height 14
paste input "56396298"
type input "563962987"
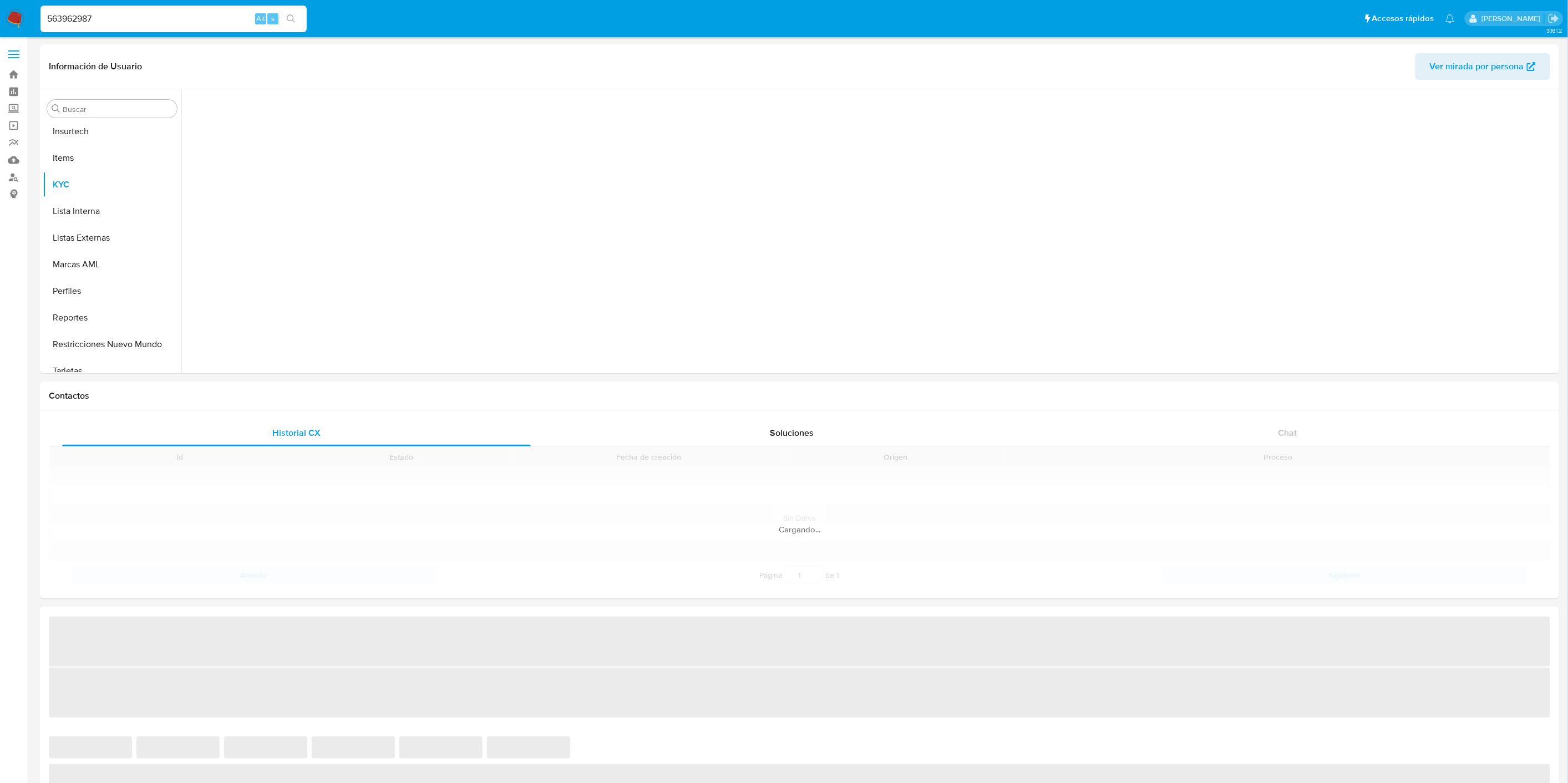
scroll to position [548, 0]
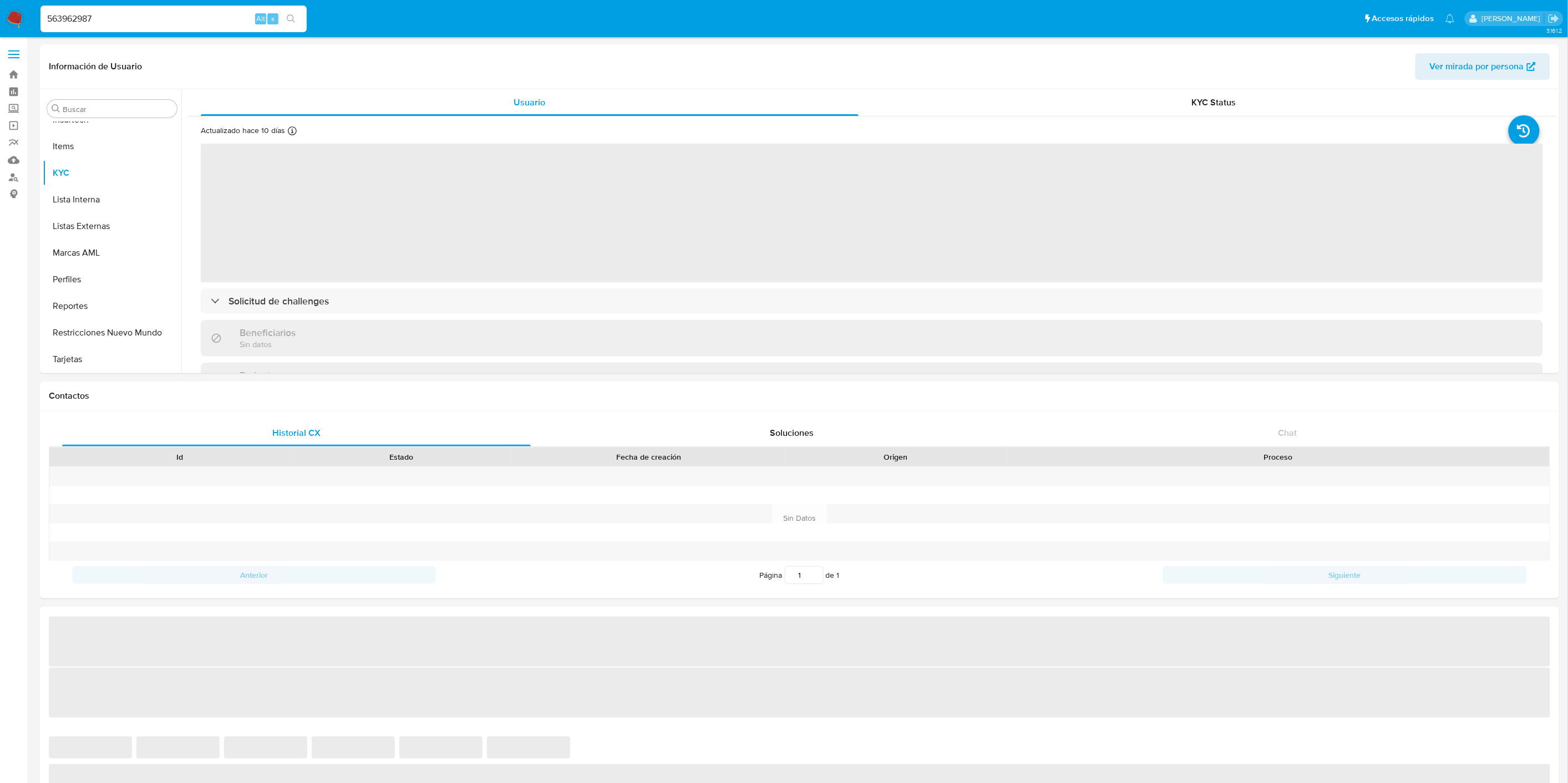
select select "10"
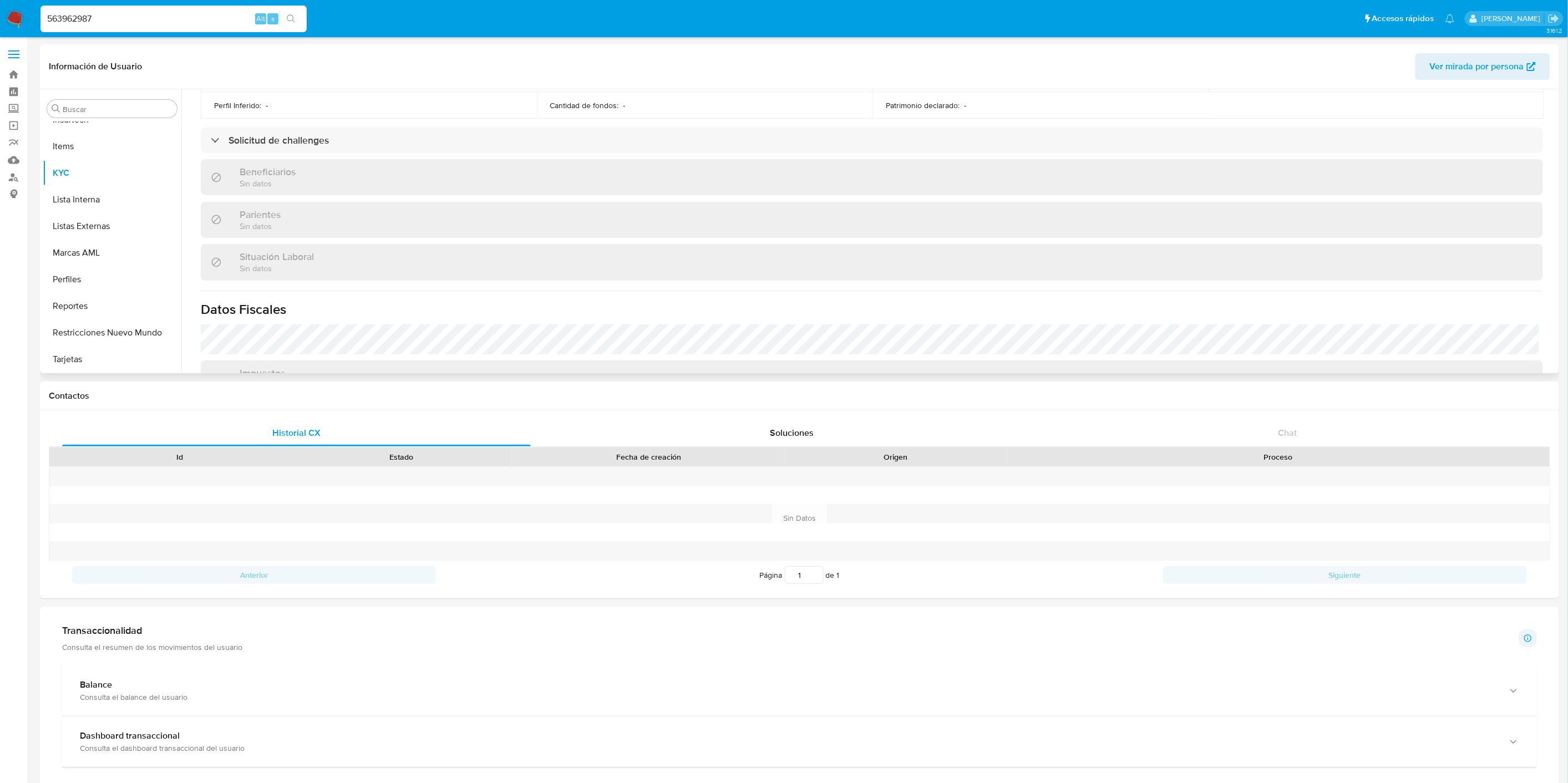
scroll to position [431, 0]
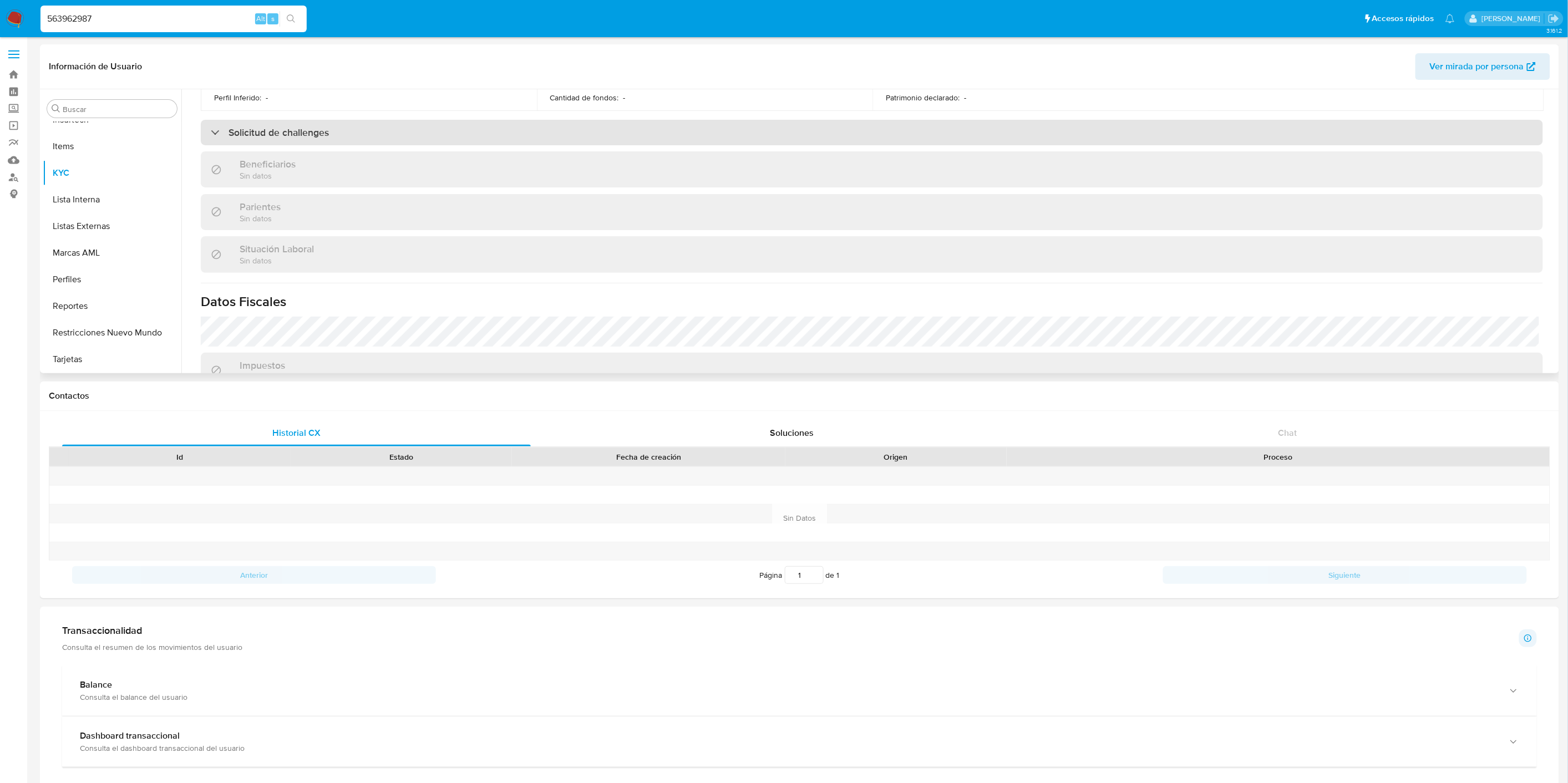
click at [738, 130] on div "Solicitud de challenges" at bounding box center [872, 132] width 1342 height 26
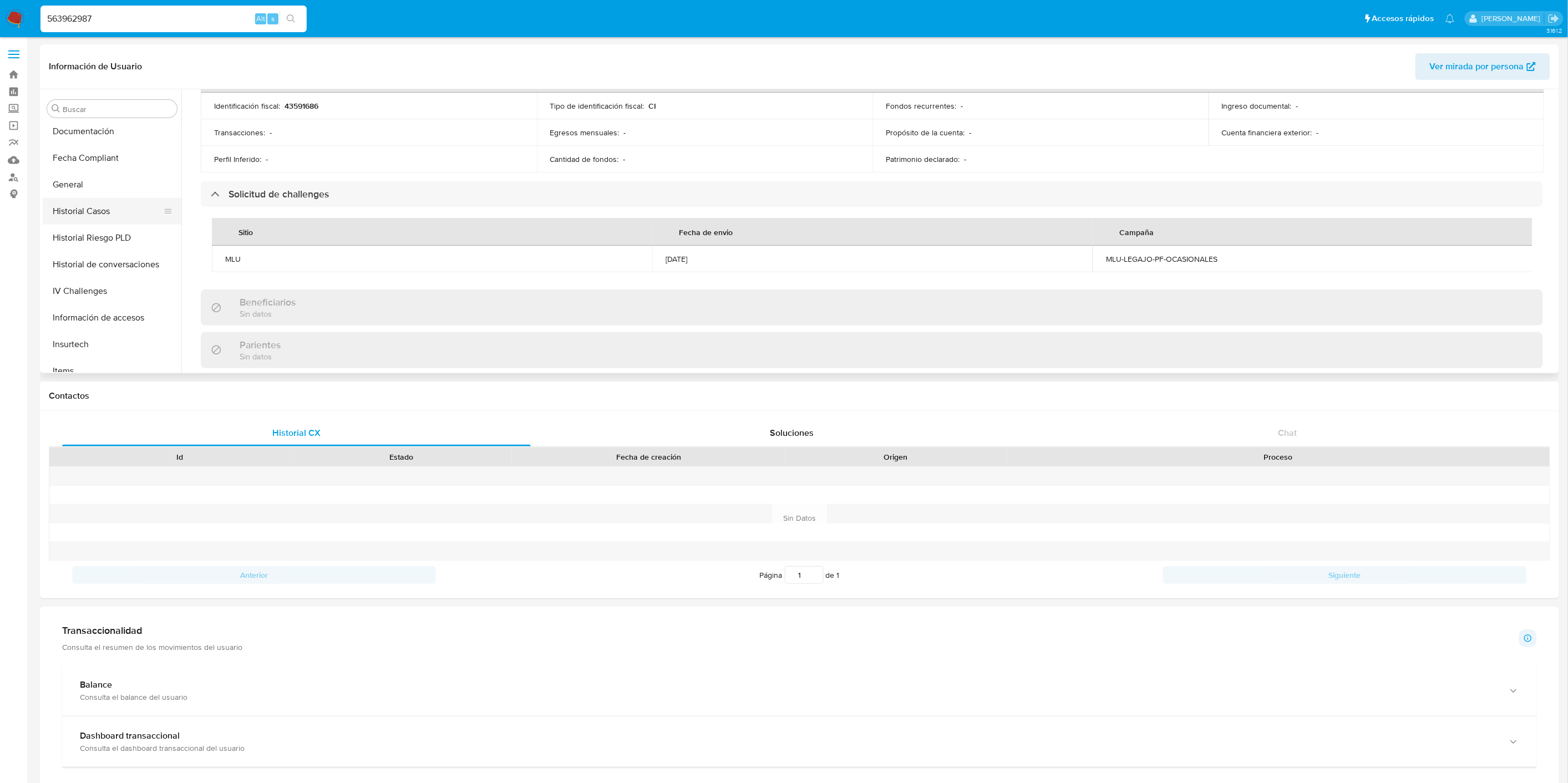
scroll to position [301, 0]
click at [105, 216] on button "General" at bounding box center [107, 206] width 129 height 27
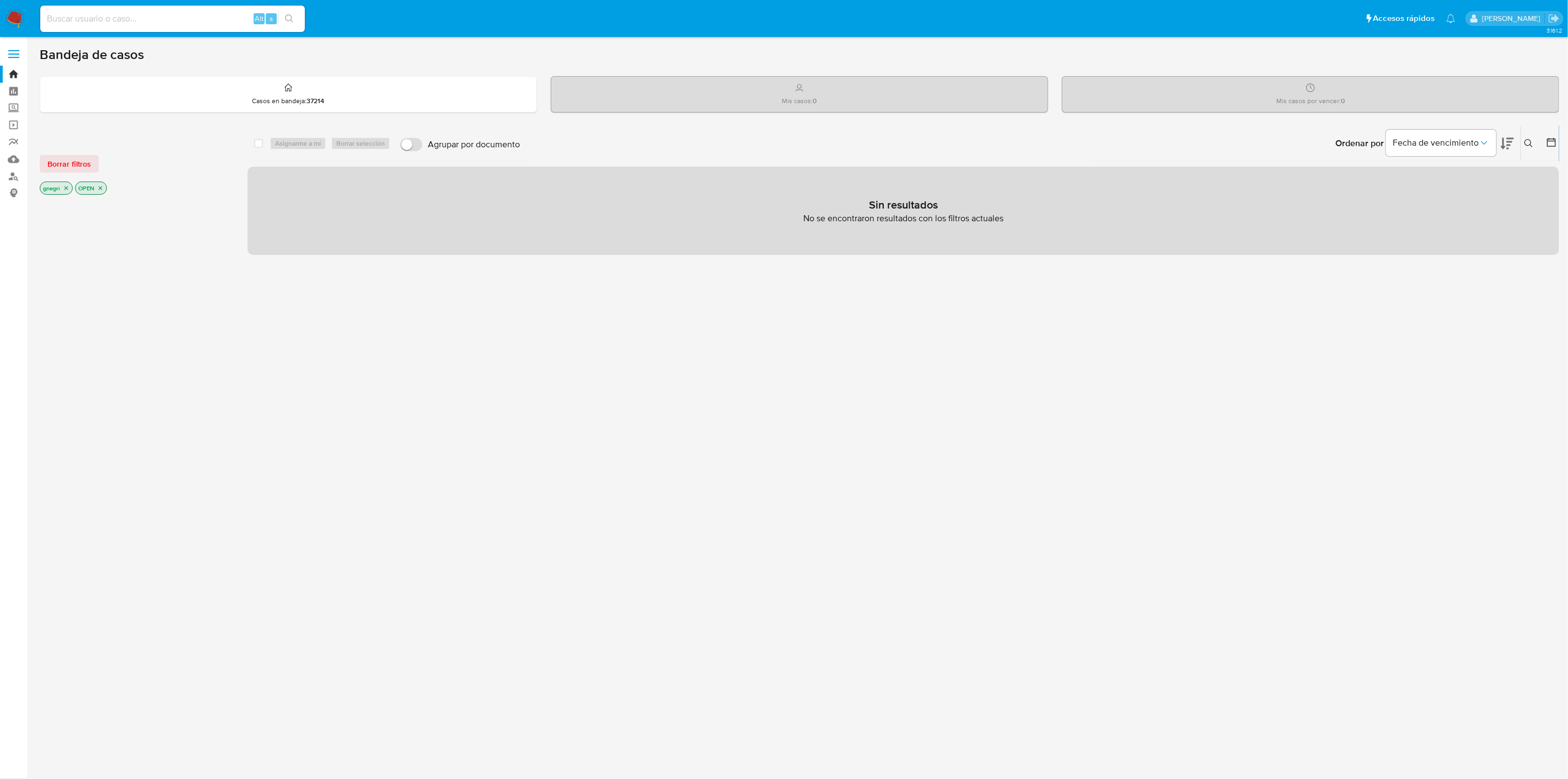
click at [107, 8] on div "Alt s" at bounding box center [173, 18] width 265 height 26
click at [121, 30] on div "Alt s" at bounding box center [173, 18] width 265 height 26
click at [123, 19] on input at bounding box center [173, 18] width 265 height 14
paste input "163083077"
type input "163083077"
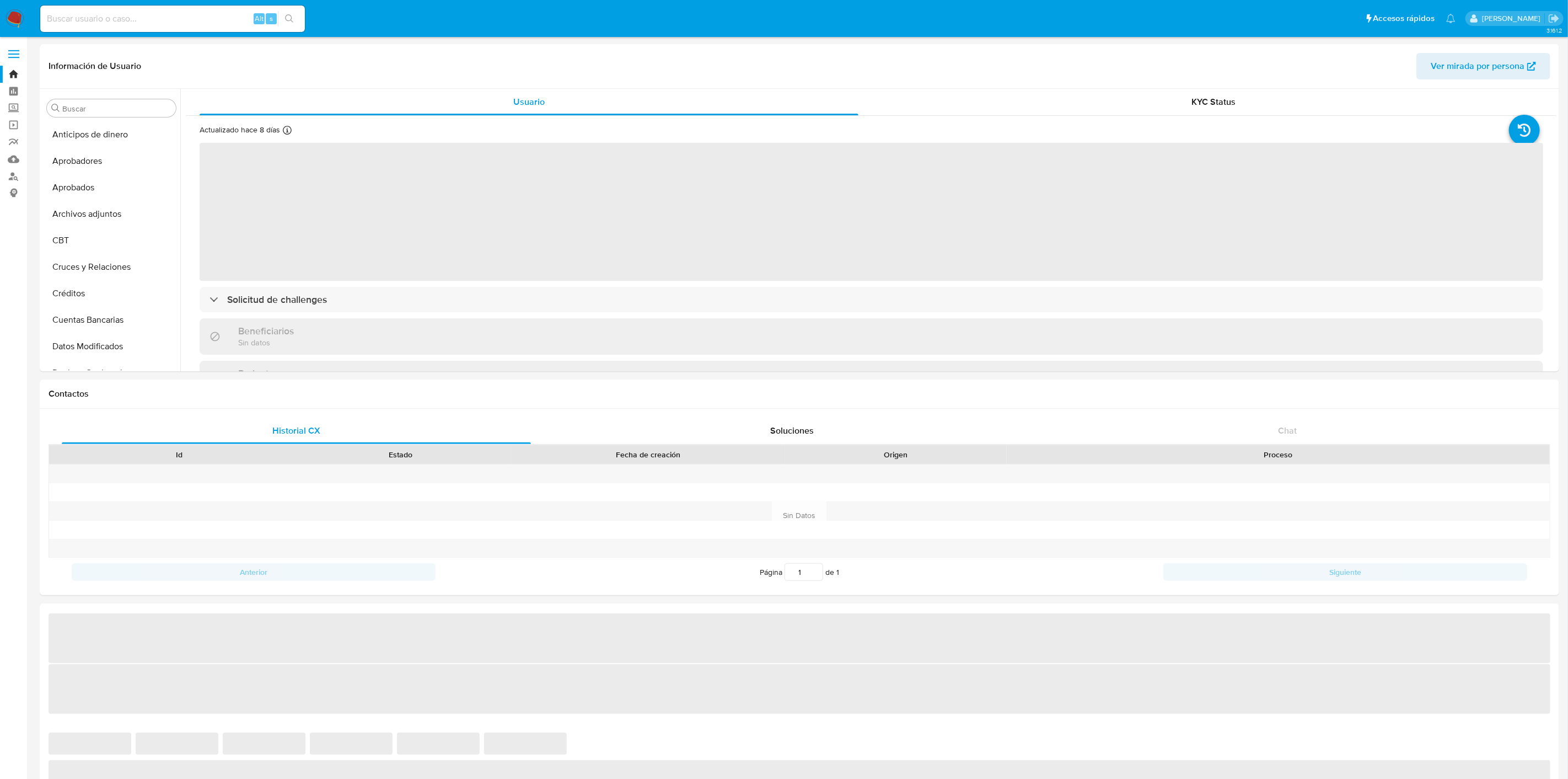
select select "10"
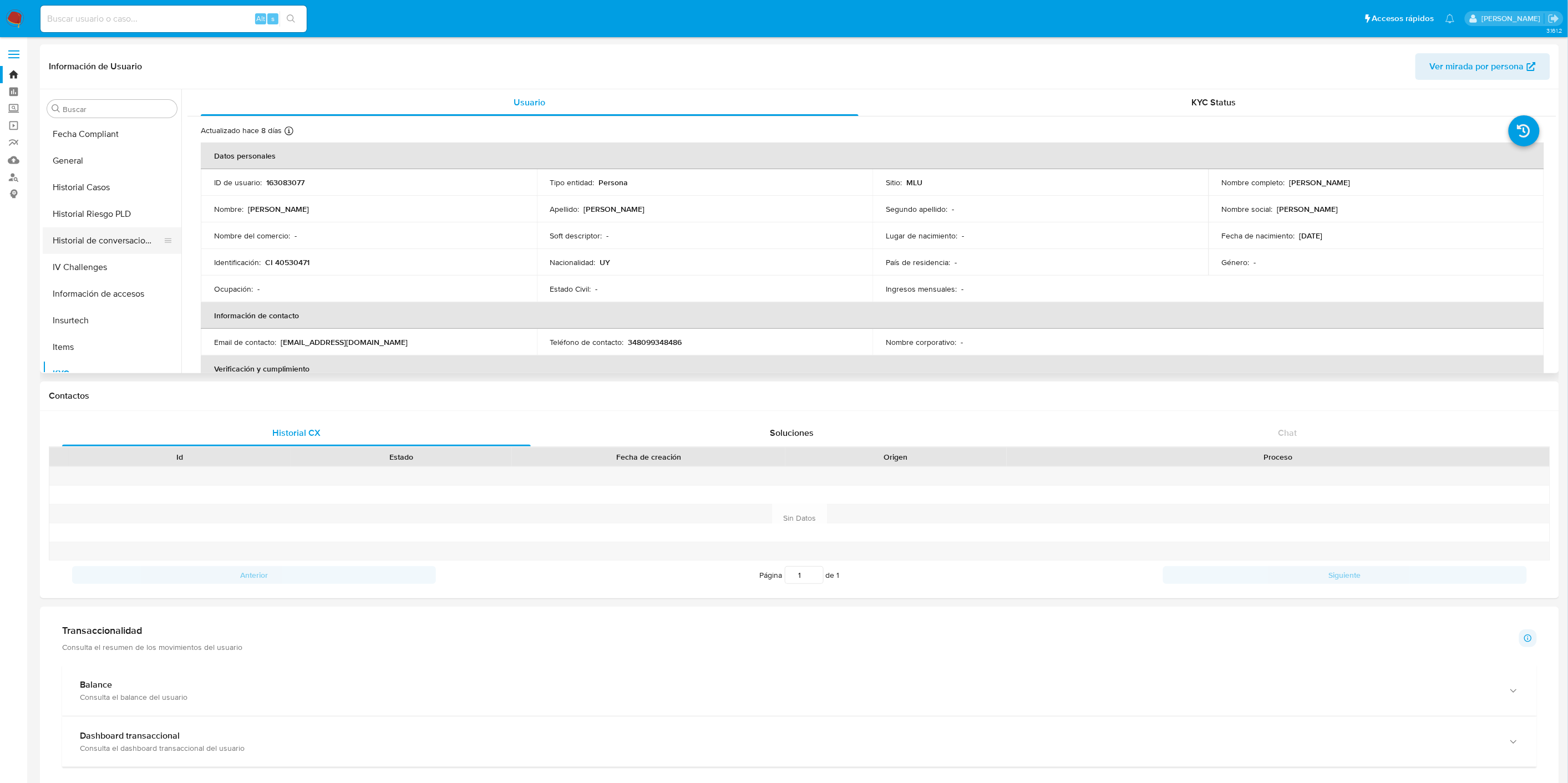
scroll to position [301, 0]
click at [108, 207] on button "General" at bounding box center [107, 206] width 129 height 27
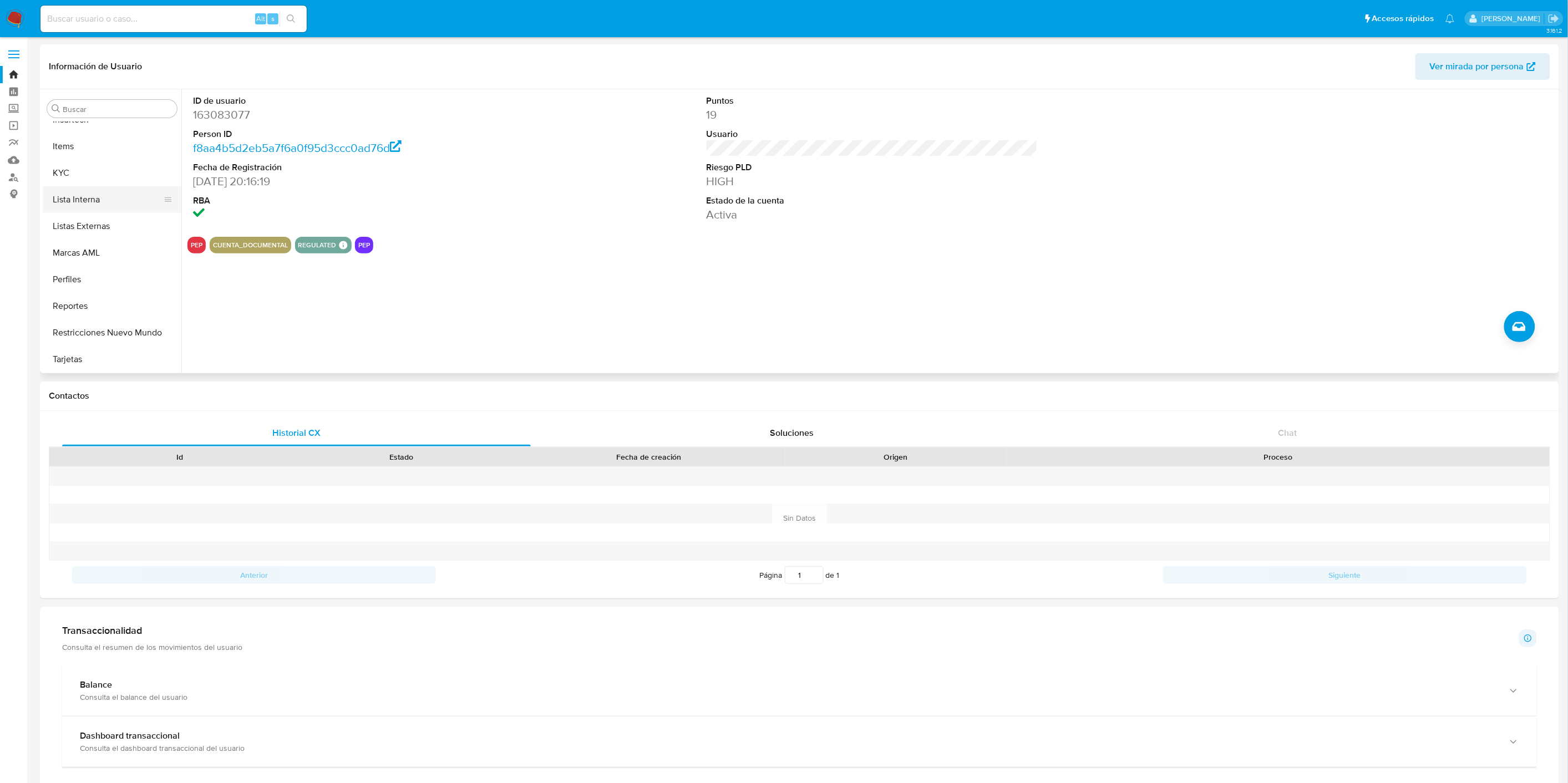
scroll to position [547, 0]
click at [97, 170] on button "KYC" at bounding box center [107, 173] width 129 height 27
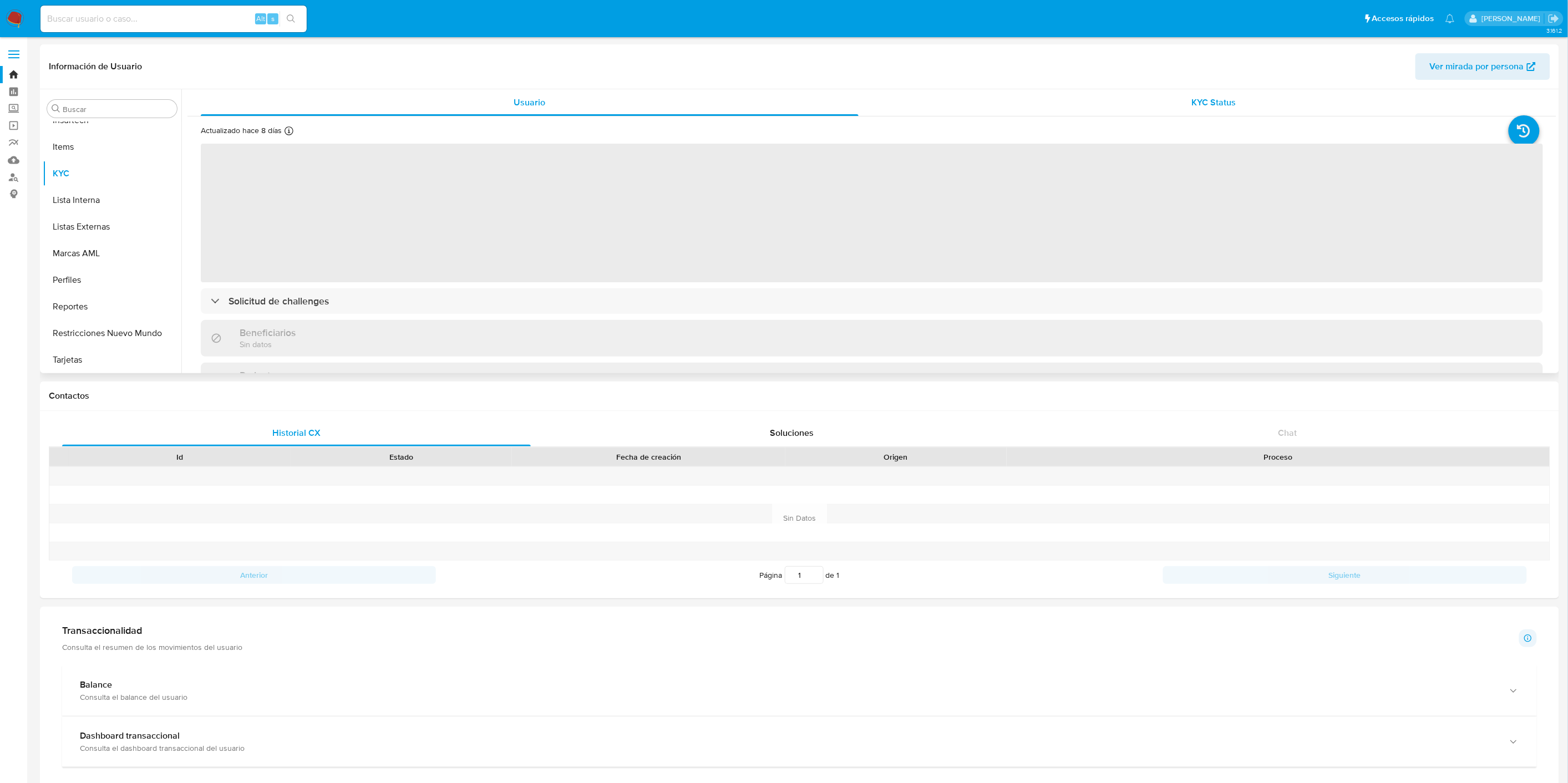
click at [1273, 93] on div "KYC Status" at bounding box center [1214, 102] width 658 height 27
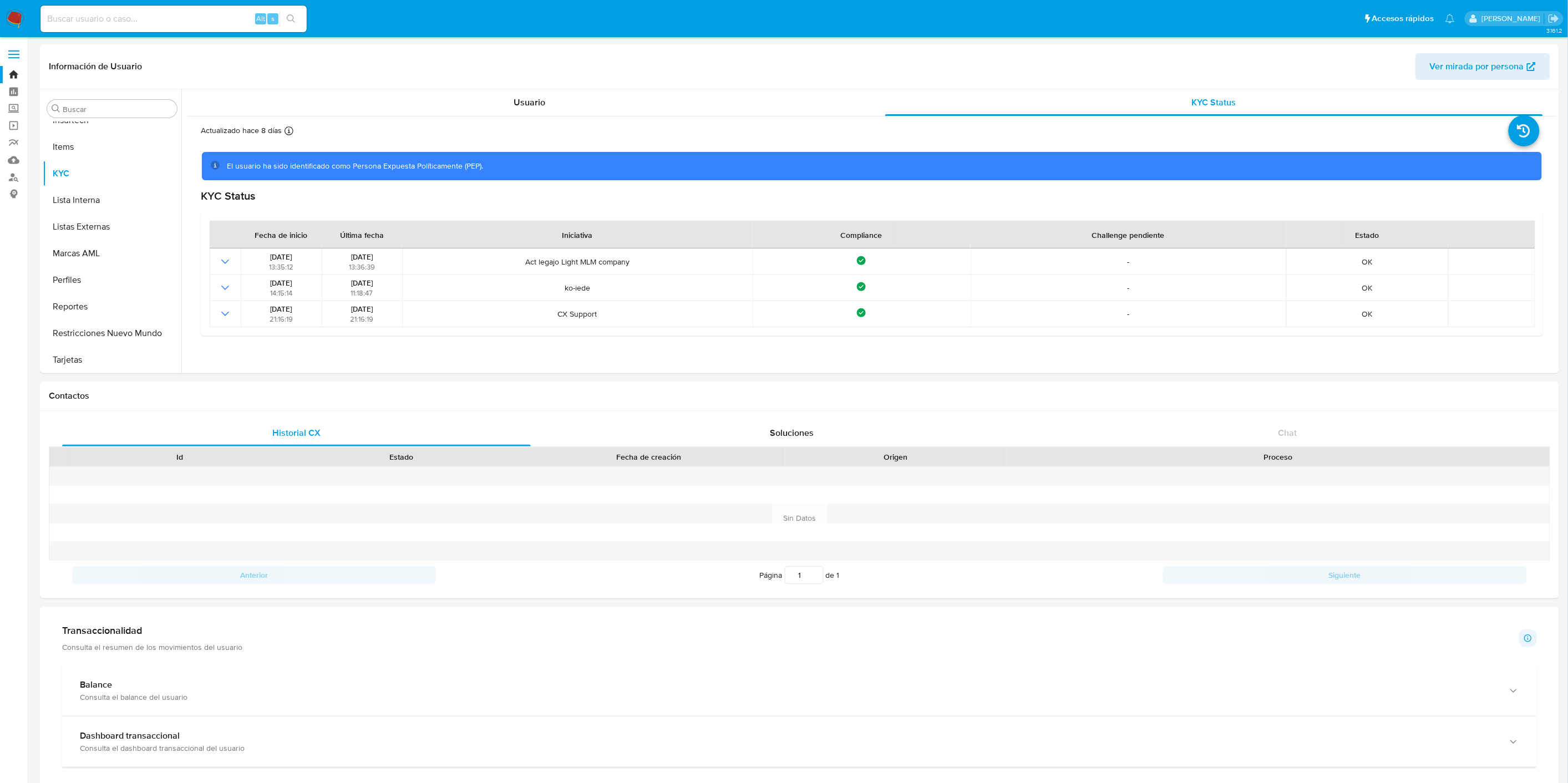
click at [124, 15] on input at bounding box center [174, 18] width 266 height 14
paste input "1697891830"
type input "1697891830"
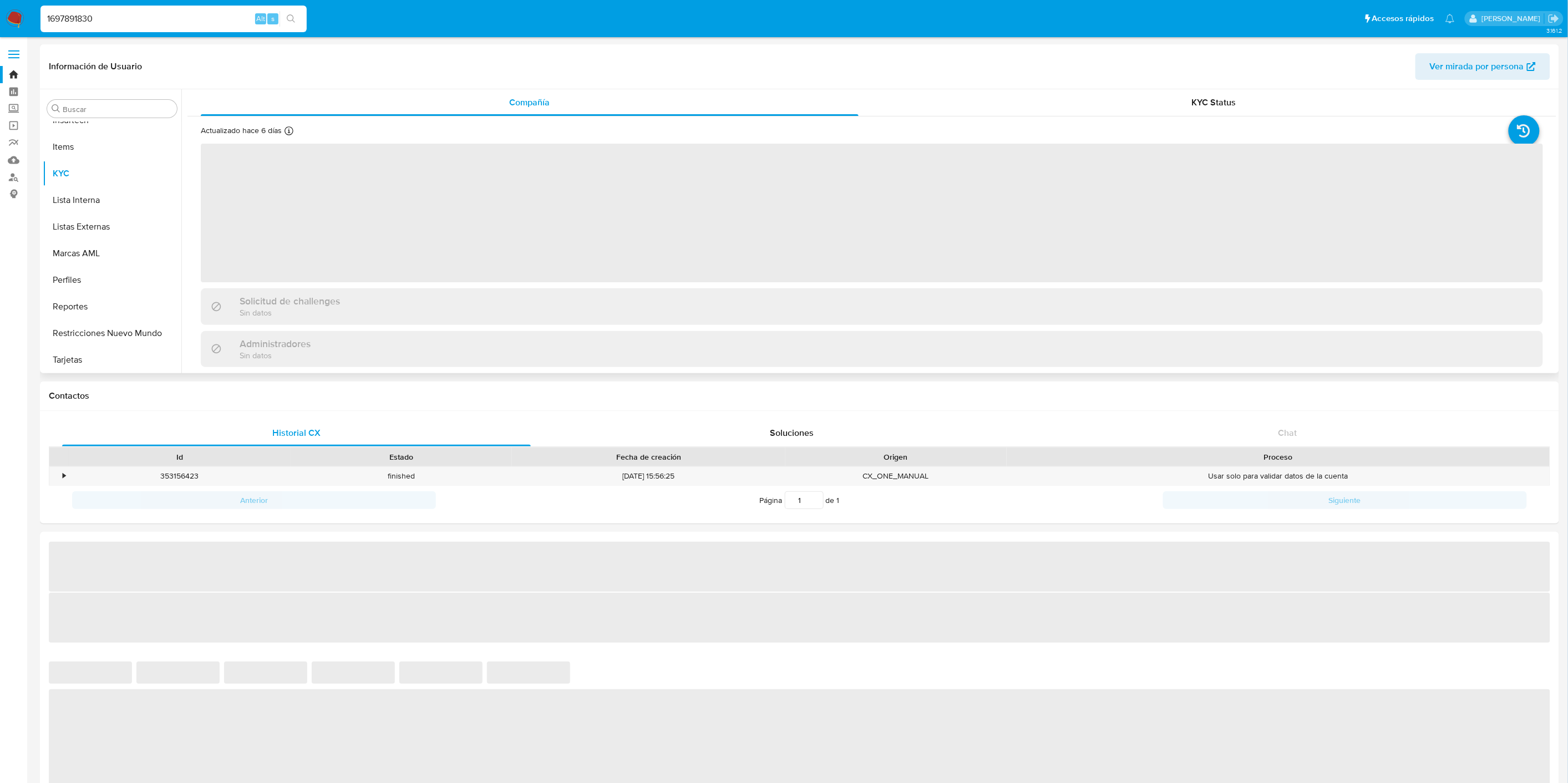
scroll to position [548, 0]
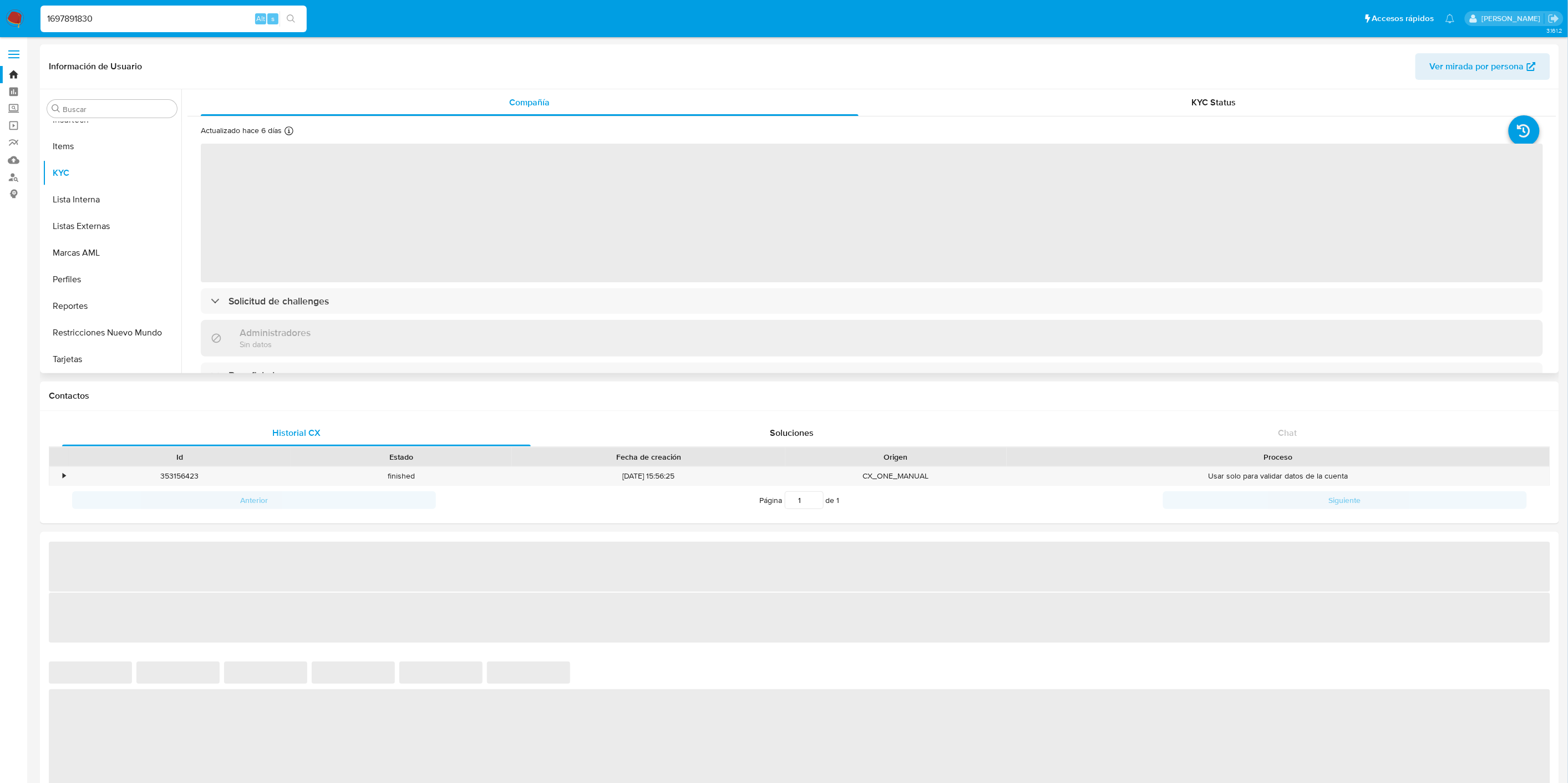
select select "10"
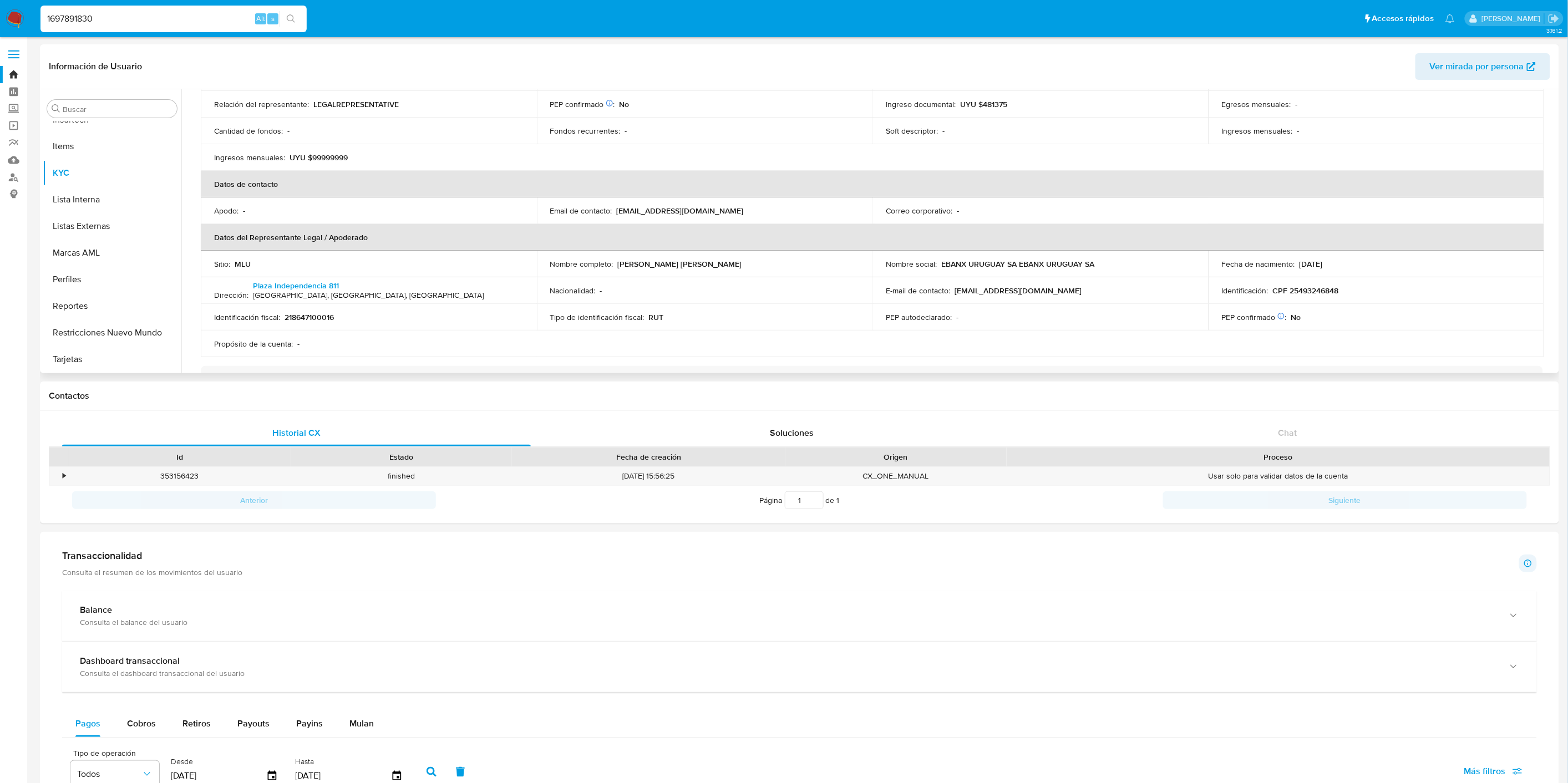
scroll to position [431, 0]
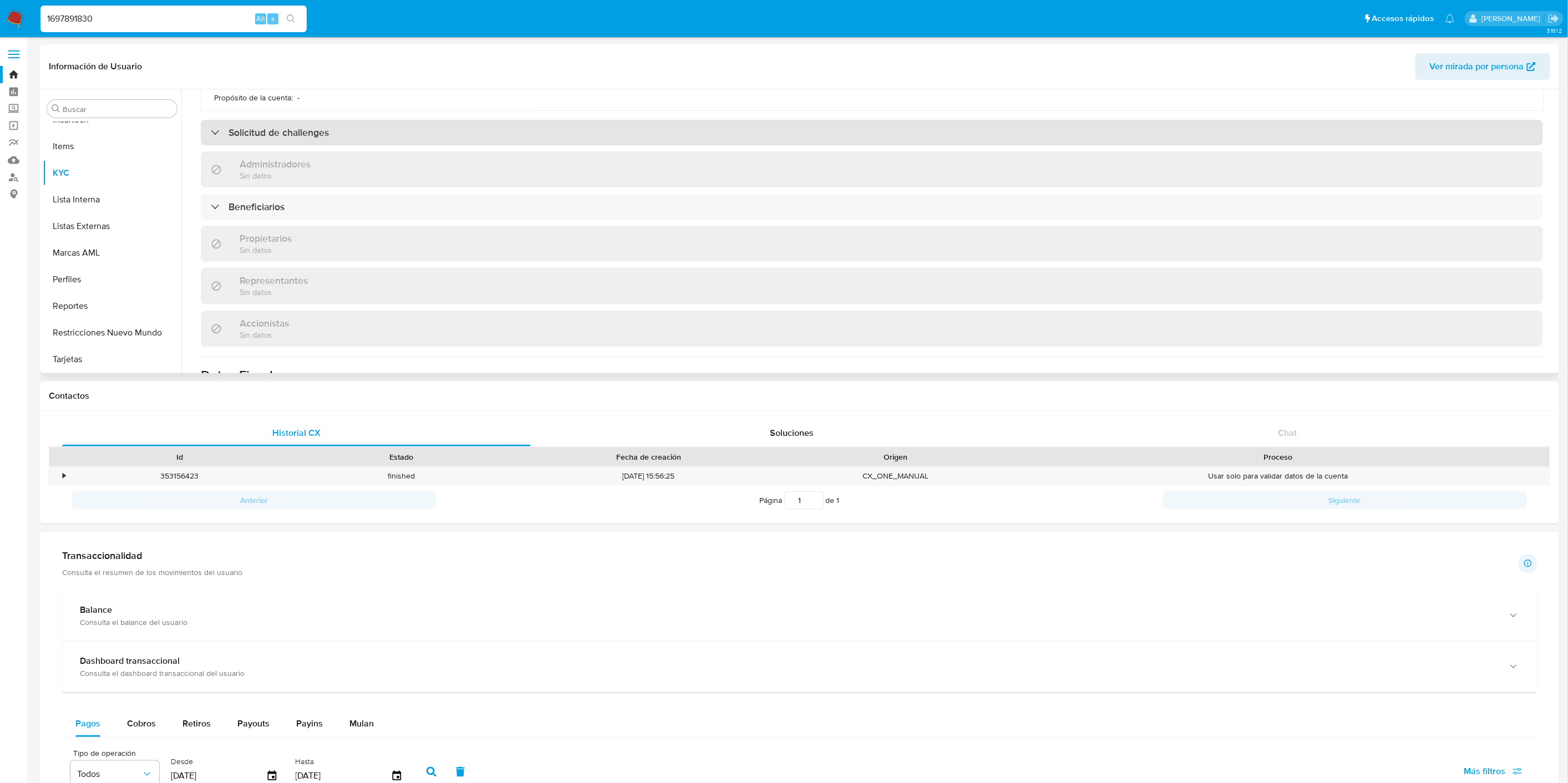
click at [601, 142] on div "Solicitud de challenges" at bounding box center [872, 132] width 1342 height 26
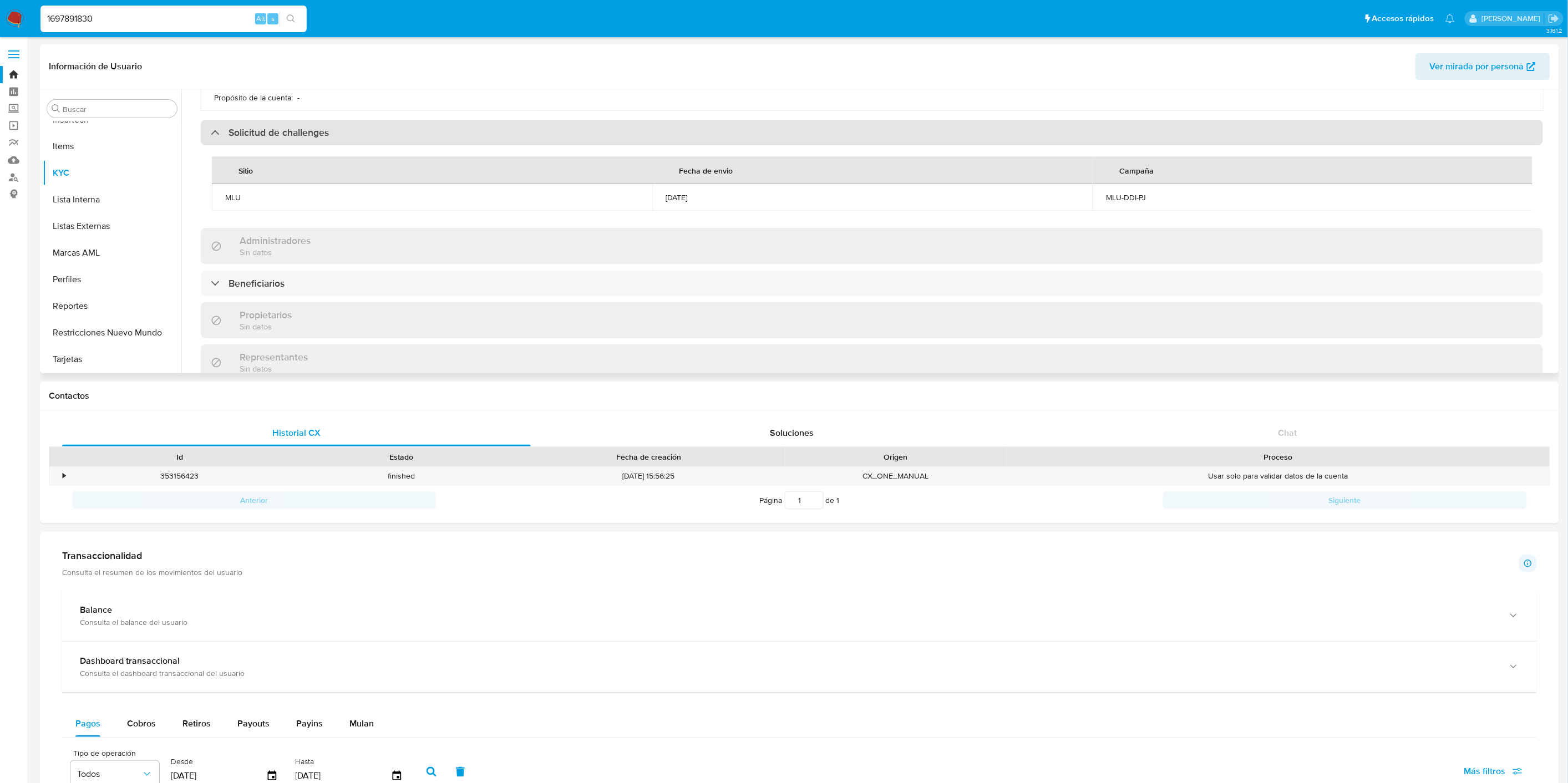
click at [601, 142] on div "Solicitud de challenges" at bounding box center [872, 132] width 1342 height 26
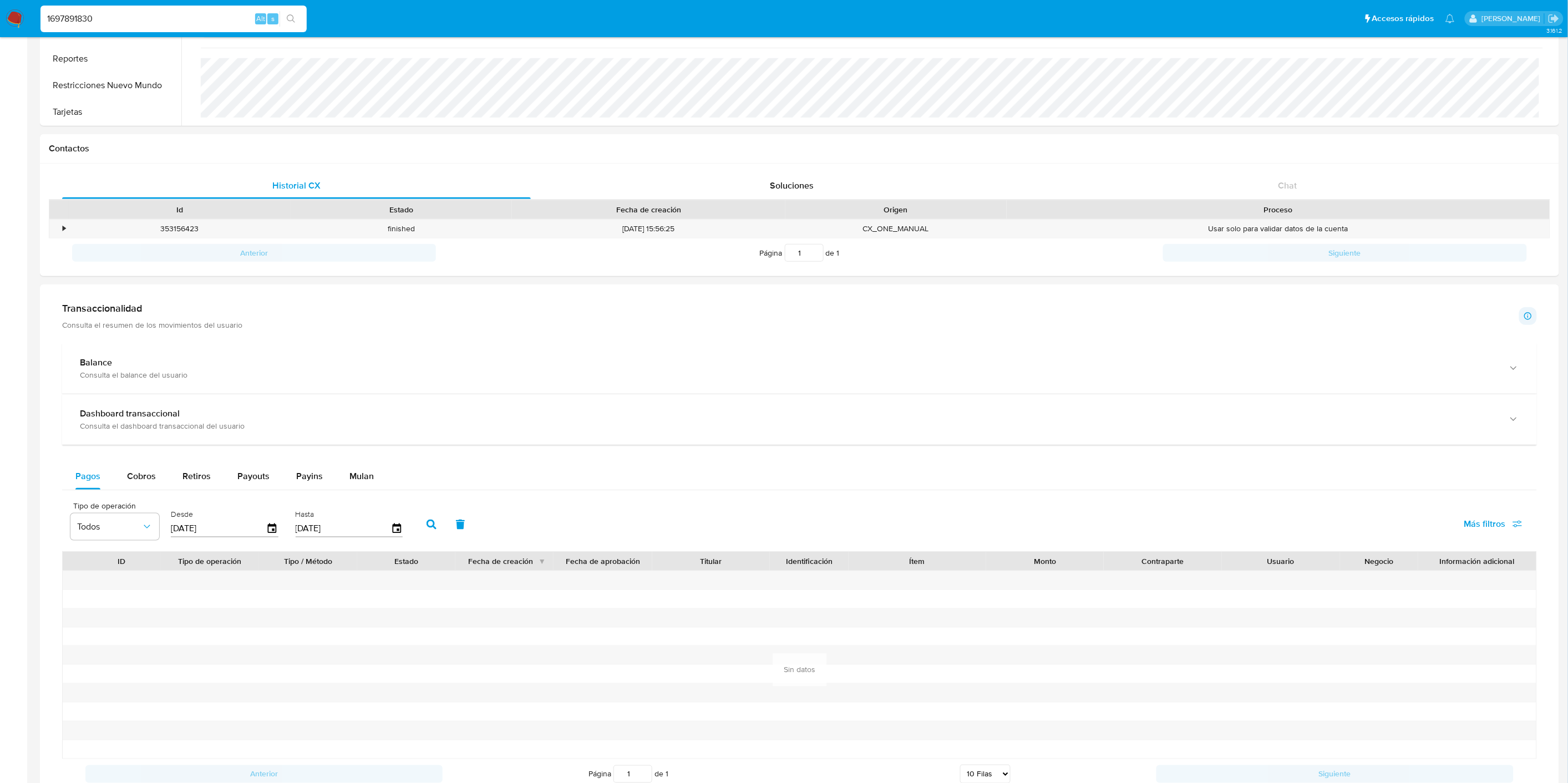
scroll to position [801, 0]
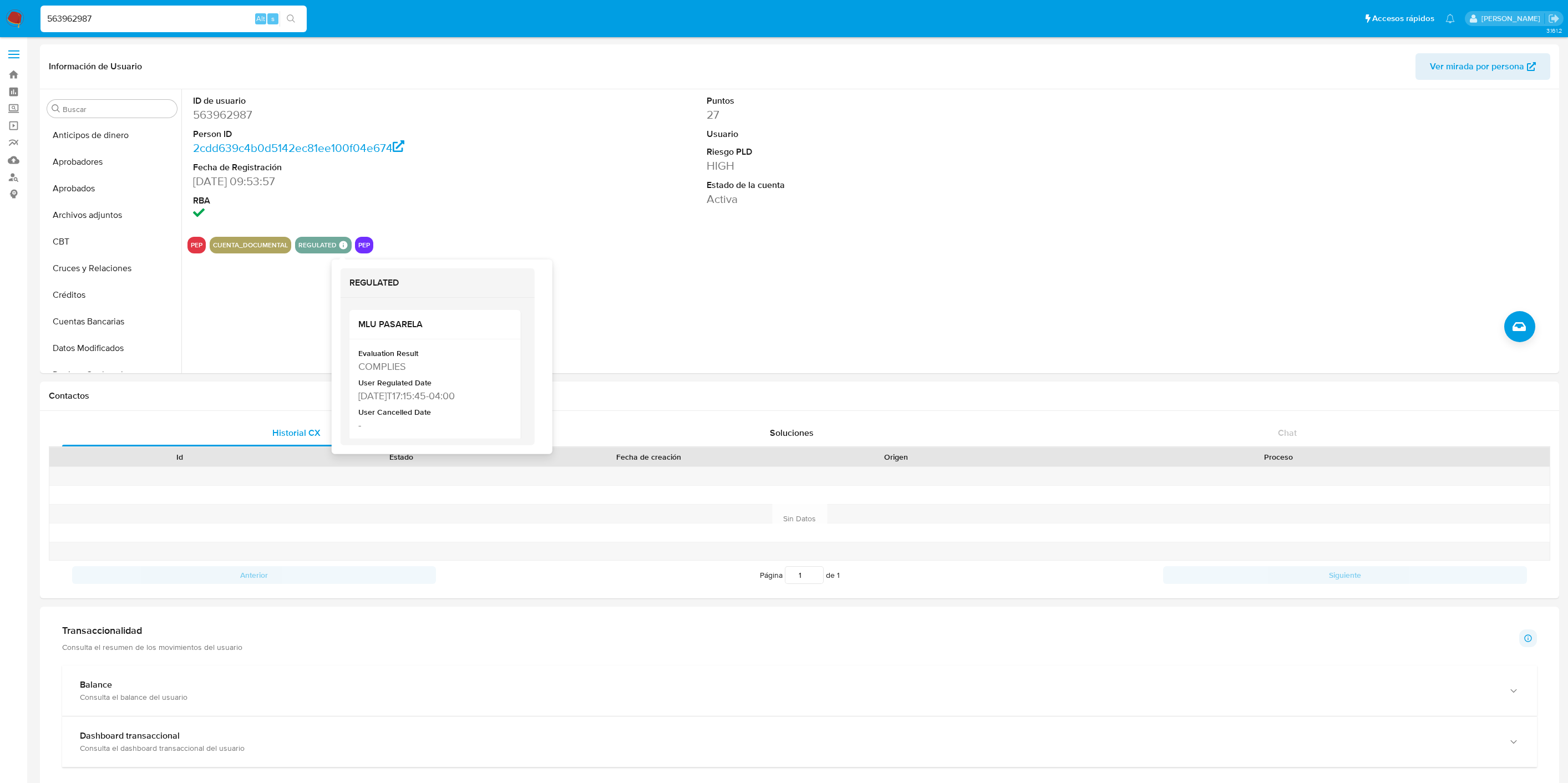
select select "10"
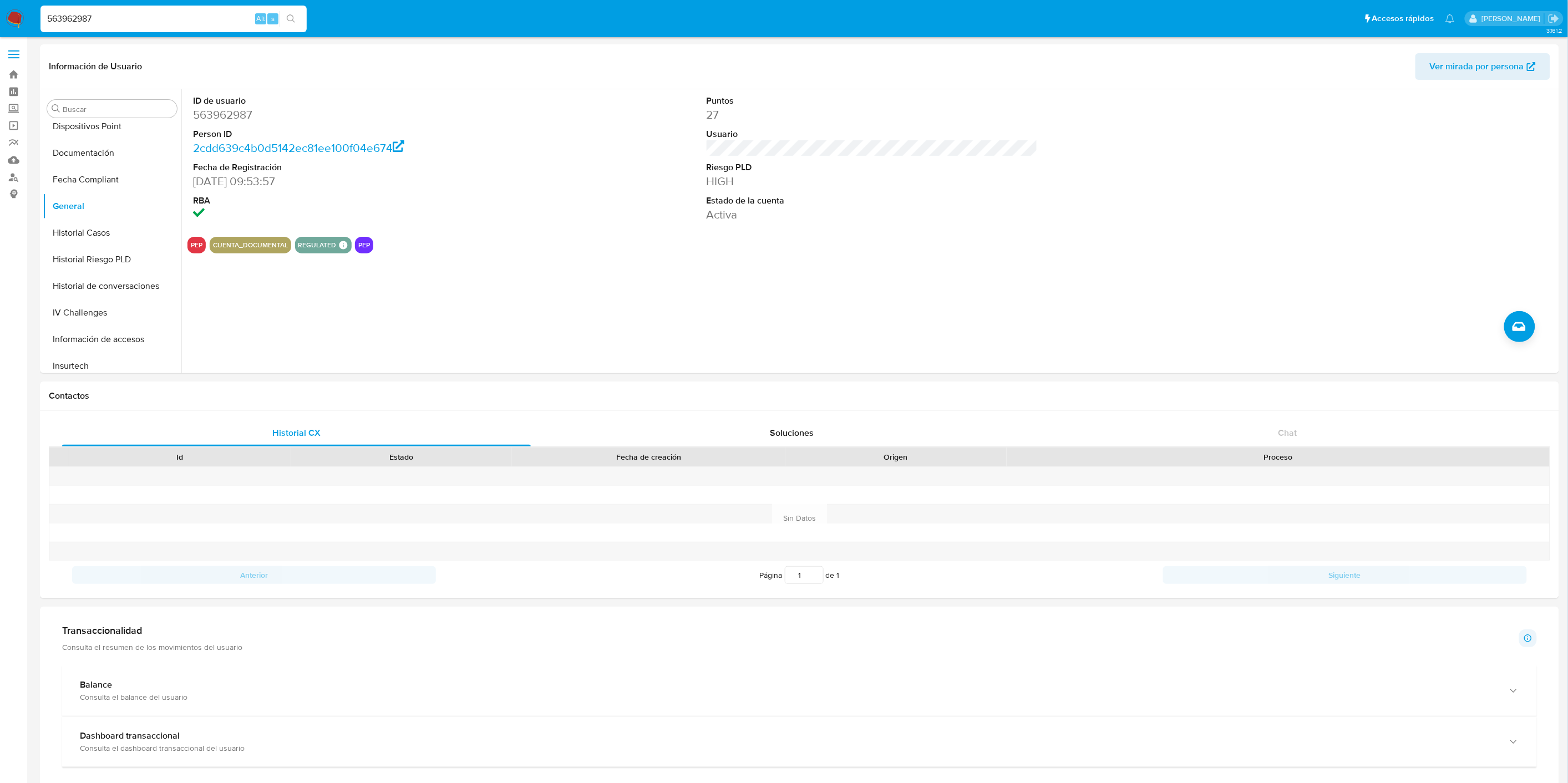
click at [113, 13] on input "563962987" at bounding box center [174, 18] width 266 height 14
paste input "1549853526"
type input "1549853526"
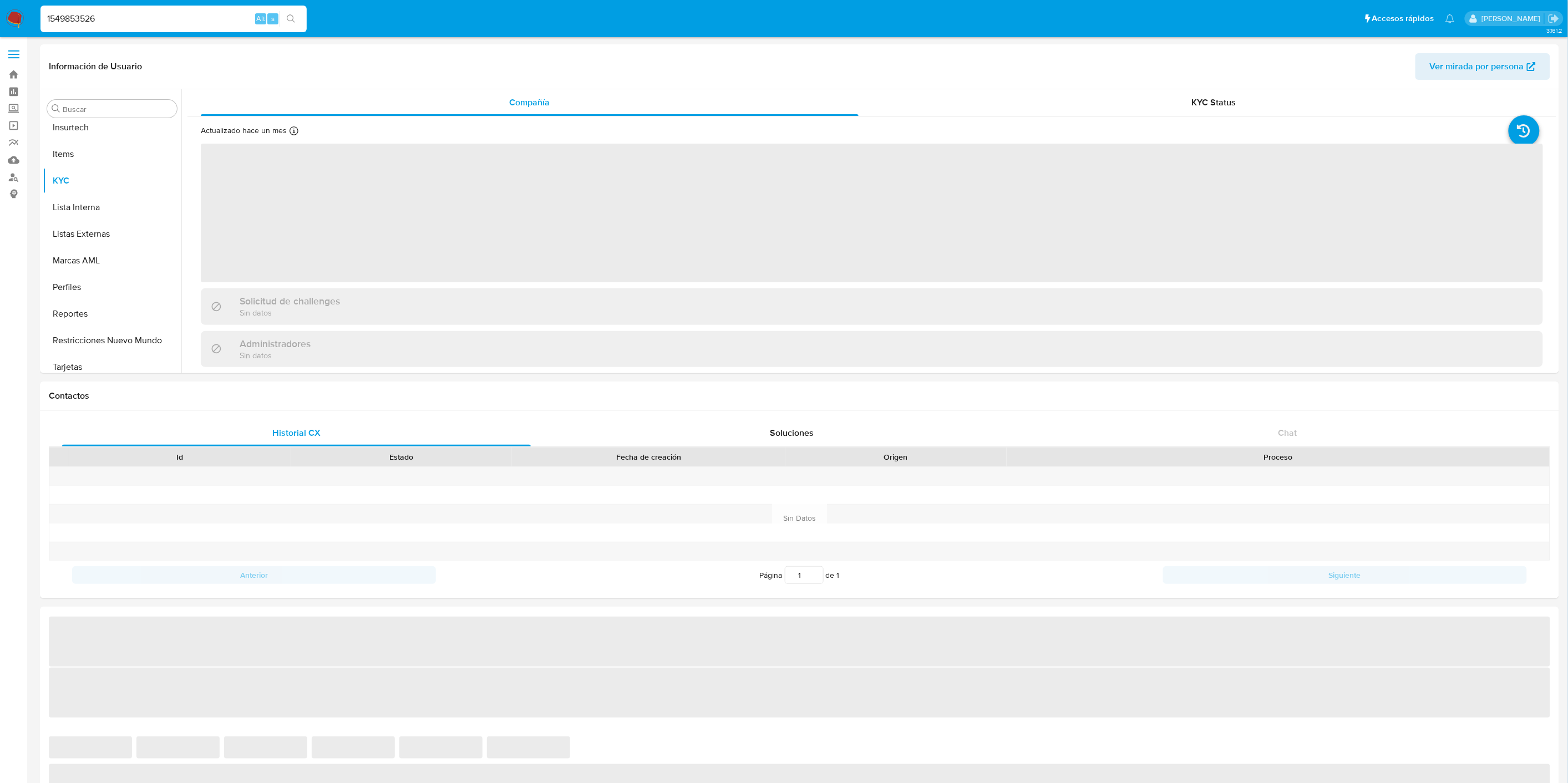
scroll to position [548, 0]
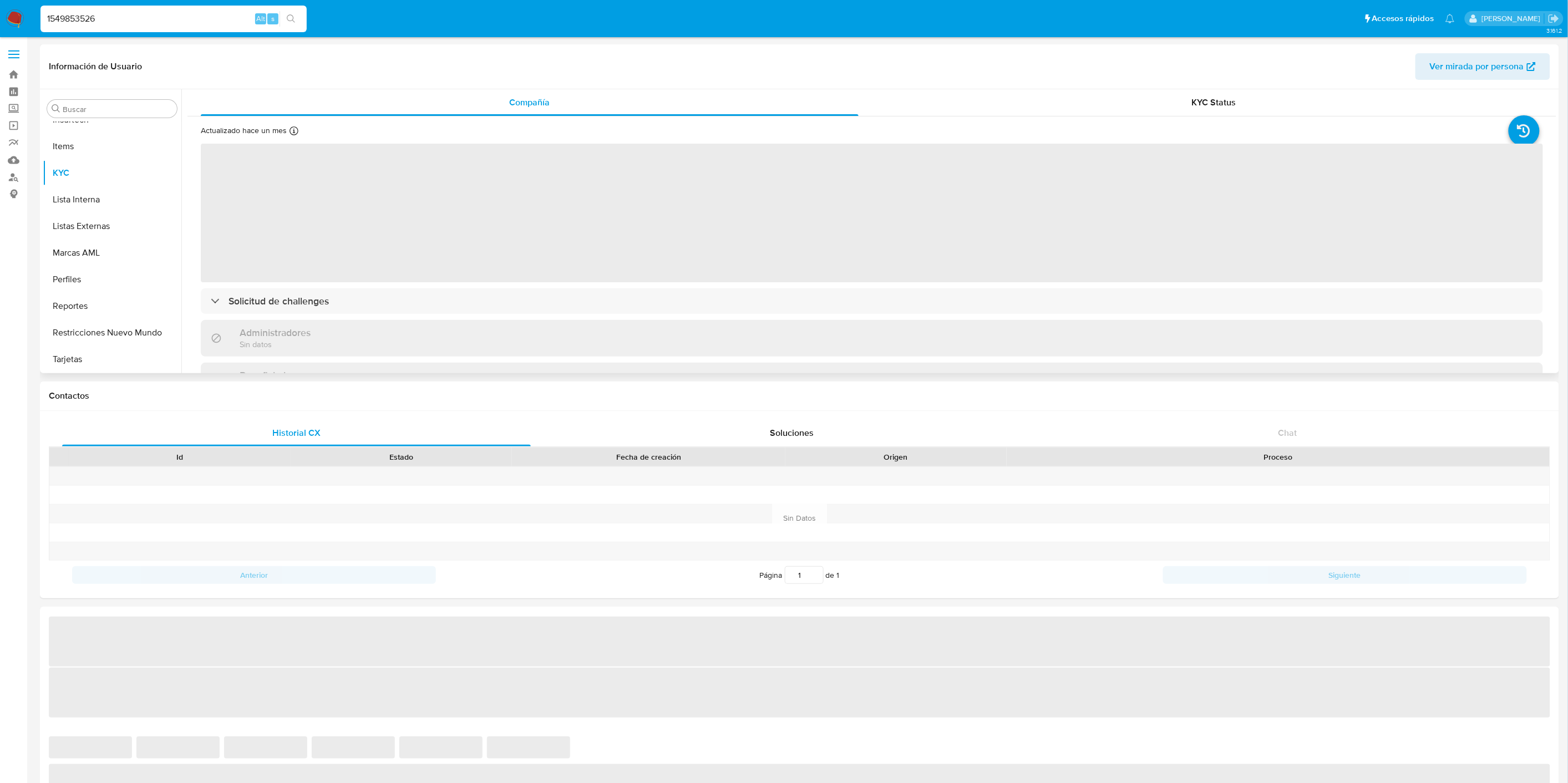
click at [500, 340] on div "Administradores Sin datos" at bounding box center [872, 337] width 1342 height 36
select select "10"
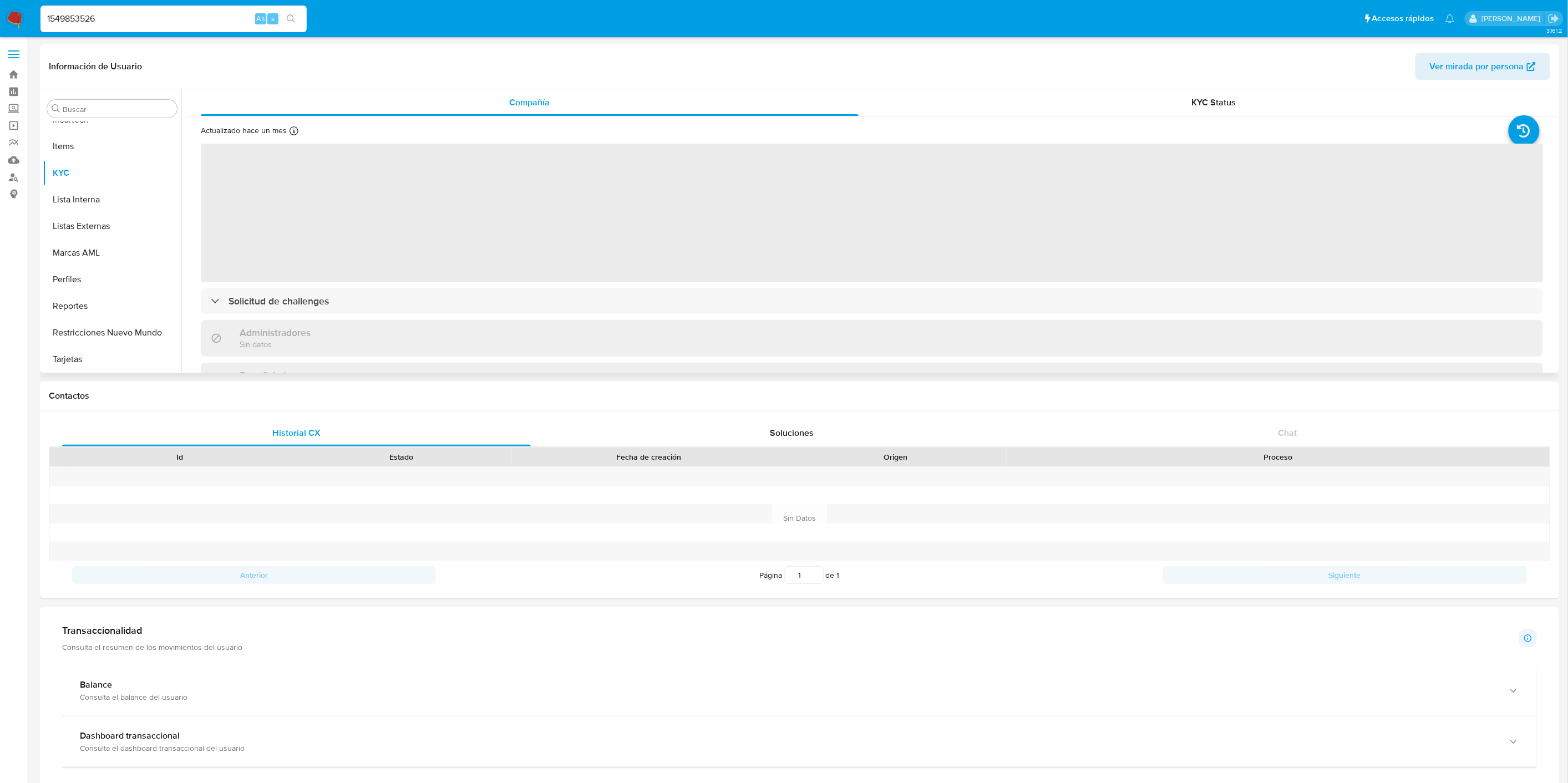
click at [508, 287] on div "‌ Solicitud de challenges Administradores Sin datos Beneficiarios Sin datos Pro…" at bounding box center [872, 432] width 1342 height 580
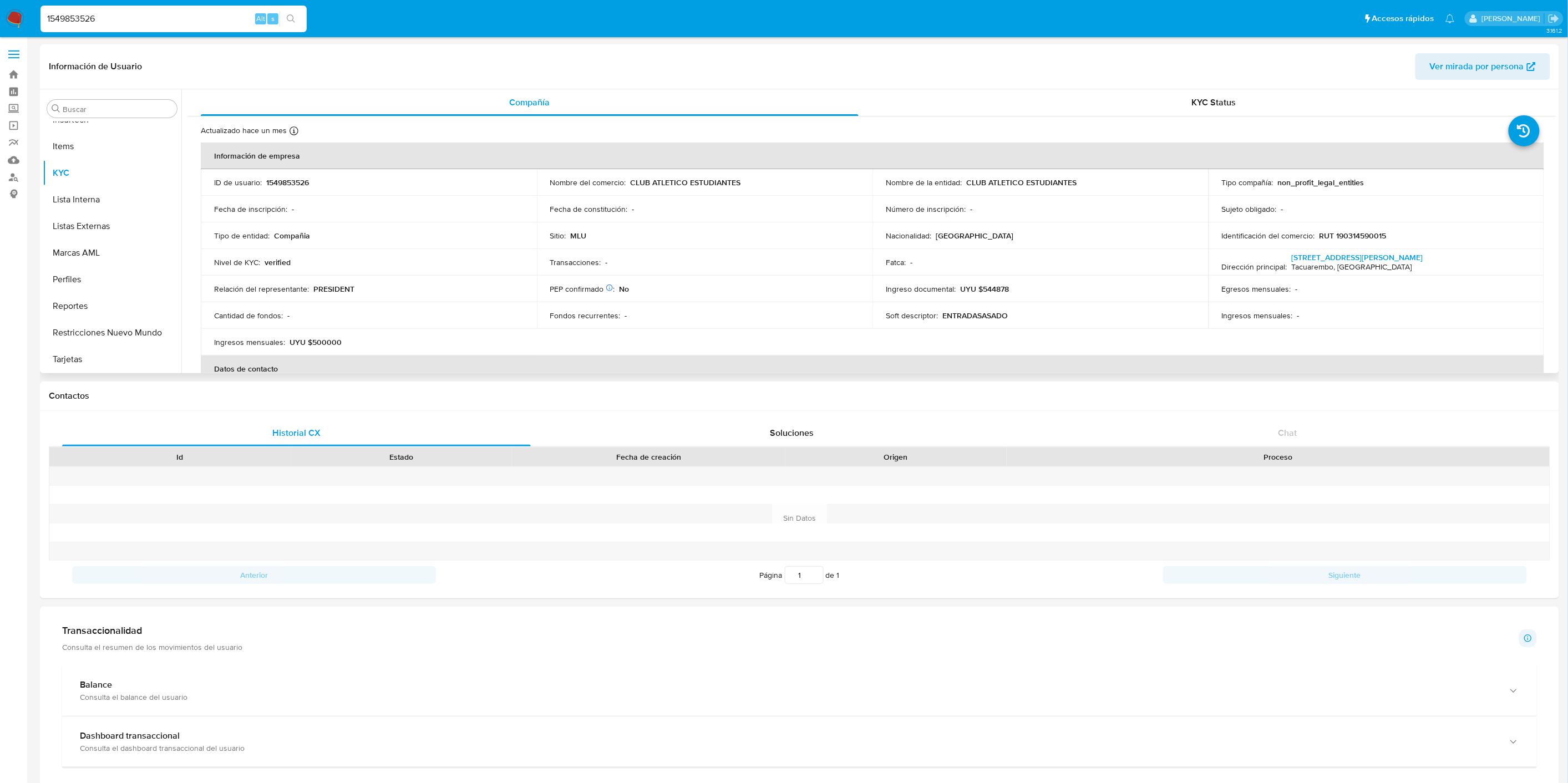
click at [505, 295] on td "Relación del representante : PRESIDENT" at bounding box center [369, 288] width 336 height 27
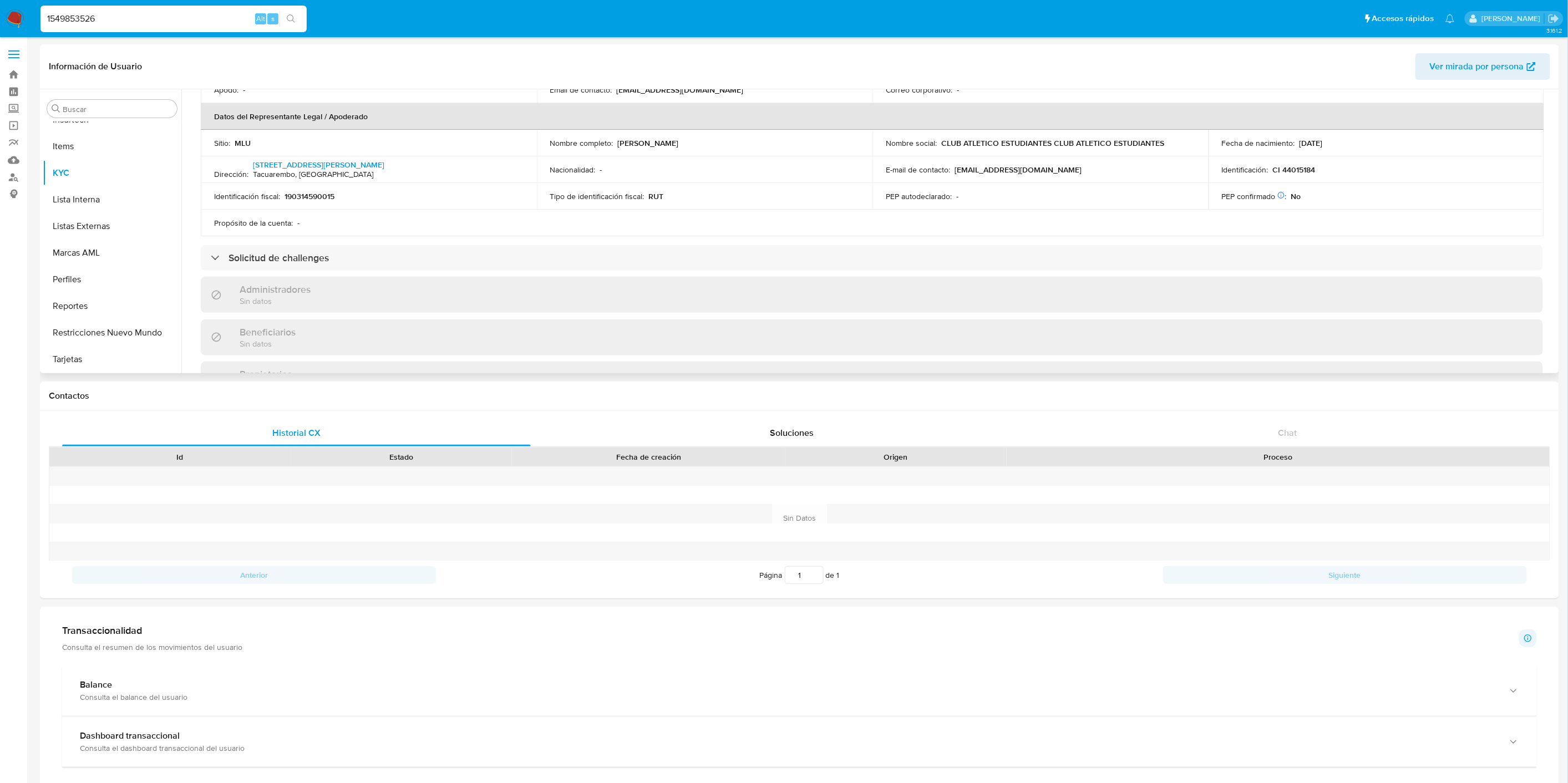
scroll to position [369, 0]
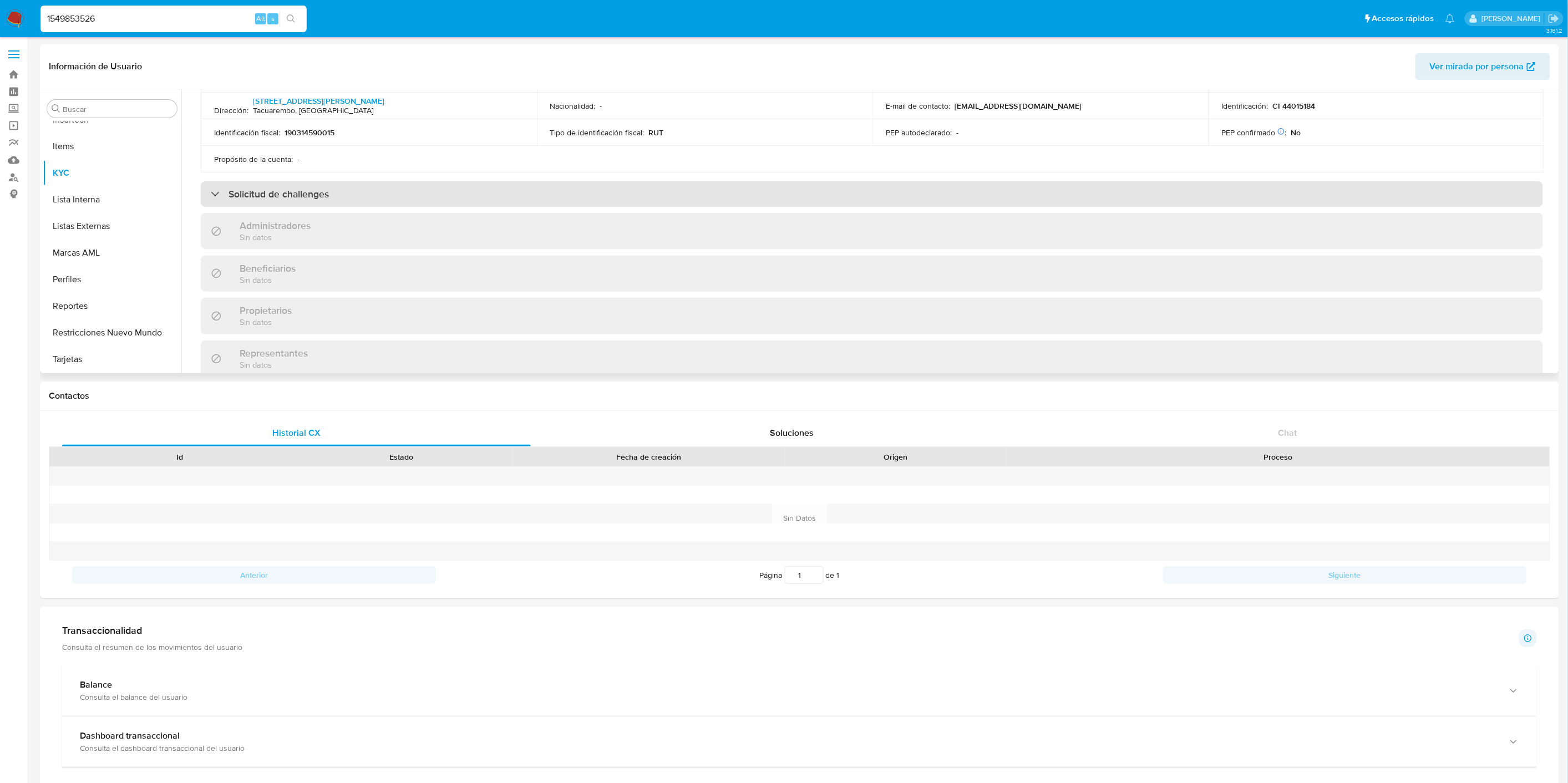
click at [498, 181] on div "Solicitud de challenges" at bounding box center [872, 194] width 1342 height 26
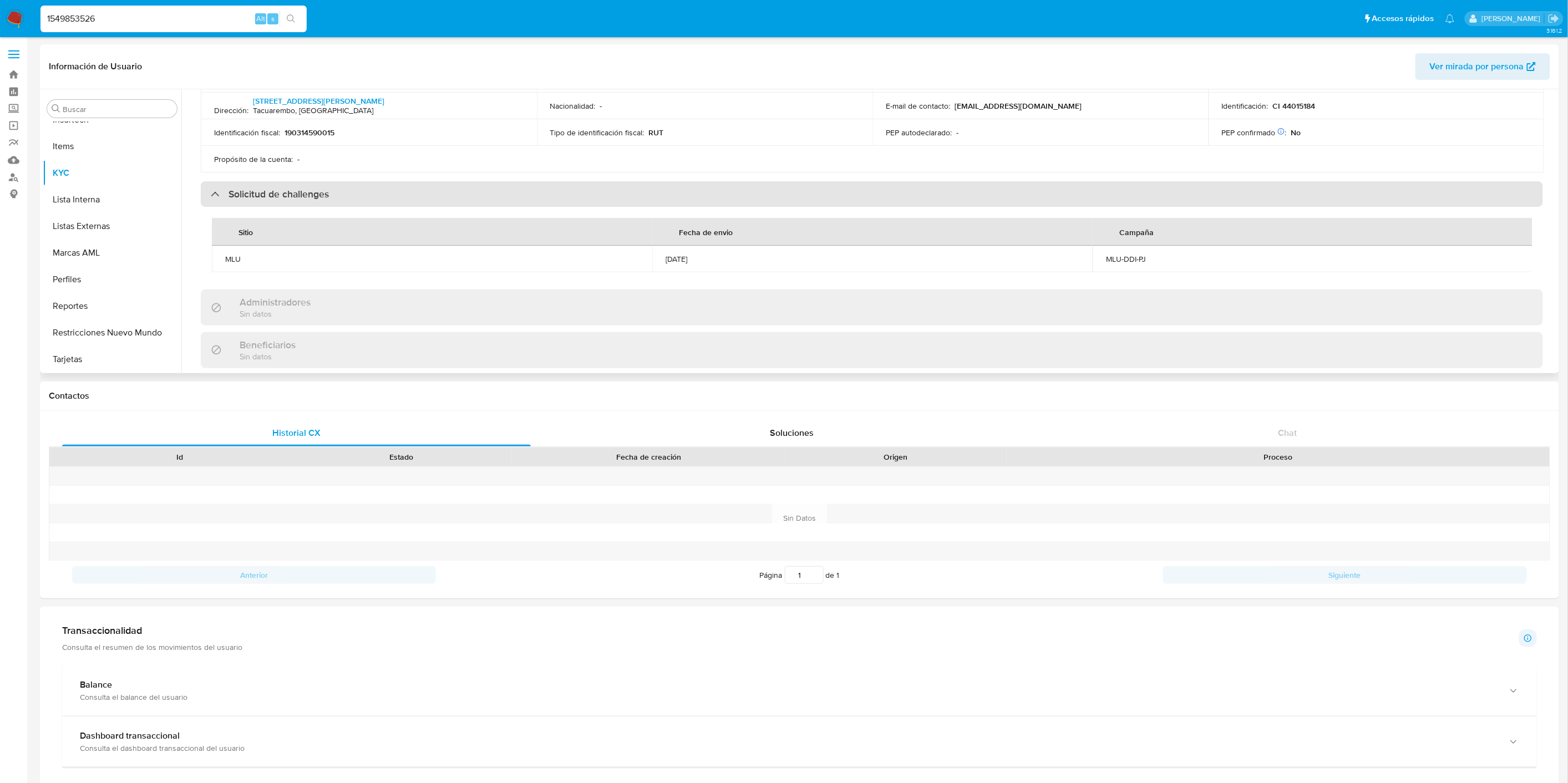
click at [498, 181] on div "Solicitud de challenges" at bounding box center [872, 194] width 1342 height 26
